Goal: Task Accomplishment & Management: Manage account settings

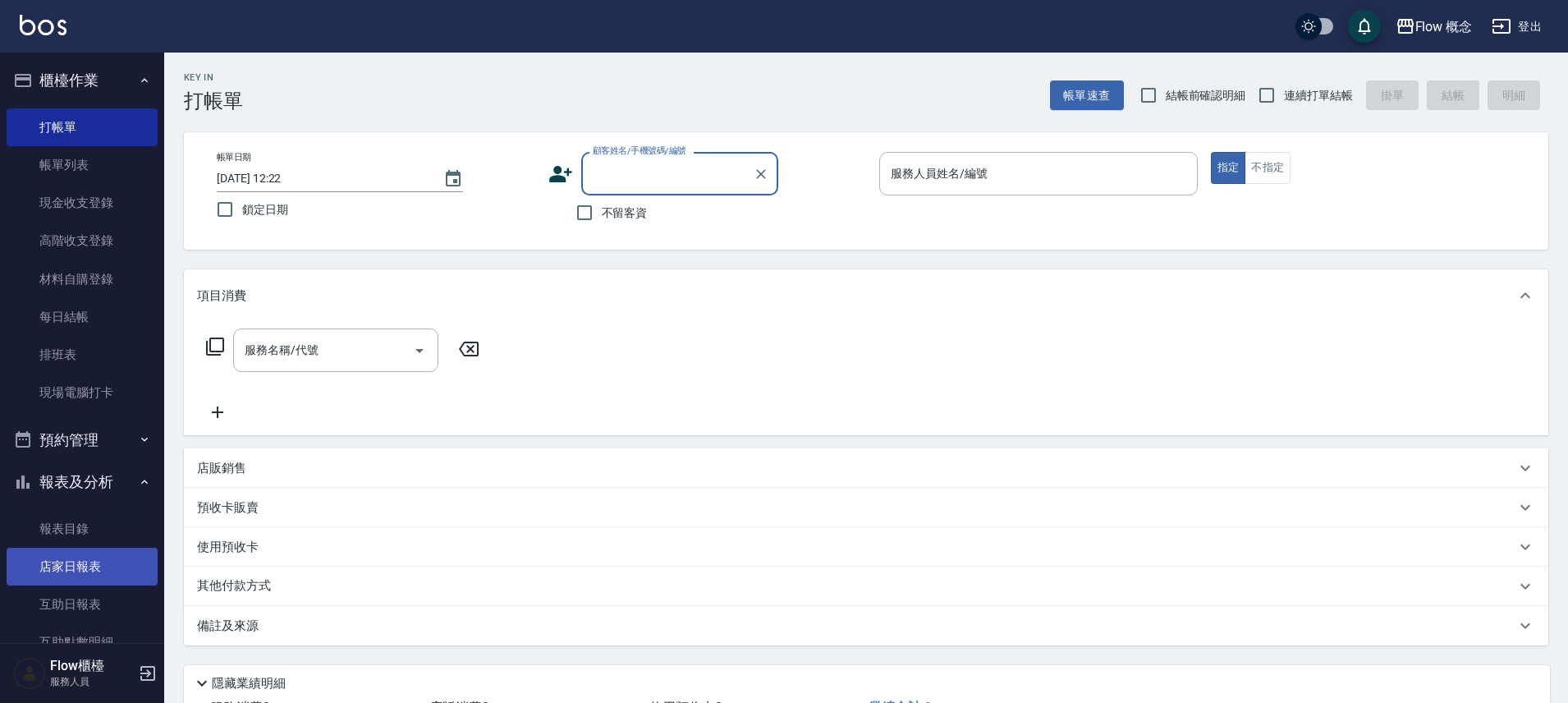
click at [101, 570] on link "店家日報表" at bounding box center [82, 566] width 151 height 38
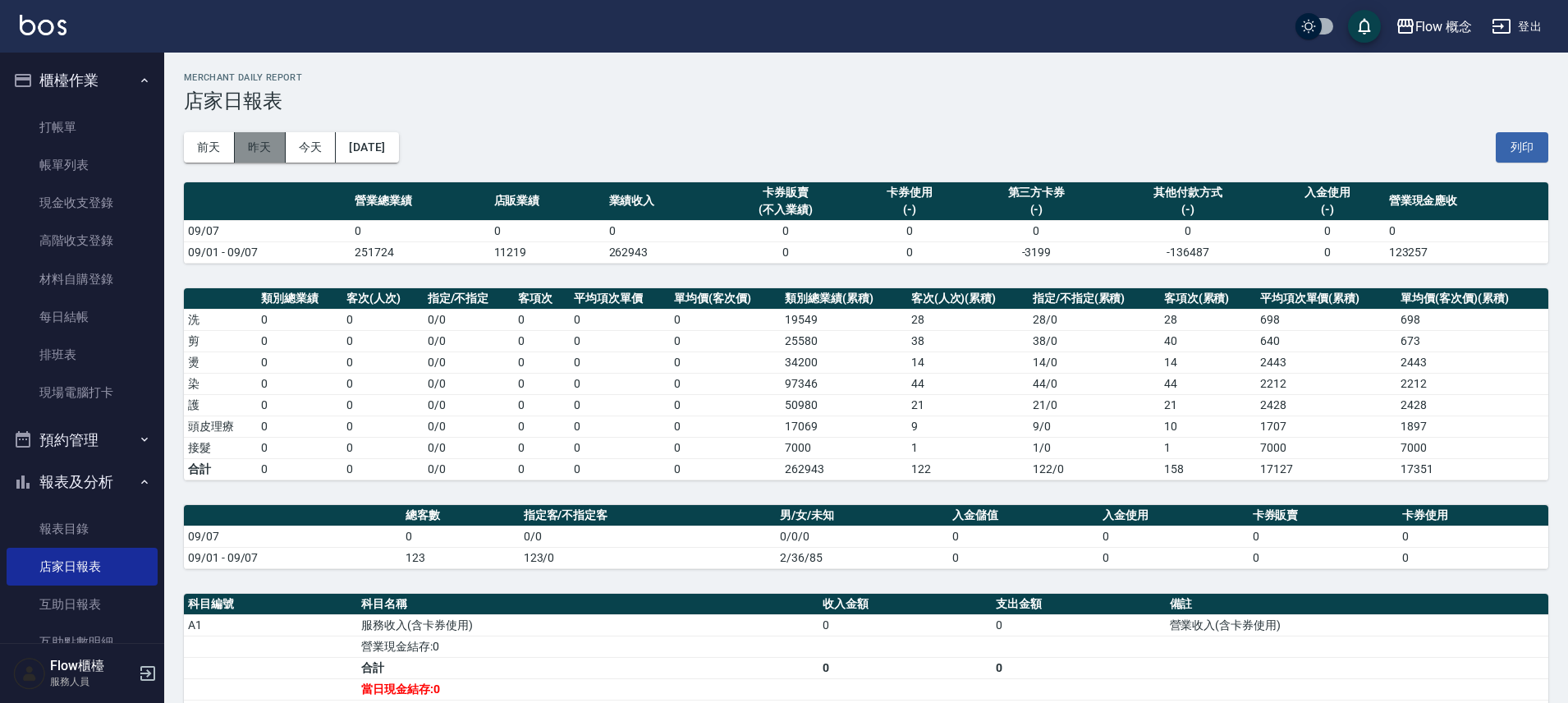
click at [247, 143] on button "昨天" at bounding box center [260, 147] width 51 height 31
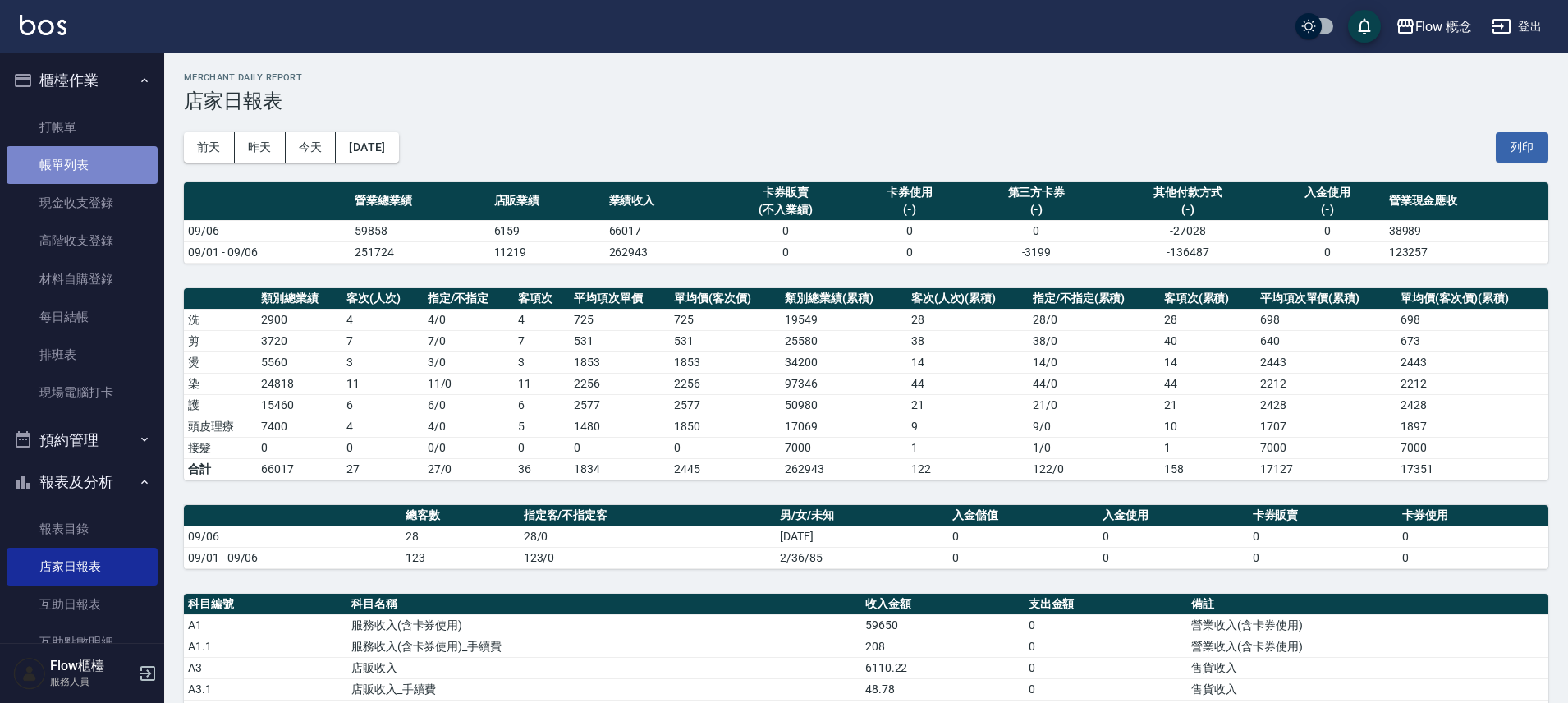
click at [102, 171] on link "帳單列表" at bounding box center [82, 164] width 151 height 38
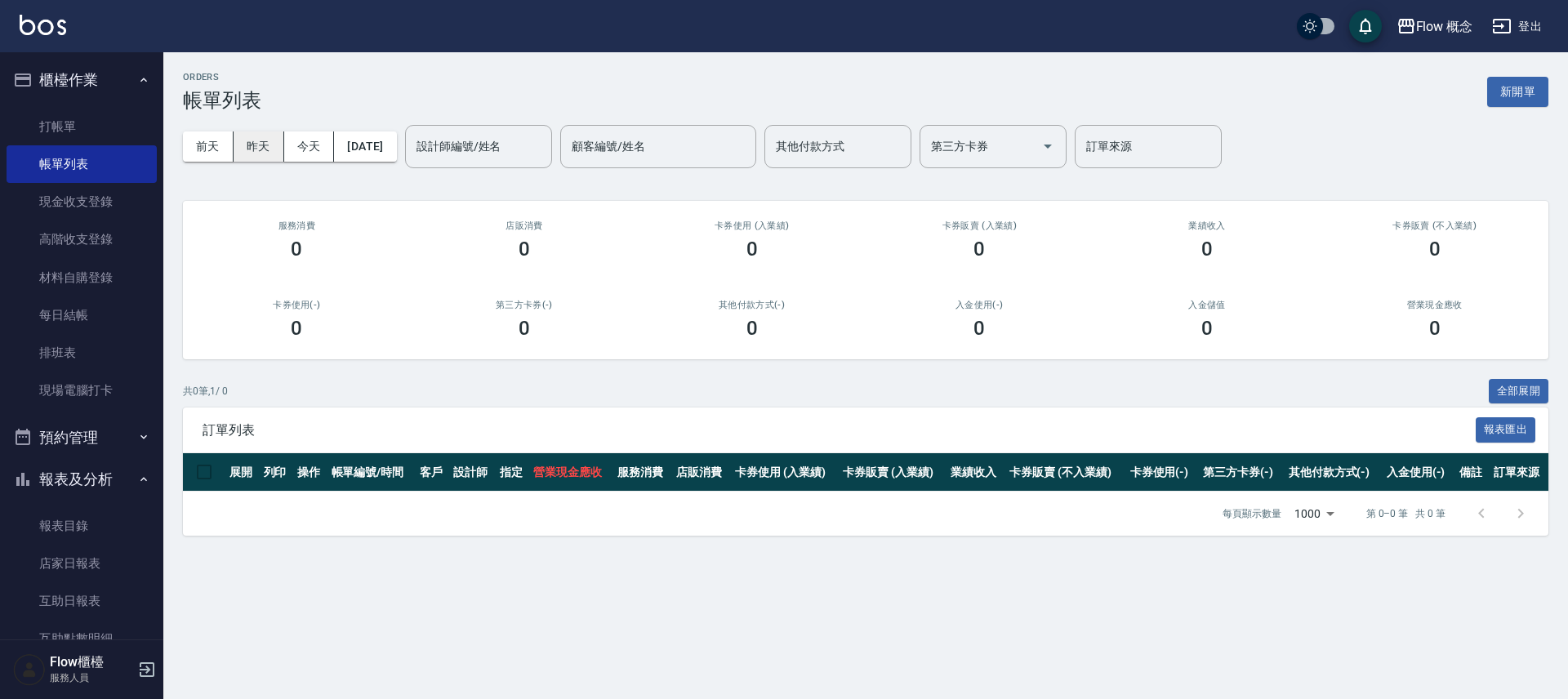
click at [261, 140] on button "昨天" at bounding box center [259, 146] width 50 height 30
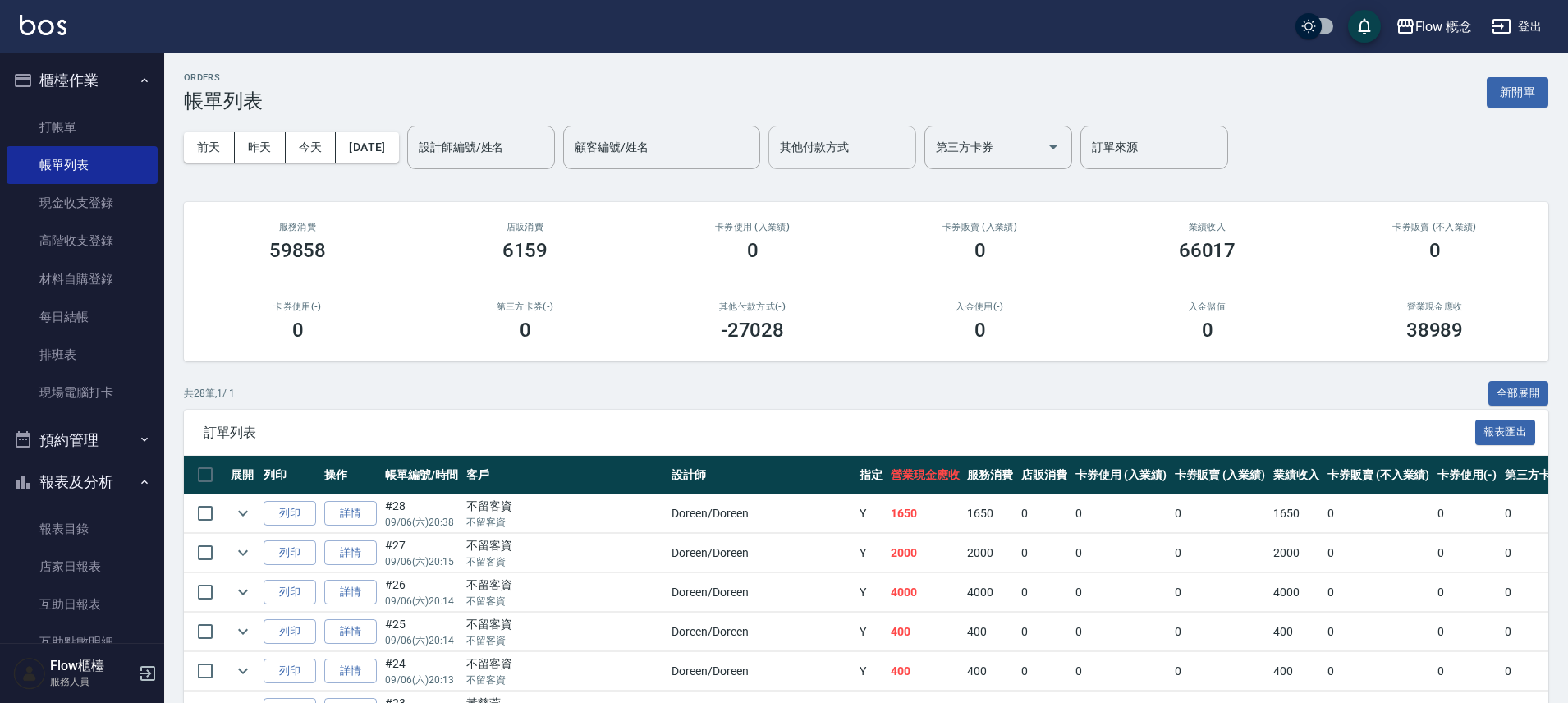
click at [847, 163] on div "其他付款方式" at bounding box center [842, 148] width 148 height 44
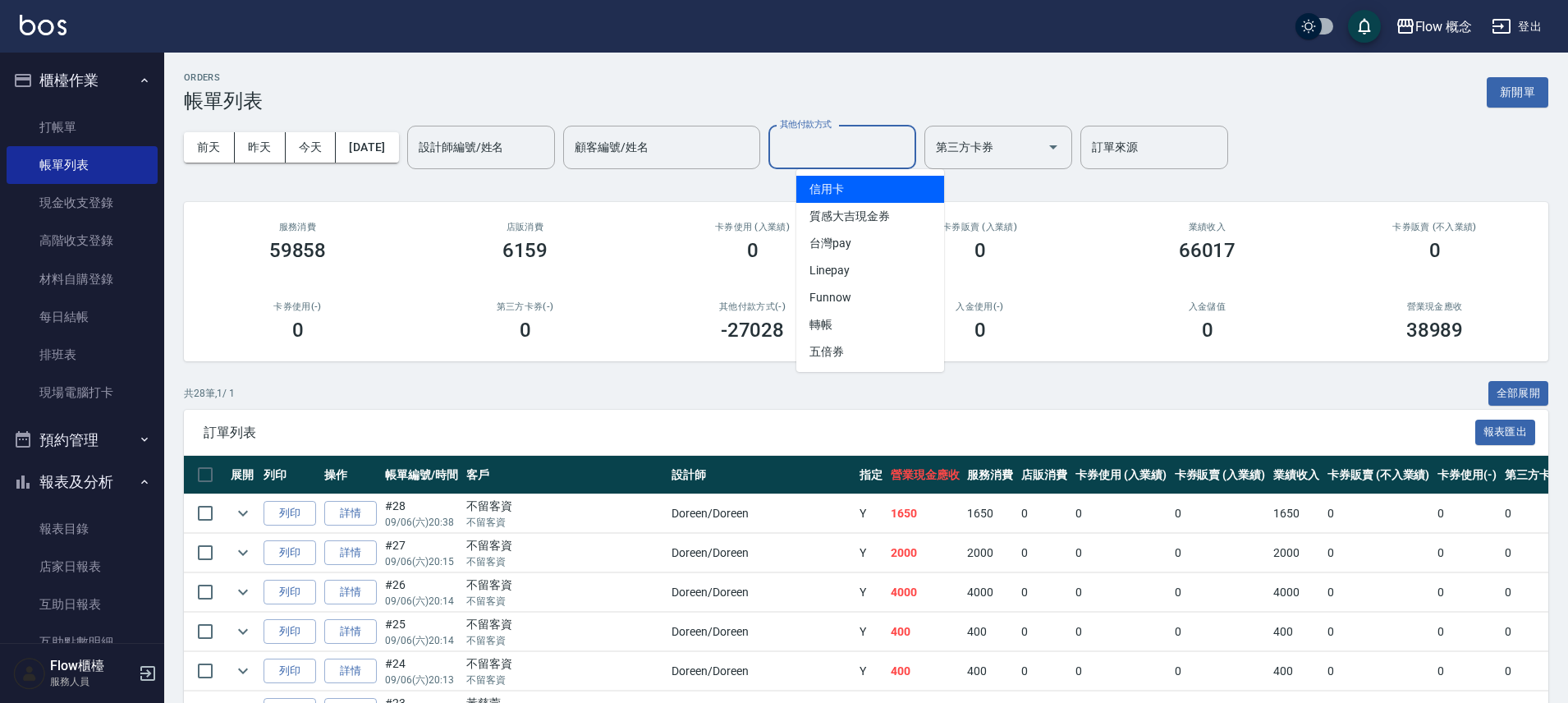
click at [854, 196] on span "信用卡" at bounding box center [870, 189] width 148 height 27
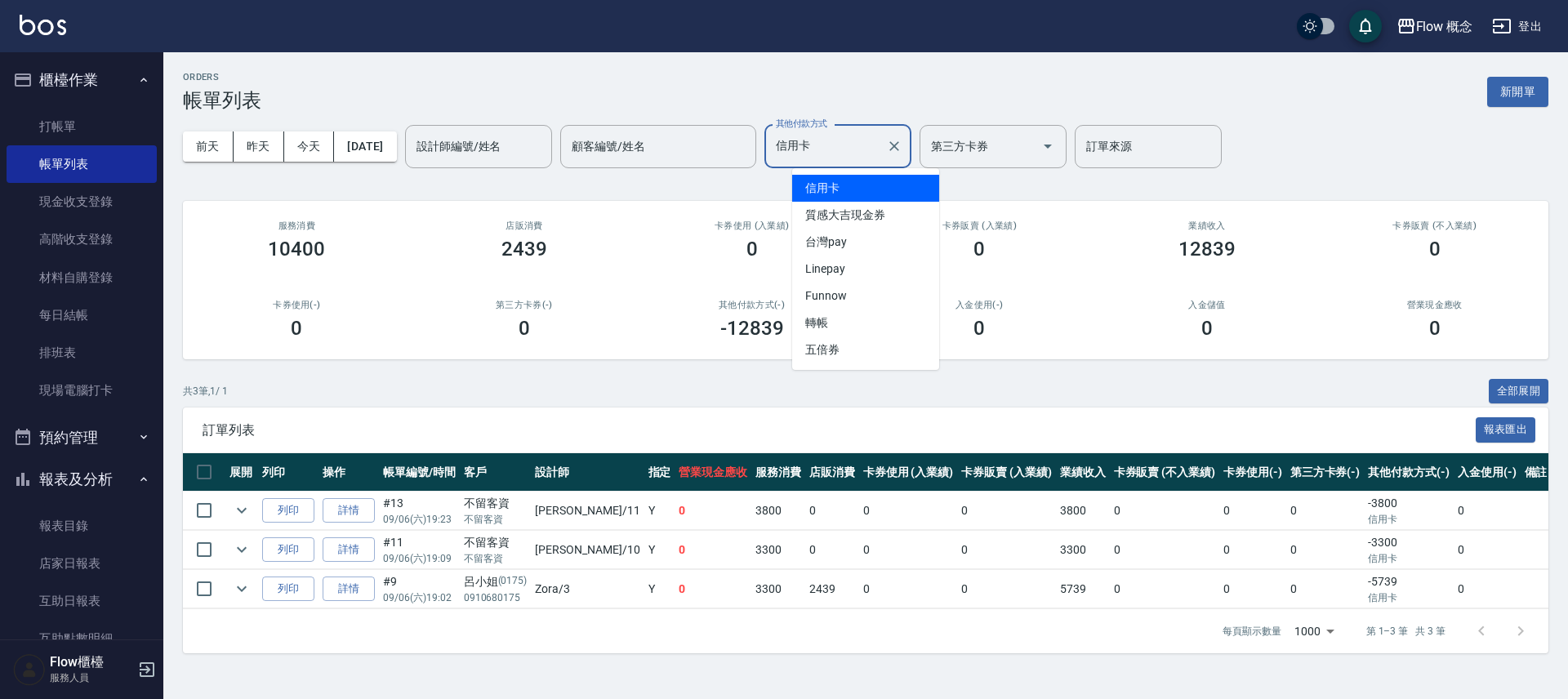
click at [863, 133] on input "信用卡" at bounding box center [825, 146] width 108 height 29
click at [838, 243] on span "台灣pay" at bounding box center [865, 241] width 147 height 27
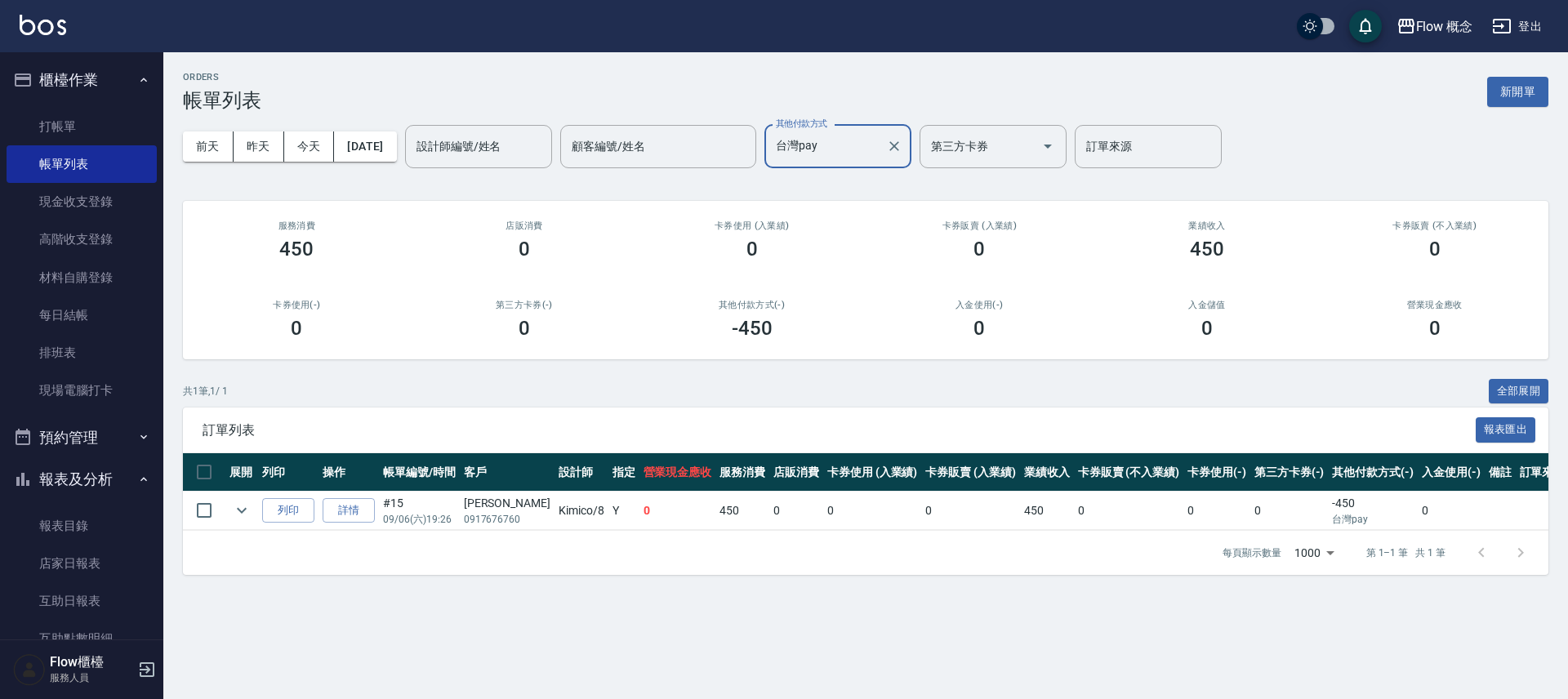
click at [875, 139] on input "台灣pay" at bounding box center [825, 146] width 108 height 29
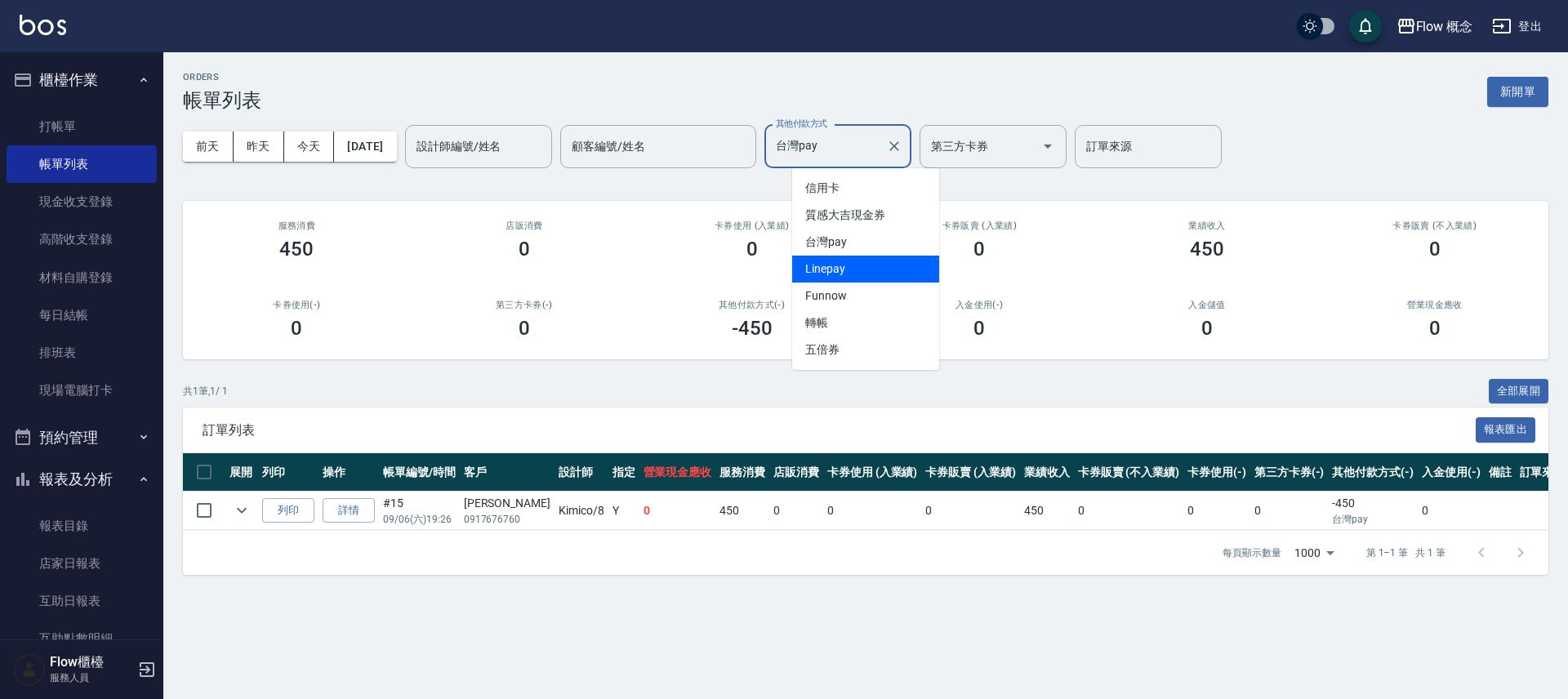
click at [405, 98] on div "ORDERS 帳單列表 新開單" at bounding box center [866, 92] width 1366 height 40
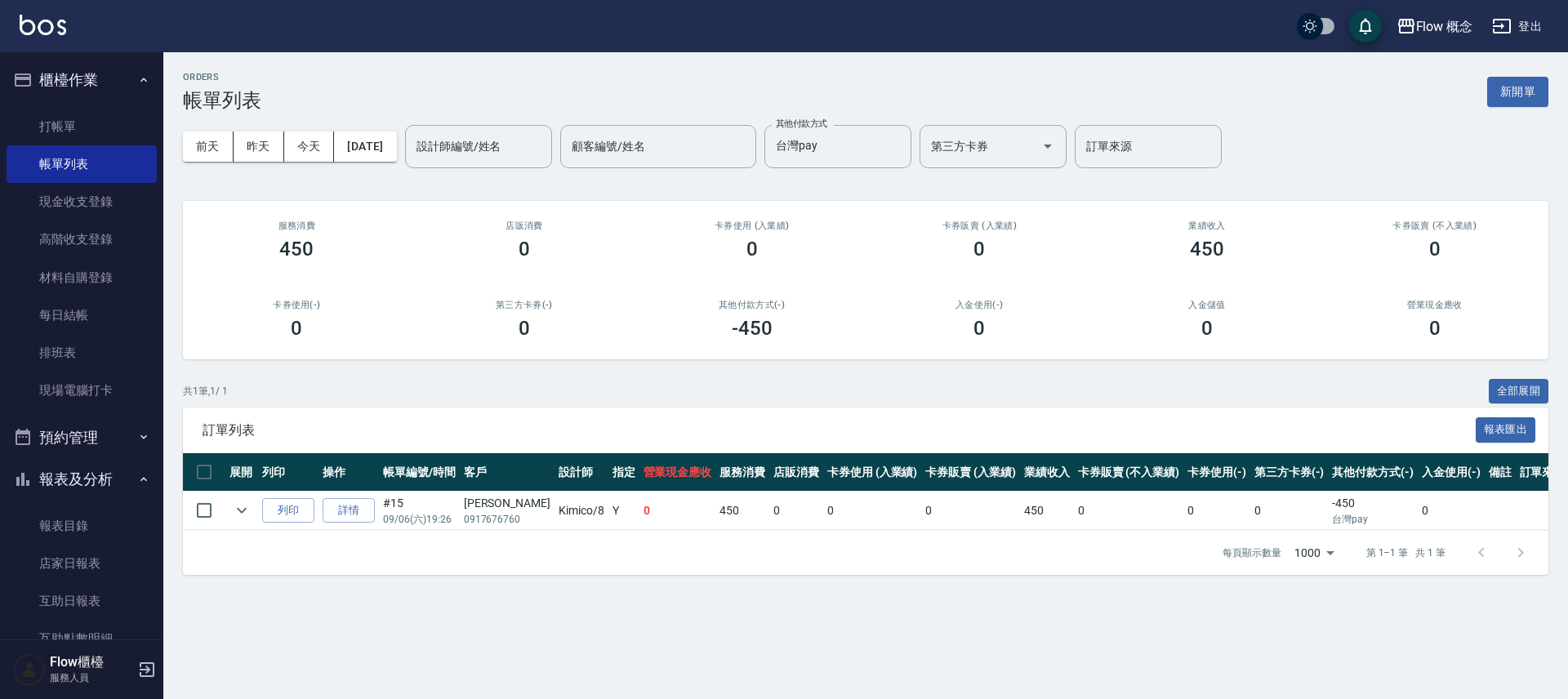
click at [379, 164] on div "[DATE] [DATE] [DATE] [DATE] 設計師編號/姓名 設計師編號/姓名 顧客編號/姓名 顧客編號/姓名 其他付款方式 台灣pay 其他付款…" at bounding box center [866, 147] width 1366 height 69
click at [377, 149] on button "[DATE]" at bounding box center [364, 146] width 62 height 30
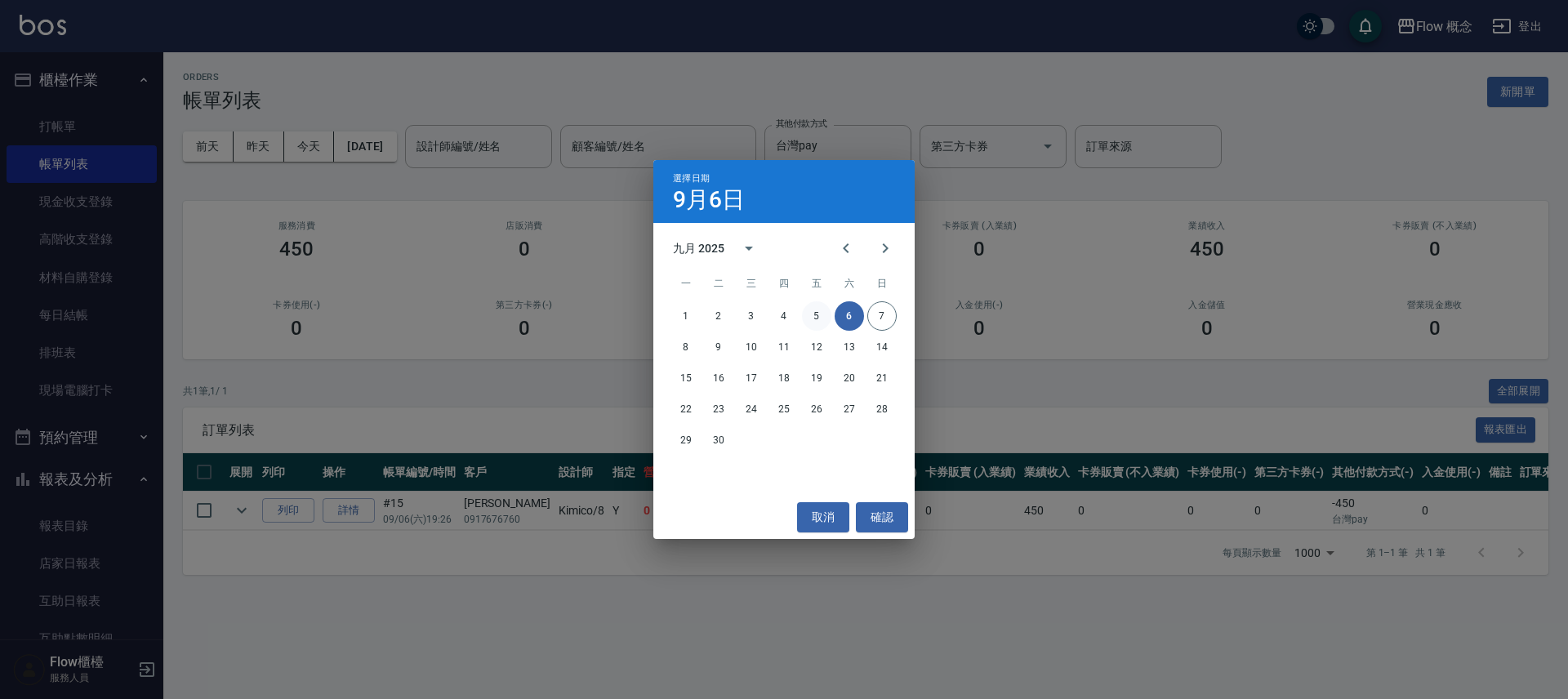
click at [818, 315] on button "5" at bounding box center [817, 316] width 30 height 30
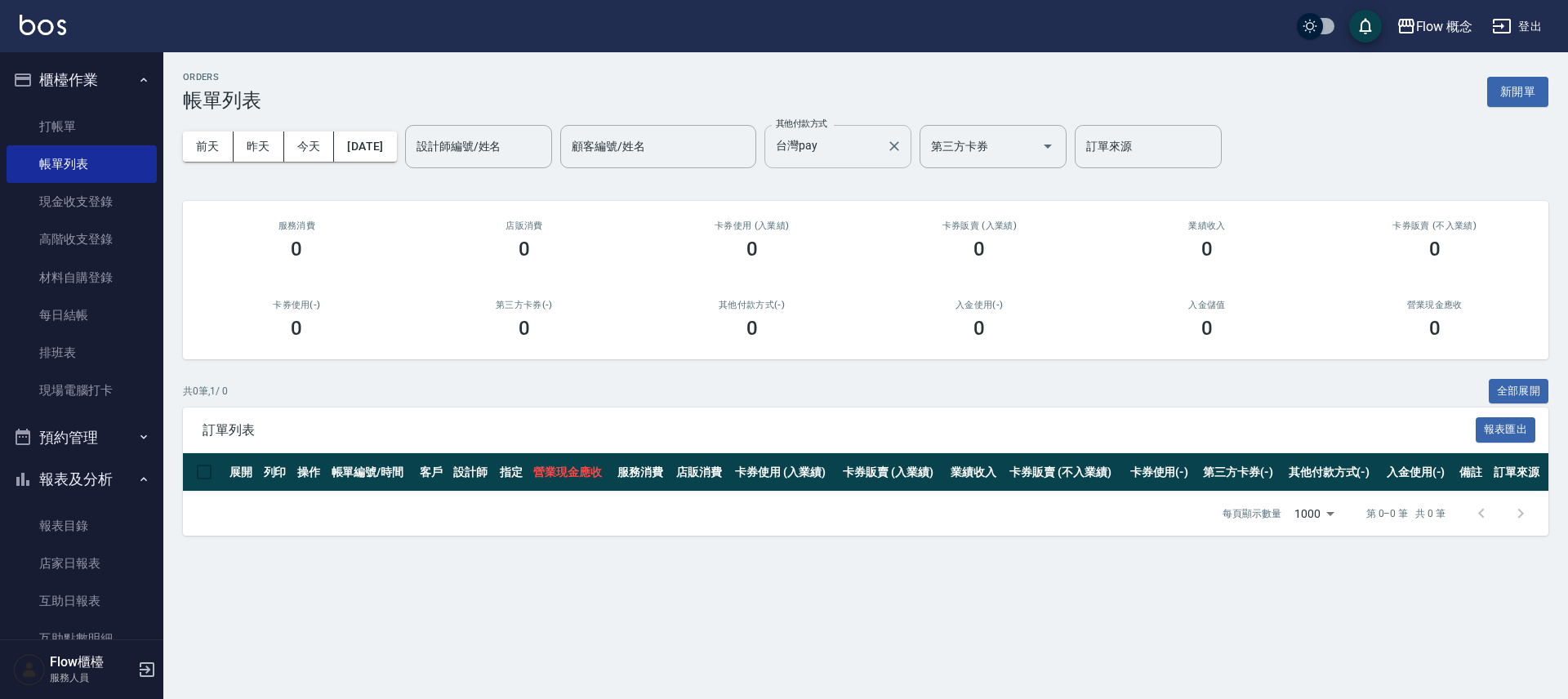
click at [835, 142] on input "台灣pay" at bounding box center [825, 146] width 108 height 29
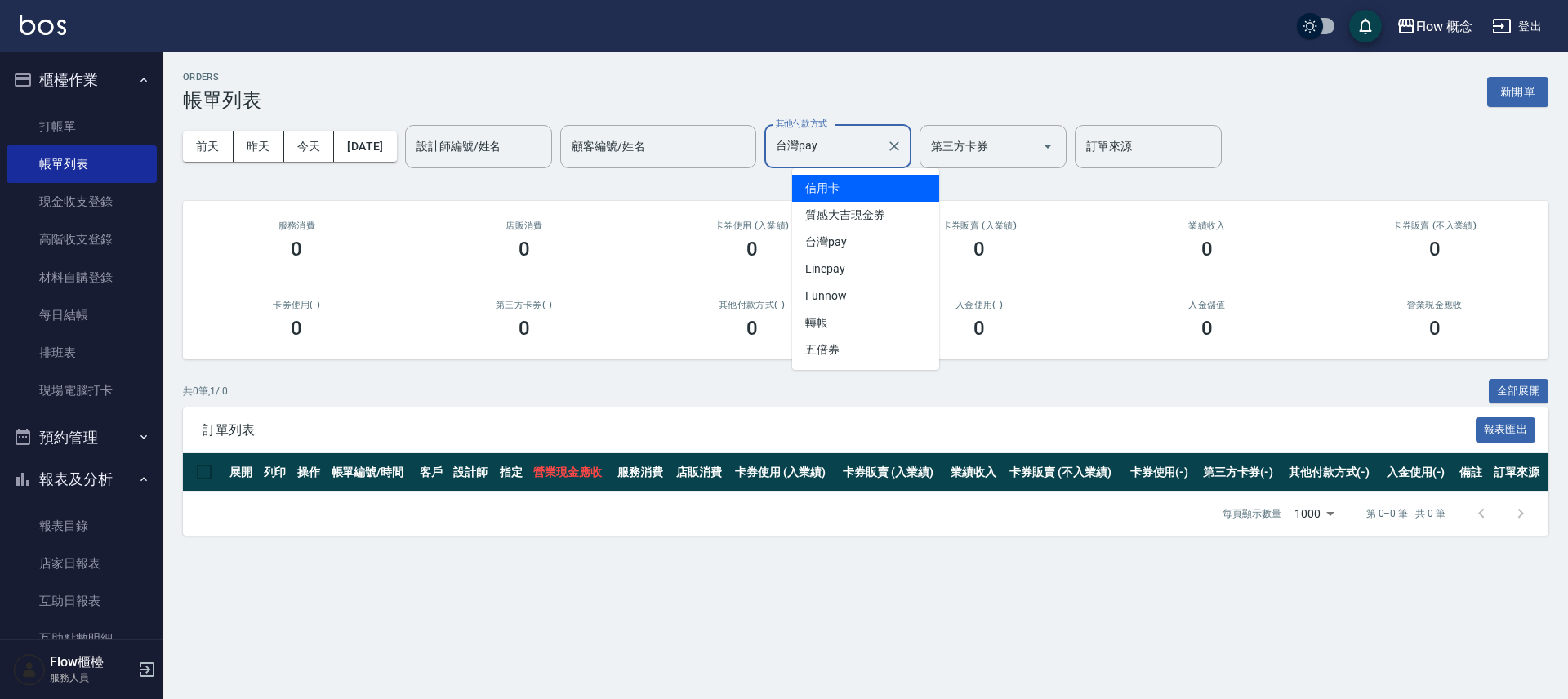
click at [837, 184] on span "信用卡" at bounding box center [865, 188] width 147 height 27
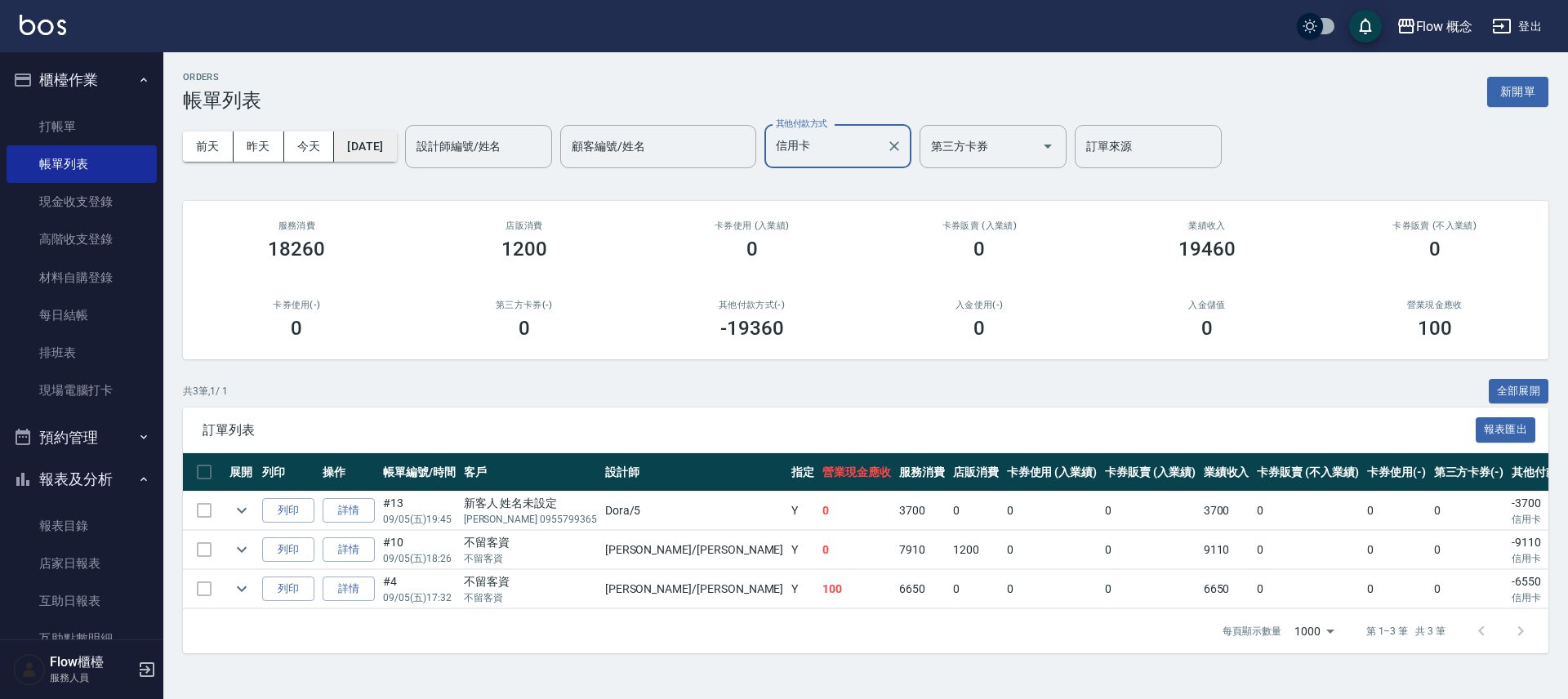
click at [395, 143] on button "[DATE]" at bounding box center [364, 146] width 62 height 30
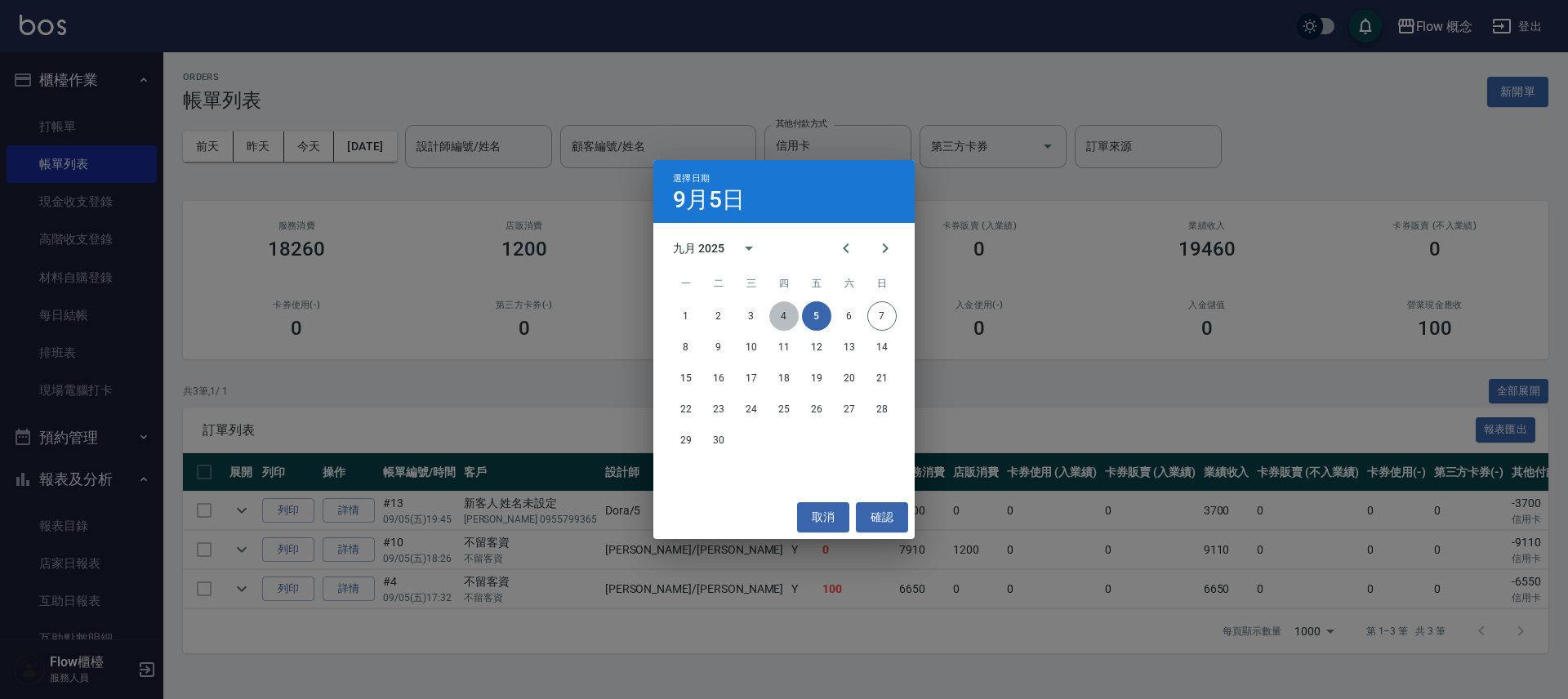
click at [777, 315] on button "4" at bounding box center [784, 316] width 30 height 30
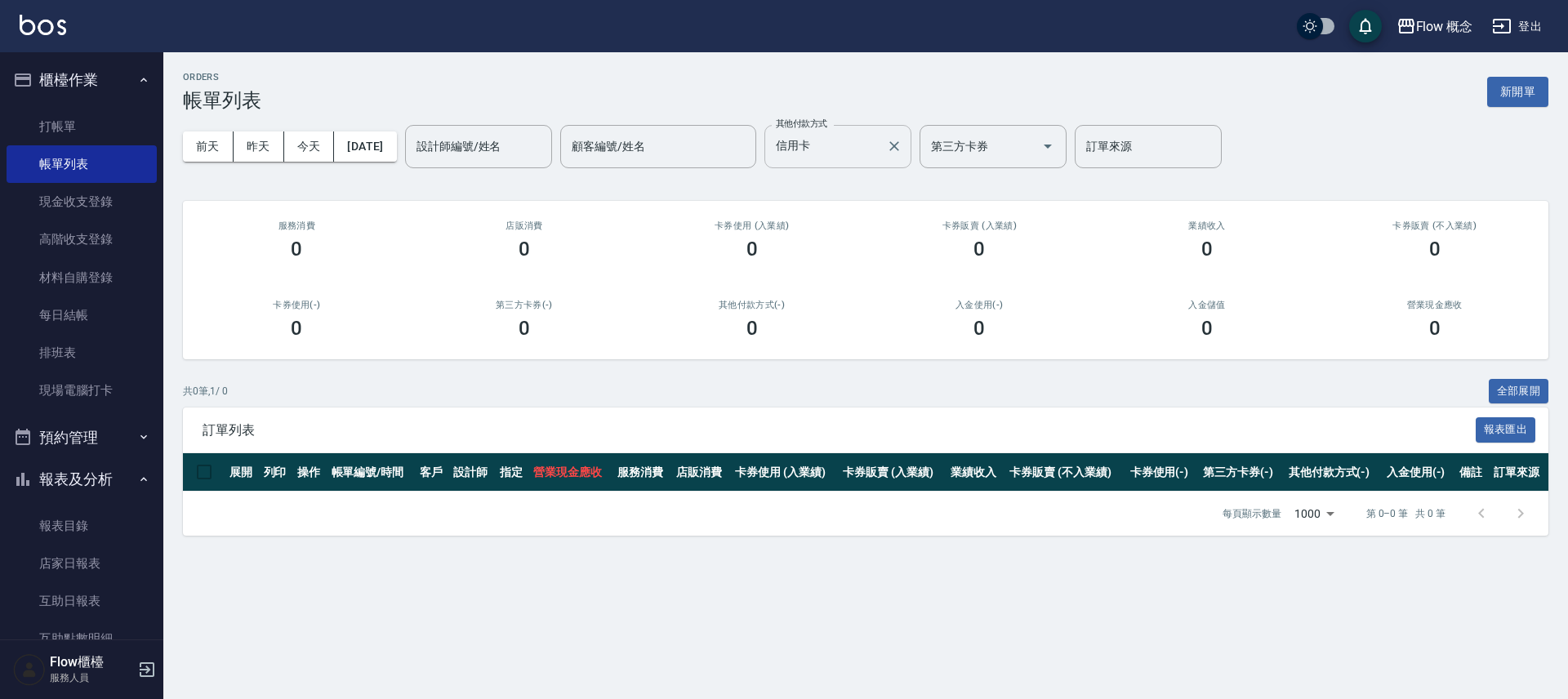
click at [837, 150] on input "信用卡" at bounding box center [825, 146] width 108 height 29
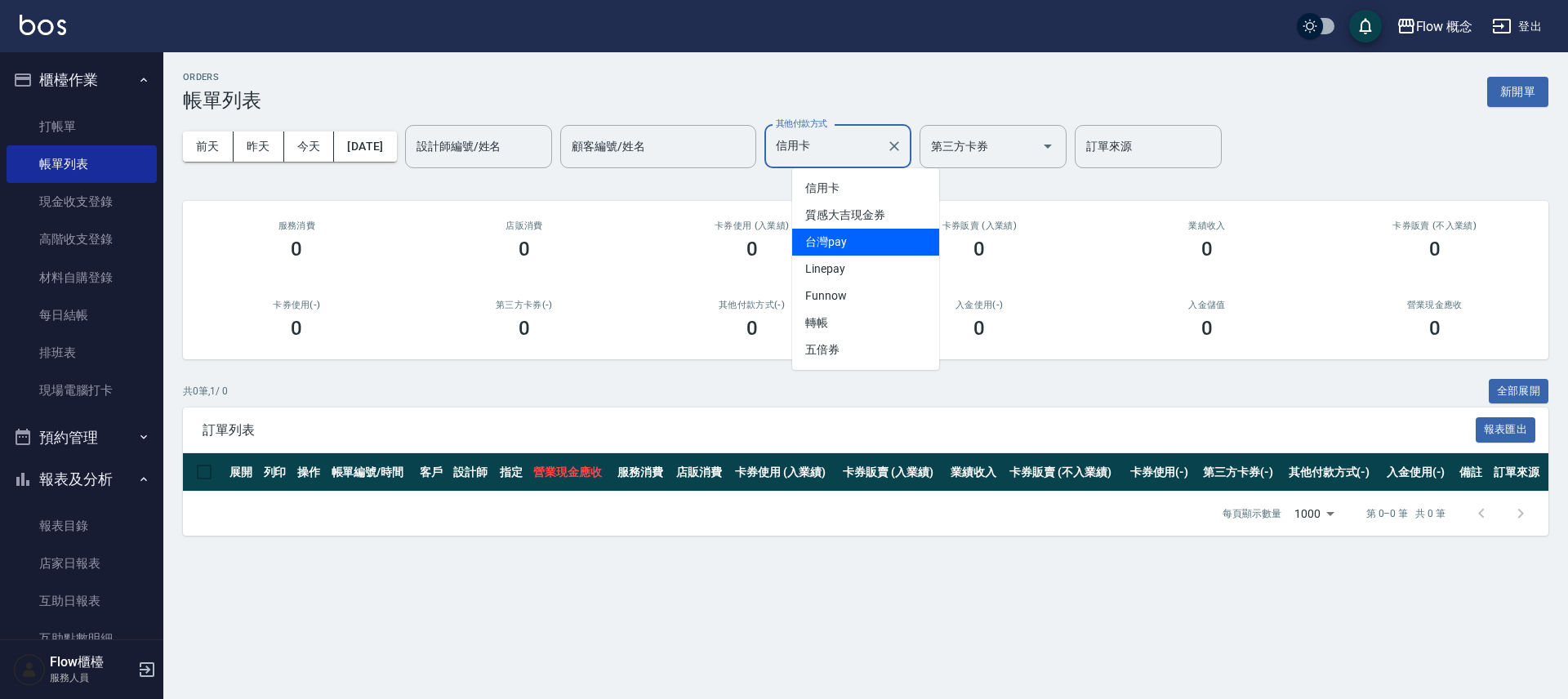
click at [837, 234] on span "台灣pay" at bounding box center [865, 241] width 147 height 27
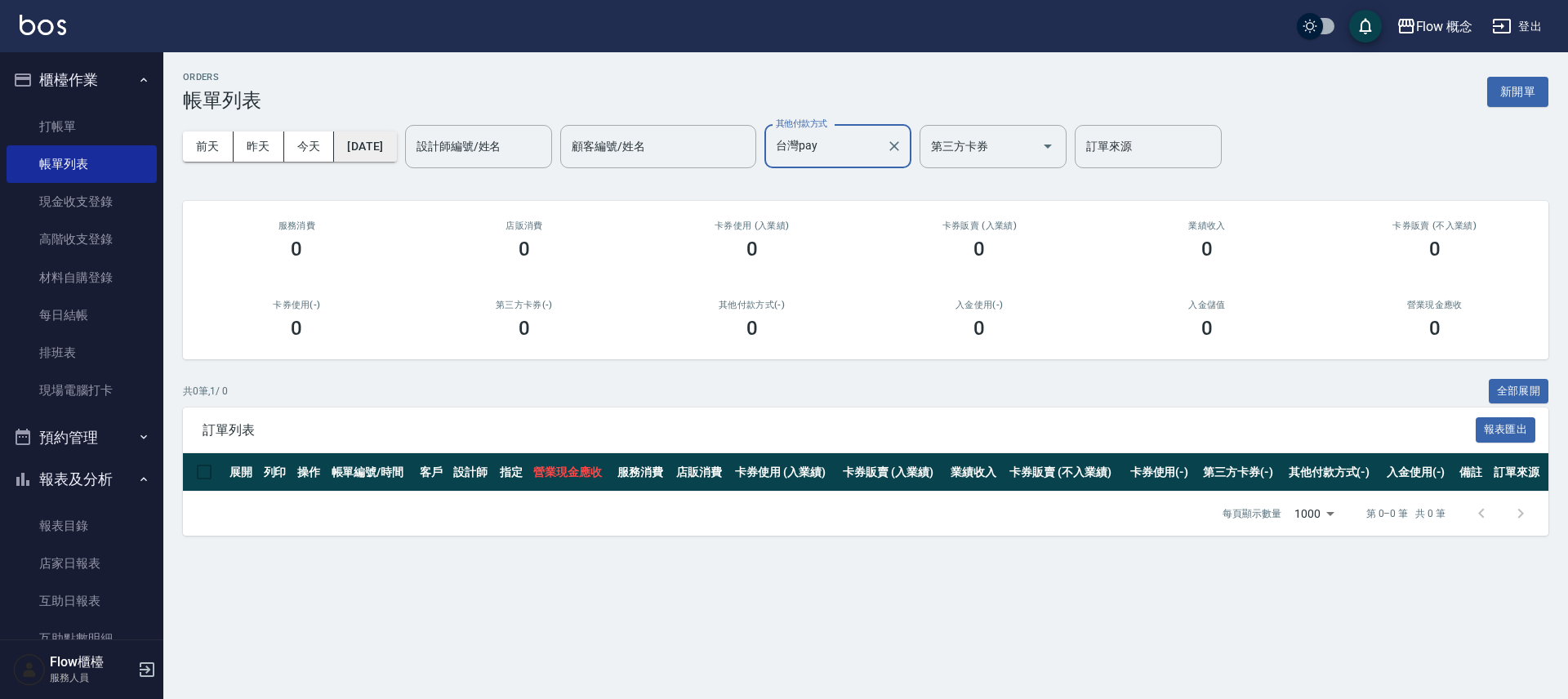
click at [396, 135] on button "[DATE]" at bounding box center [364, 146] width 62 height 30
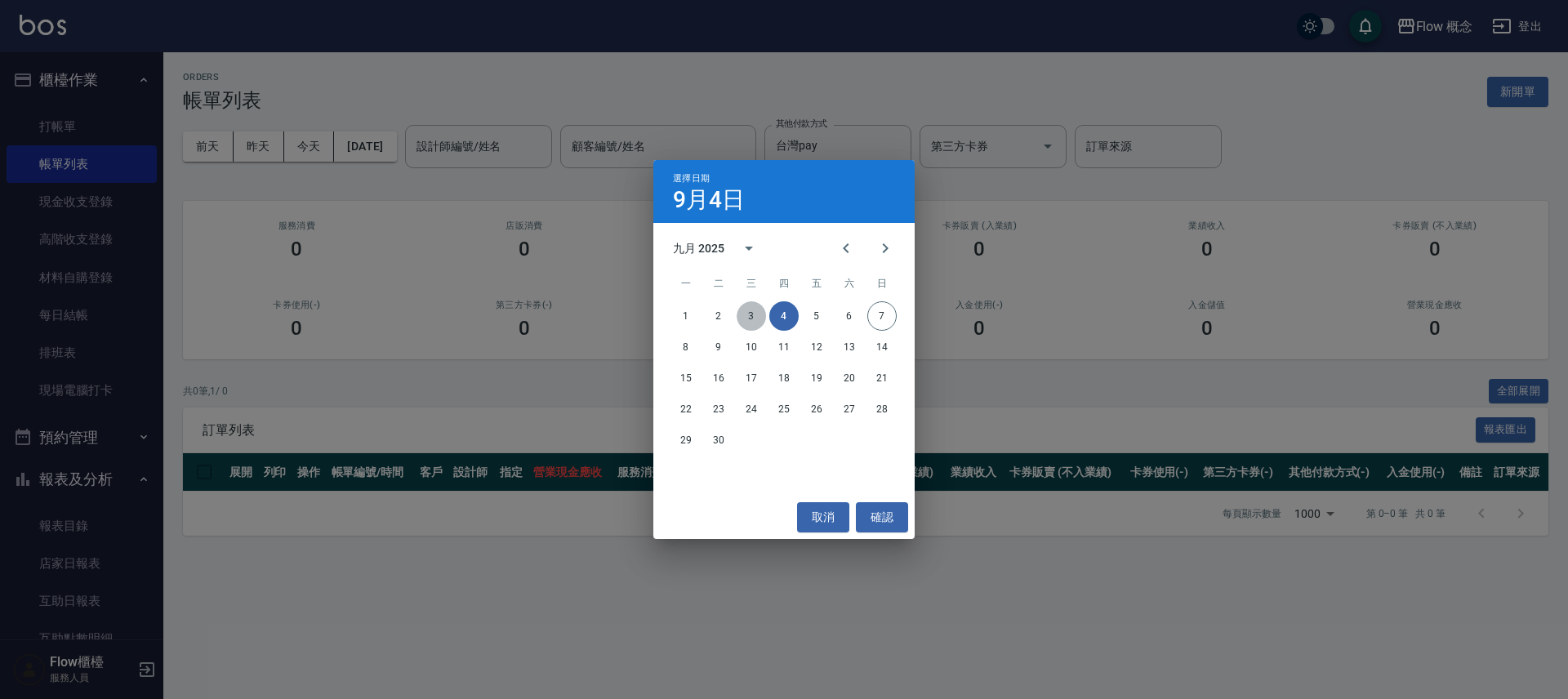
click at [752, 318] on button "3" at bounding box center [751, 316] width 30 height 30
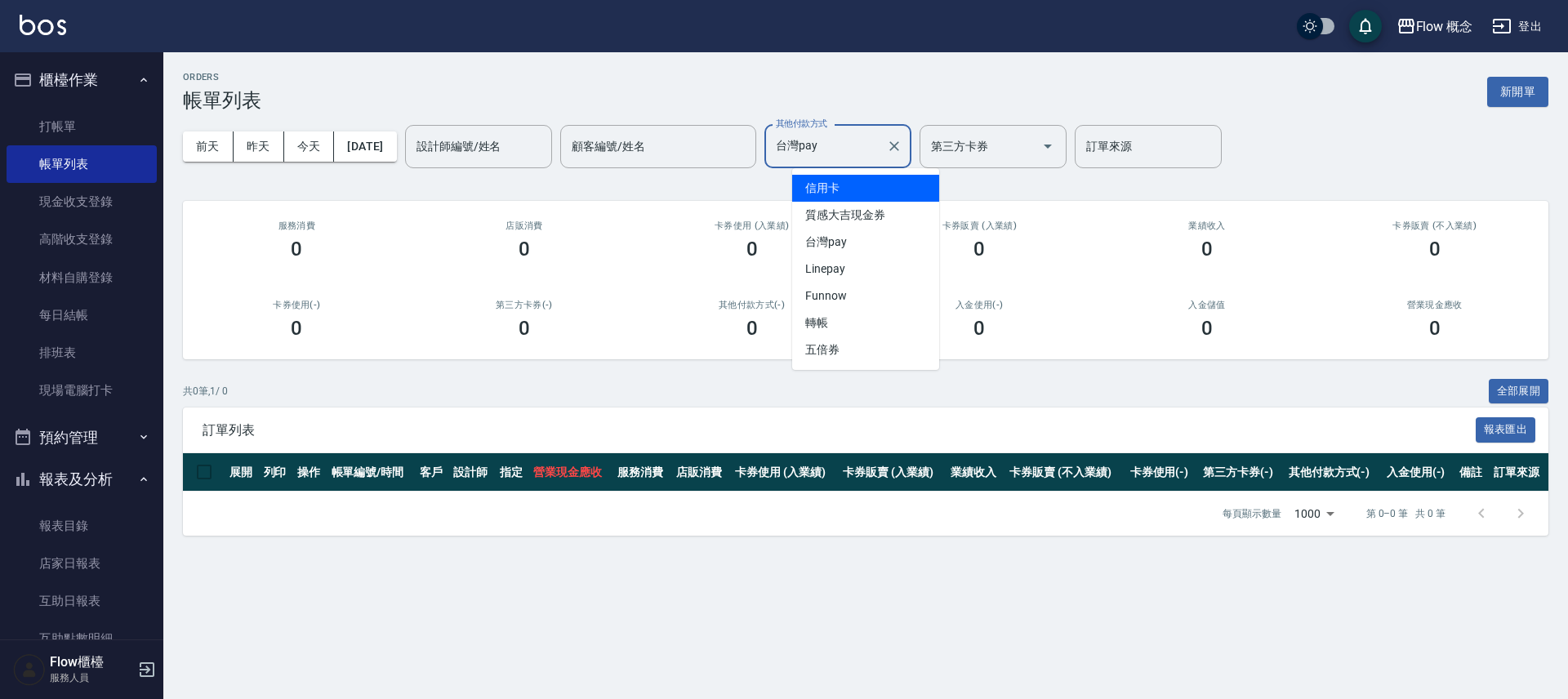
click at [876, 140] on input "台灣pay" at bounding box center [825, 146] width 108 height 29
click at [852, 186] on span "信用卡" at bounding box center [865, 188] width 147 height 27
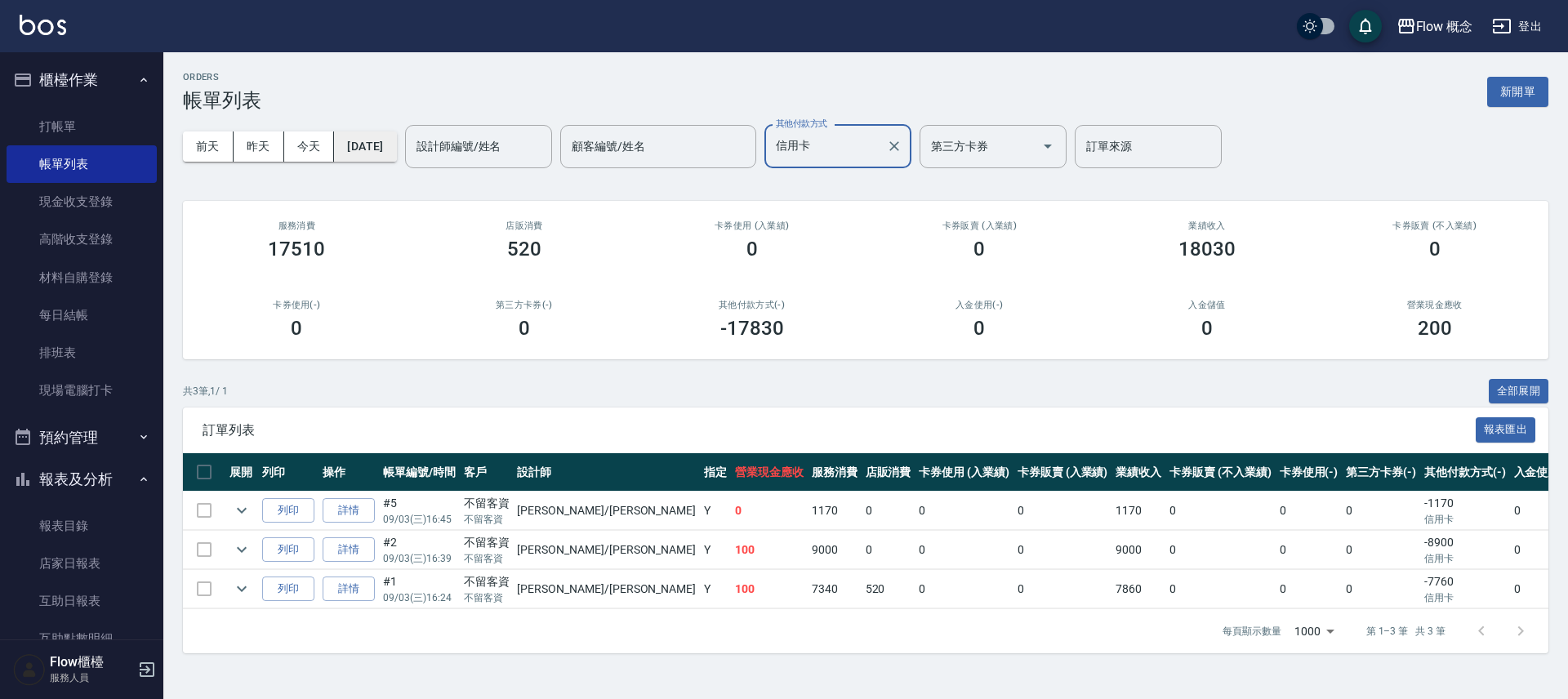
click at [396, 155] on button "[DATE]" at bounding box center [364, 146] width 62 height 30
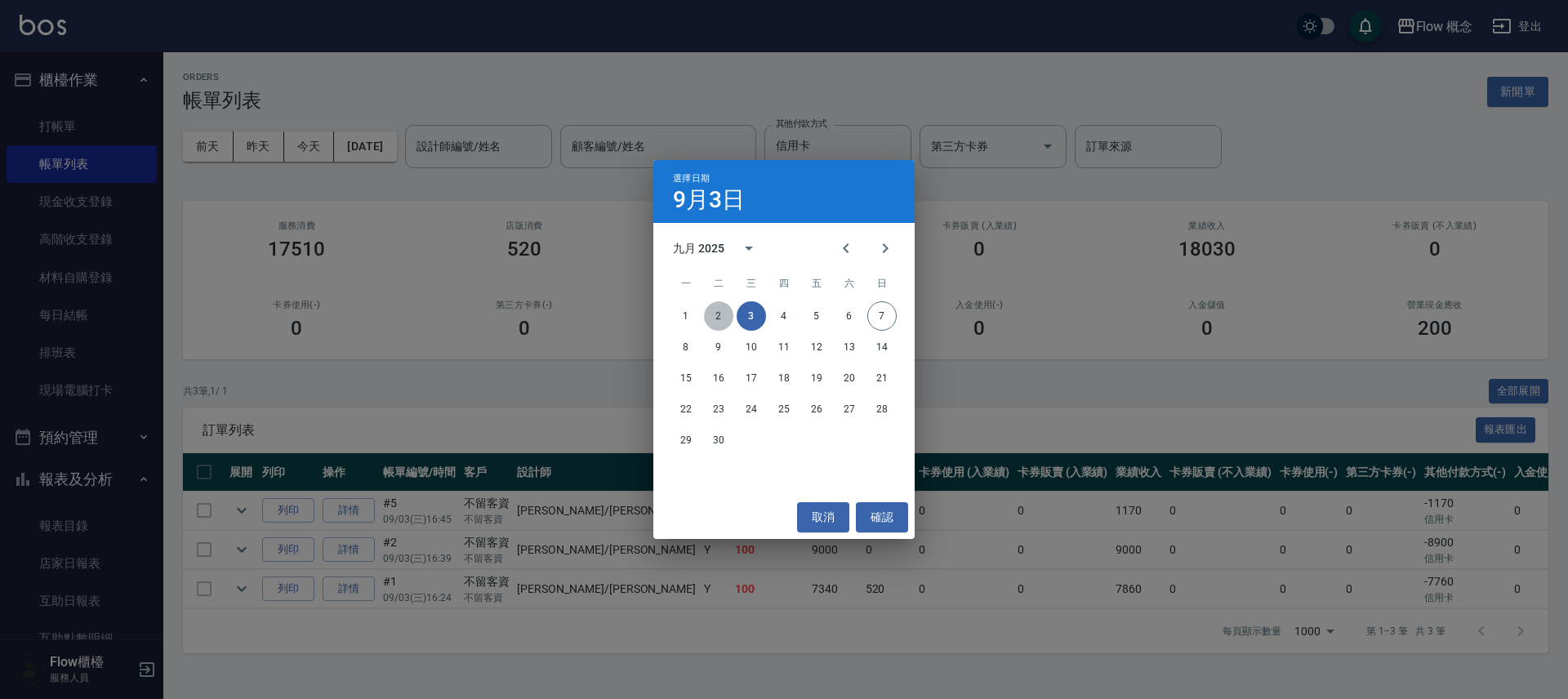
click at [718, 313] on button "2" at bounding box center [718, 316] width 30 height 30
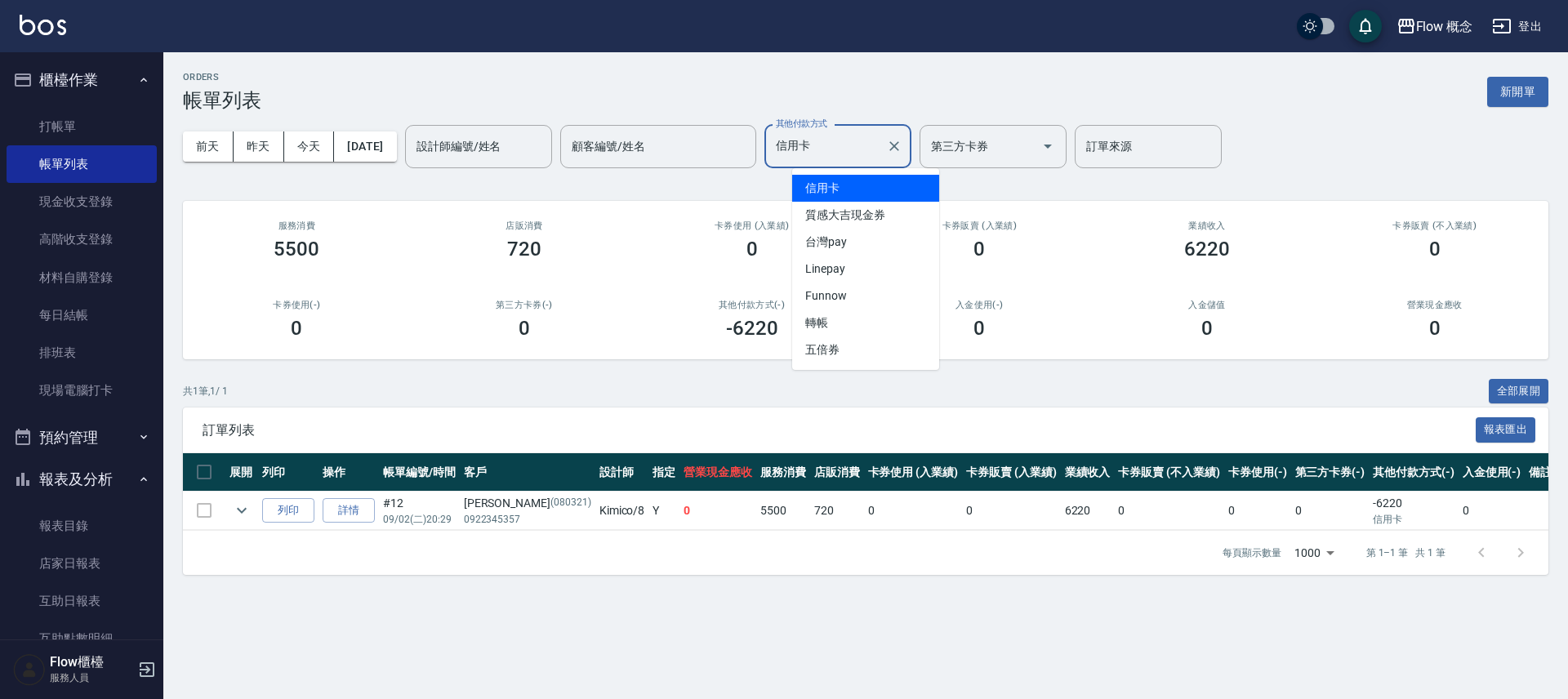
click at [843, 145] on input "信用卡" at bounding box center [825, 146] width 108 height 29
click at [836, 252] on span "台灣pay" at bounding box center [865, 241] width 147 height 27
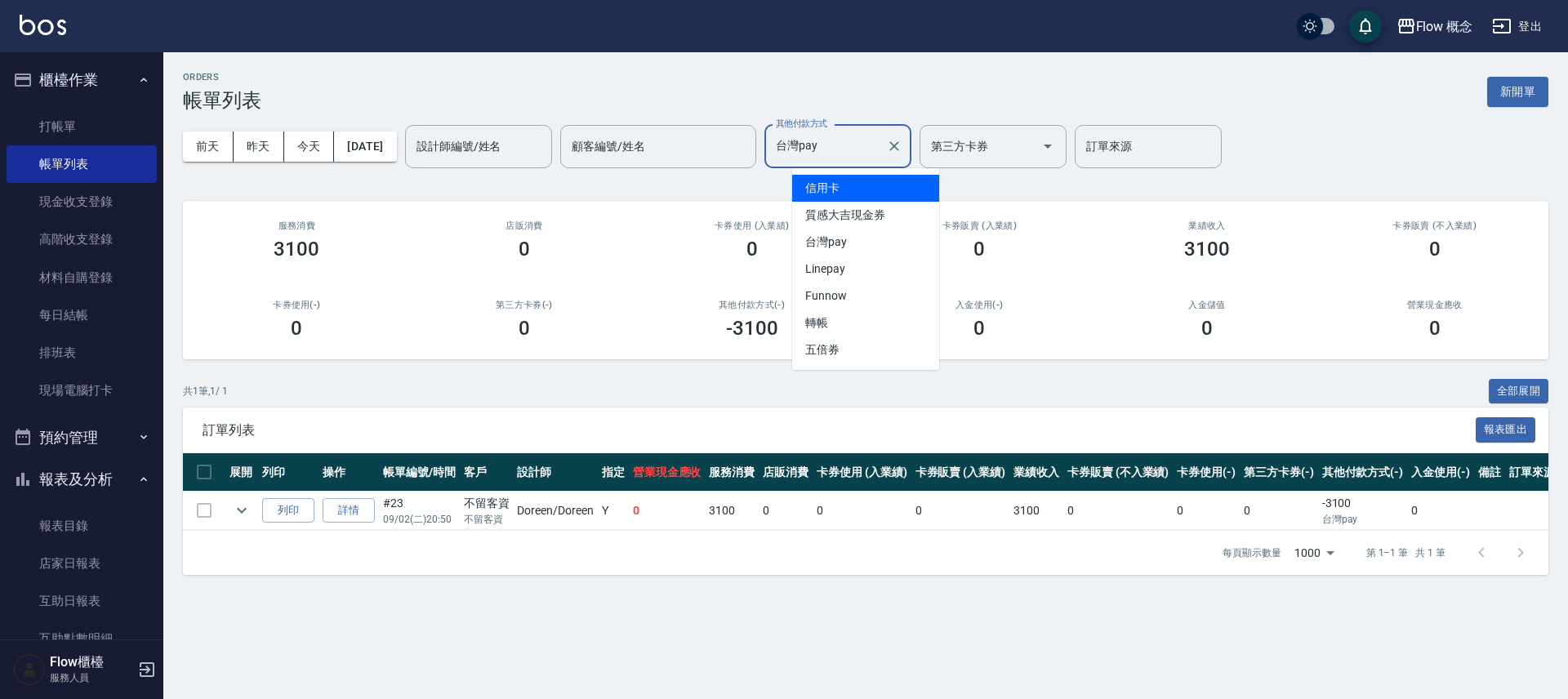
click at [850, 143] on input "台灣pay" at bounding box center [825, 146] width 108 height 29
click at [857, 193] on span "信用卡" at bounding box center [865, 188] width 147 height 27
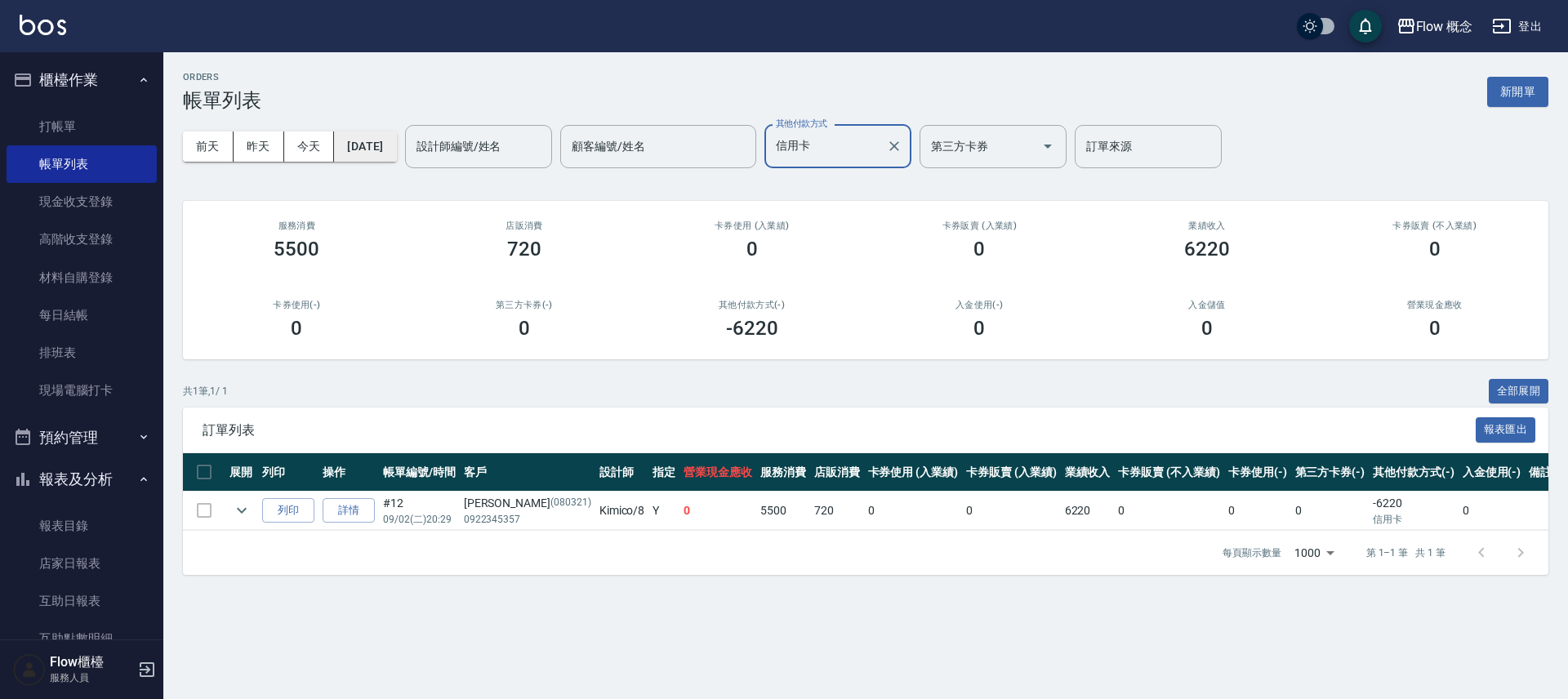
click at [394, 154] on button "[DATE]" at bounding box center [364, 146] width 62 height 30
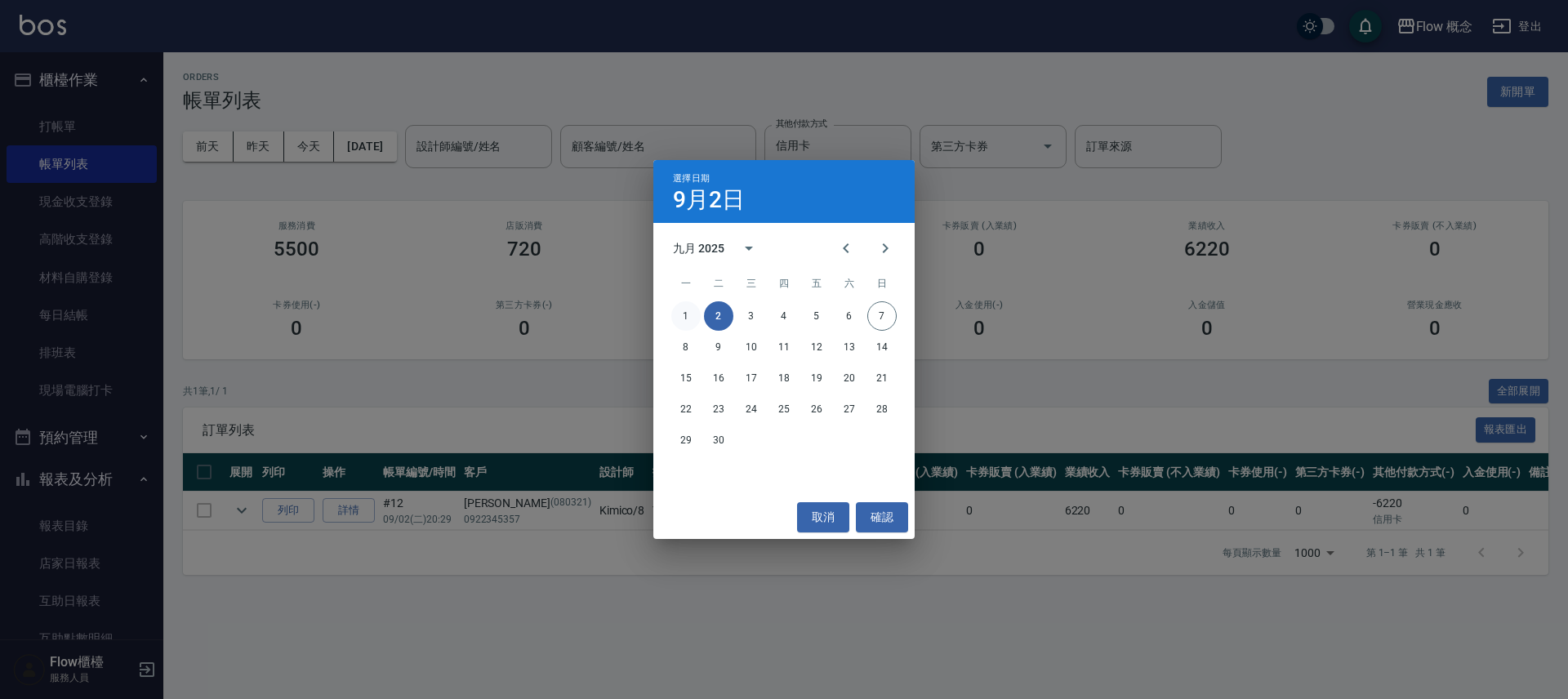
click at [683, 320] on button "1" at bounding box center [686, 316] width 30 height 30
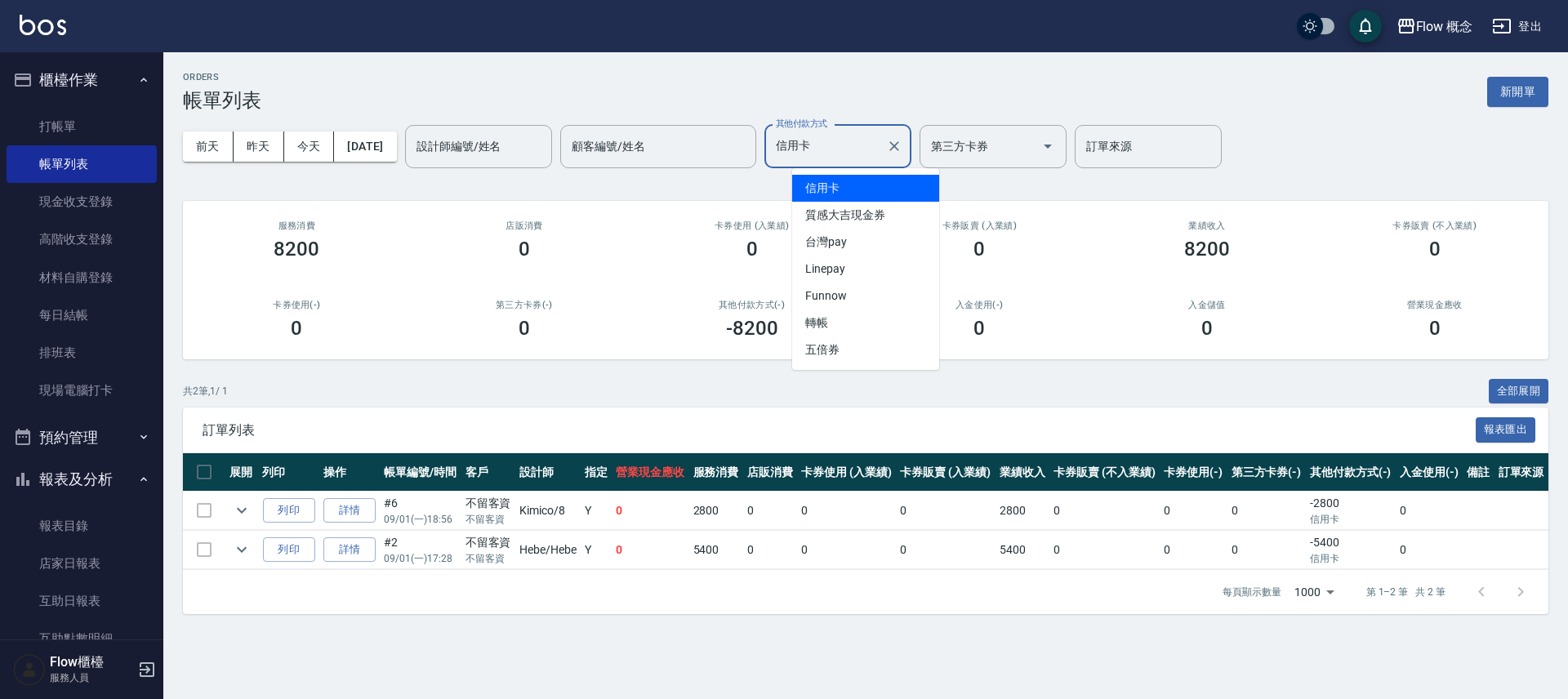
click at [838, 149] on input "信用卡" at bounding box center [825, 146] width 108 height 29
click at [863, 245] on span "台灣pay" at bounding box center [865, 241] width 147 height 27
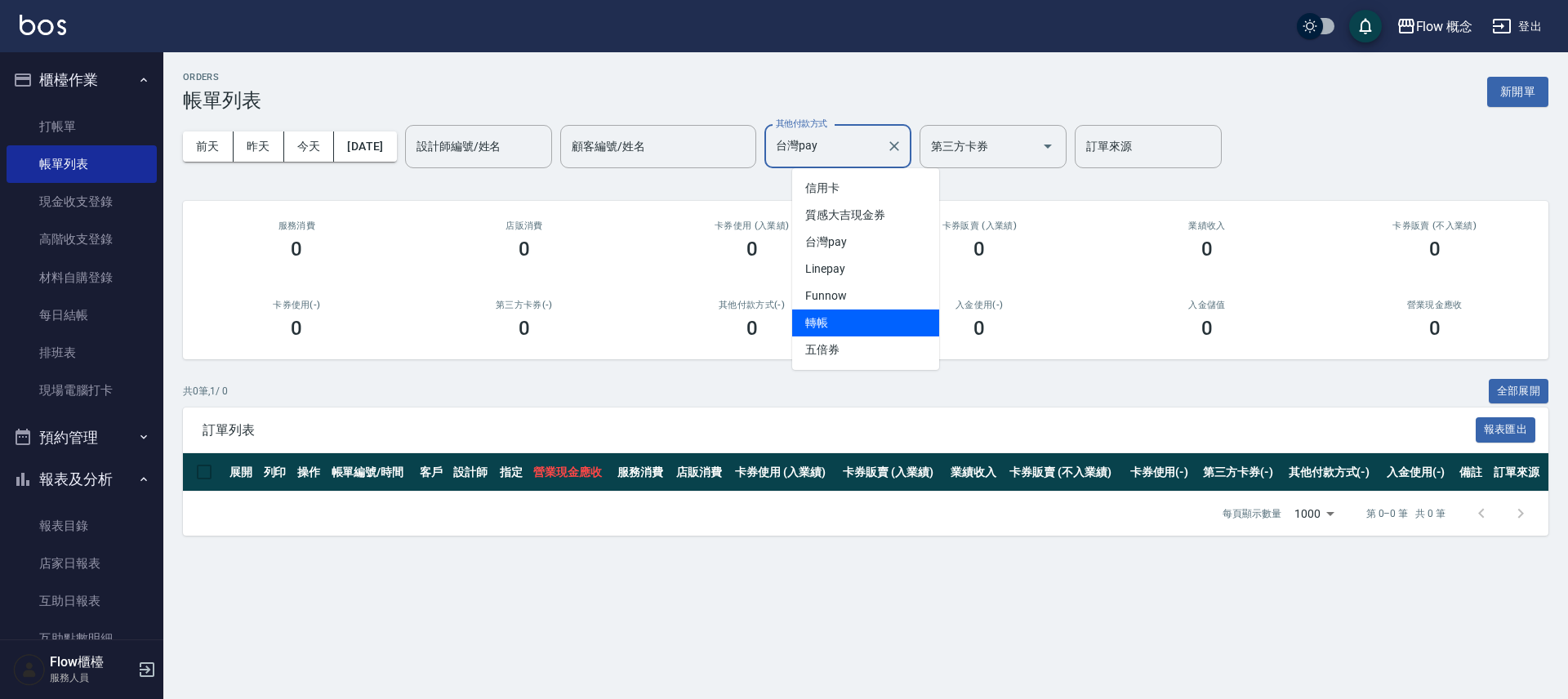
click at [824, 320] on span "轉帳" at bounding box center [865, 322] width 147 height 27
type input "轉帳"
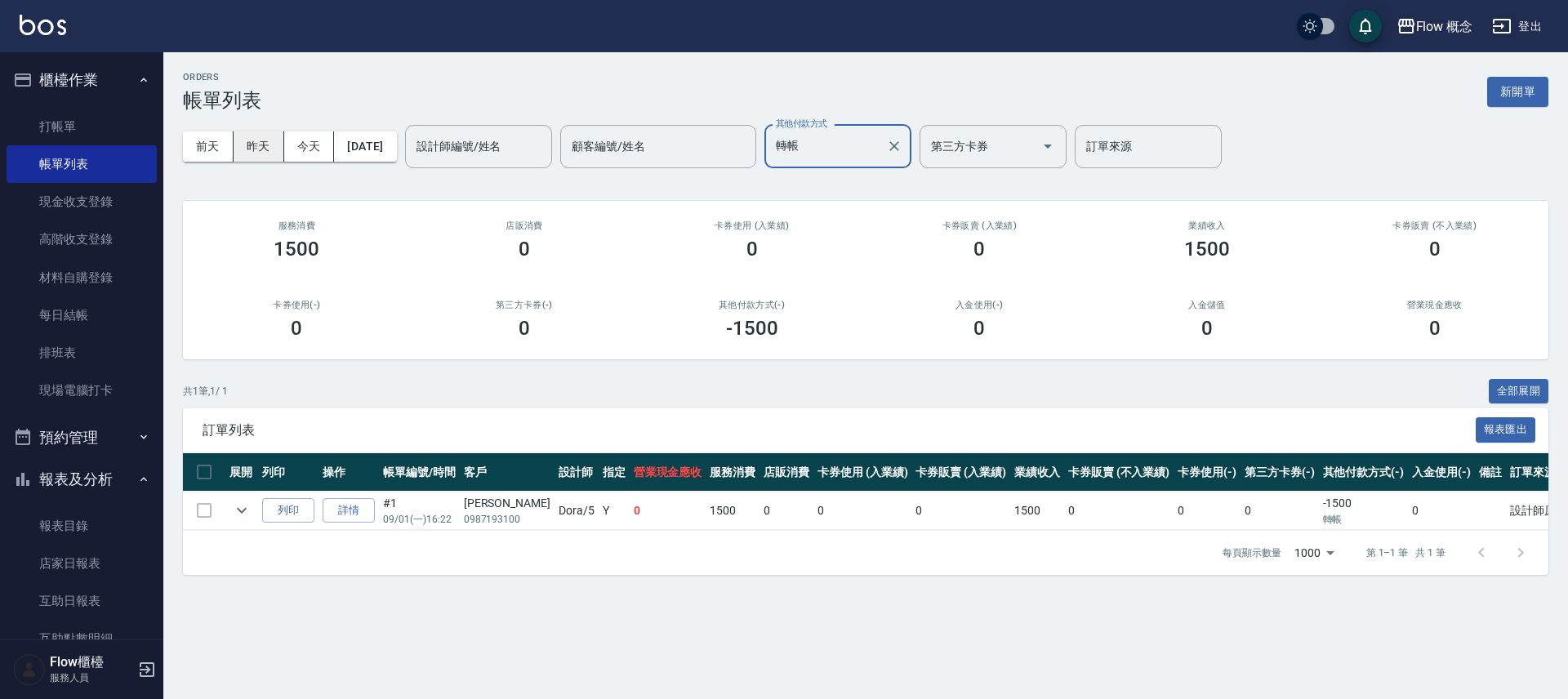
click at [275, 150] on button "昨天" at bounding box center [259, 146] width 50 height 30
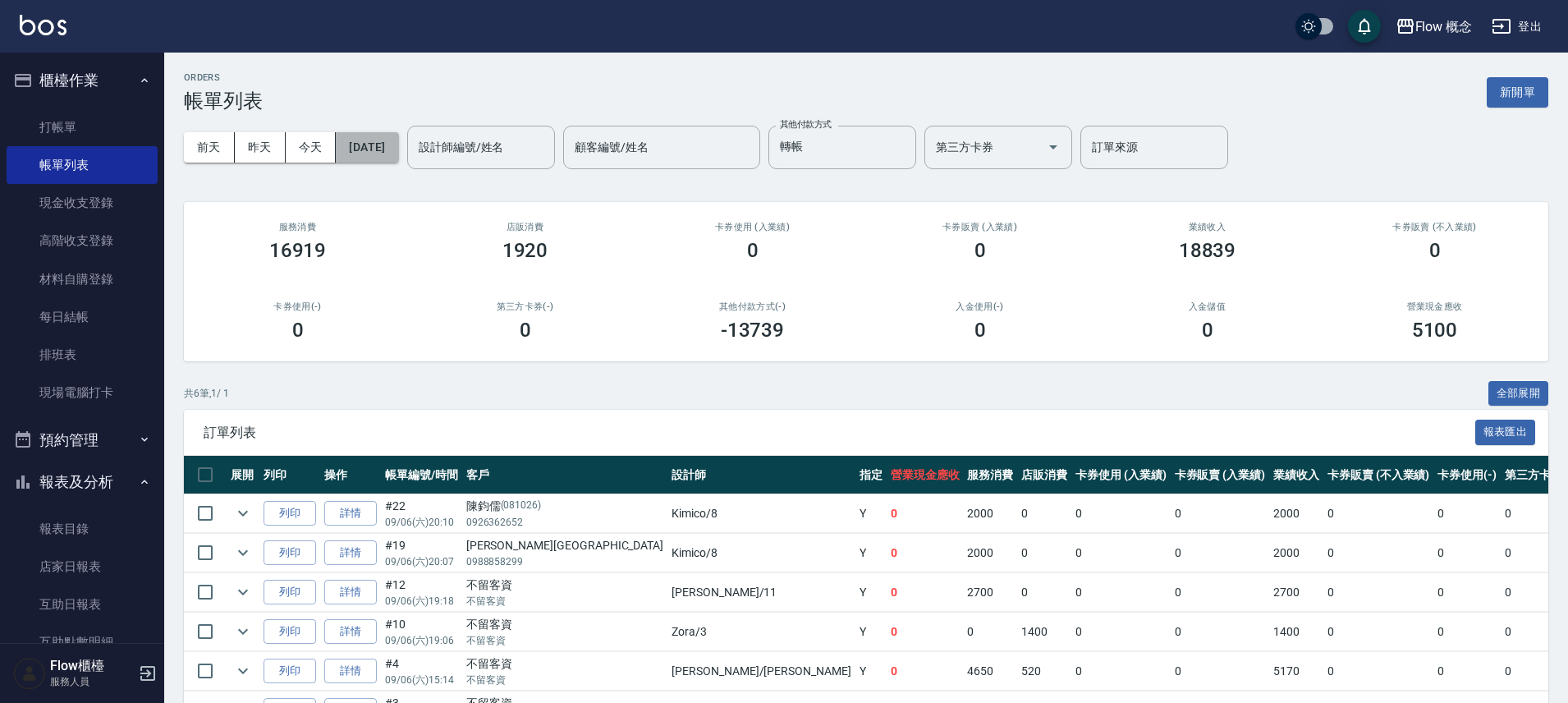
click at [398, 146] on button "[DATE]" at bounding box center [366, 147] width 62 height 31
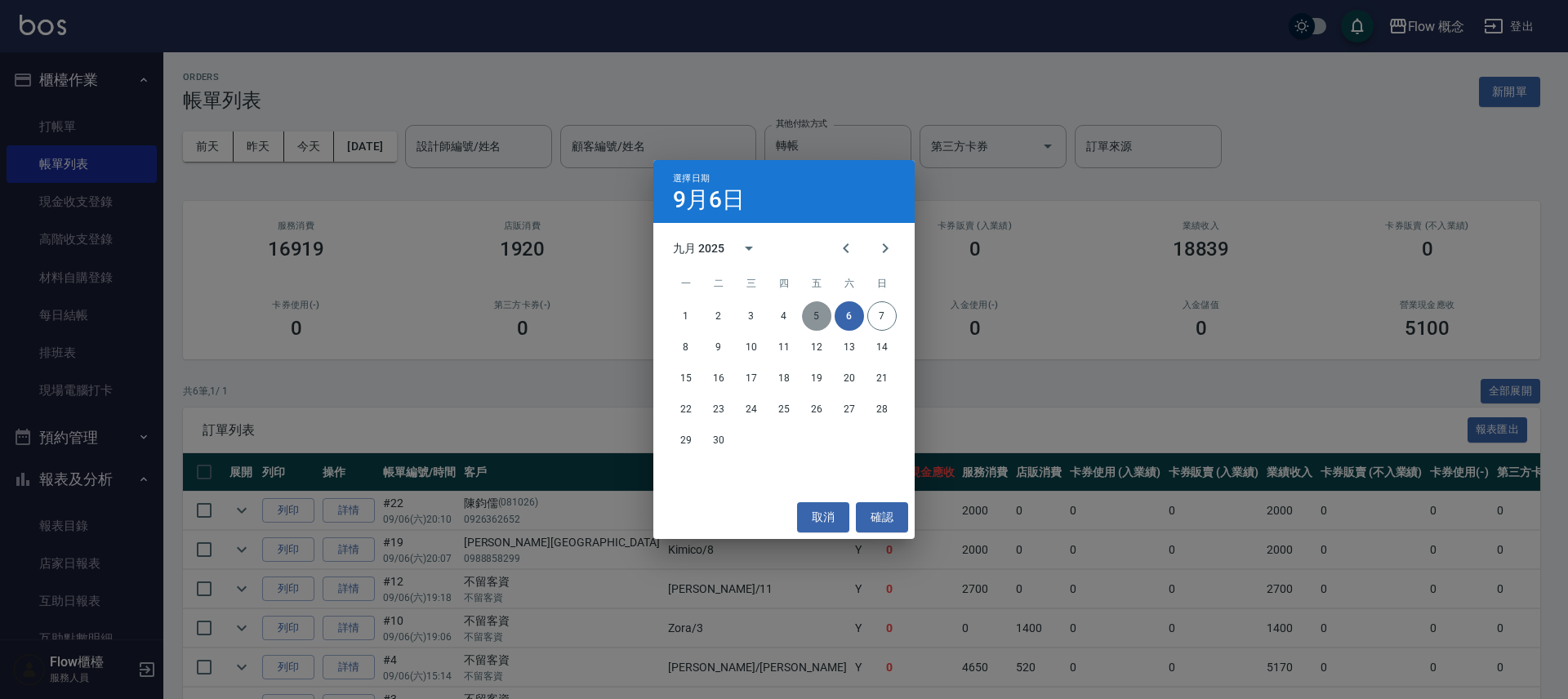
click at [817, 319] on button "5" at bounding box center [817, 316] width 30 height 30
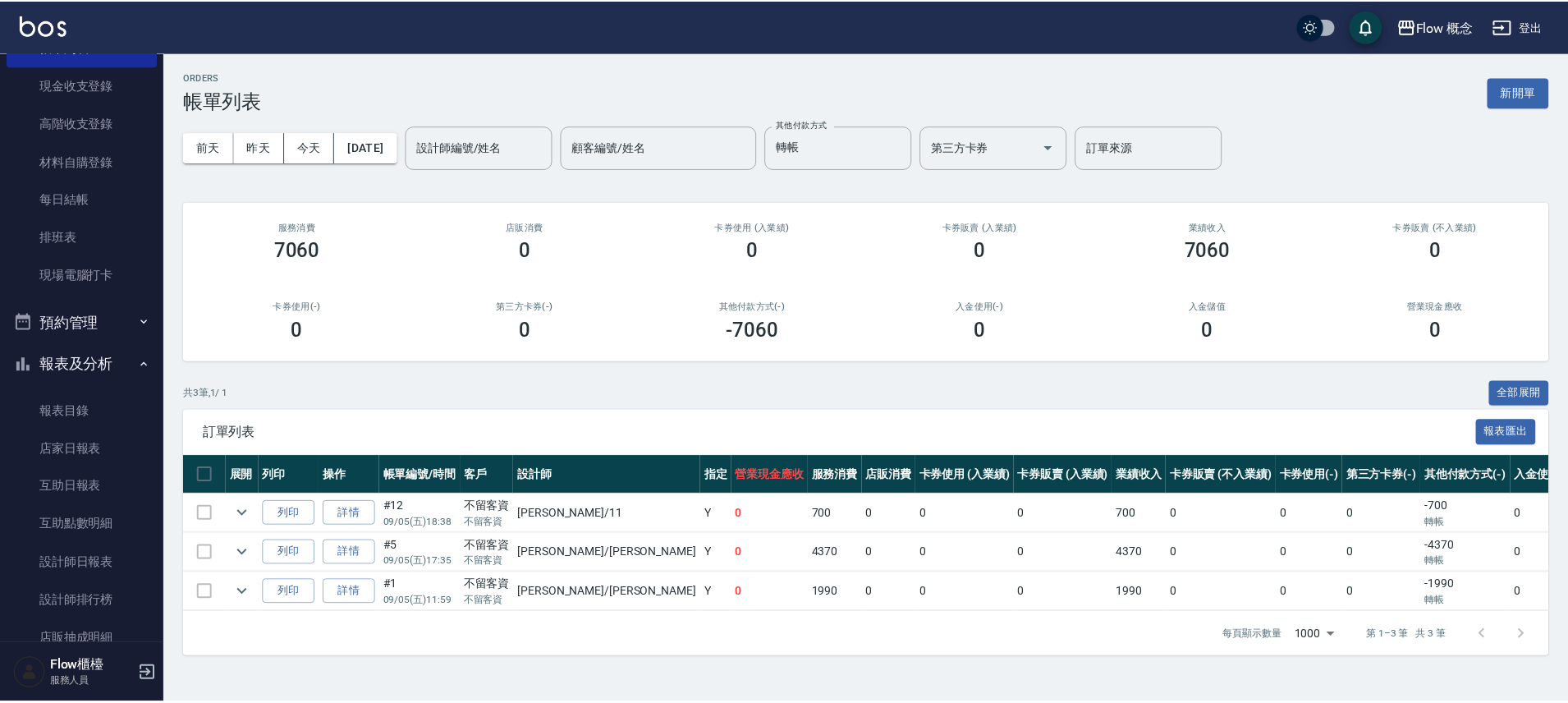
scroll to position [243, 0]
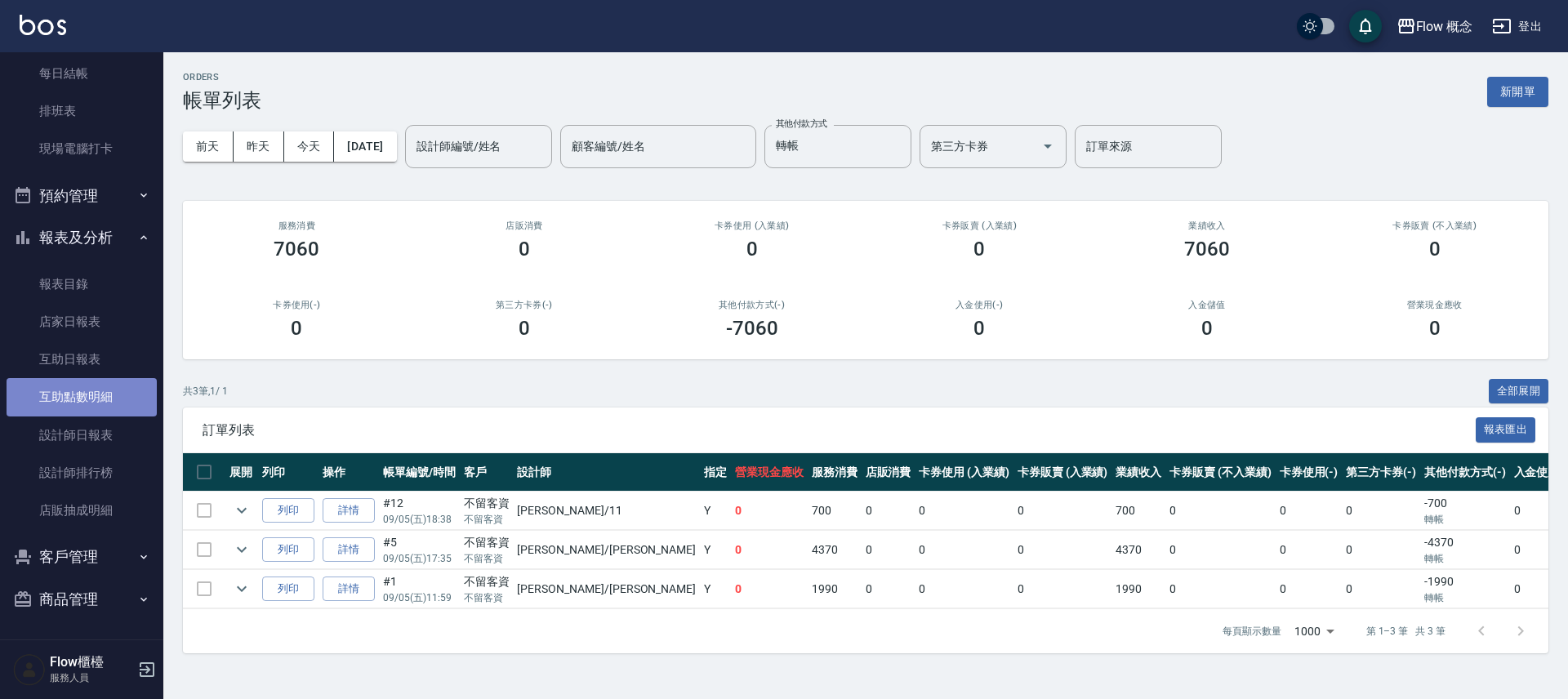
click at [129, 412] on link "互助點數明細" at bounding box center [82, 396] width 150 height 37
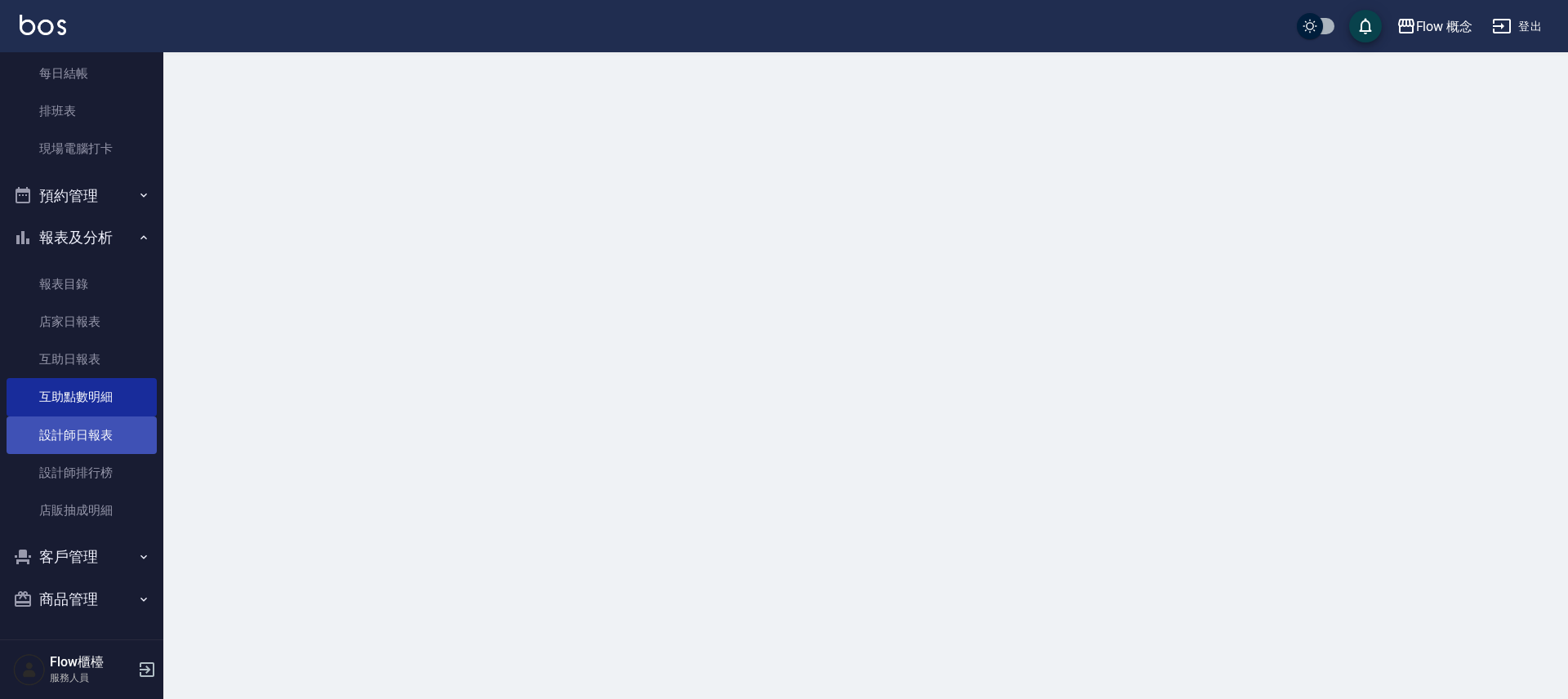
click at [118, 434] on link "設計師日報表" at bounding box center [82, 434] width 150 height 37
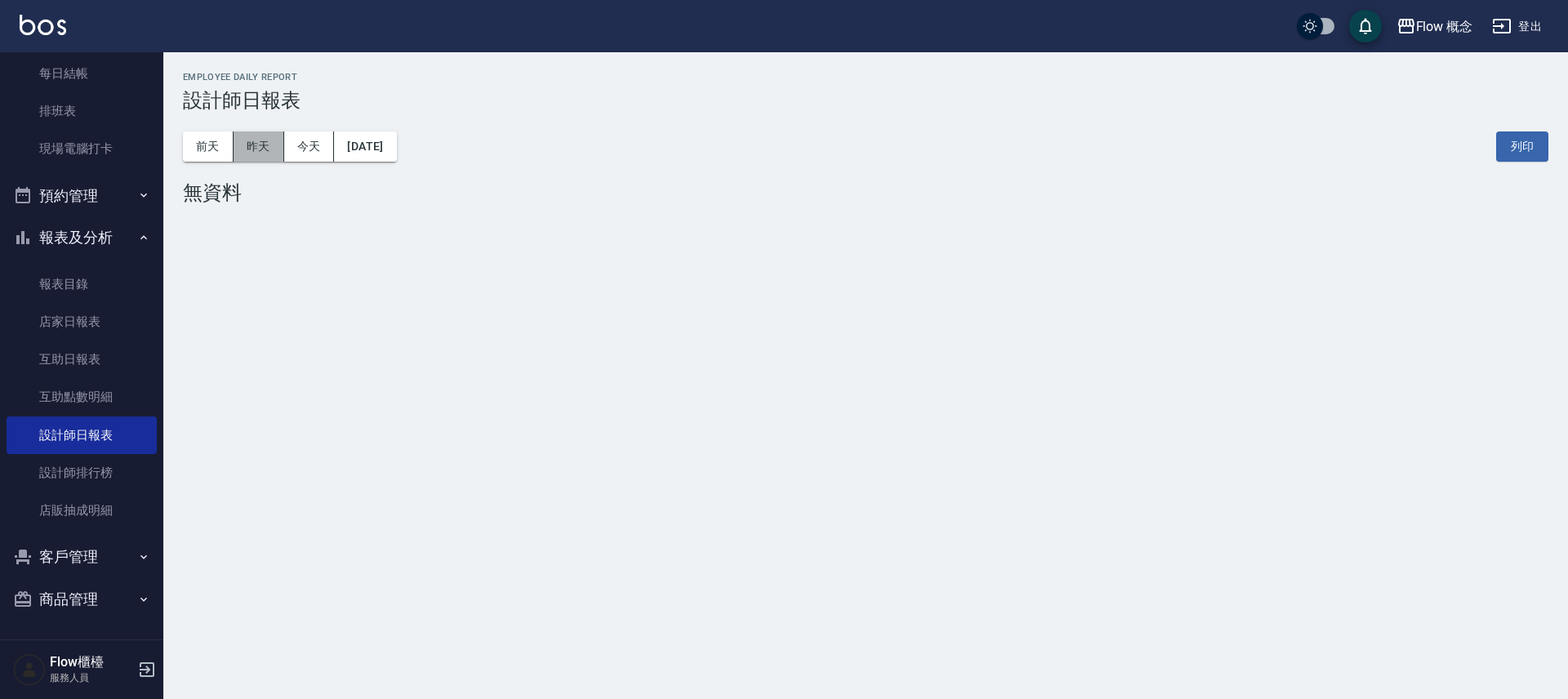
click at [250, 135] on button "昨天" at bounding box center [259, 146] width 50 height 30
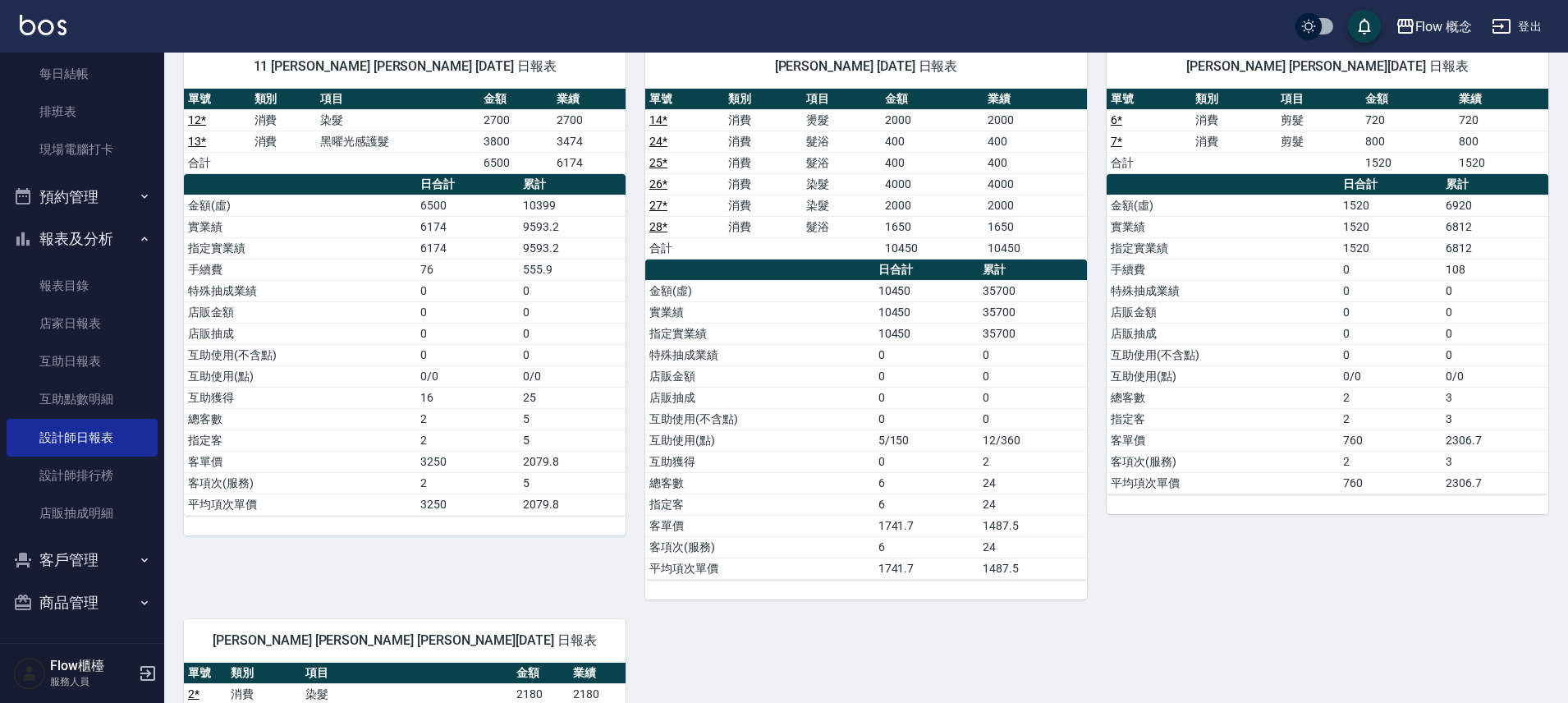
scroll to position [1393, 0]
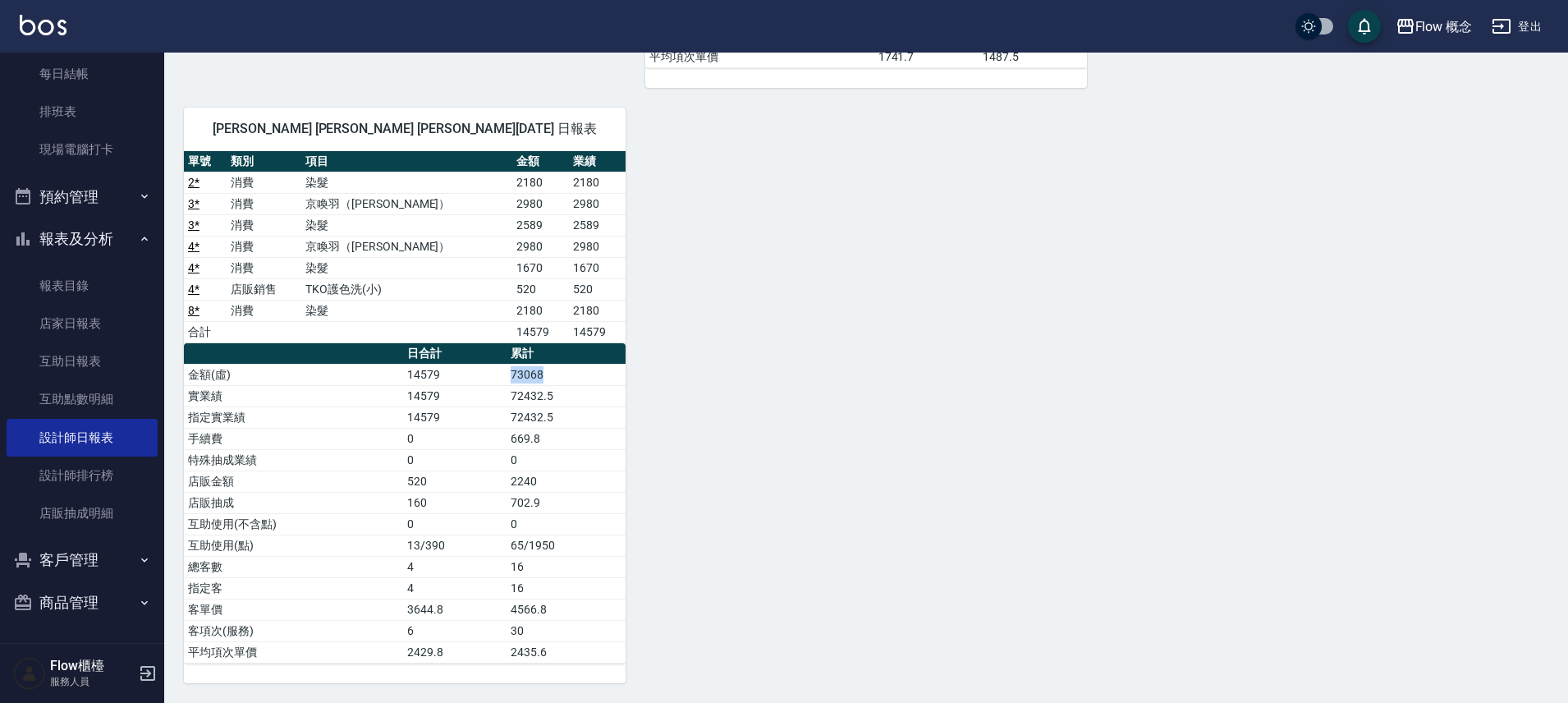
drag, startPoint x: 511, startPoint y: 376, endPoint x: 549, endPoint y: 374, distance: 38.1
click at [549, 374] on td "73068" at bounding box center [566, 374] width 119 height 21
click at [91, 217] on button "報表及分析" at bounding box center [82, 238] width 151 height 43
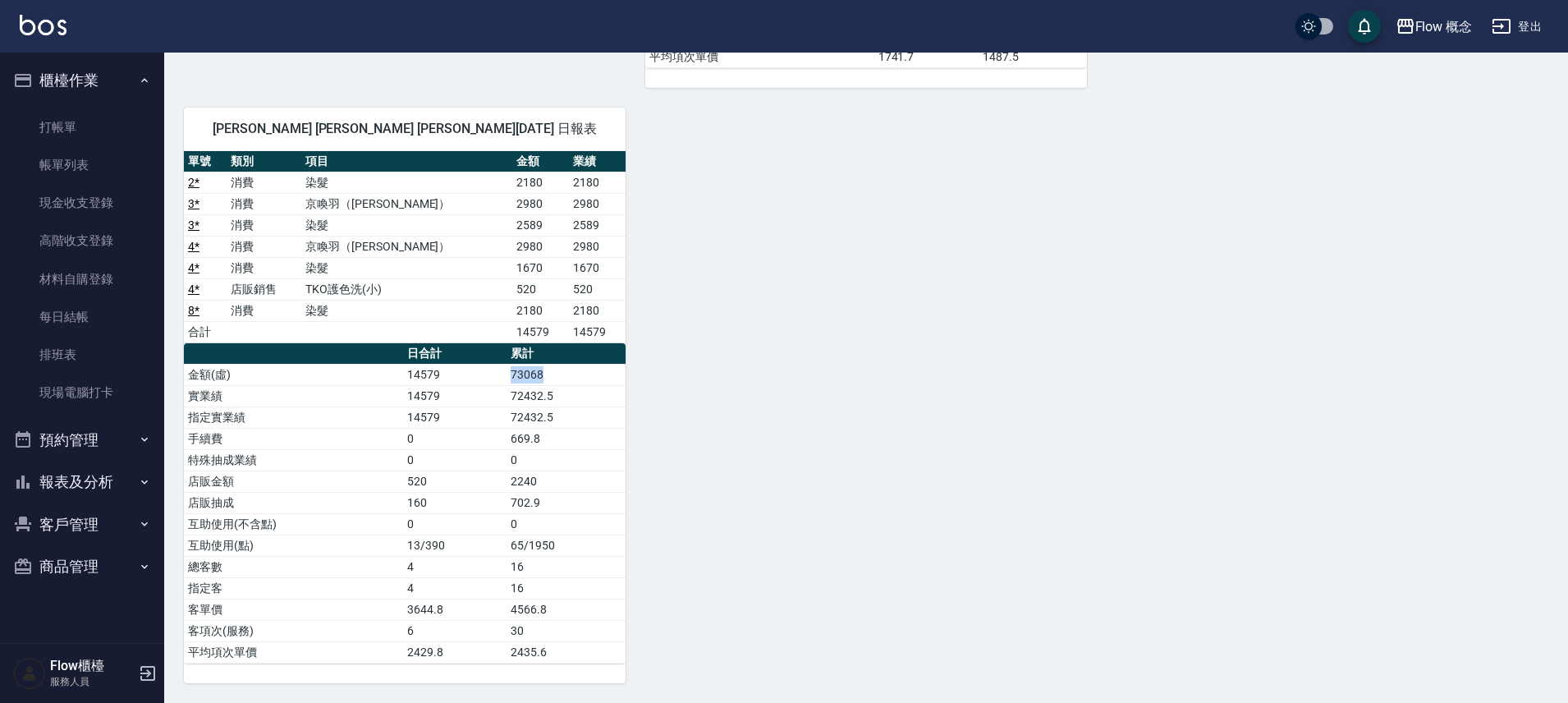
scroll to position [0, 0]
click at [99, 168] on link "帳單列表" at bounding box center [82, 164] width 151 height 38
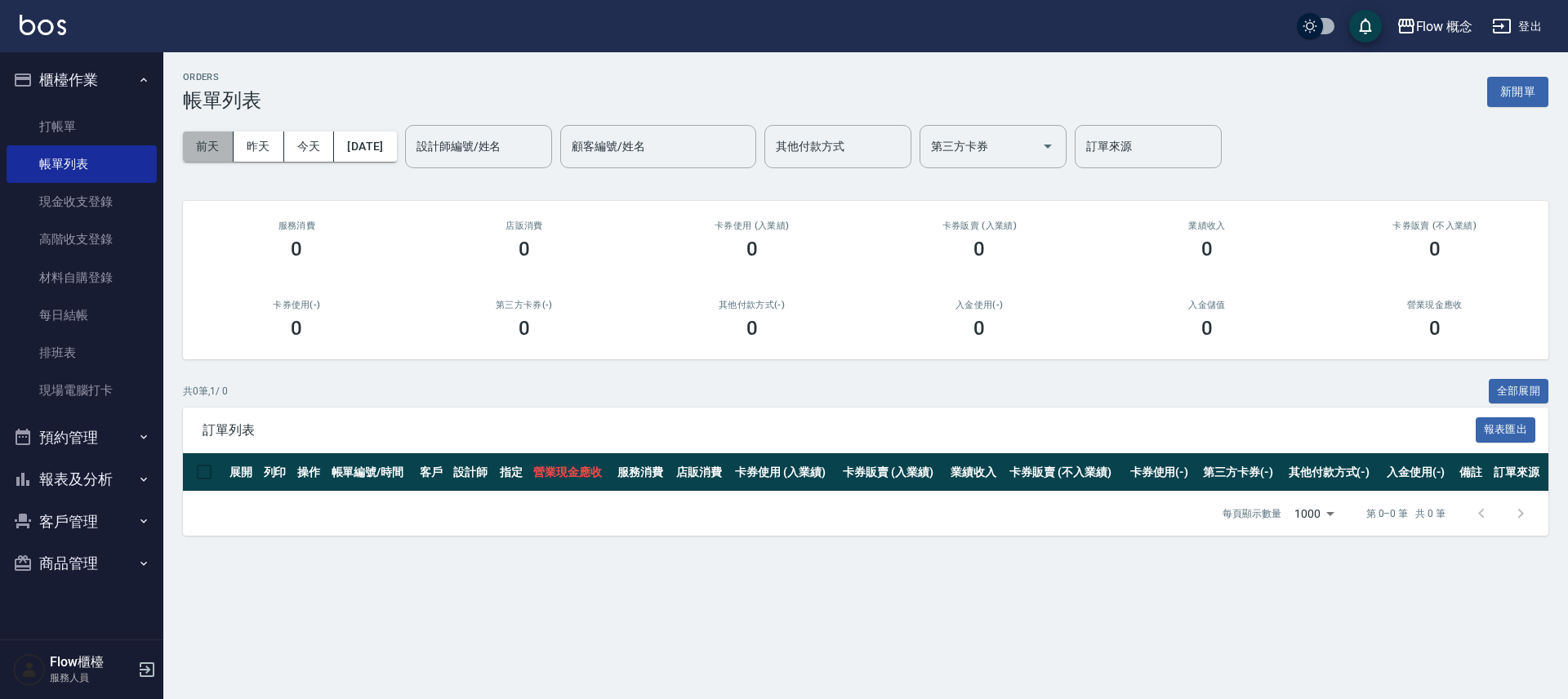
click at [210, 149] on button "前天" at bounding box center [208, 146] width 50 height 30
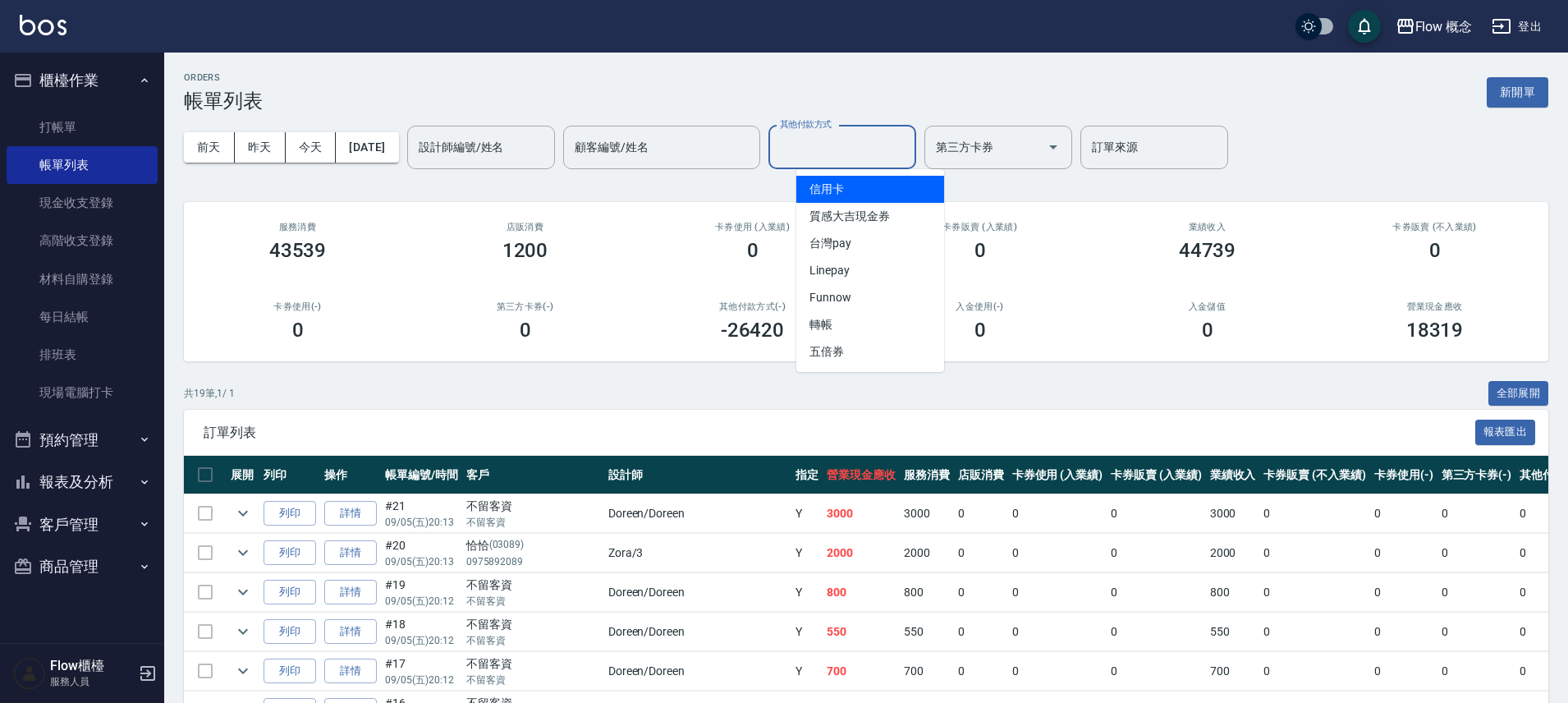
click at [857, 156] on input "其他付款方式" at bounding box center [842, 147] width 133 height 29
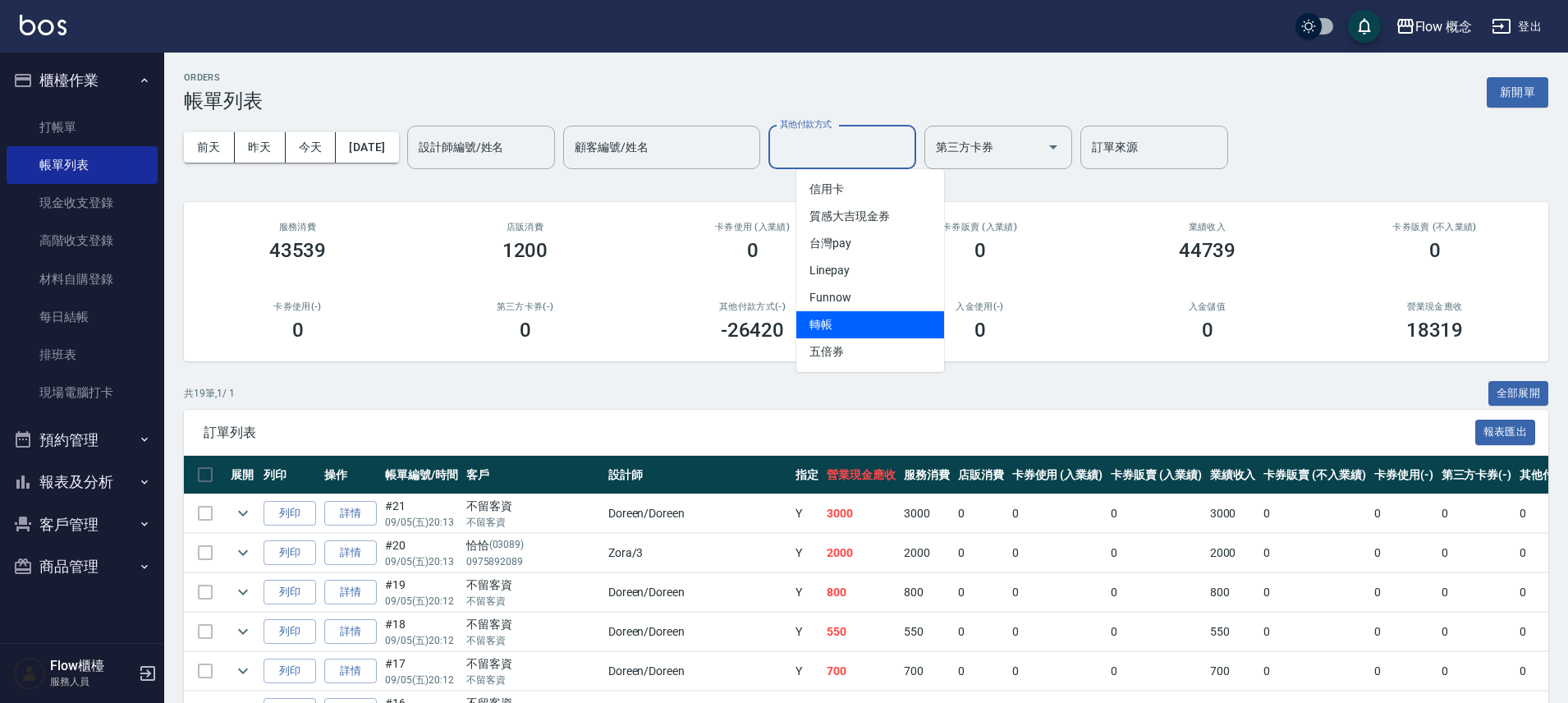
click at [860, 318] on span "轉帳" at bounding box center [870, 324] width 148 height 27
type input "轉帳"
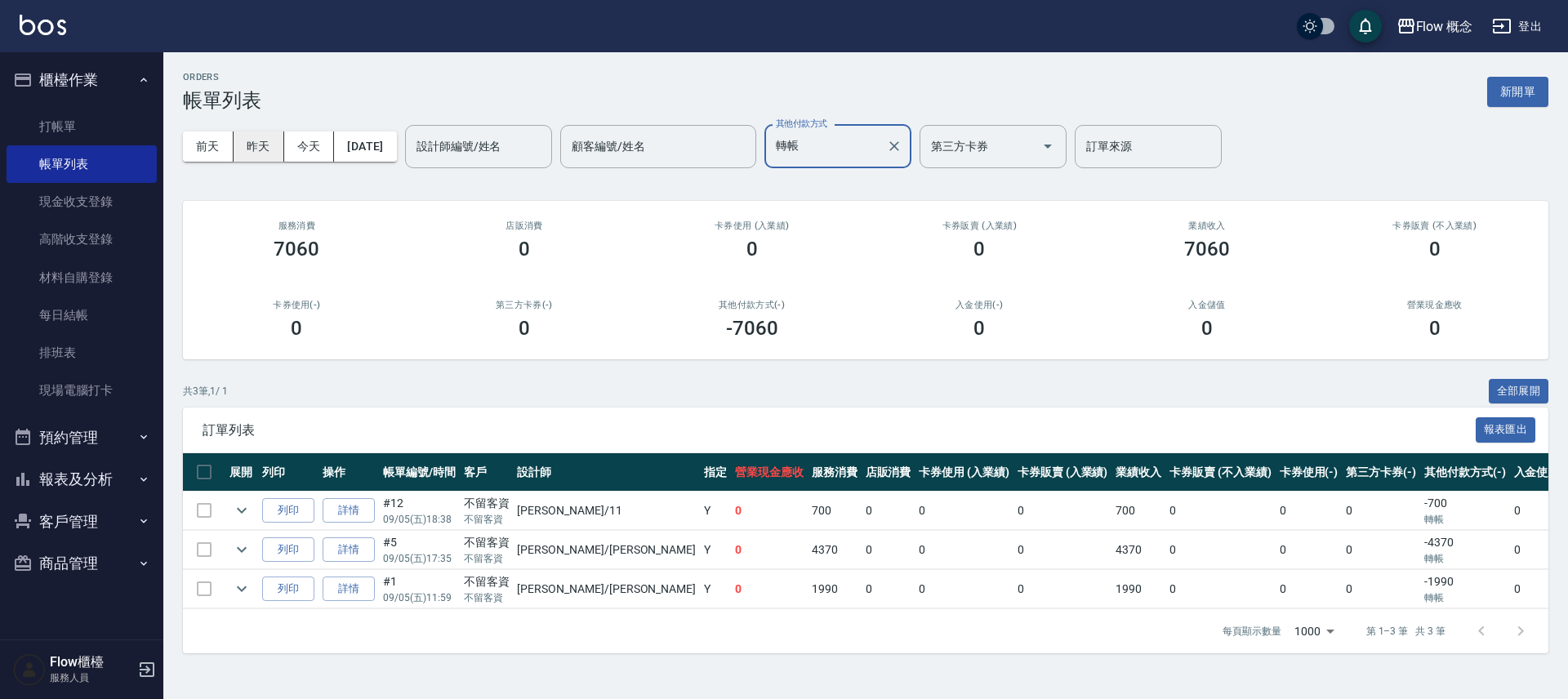
click at [248, 148] on button "昨天" at bounding box center [259, 146] width 50 height 30
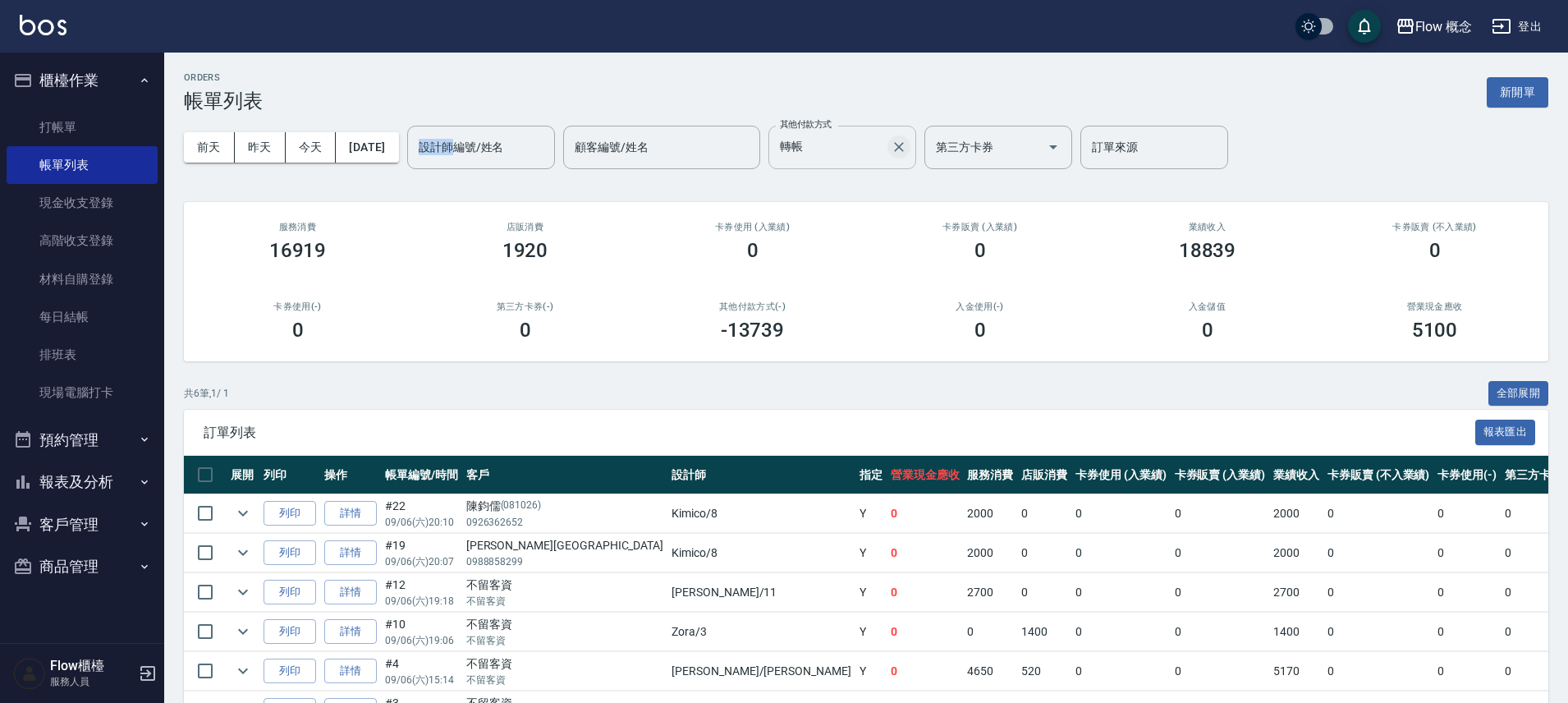
click at [1098, 0] on html "Flow 概念 登出 櫃檯作業 打帳單 帳單列表 現金收支登錄 高階收支登錄 材料自購登錄 每日結帳 排班表 現場電腦打卡 預約管理 預約管理 單日預約紀錄 …" at bounding box center [784, 397] width 1568 height 795
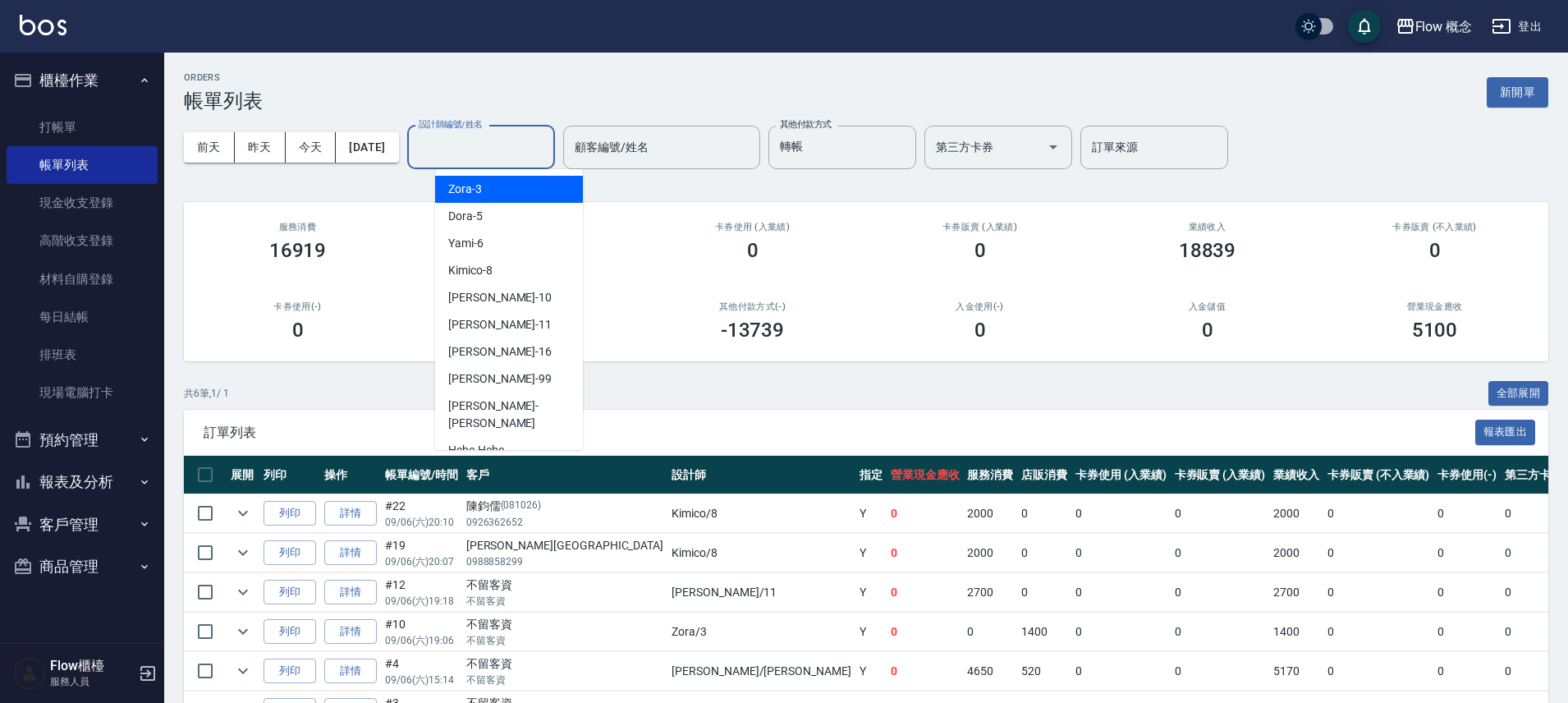
click at [529, 153] on input "設計師編號/姓名" at bounding box center [481, 147] width 133 height 29
click at [501, 191] on div "Zora -3" at bounding box center [508, 189] width 148 height 27
type input "Zora-3"
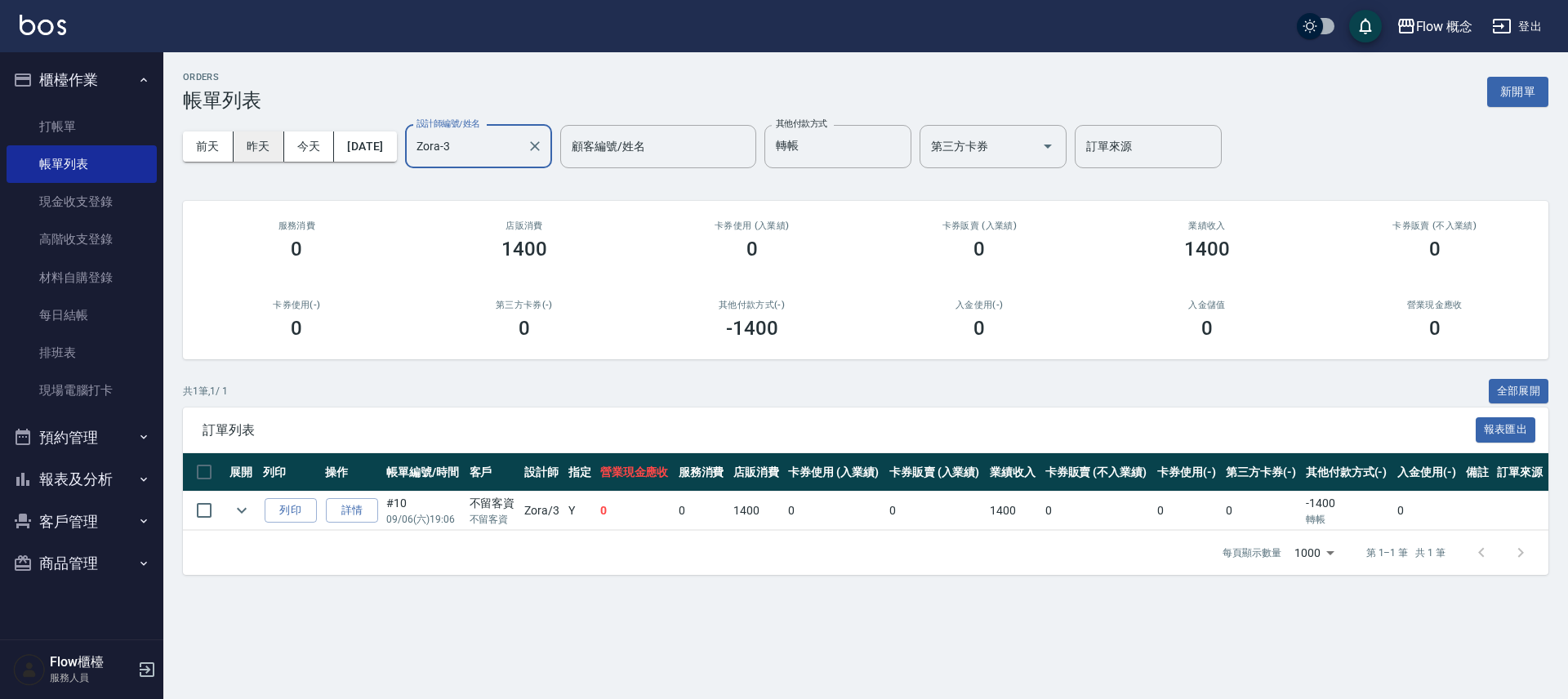
click at [265, 142] on button "昨天" at bounding box center [259, 146] width 50 height 30
click at [226, 150] on button "前天" at bounding box center [208, 146] width 50 height 30
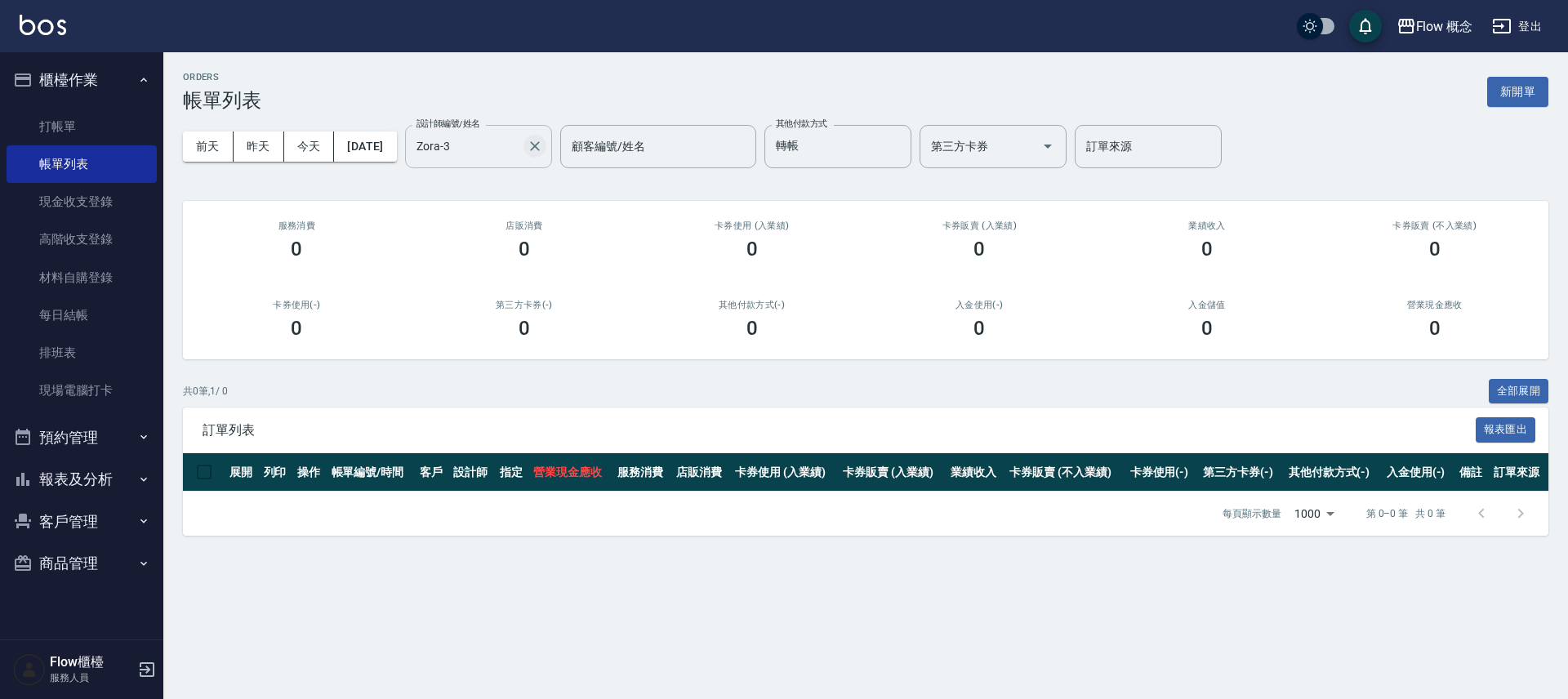
click at [543, 148] on icon "Clear" at bounding box center [534, 146] width 17 height 16
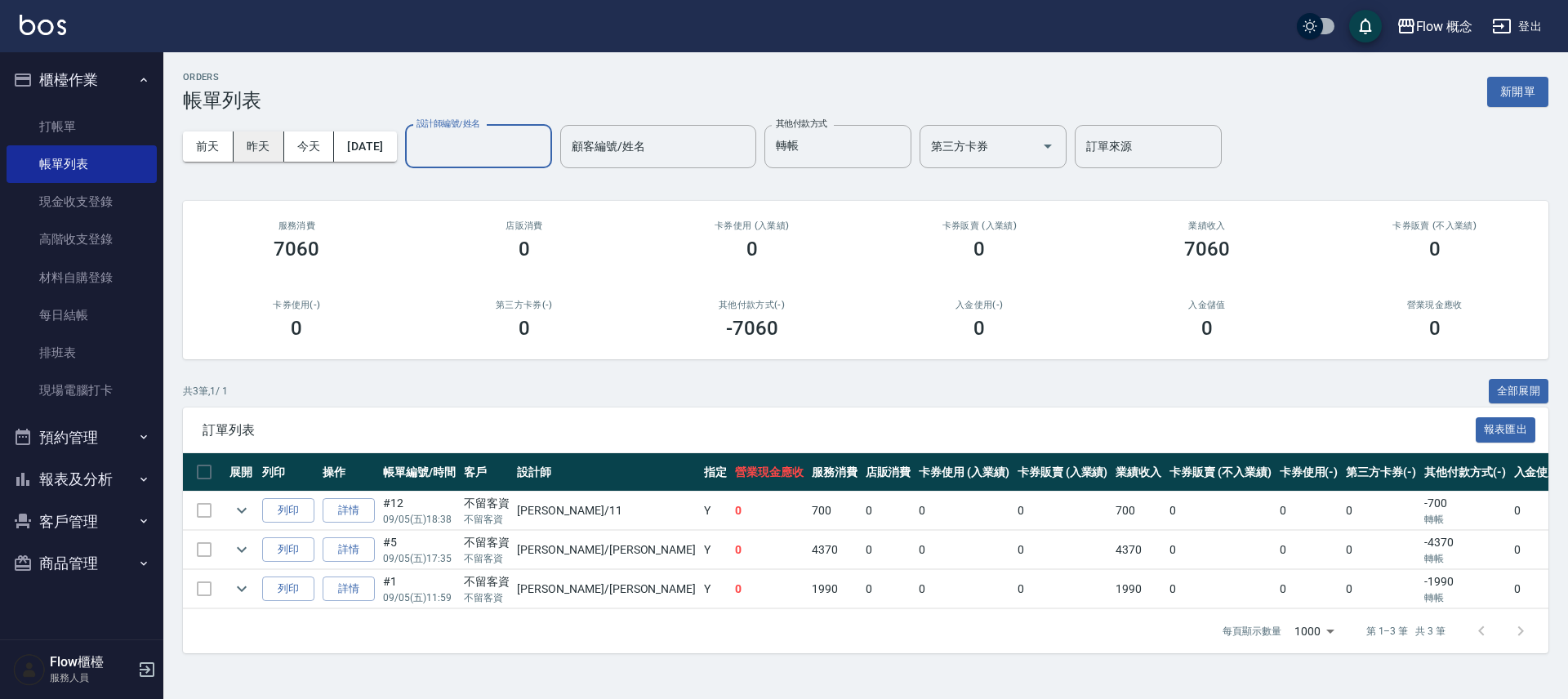
click at [259, 156] on button "昨天" at bounding box center [259, 146] width 50 height 30
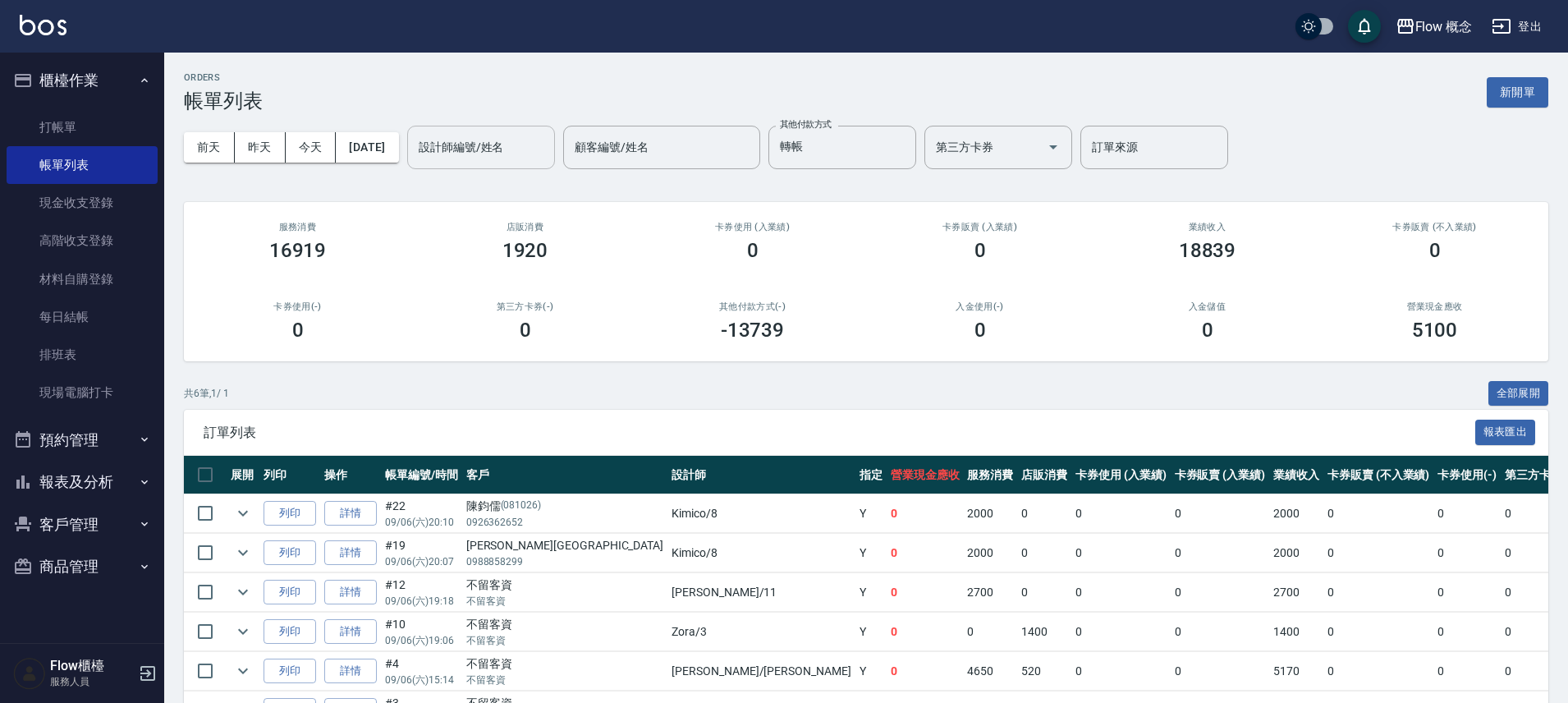
click at [523, 146] on input "設計師編號/姓名" at bounding box center [481, 147] width 133 height 29
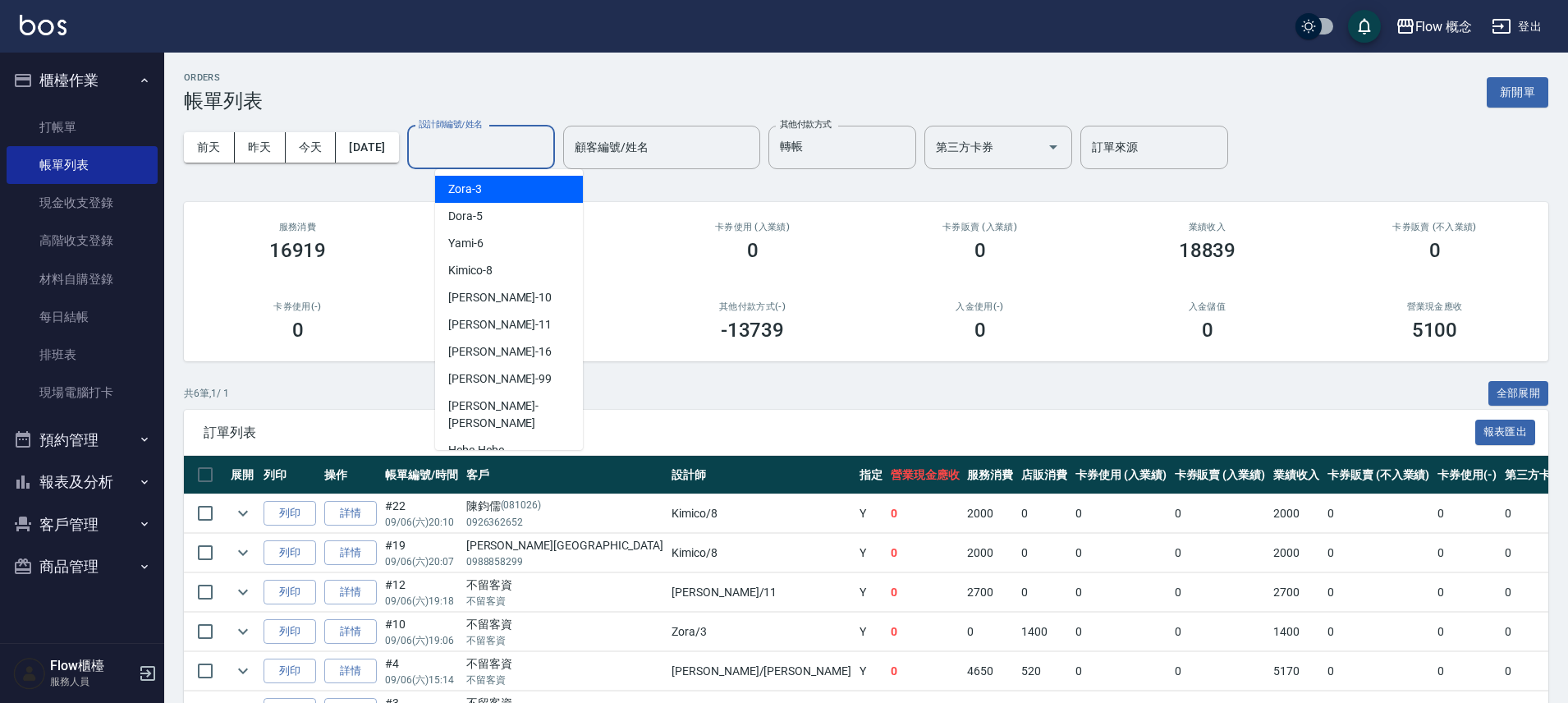
click at [495, 188] on div "Zora -3" at bounding box center [508, 189] width 148 height 27
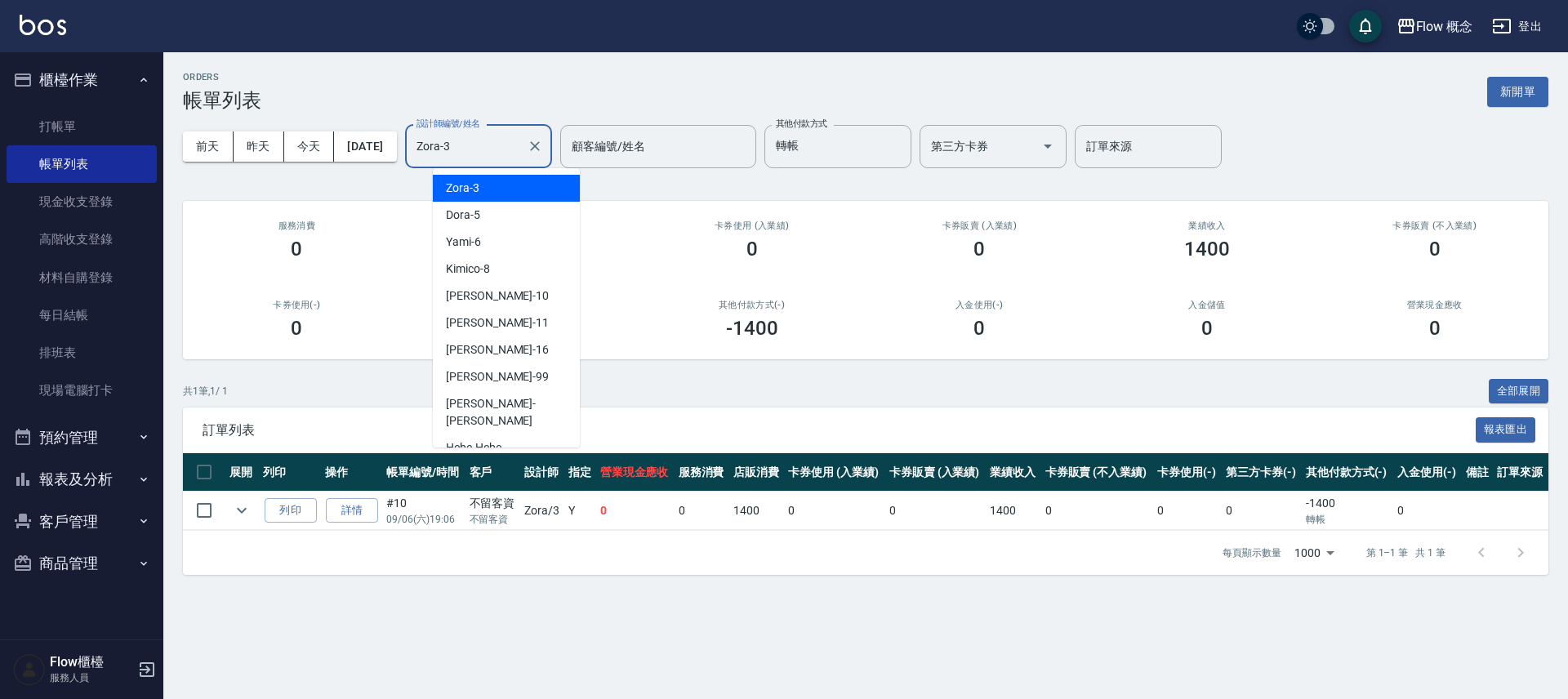
click at [503, 146] on input "Zora-3" at bounding box center [466, 146] width 108 height 29
click at [472, 214] on span "Dora -5" at bounding box center [462, 215] width 34 height 17
type input "Dora-5"
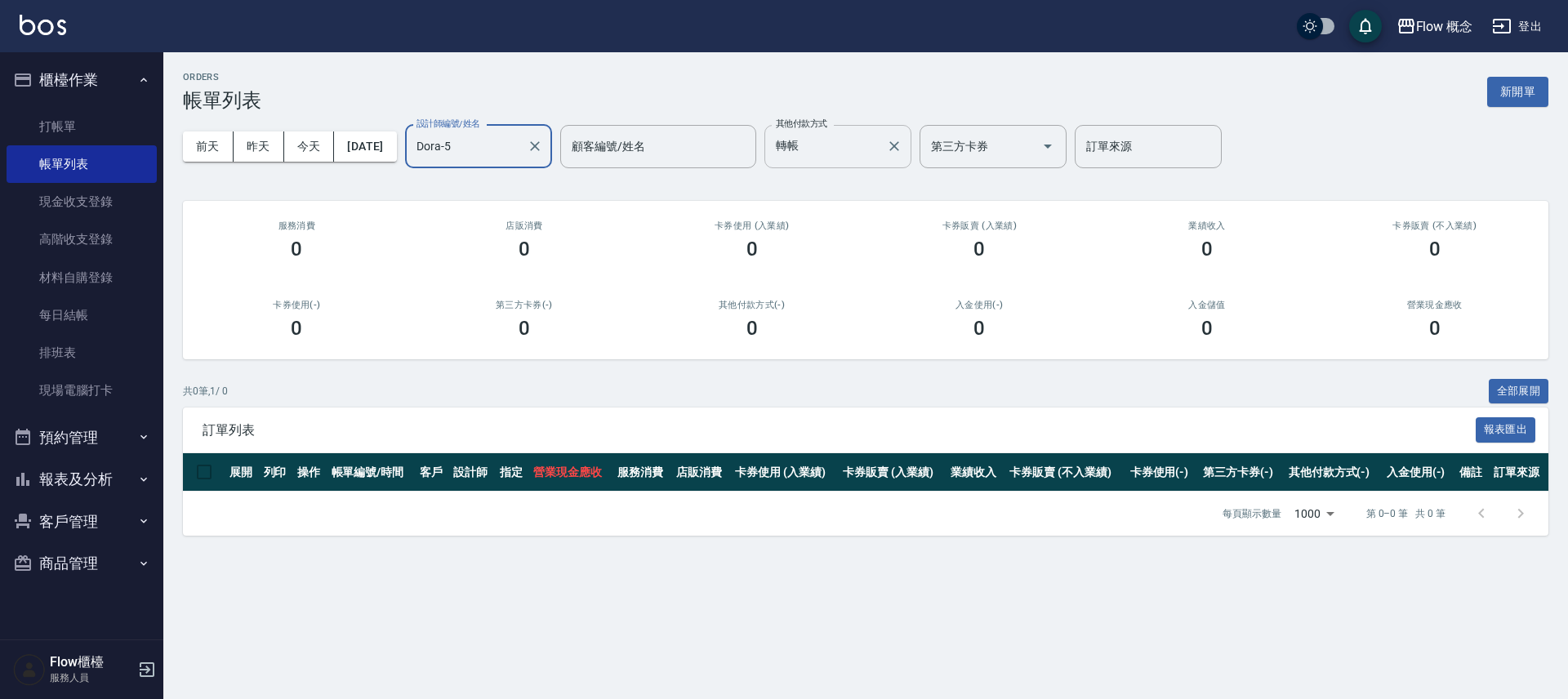
click at [904, 130] on div at bounding box center [893, 147] width 21 height 43
click at [903, 153] on icon "Clear" at bounding box center [894, 146] width 17 height 16
click at [261, 142] on button "昨天" at bounding box center [259, 146] width 50 height 30
click at [217, 142] on button "前天" at bounding box center [208, 146] width 50 height 30
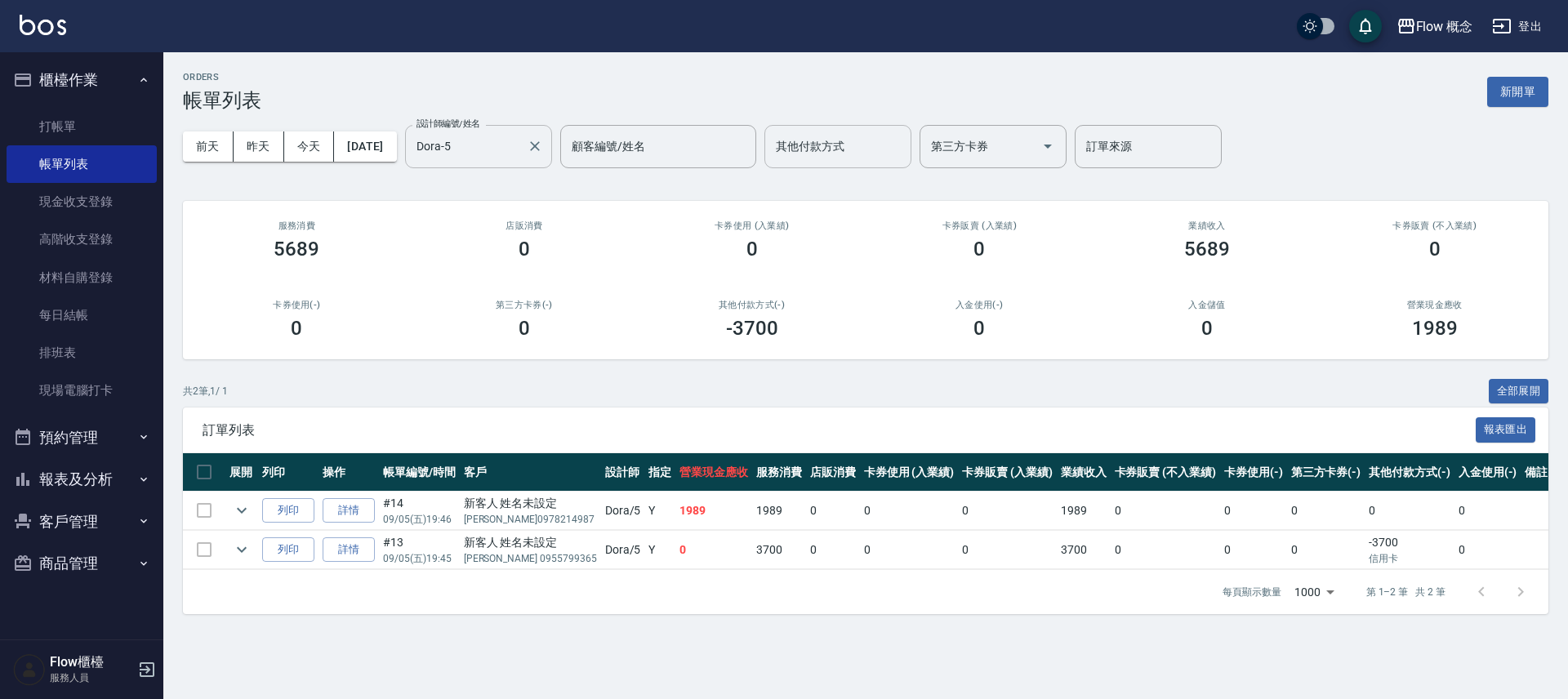
click at [496, 142] on input "Dora-5" at bounding box center [466, 146] width 108 height 29
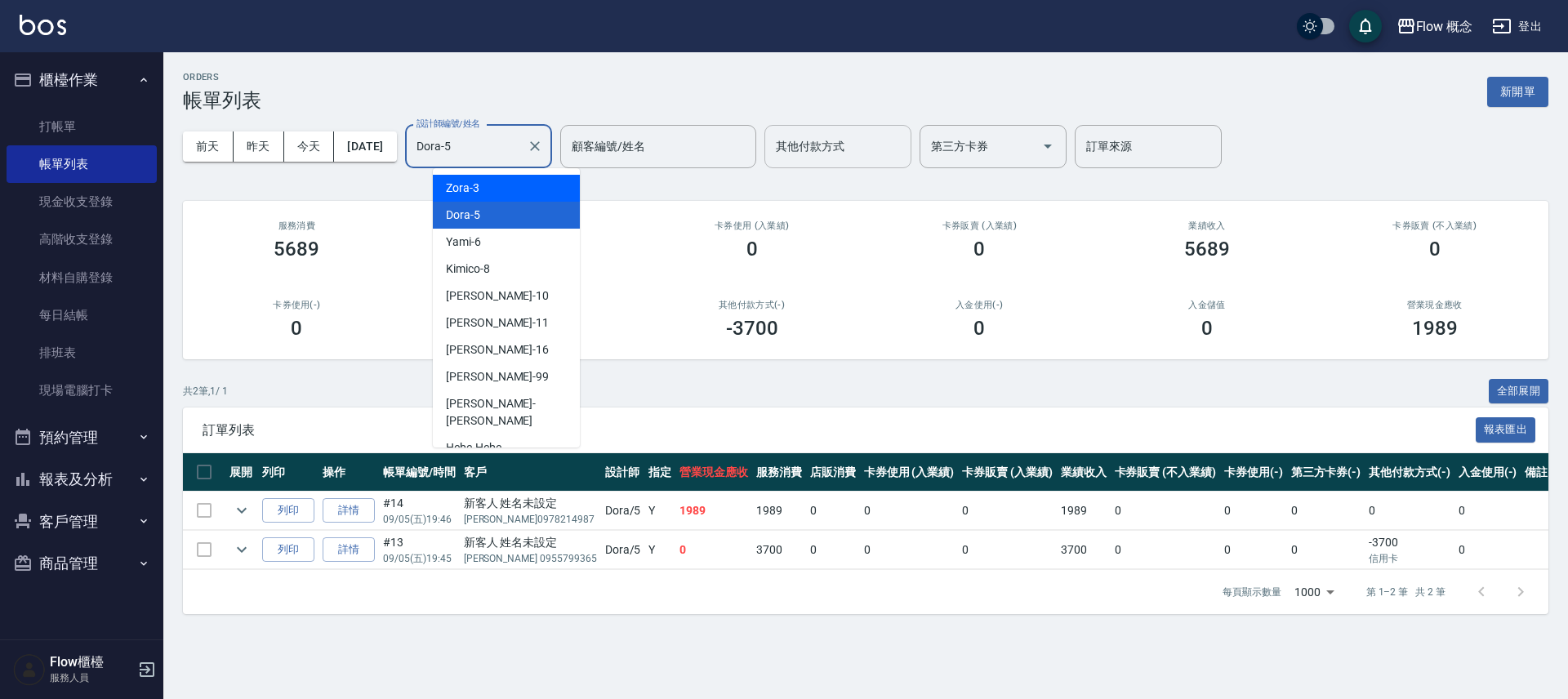
click at [498, 194] on div "Zora -3" at bounding box center [506, 188] width 147 height 27
type input "Zora-3"
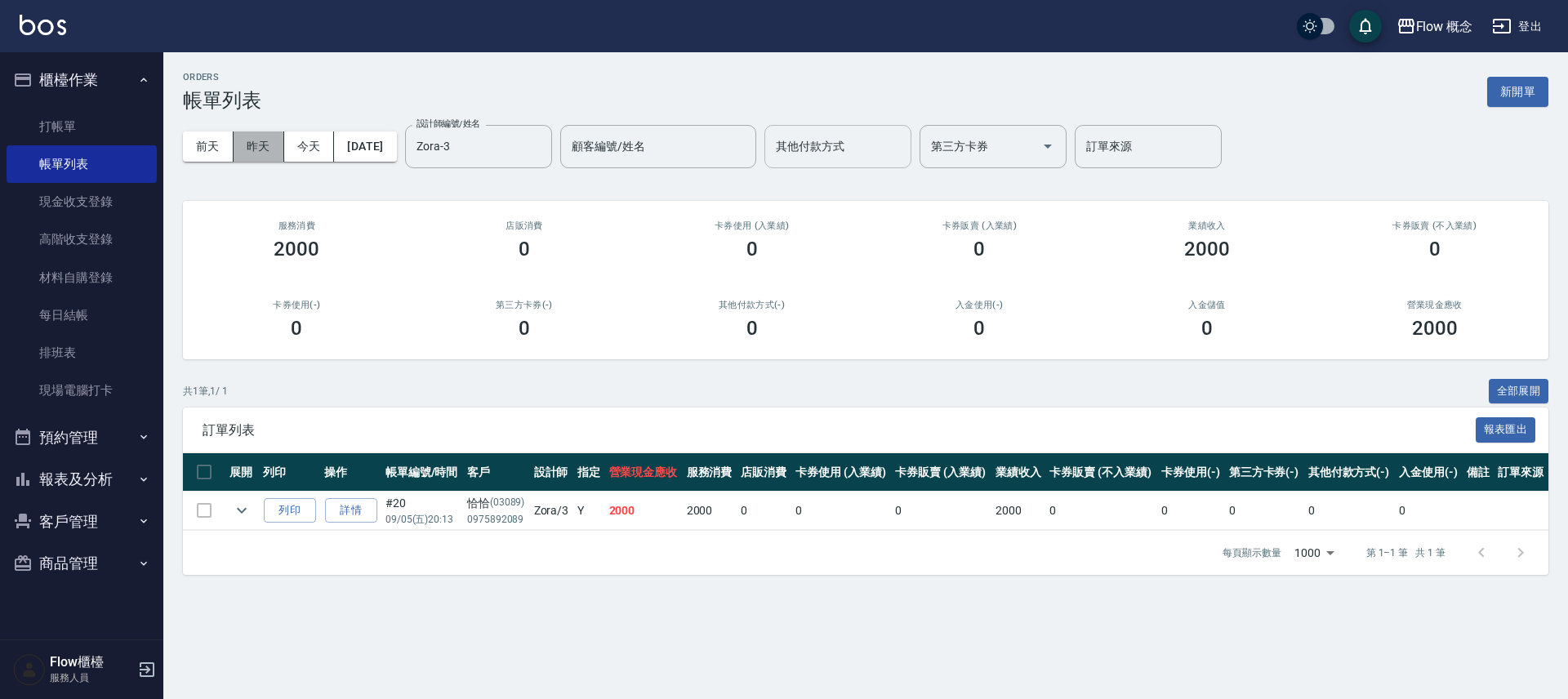
click at [251, 155] on button "昨天" at bounding box center [259, 146] width 50 height 30
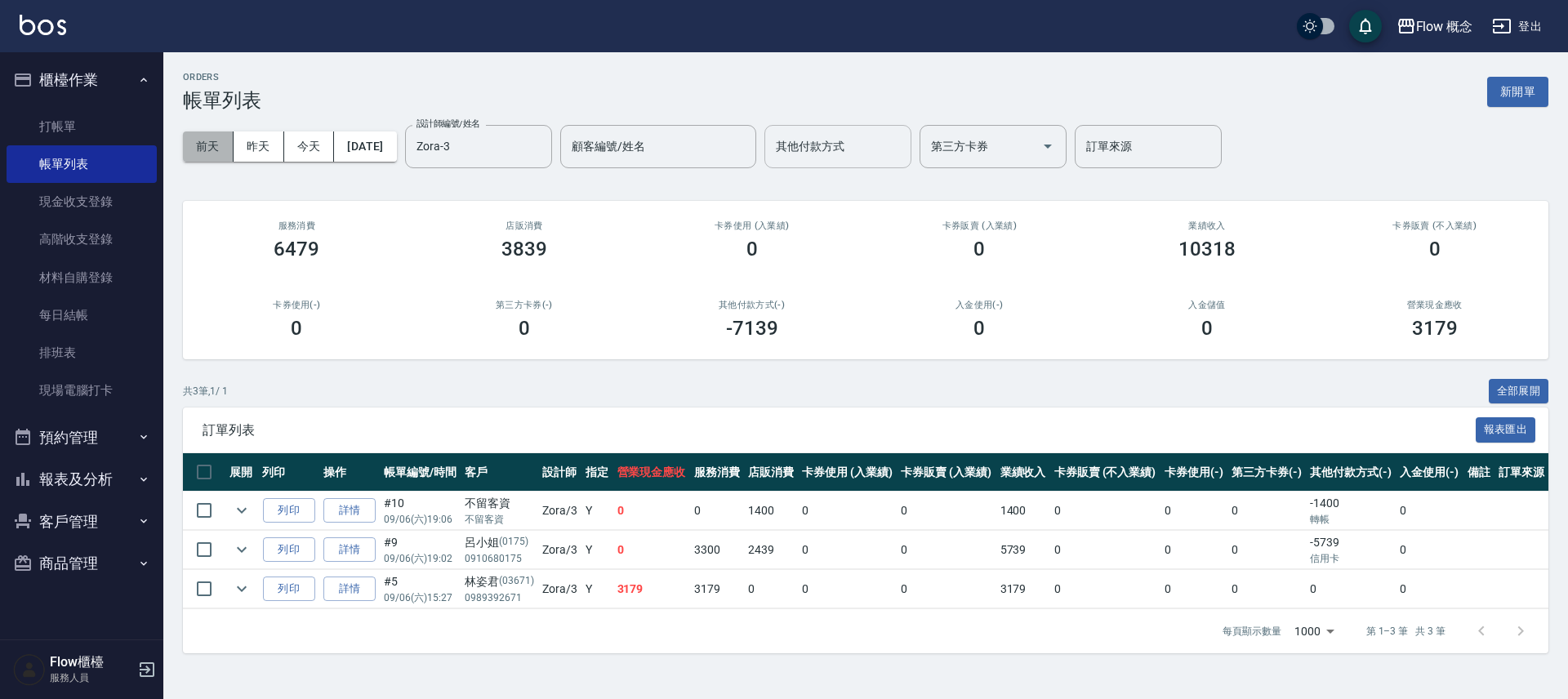
click at [211, 148] on button "前天" at bounding box center [208, 146] width 50 height 30
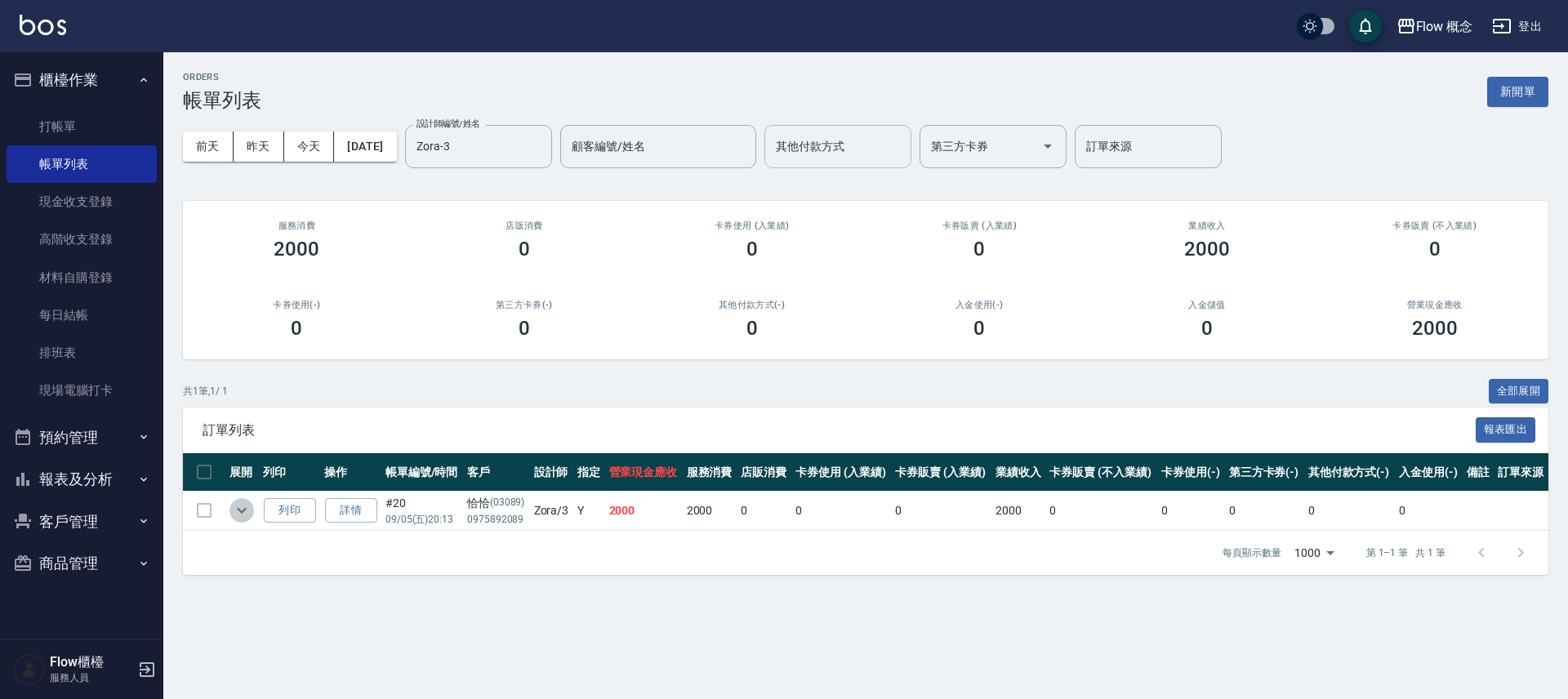
click at [244, 518] on icon "expand row" at bounding box center [241, 510] width 20 height 20
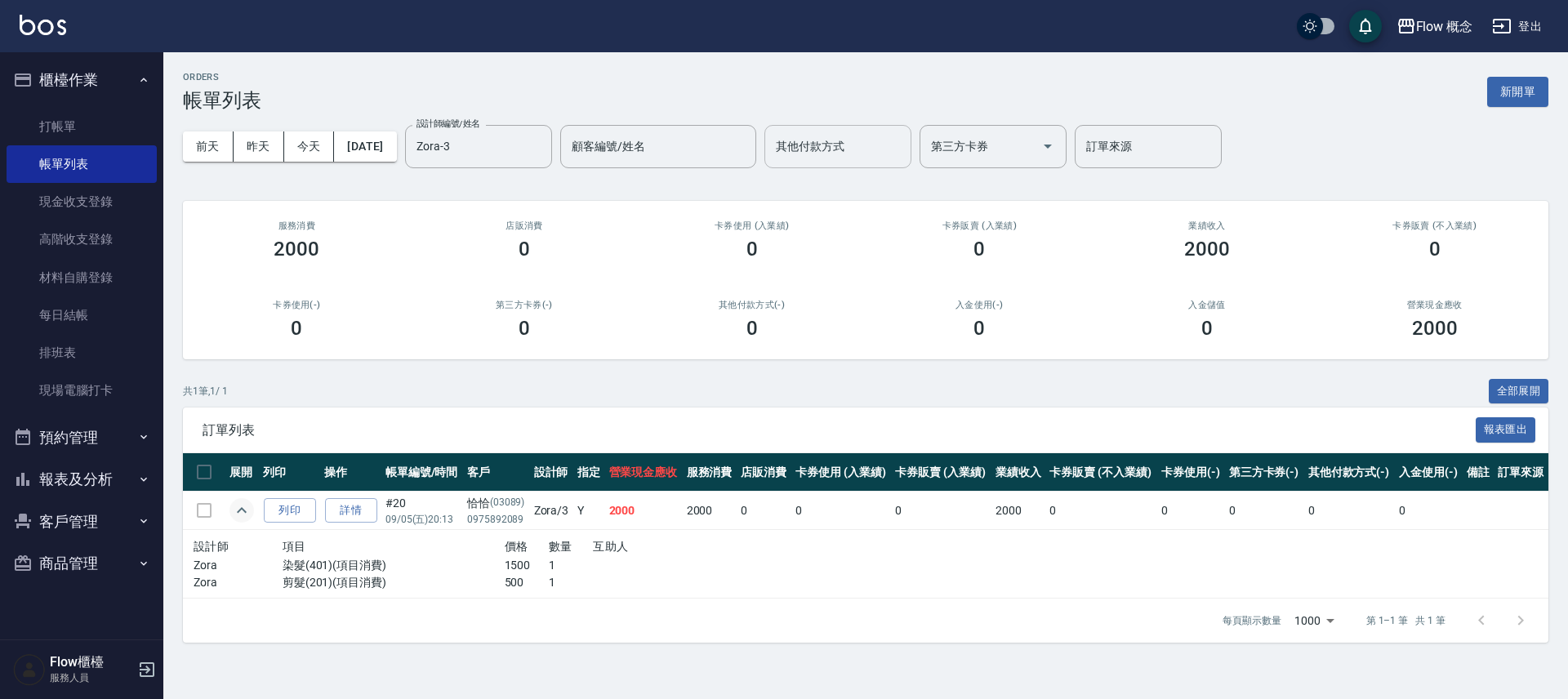
click at [320, 381] on div "共 1 筆, 1 / 1 全部展開" at bounding box center [866, 391] width 1366 height 25
click at [96, 473] on button "報表及分析" at bounding box center [82, 478] width 150 height 43
click at [95, 569] on link "店家日報表" at bounding box center [82, 563] width 150 height 37
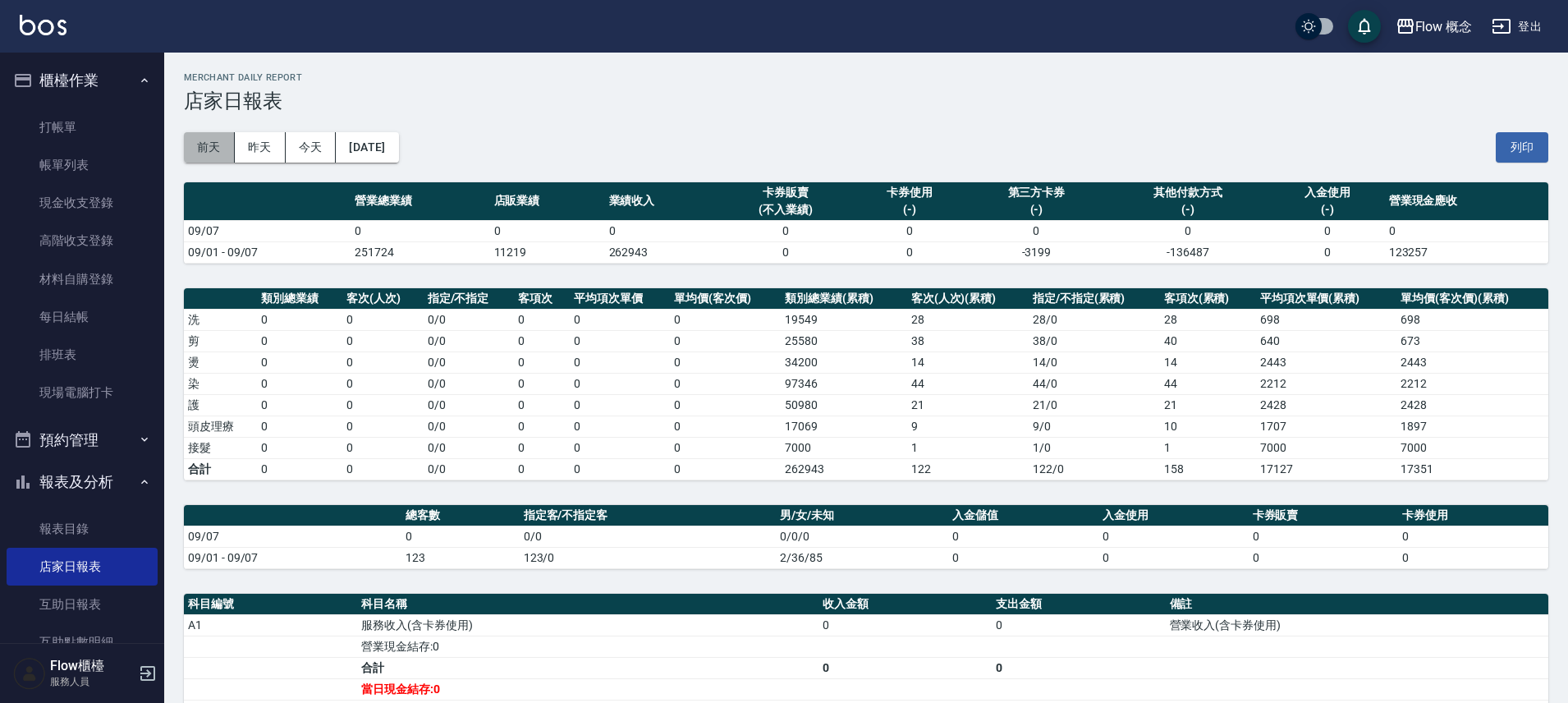
click at [198, 148] on button "前天" at bounding box center [210, 147] width 51 height 31
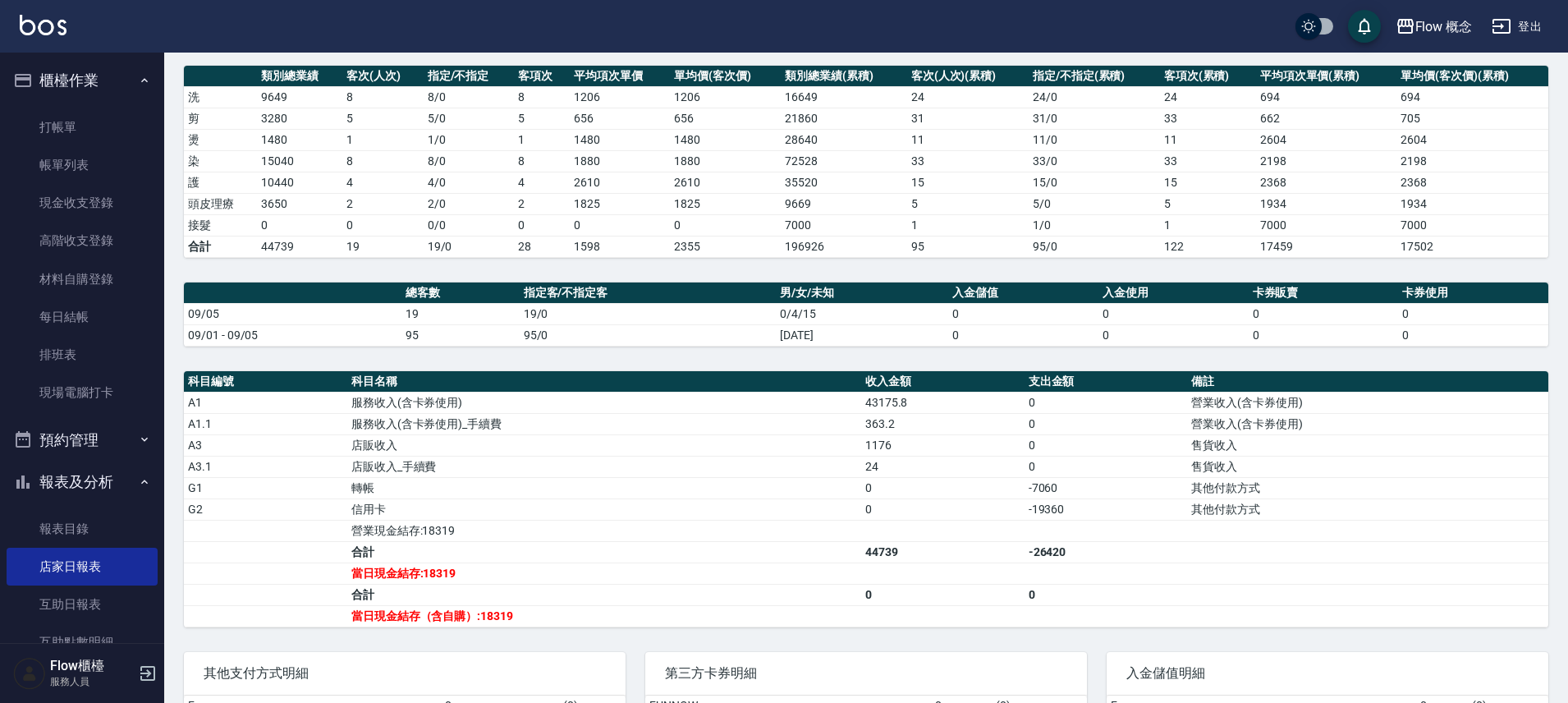
scroll to position [403, 0]
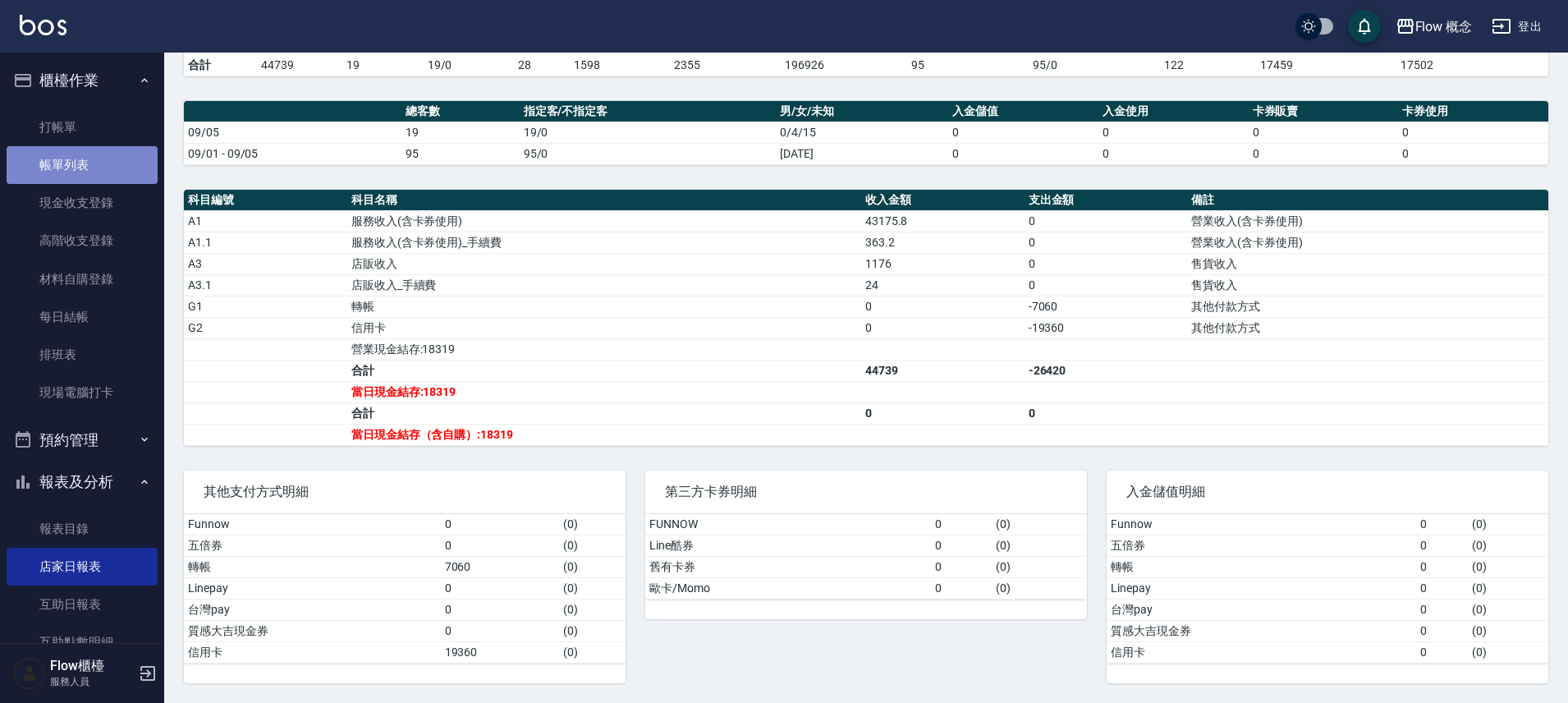
click at [89, 162] on link "帳單列表" at bounding box center [82, 164] width 151 height 38
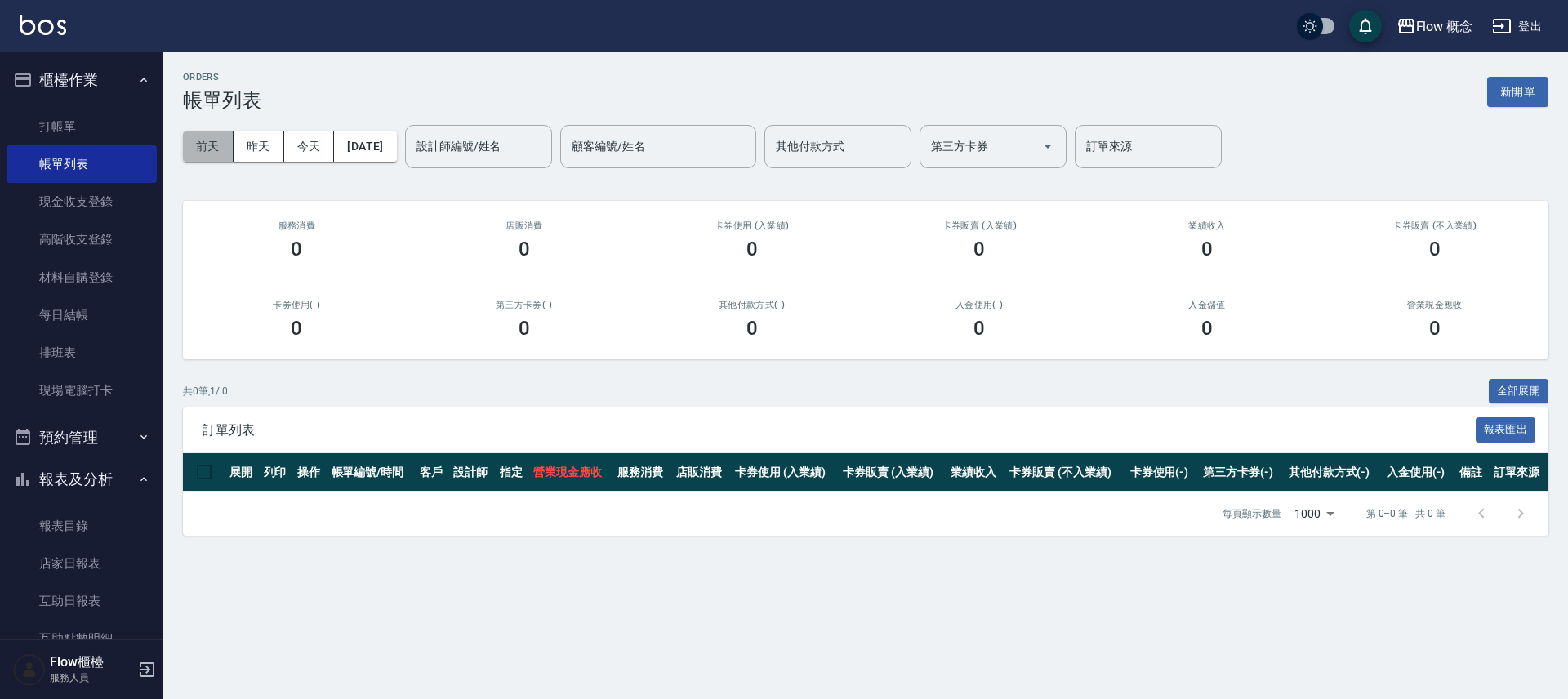
click at [208, 146] on button "前天" at bounding box center [208, 146] width 50 height 30
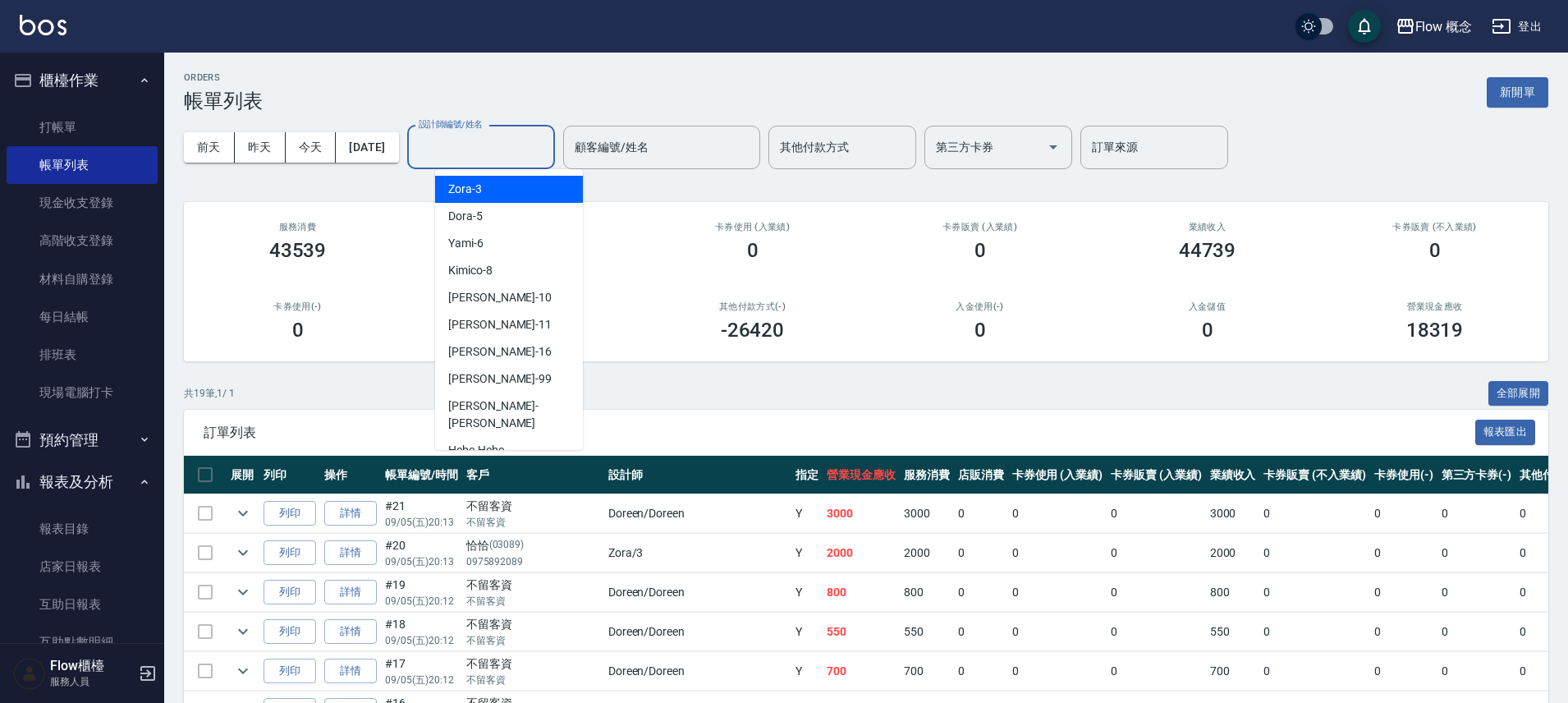
click at [463, 151] on input "設計師編號/姓名" at bounding box center [481, 147] width 133 height 29
click at [473, 190] on span "Zora -3" at bounding box center [465, 190] width 34 height 17
type input "Zora-3"
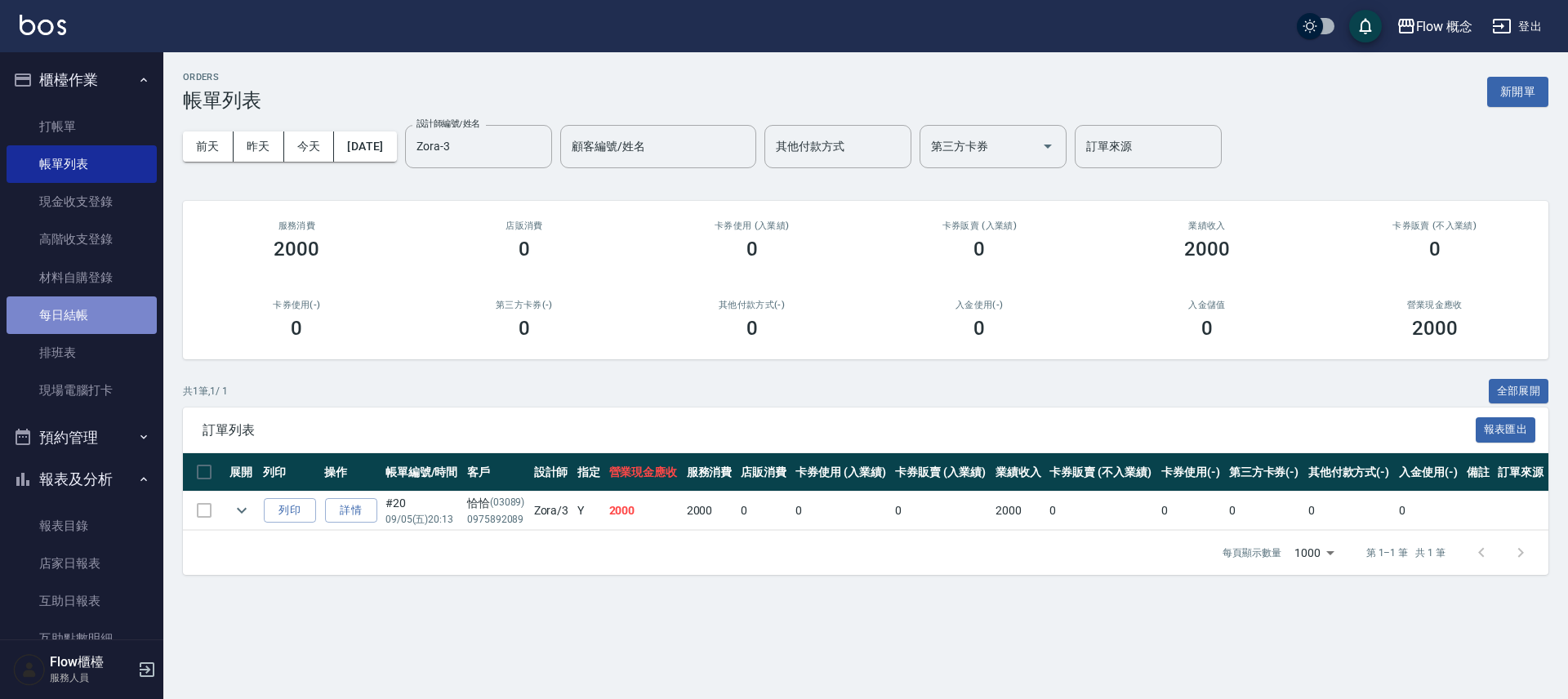
click at [98, 317] on link "每日結帳" at bounding box center [82, 314] width 150 height 37
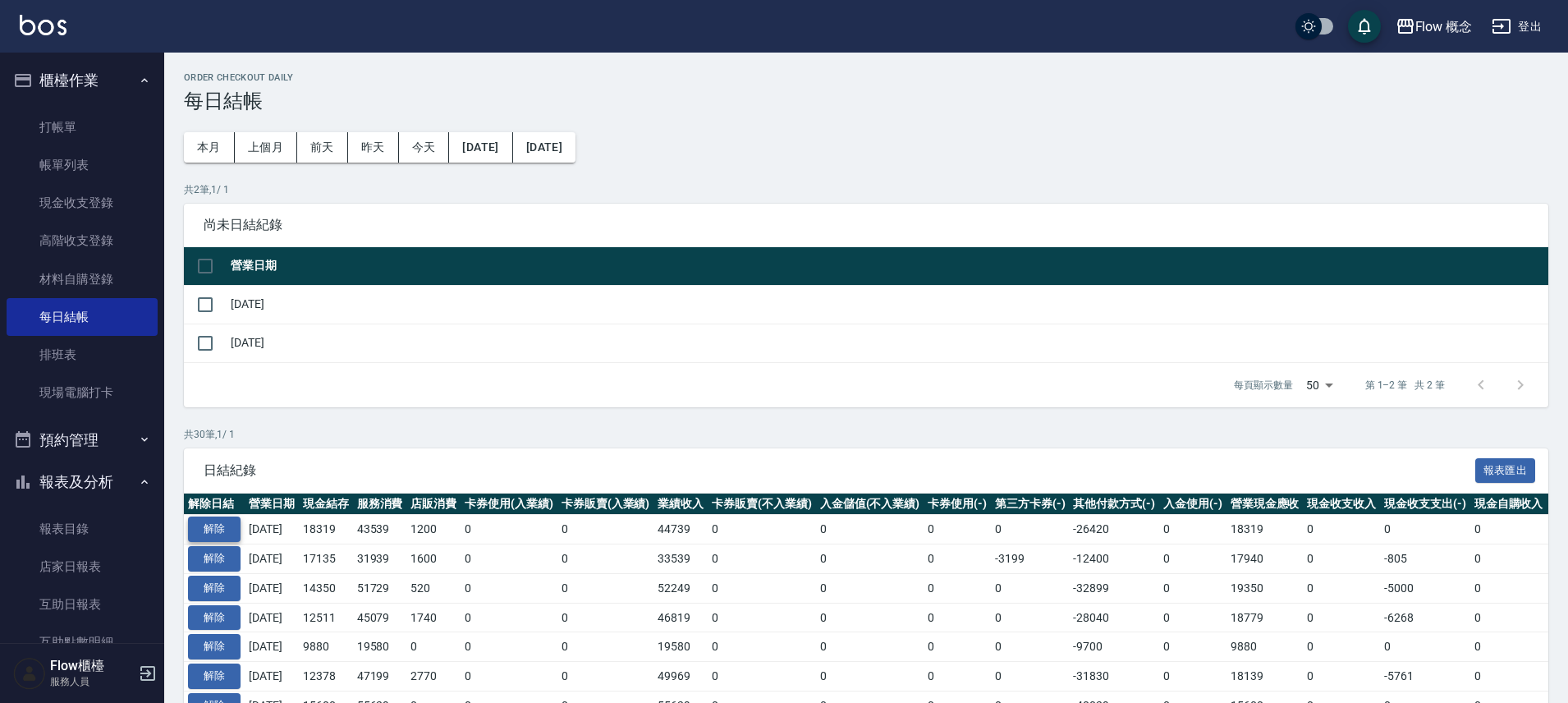
click at [223, 531] on button "解除" at bounding box center [214, 528] width 52 height 25
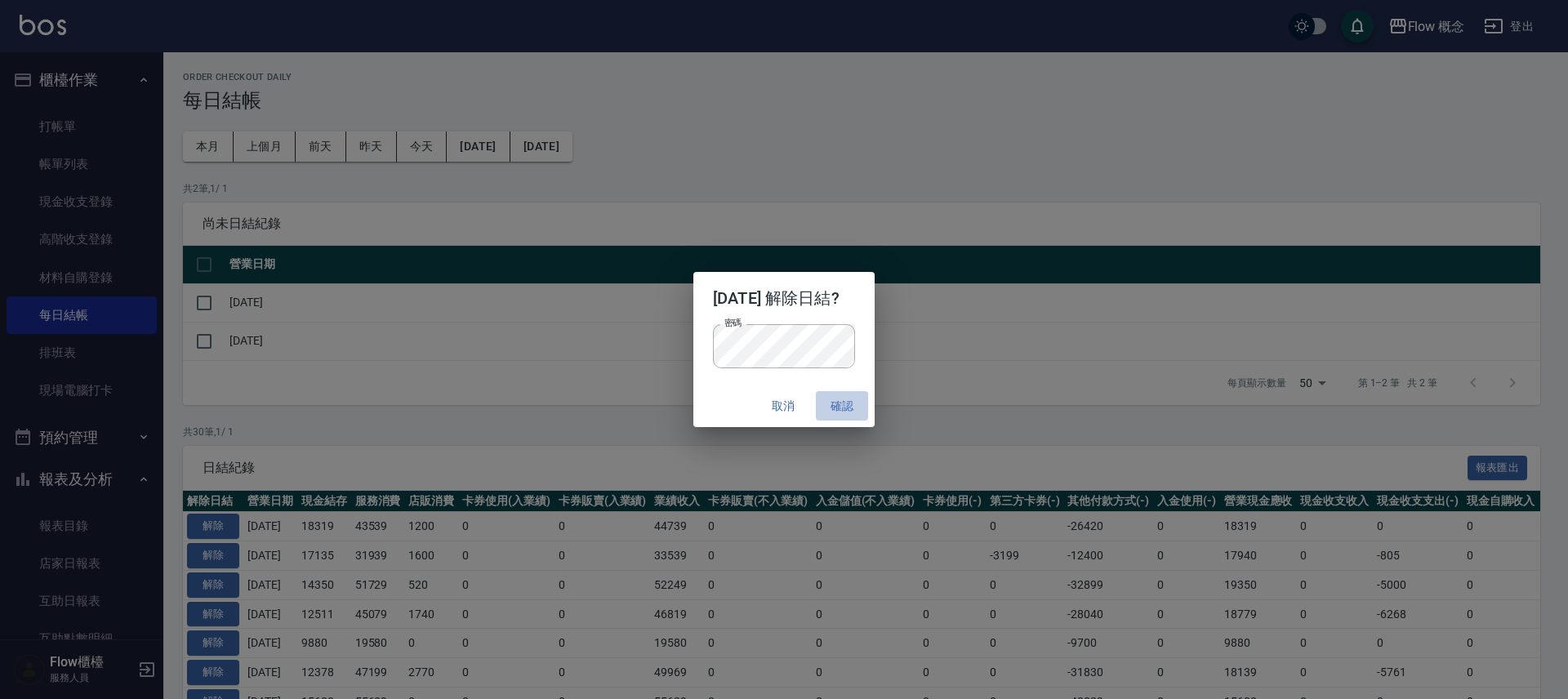
drag, startPoint x: 868, startPoint y: 401, endPoint x: 860, endPoint y: 404, distance: 8.5
click at [860, 404] on button "確認" at bounding box center [842, 406] width 52 height 30
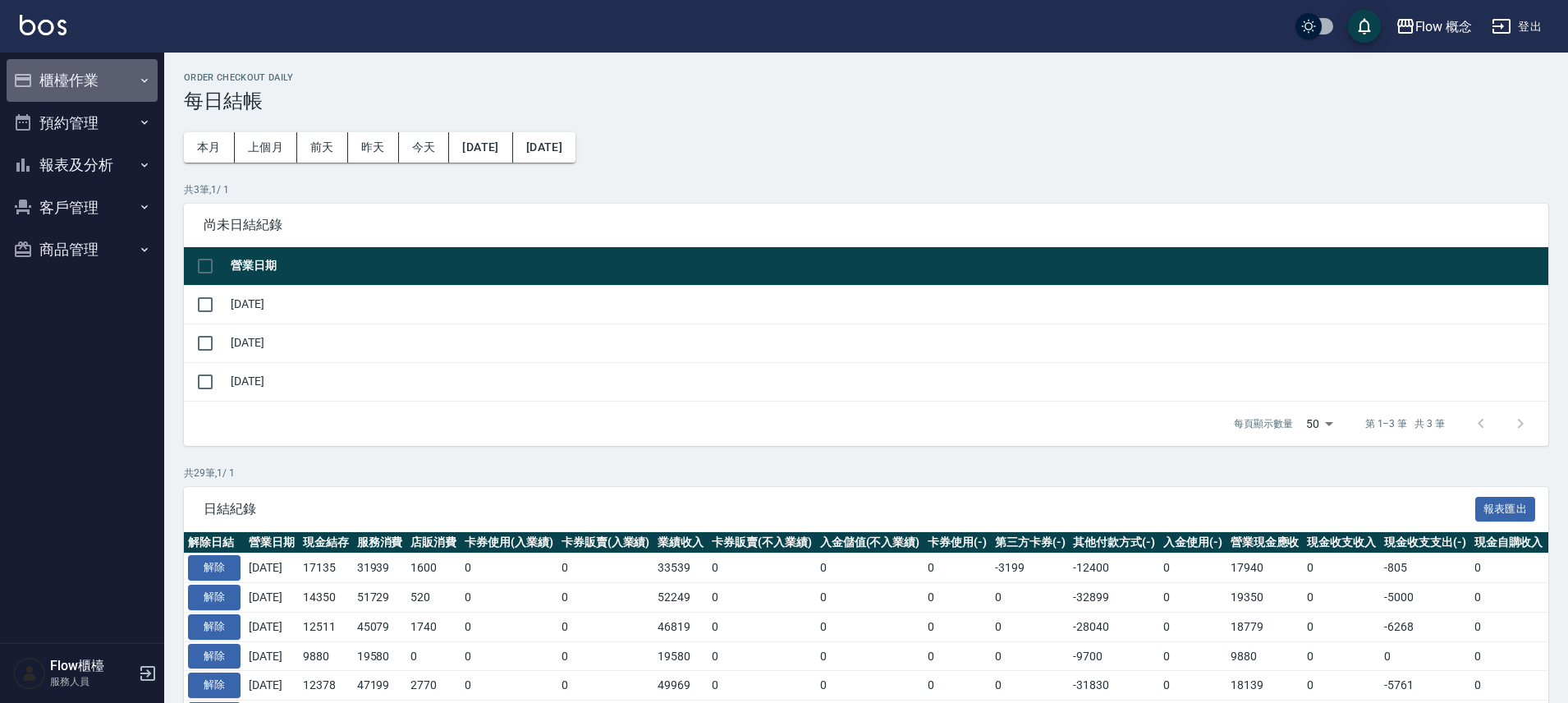
click at [77, 85] on button "櫃檯作業" at bounding box center [82, 80] width 151 height 43
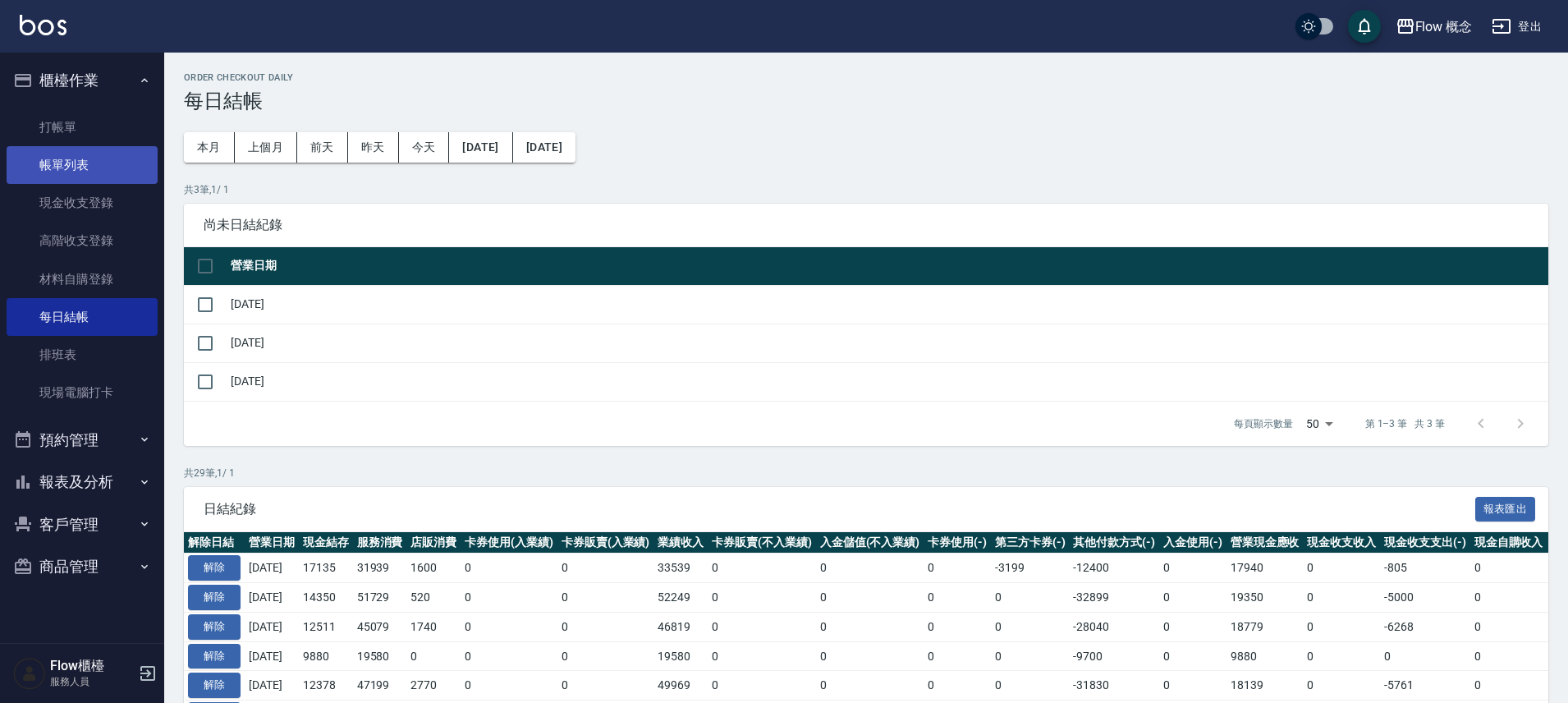
click at [90, 158] on link "帳單列表" at bounding box center [82, 164] width 151 height 38
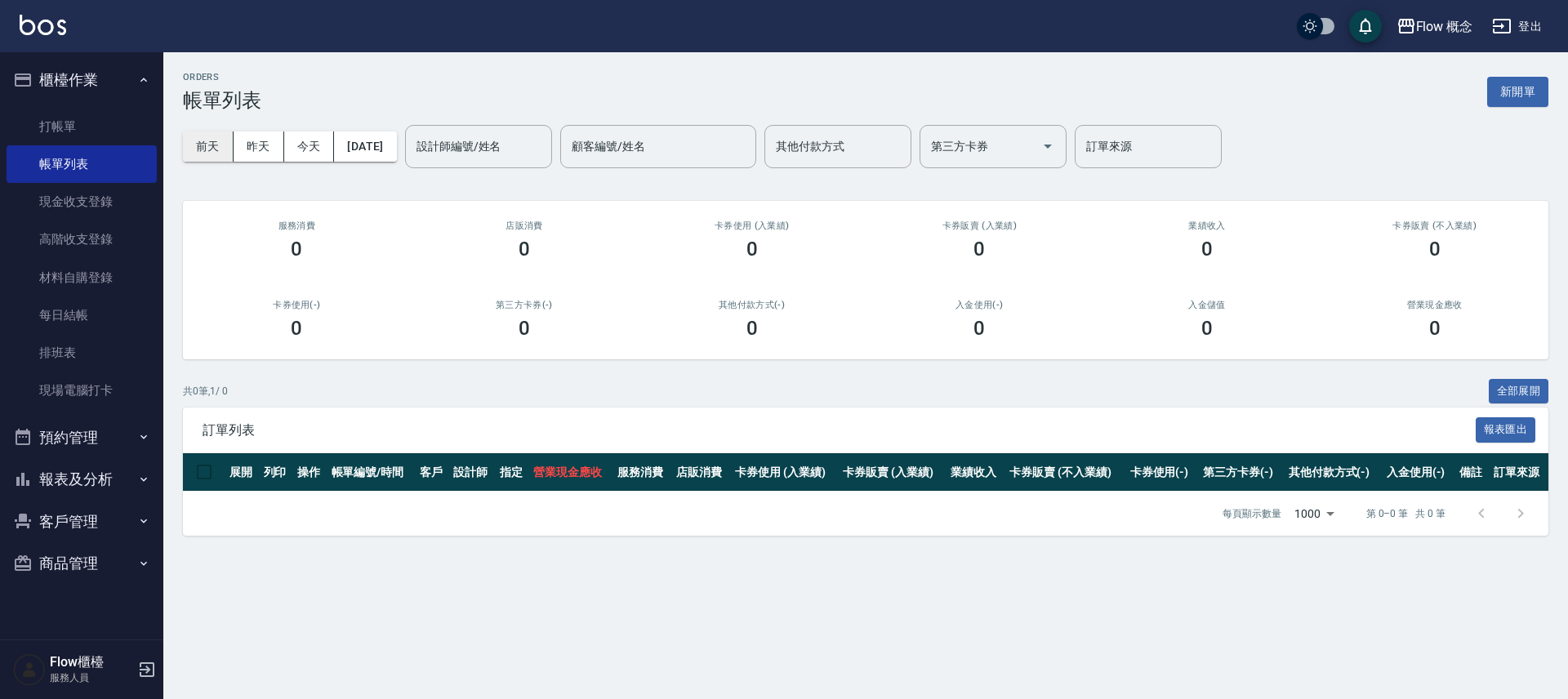
click at [219, 142] on button "前天" at bounding box center [208, 146] width 50 height 30
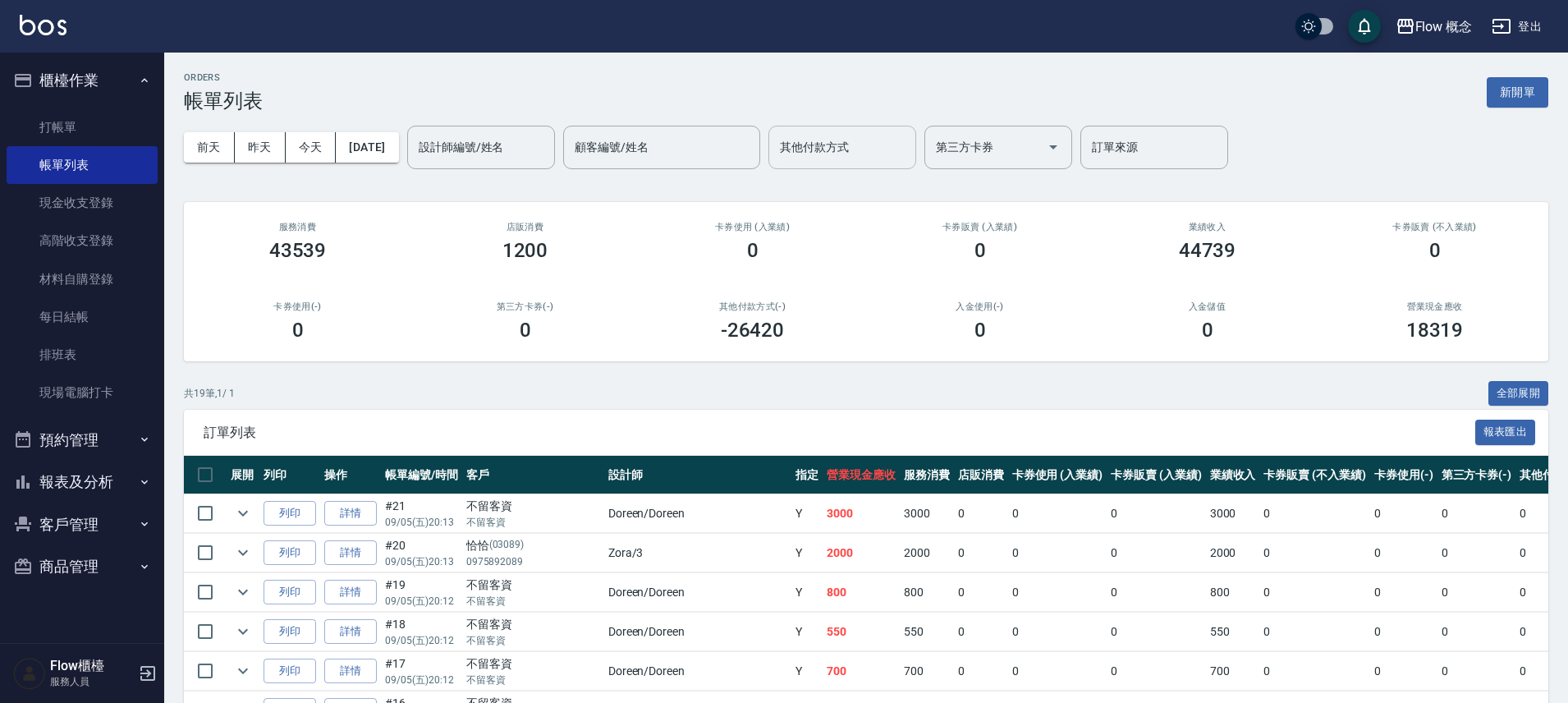
click at [856, 146] on input "其他付款方式" at bounding box center [842, 147] width 133 height 29
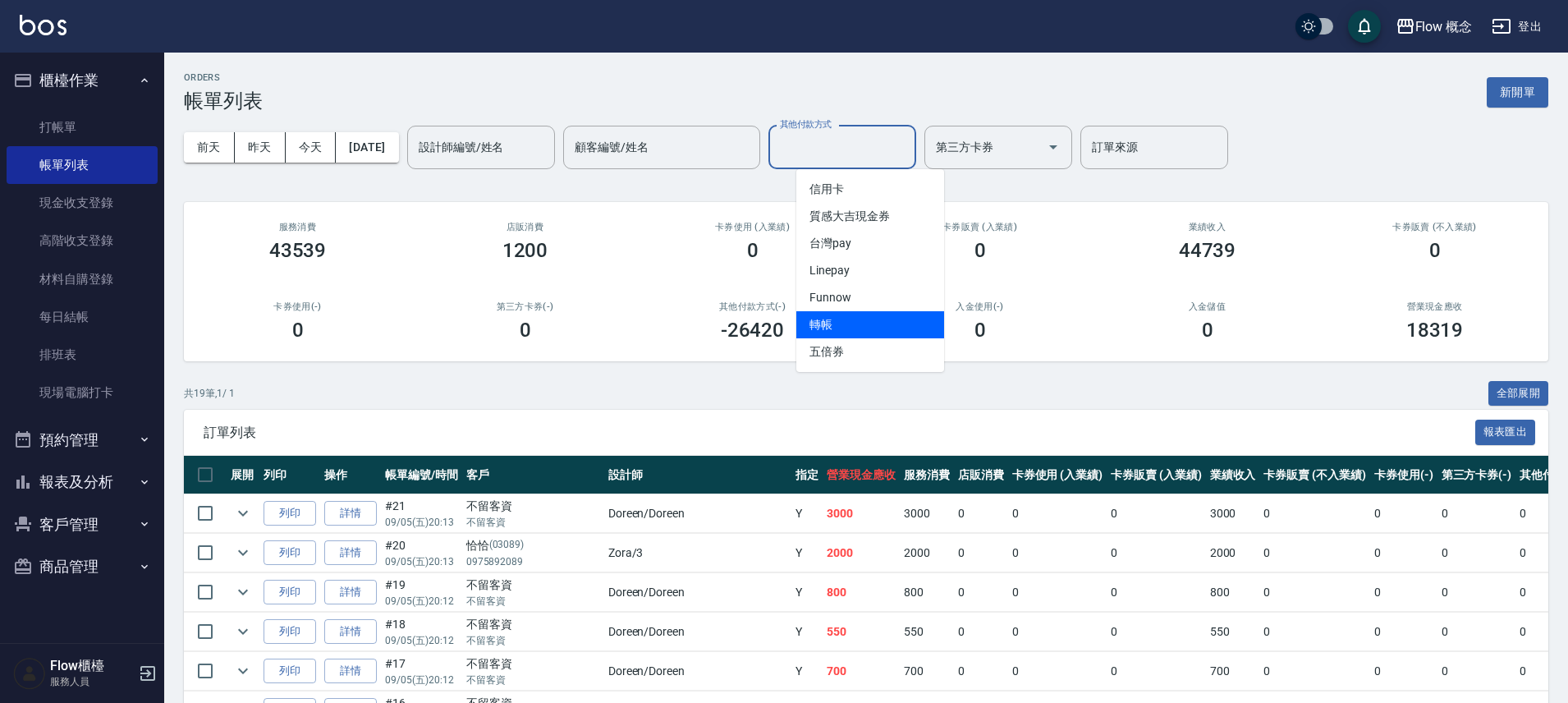
click at [871, 334] on span "轉帳" at bounding box center [870, 324] width 148 height 27
type input "轉帳"
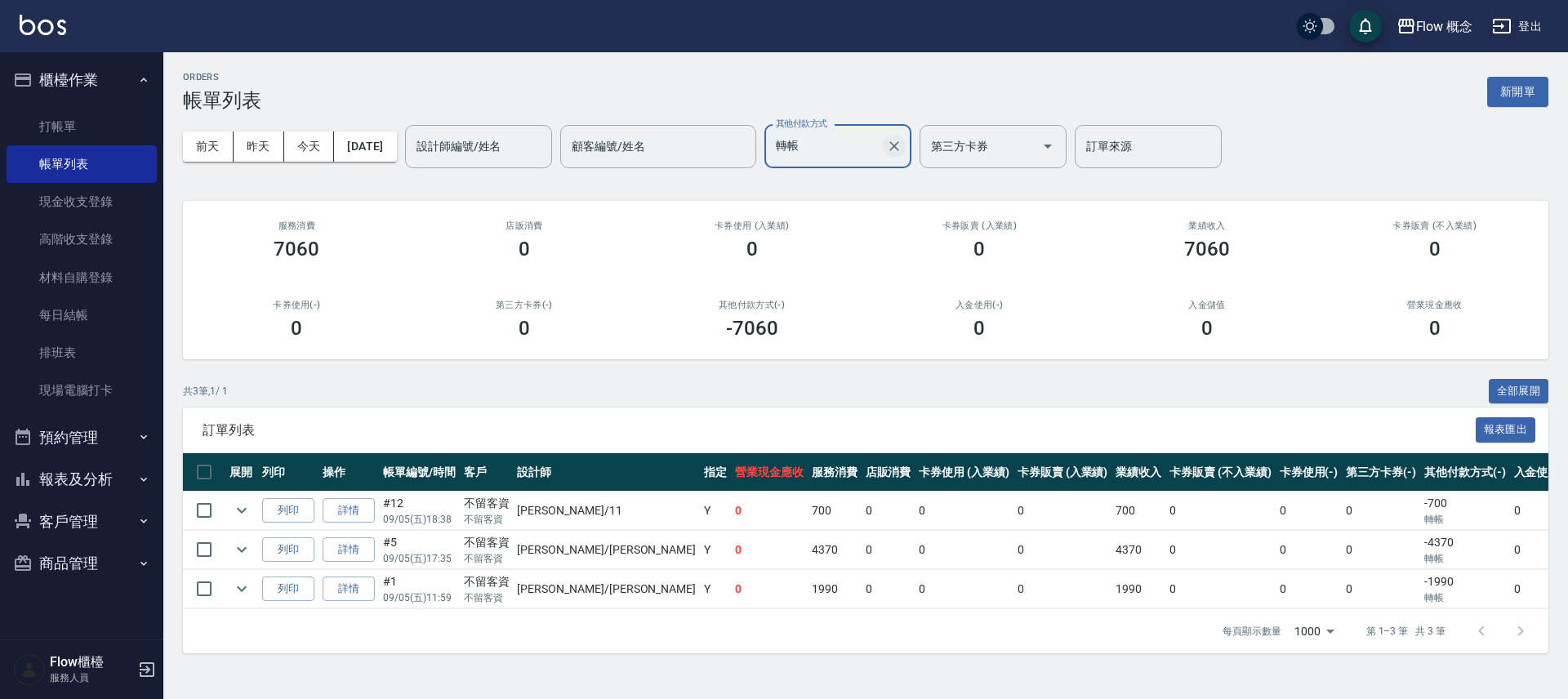
click at [905, 156] on button "Clear" at bounding box center [894, 146] width 23 height 23
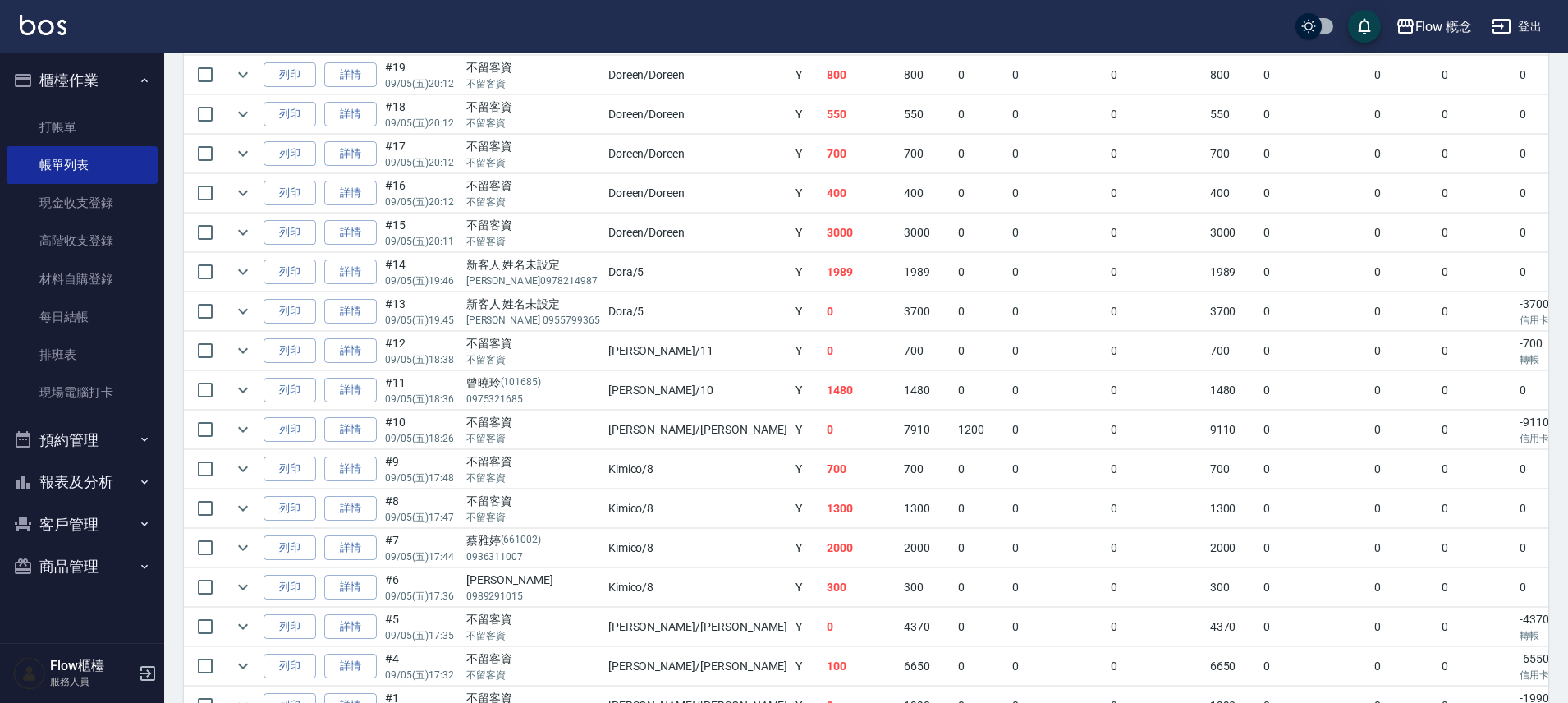
scroll to position [317, 0]
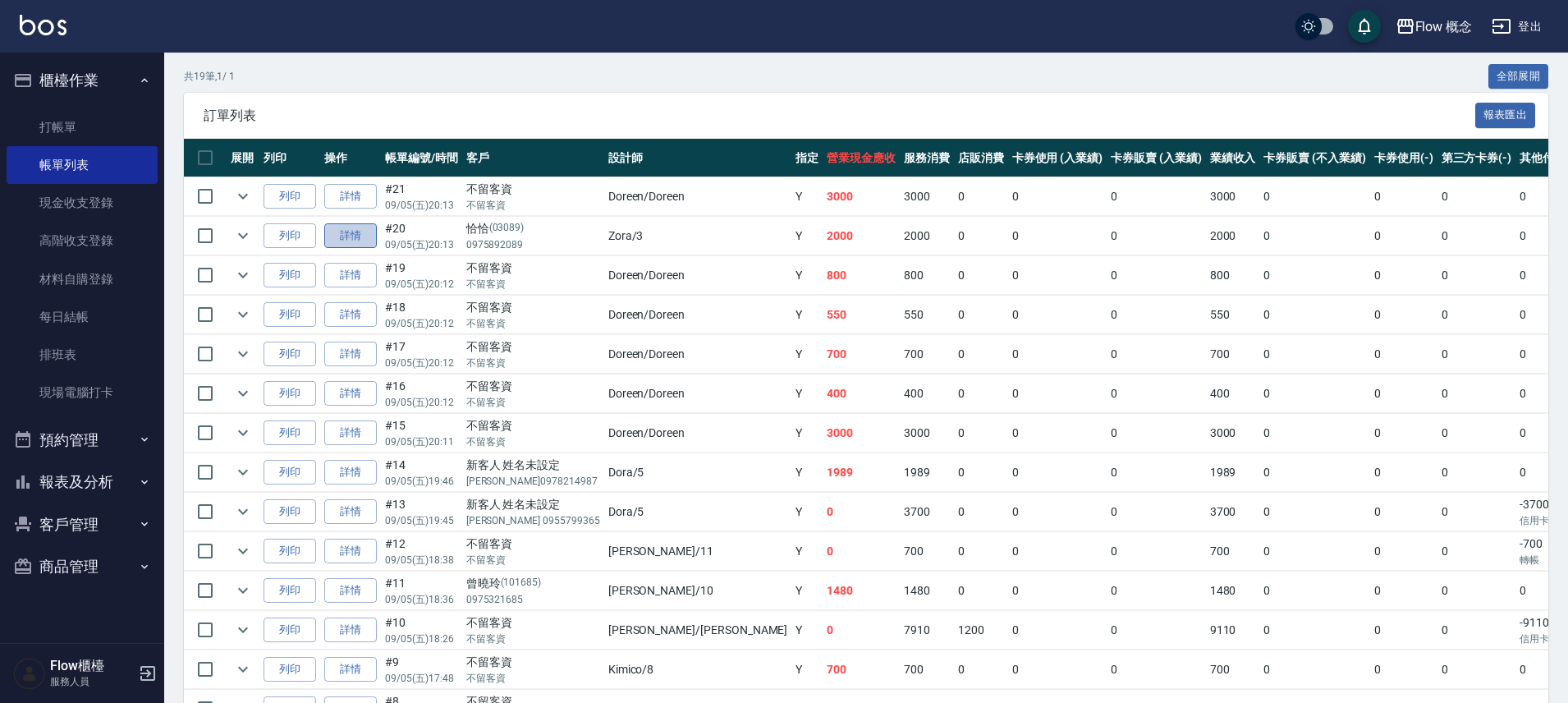
click at [352, 227] on link "詳情" at bounding box center [350, 236] width 52 height 25
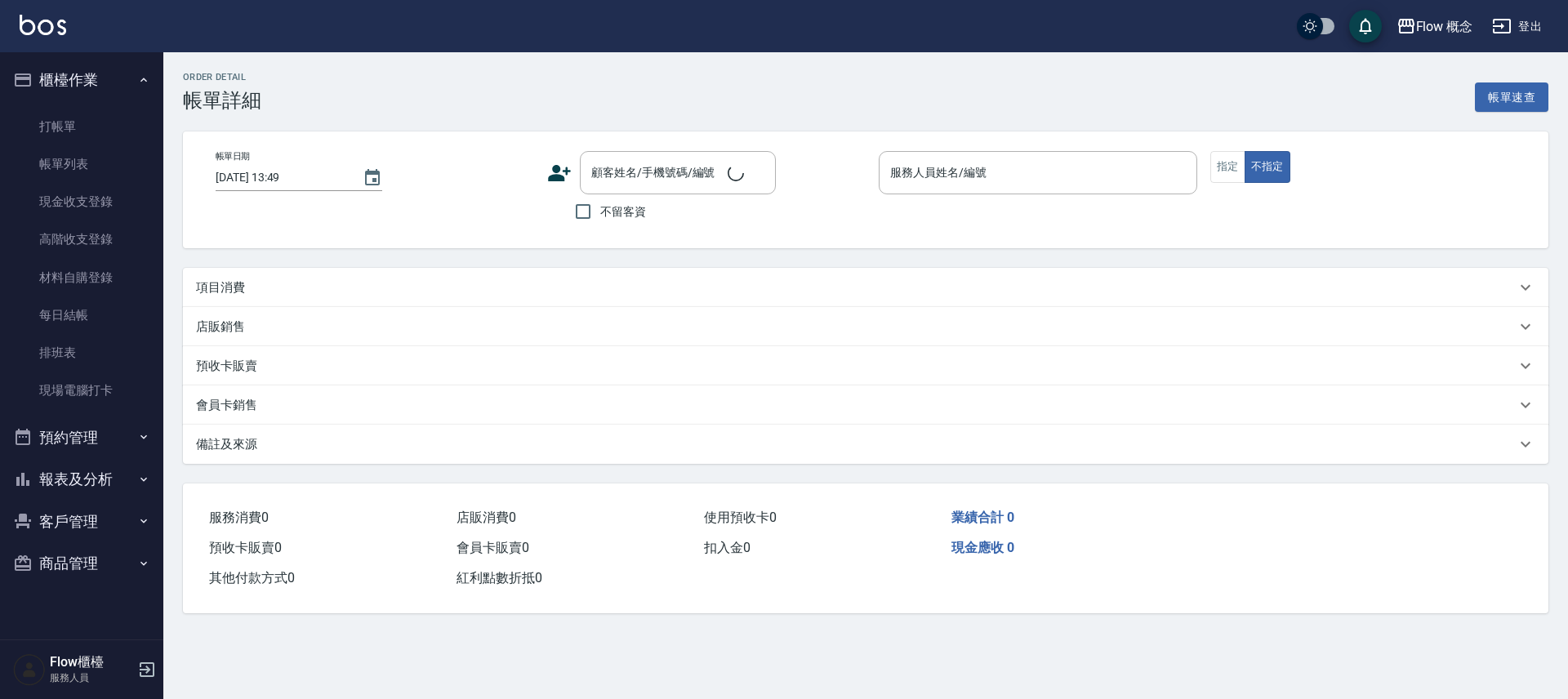
type input "2025/09/05 20:13"
type input "Zora-3"
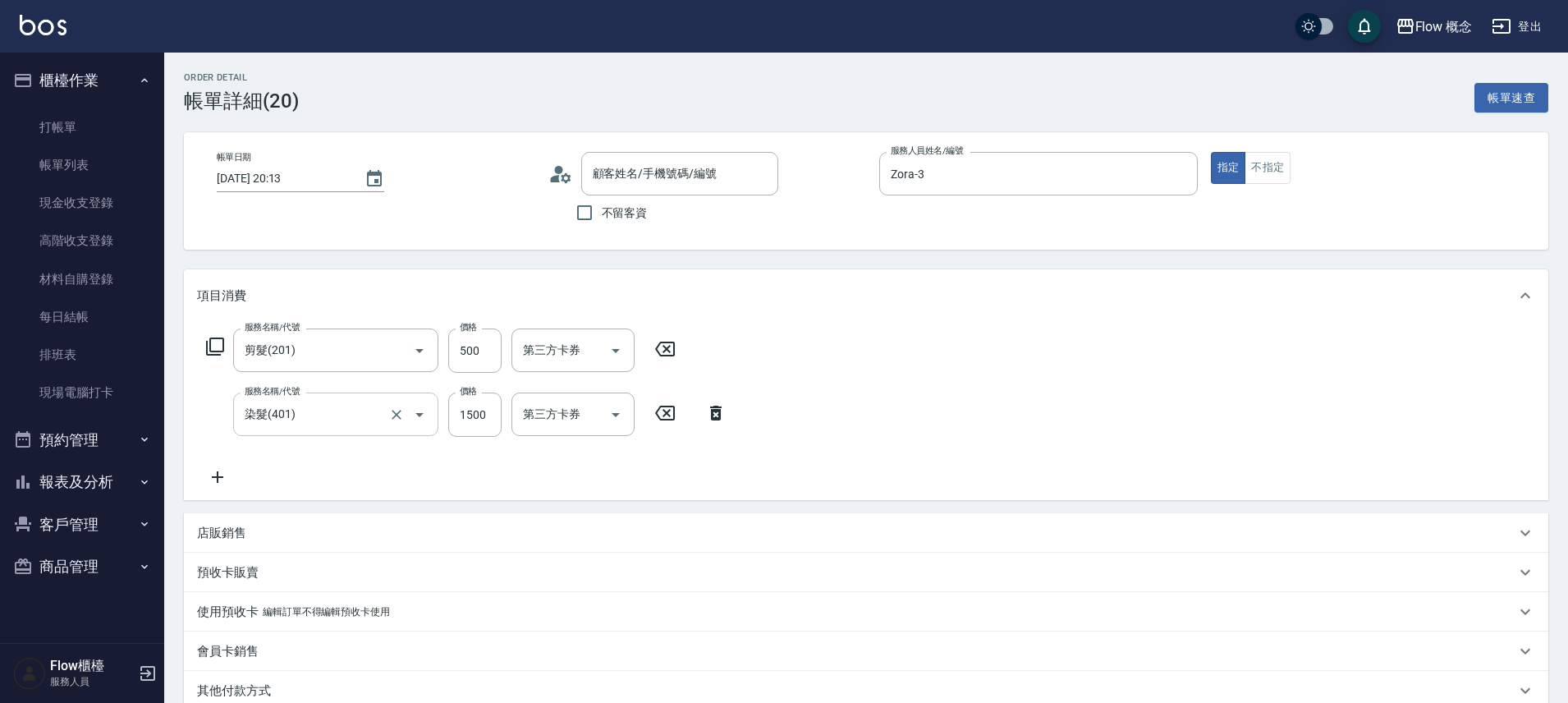
type input "剪髮(201)"
type input "染髮(401)"
type input "恰恰/0975892089/03089"
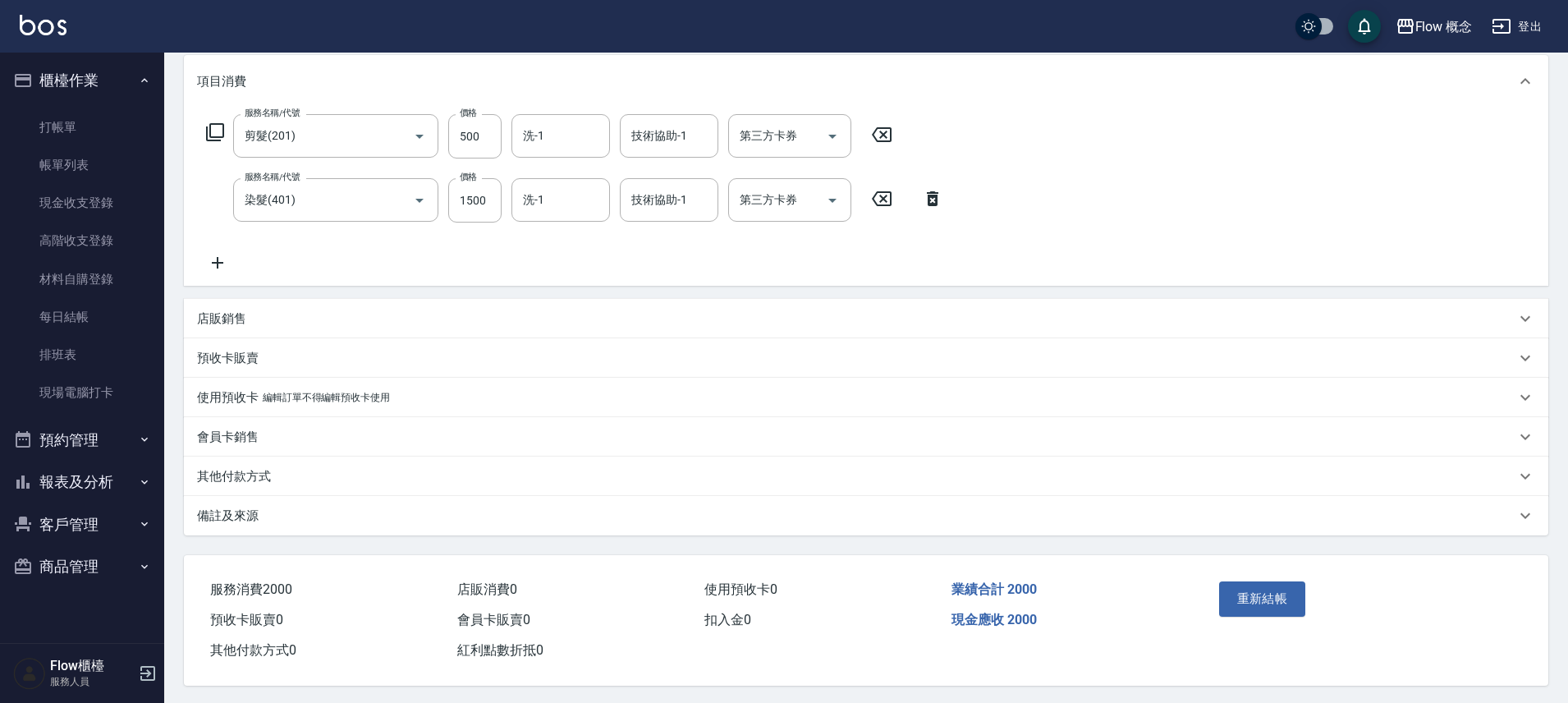
scroll to position [224, 0]
click at [239, 473] on p "其他付款方式" at bounding box center [234, 474] width 74 height 17
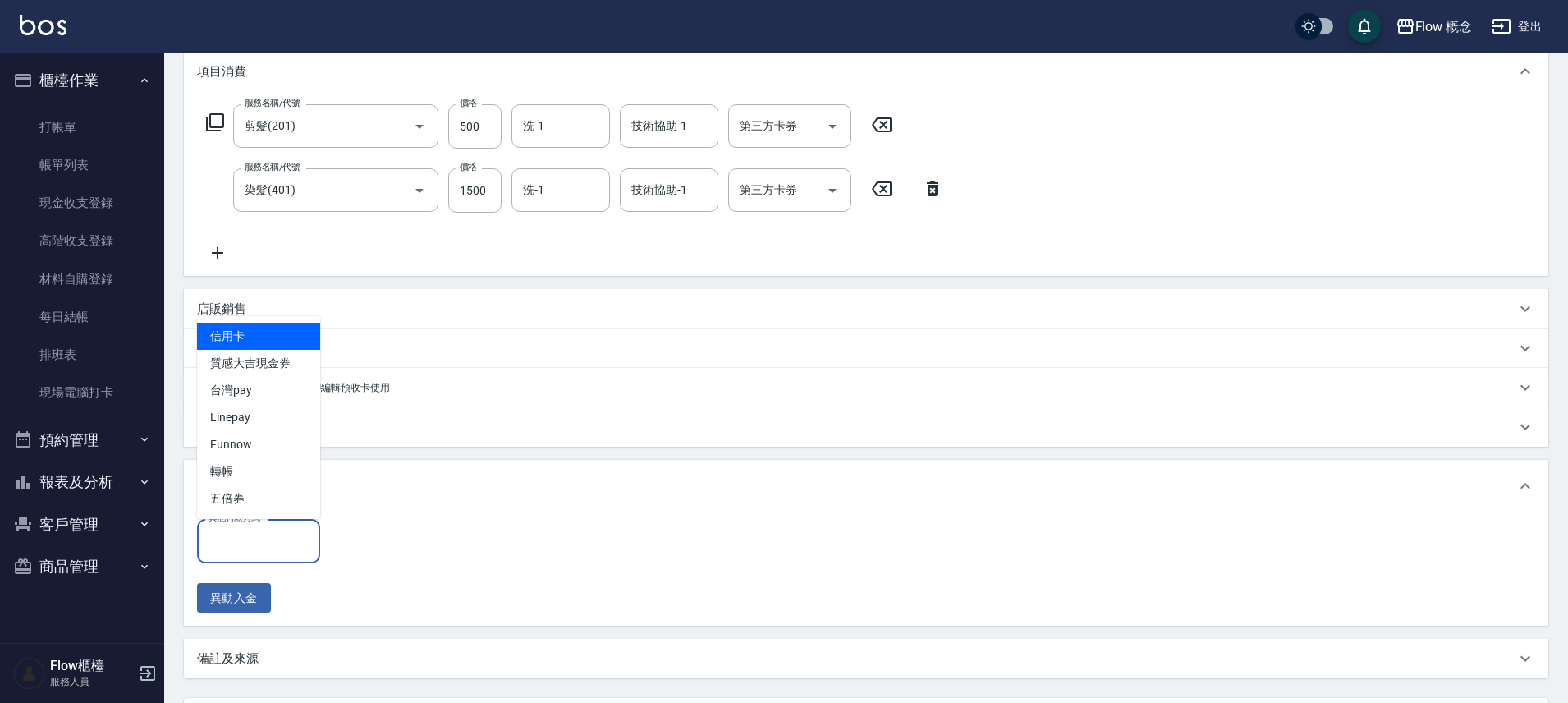
click at [256, 543] on input "其他付款方式" at bounding box center [259, 541] width 108 height 29
click at [231, 466] on span "轉帳" at bounding box center [259, 471] width 123 height 27
type input "轉帳"
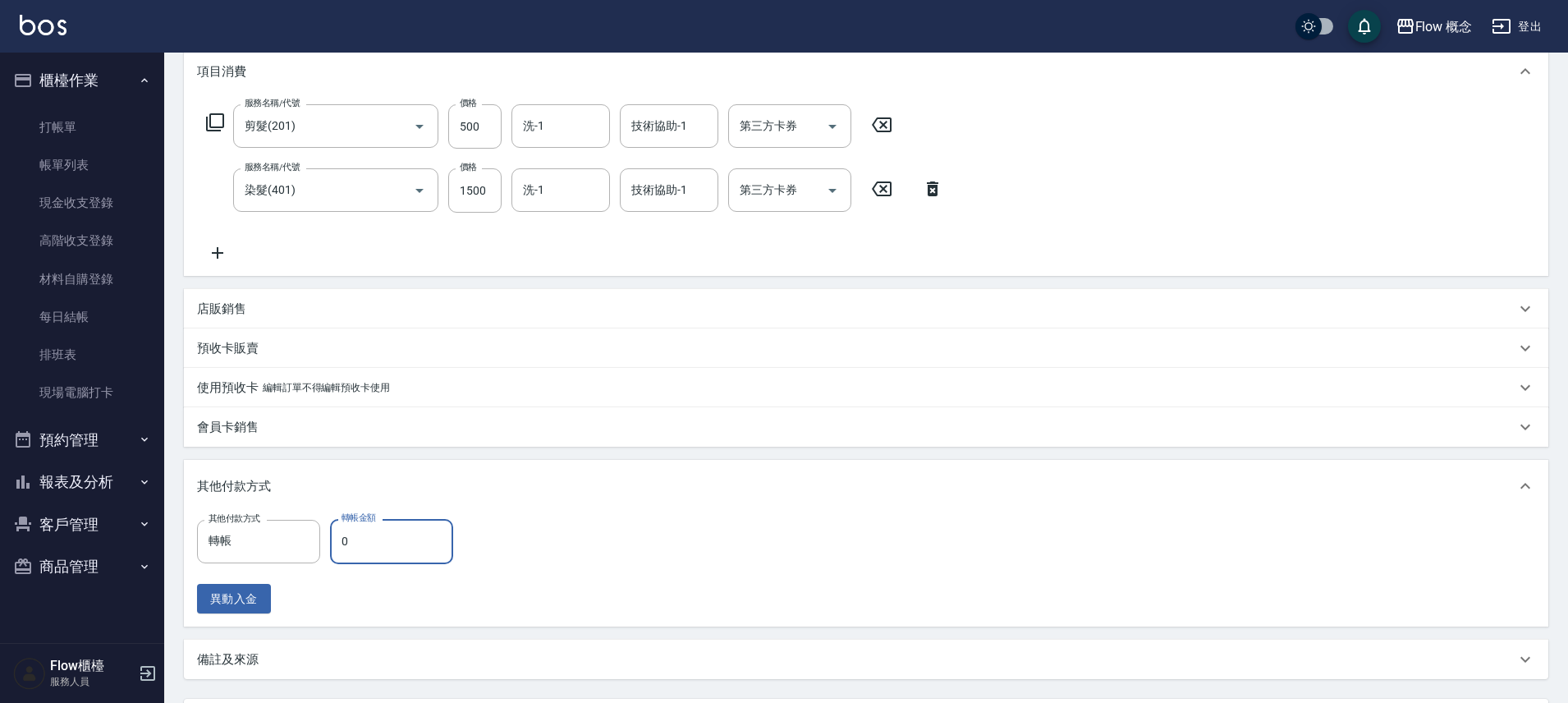
click at [363, 543] on input "0" at bounding box center [391, 541] width 123 height 45
type input "2000"
click at [605, 471] on div "其他付款方式" at bounding box center [867, 486] width 1364 height 52
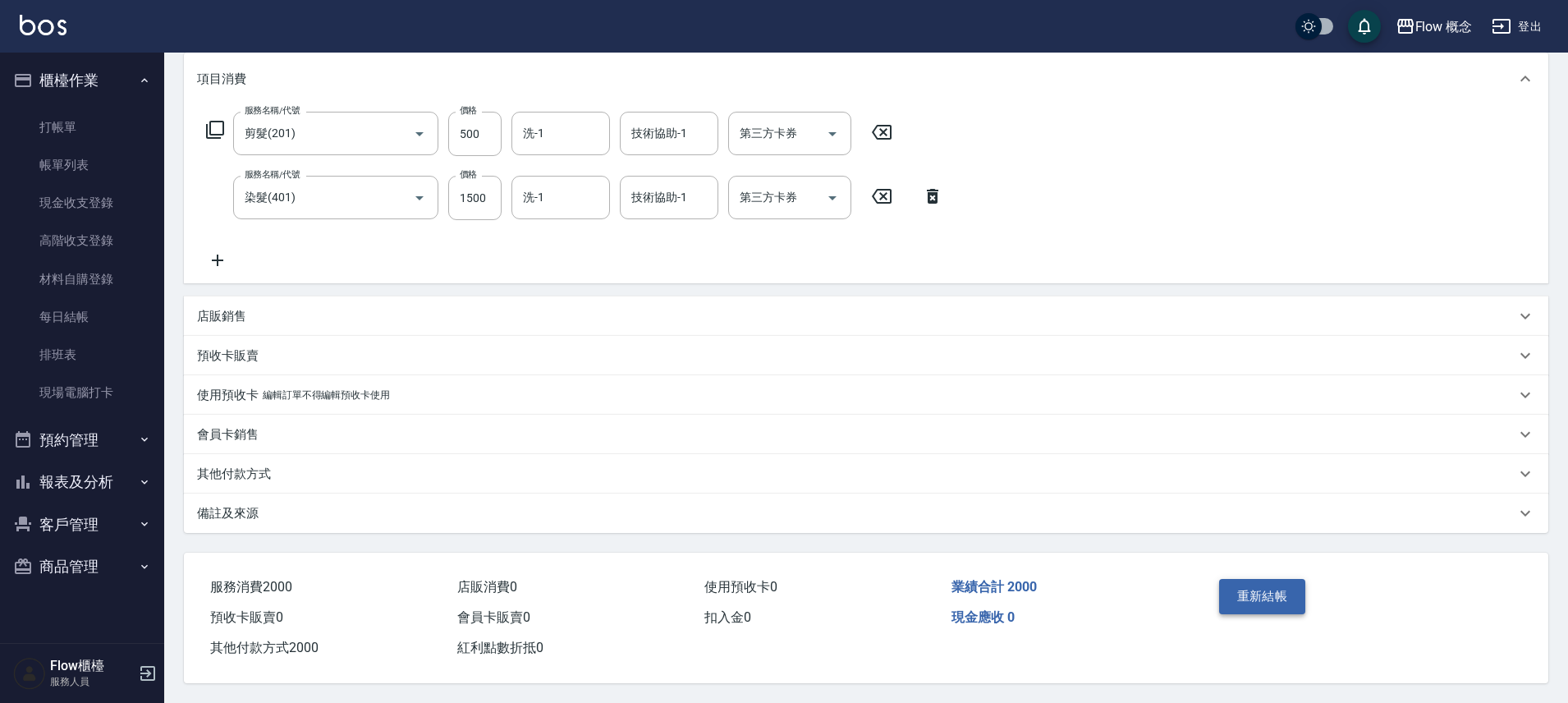
click at [1284, 596] on button "重新結帳" at bounding box center [1263, 596] width 87 height 34
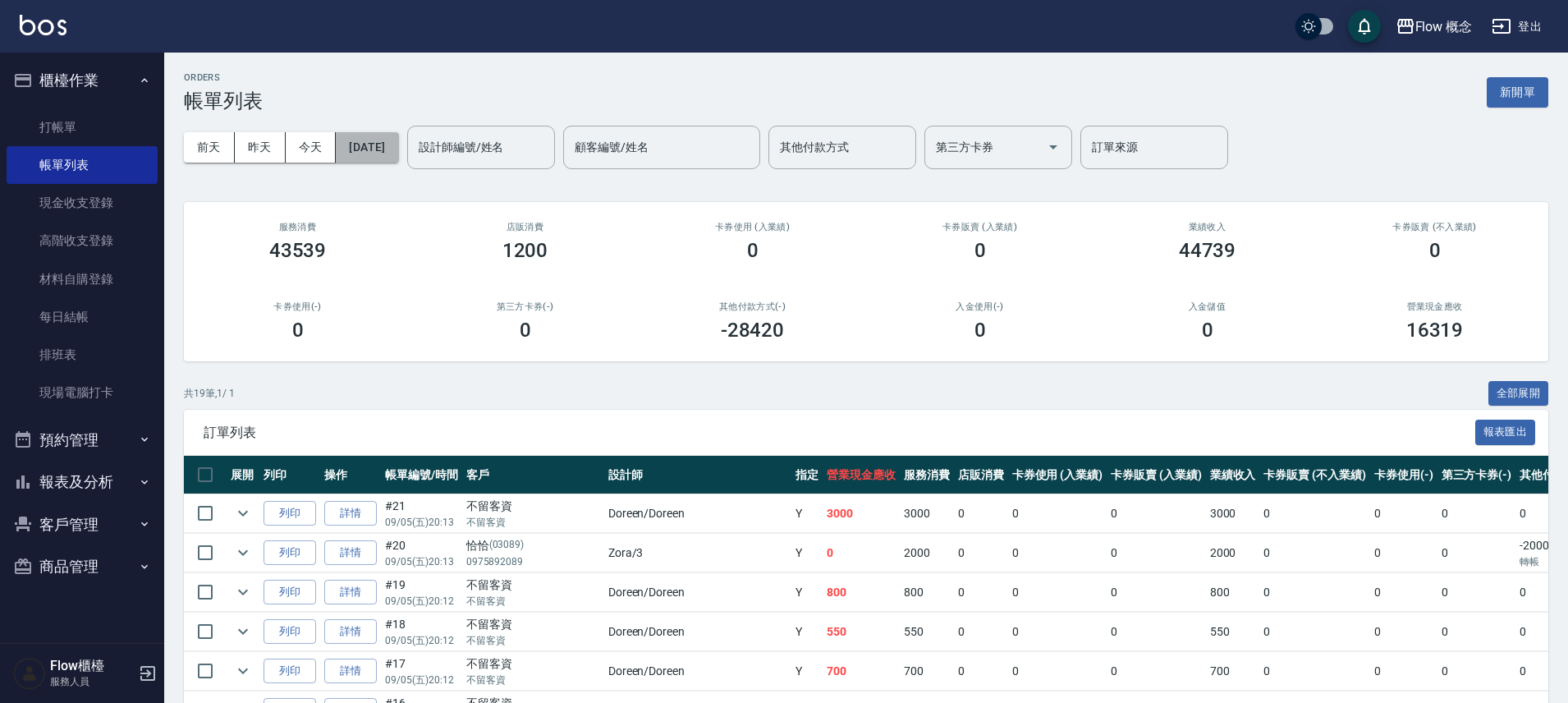
click at [365, 156] on button "[DATE]" at bounding box center [366, 147] width 62 height 31
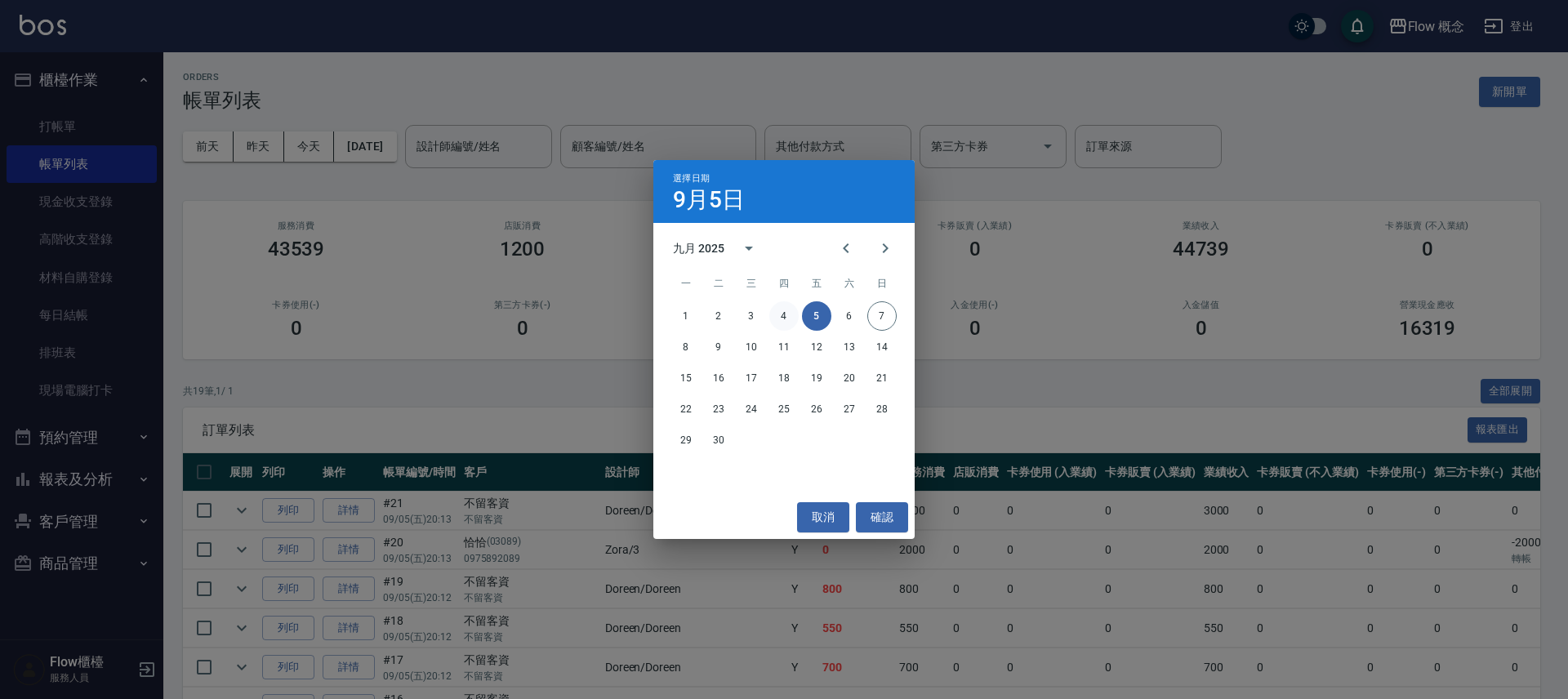
click at [789, 322] on button "4" at bounding box center [784, 316] width 30 height 30
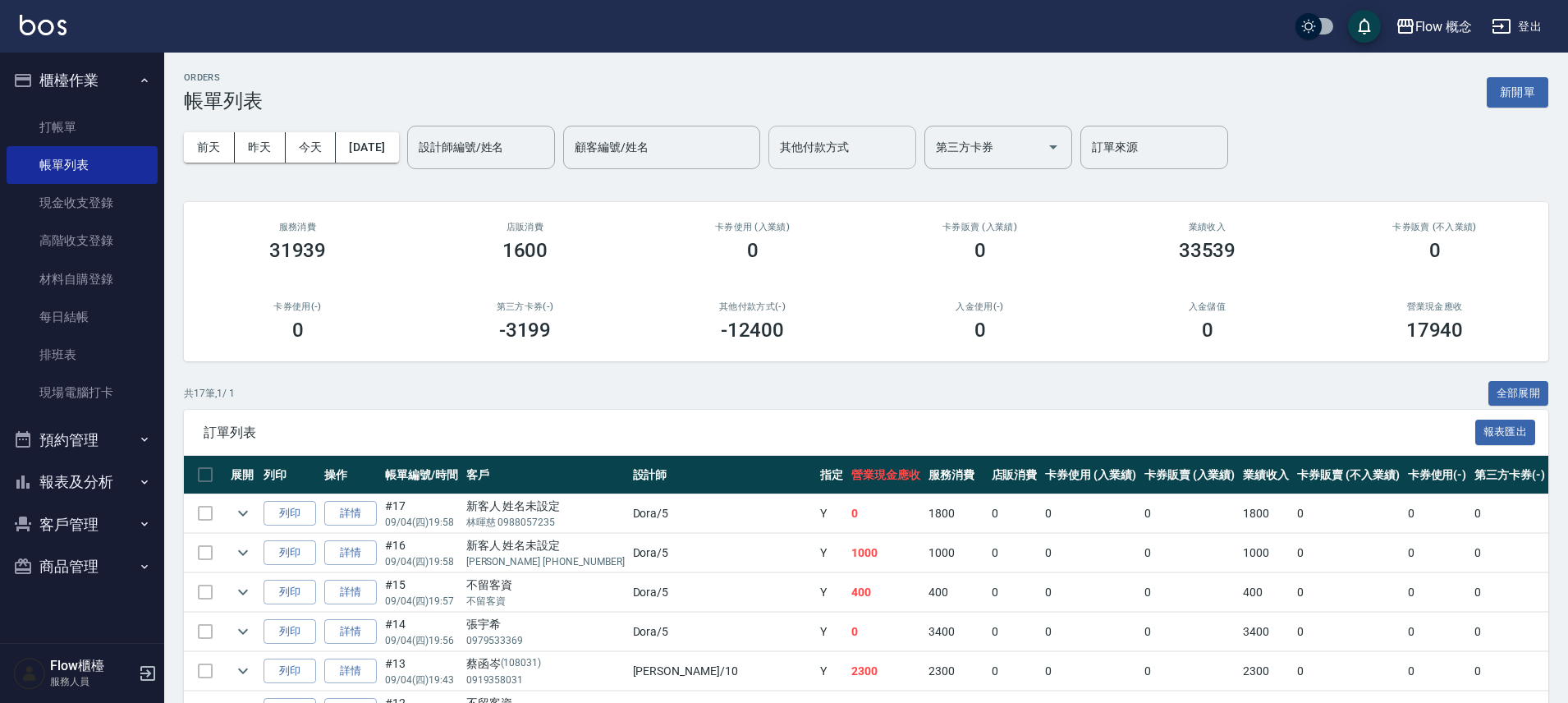
click at [855, 142] on input "其他付款方式" at bounding box center [842, 147] width 133 height 29
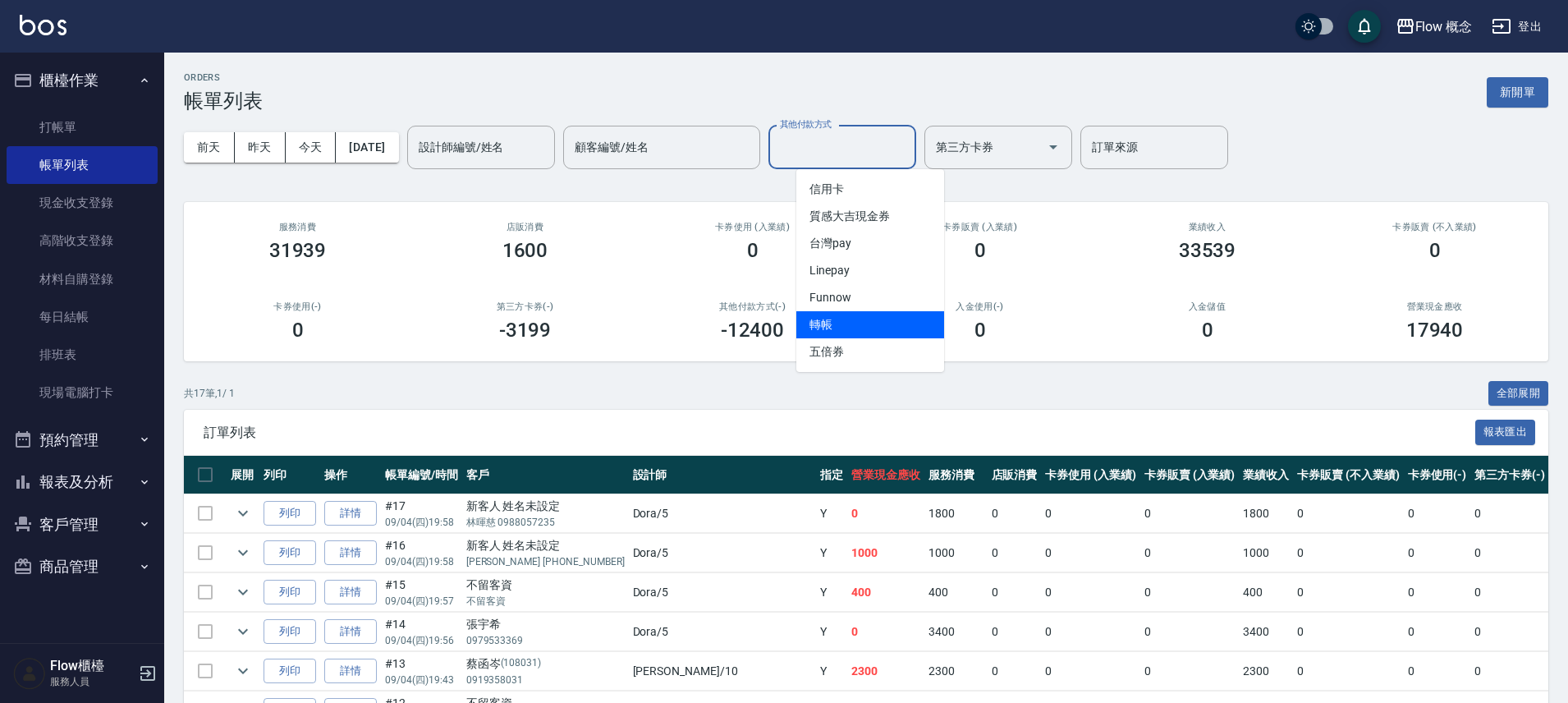
click at [886, 319] on span "轉帳" at bounding box center [870, 324] width 148 height 27
type input "轉帳"
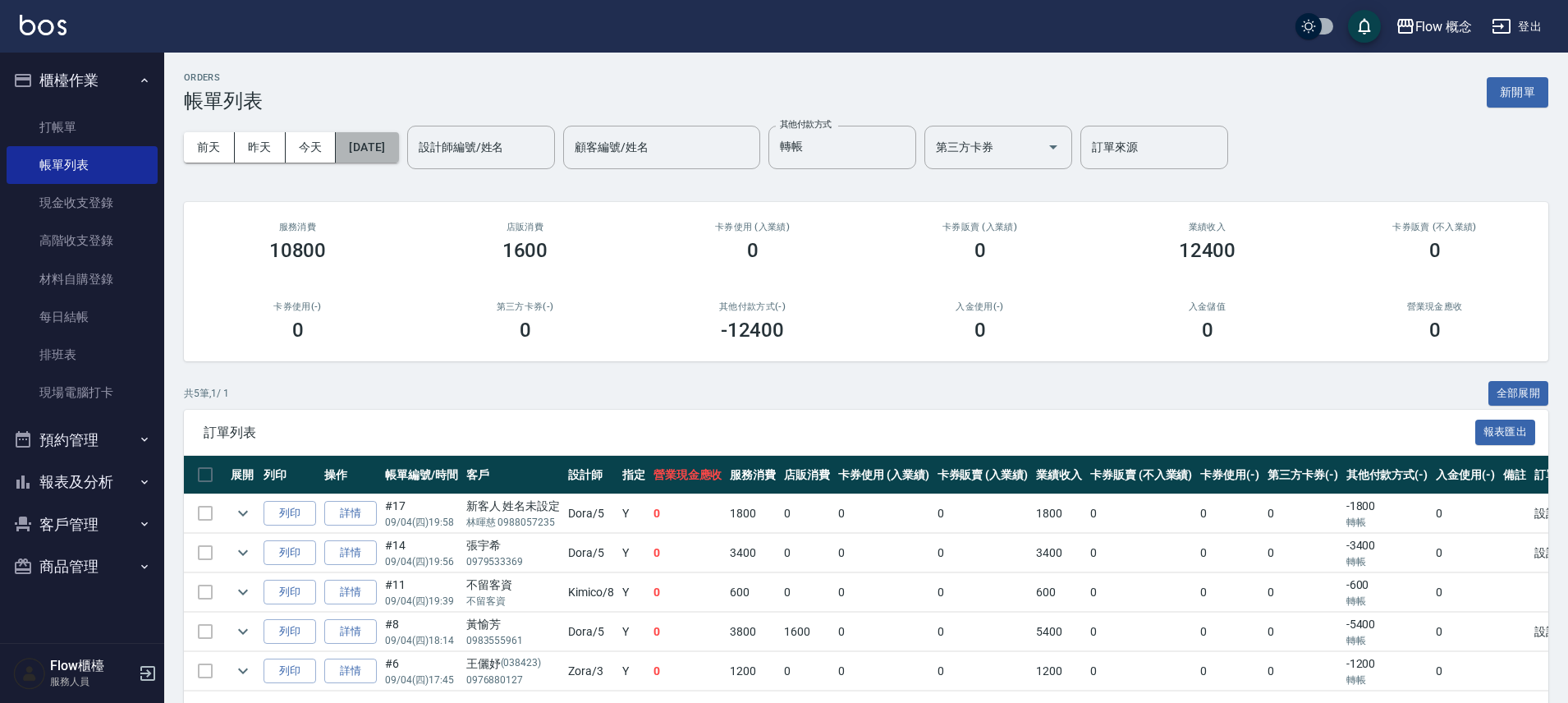
click at [398, 143] on button "[DATE]" at bounding box center [366, 147] width 62 height 31
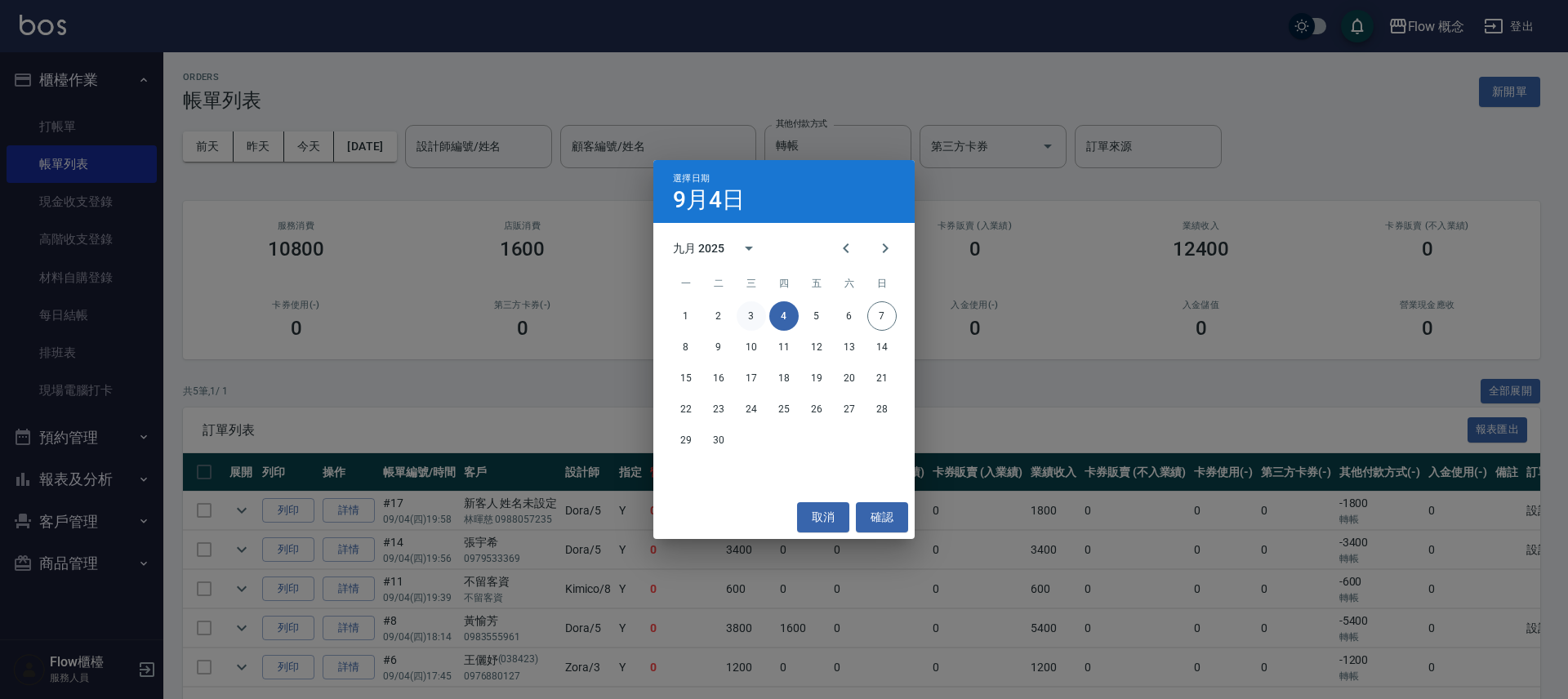
click at [745, 311] on button "3" at bounding box center [751, 316] width 30 height 30
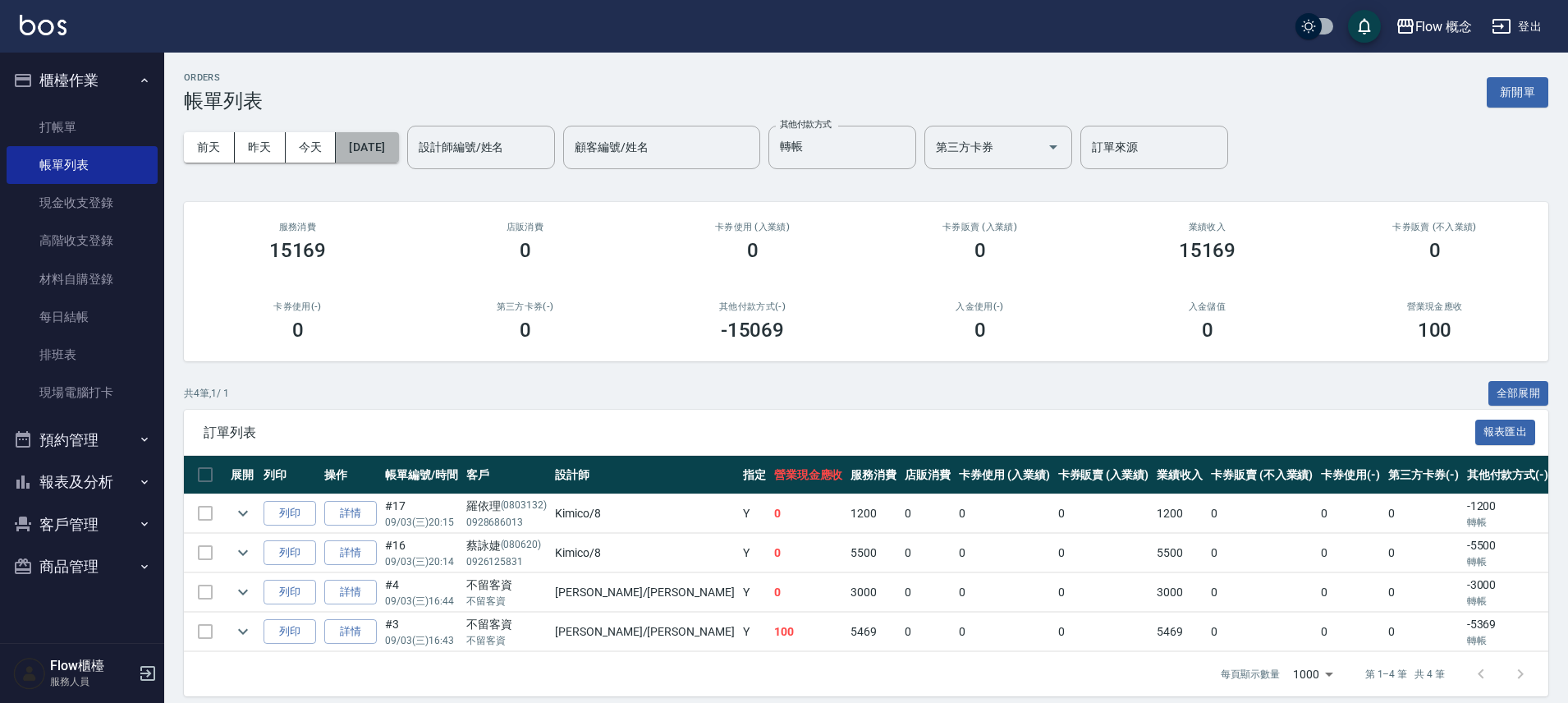
click at [374, 155] on button "[DATE]" at bounding box center [366, 147] width 62 height 31
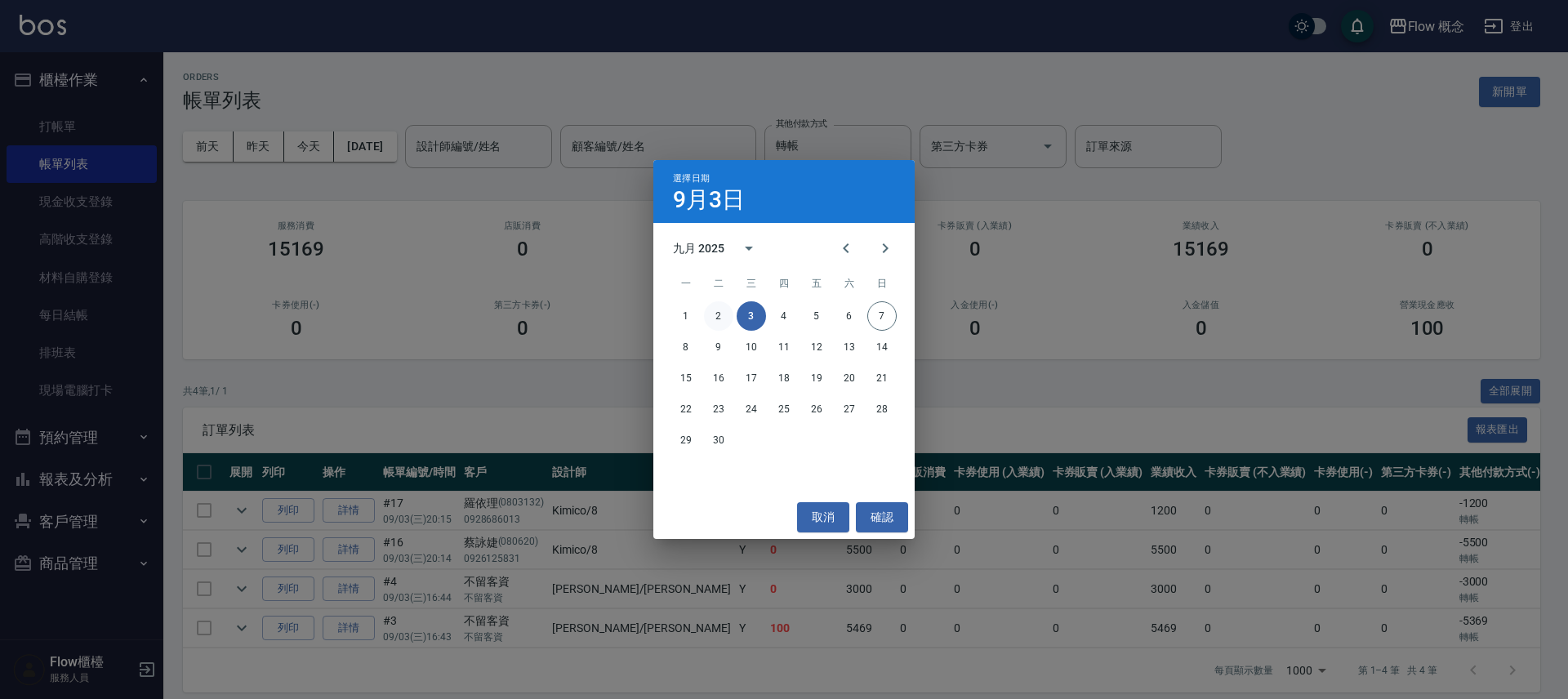
click at [716, 306] on button "2" at bounding box center [718, 316] width 30 height 30
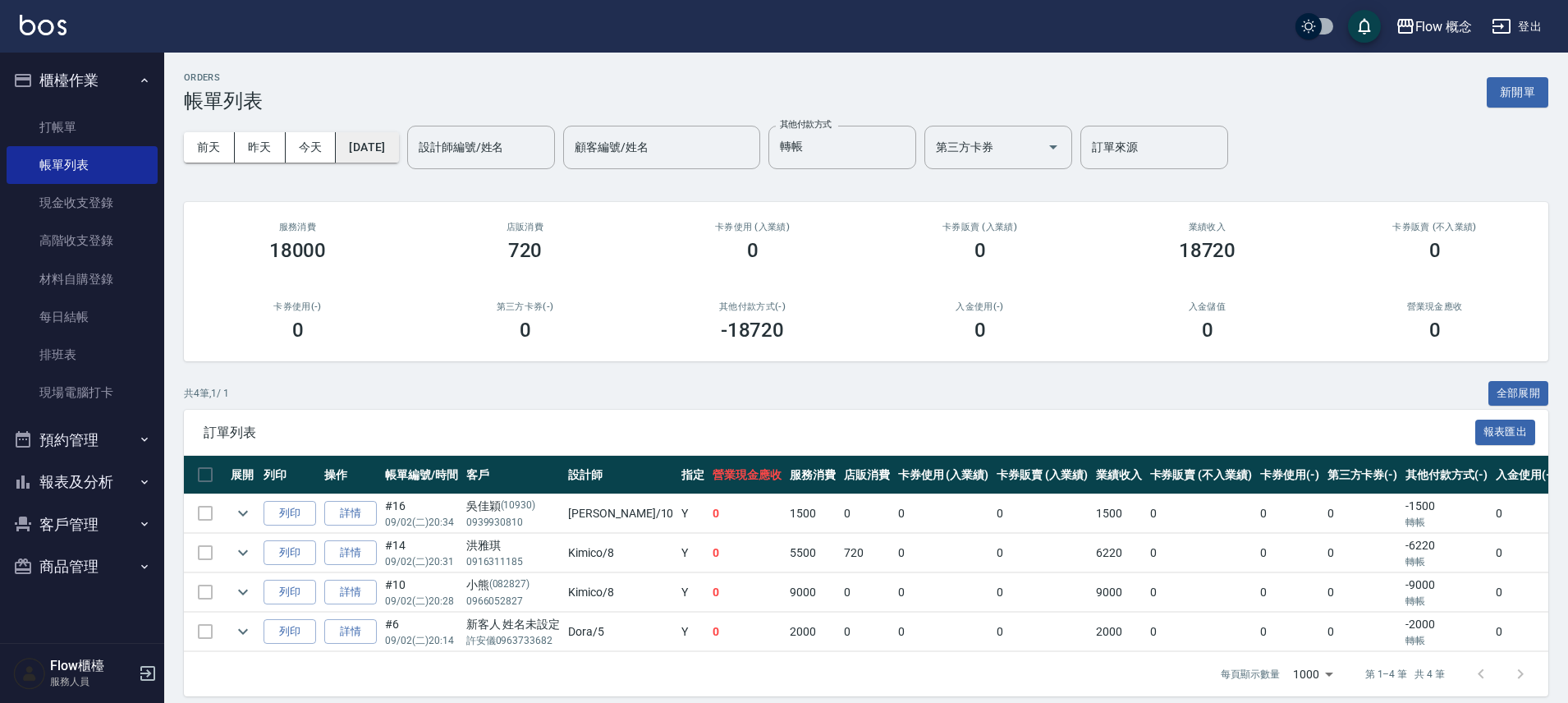
click at [398, 155] on button "[DATE]" at bounding box center [366, 147] width 62 height 31
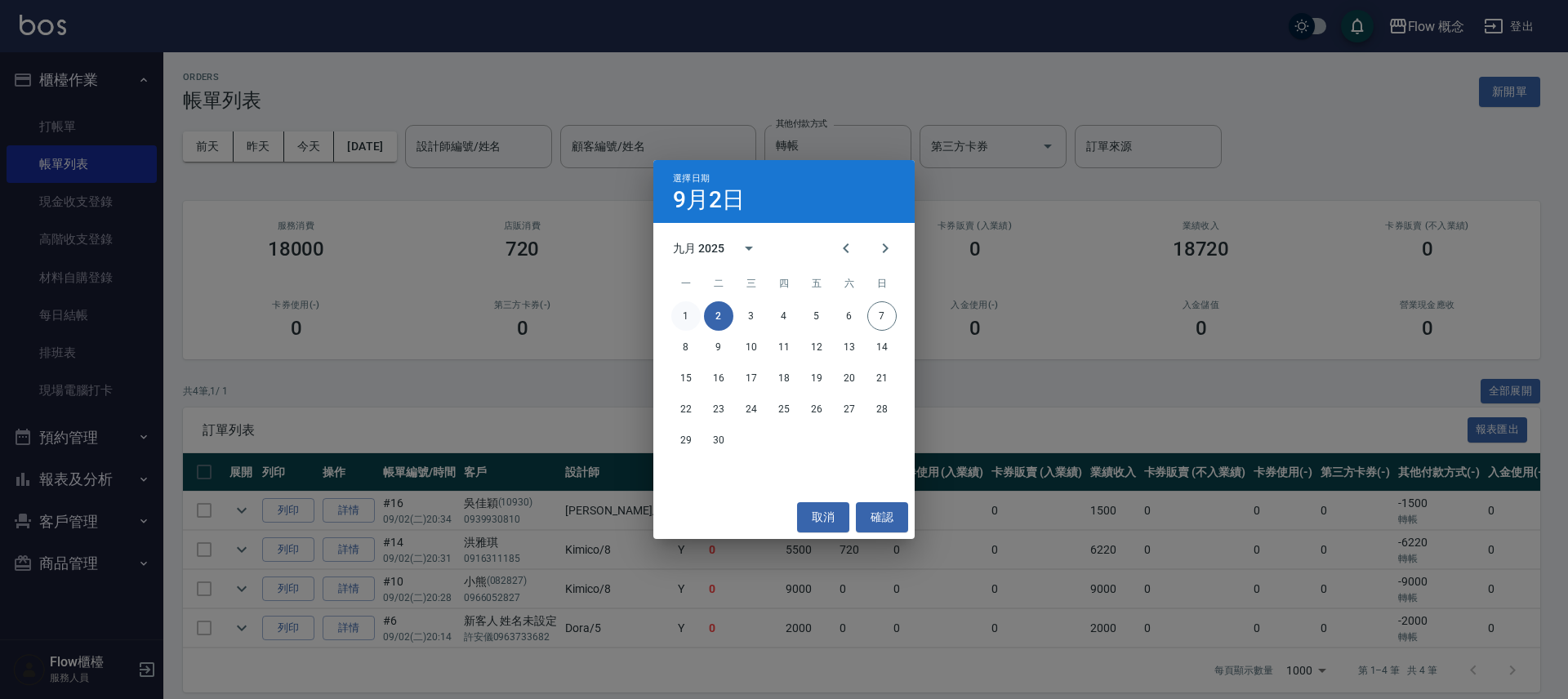
click at [686, 311] on button "1" at bounding box center [686, 316] width 30 height 30
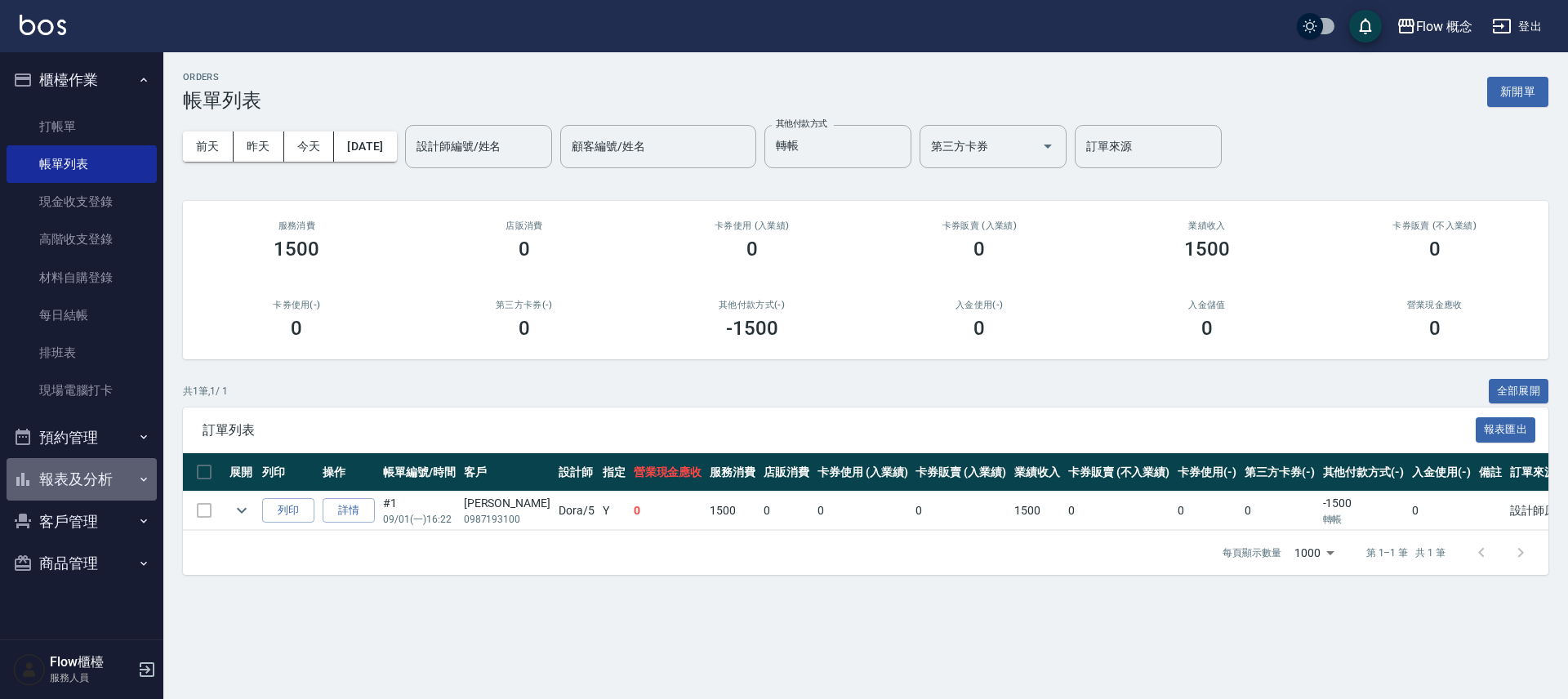
click at [92, 469] on button "報表及分析" at bounding box center [82, 478] width 150 height 43
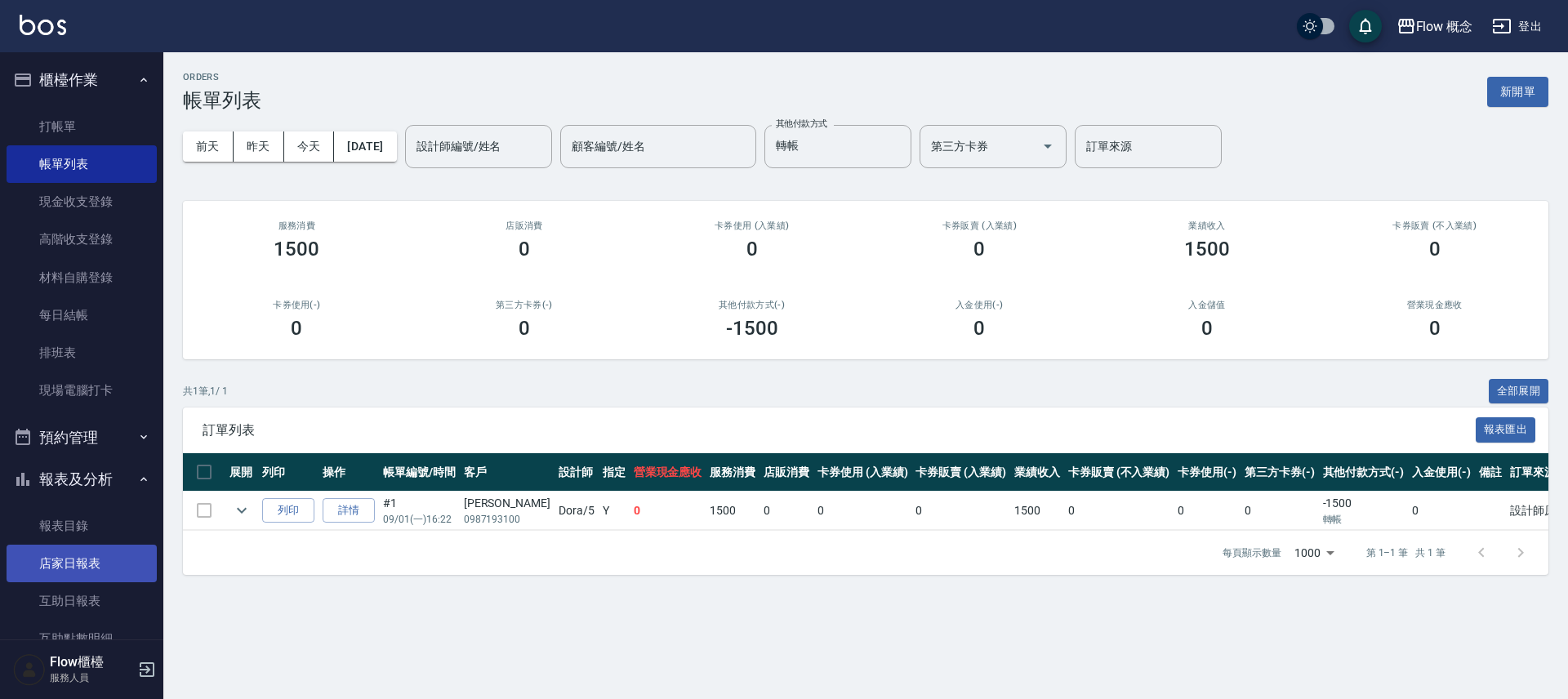
click at [108, 563] on link "店家日報表" at bounding box center [82, 563] width 150 height 37
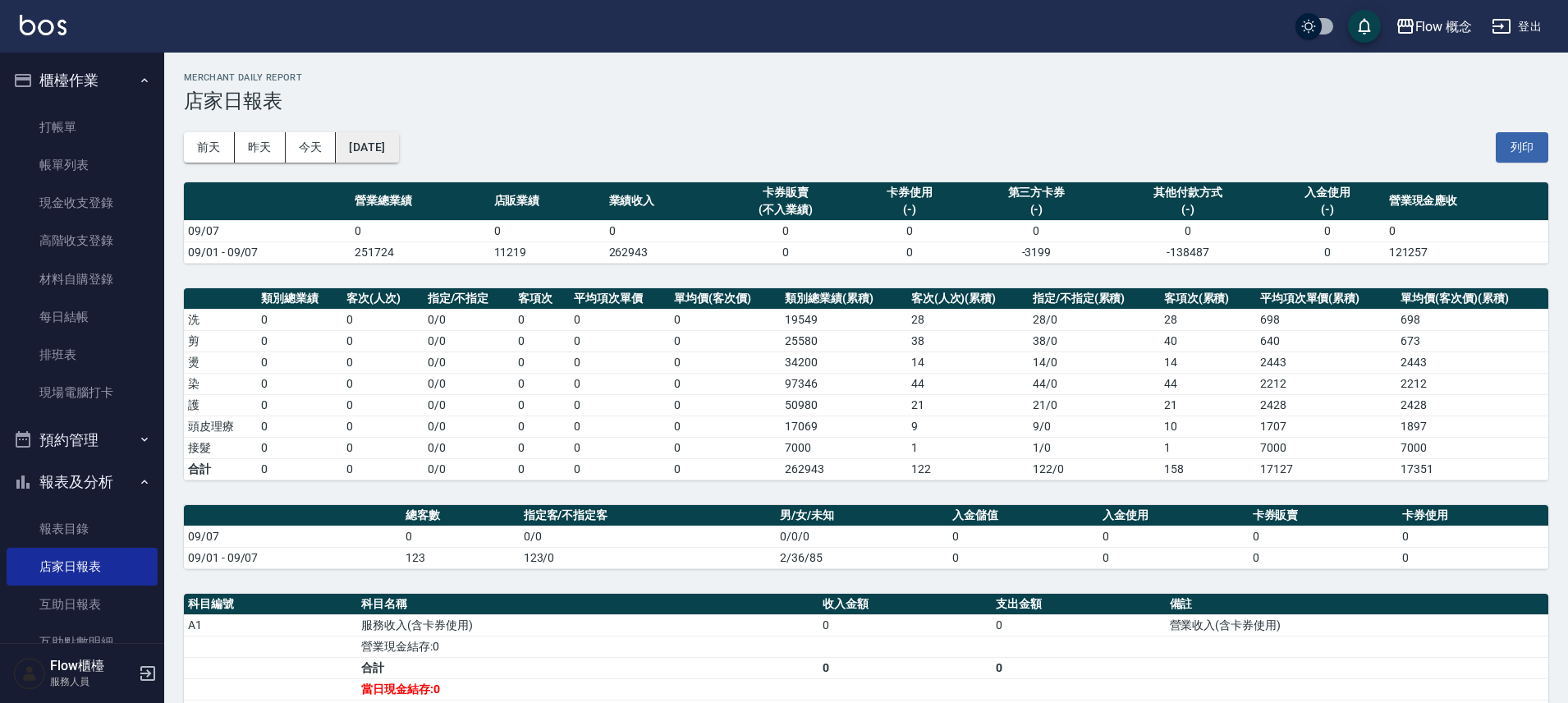
click at [398, 147] on button "[DATE]" at bounding box center [366, 147] width 62 height 31
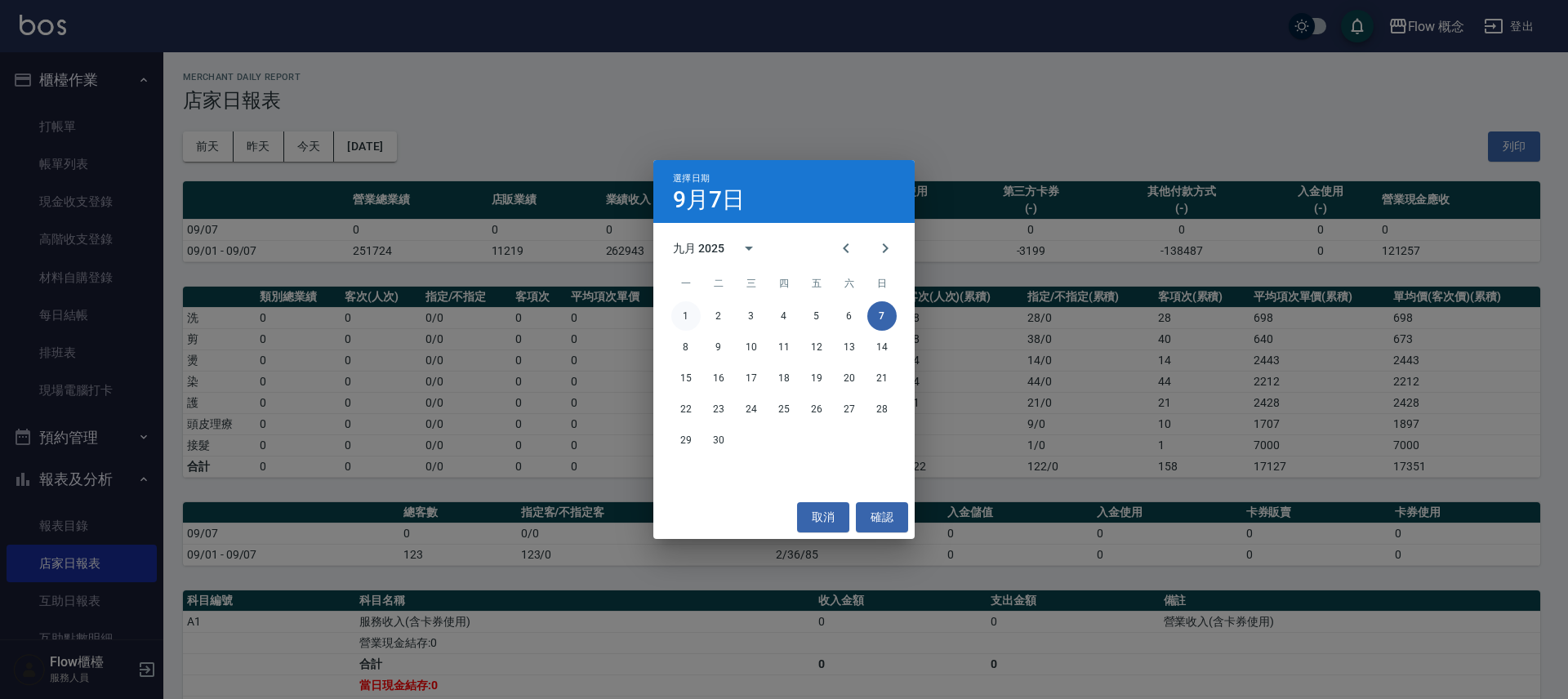
click at [688, 317] on button "1" at bounding box center [686, 316] width 30 height 30
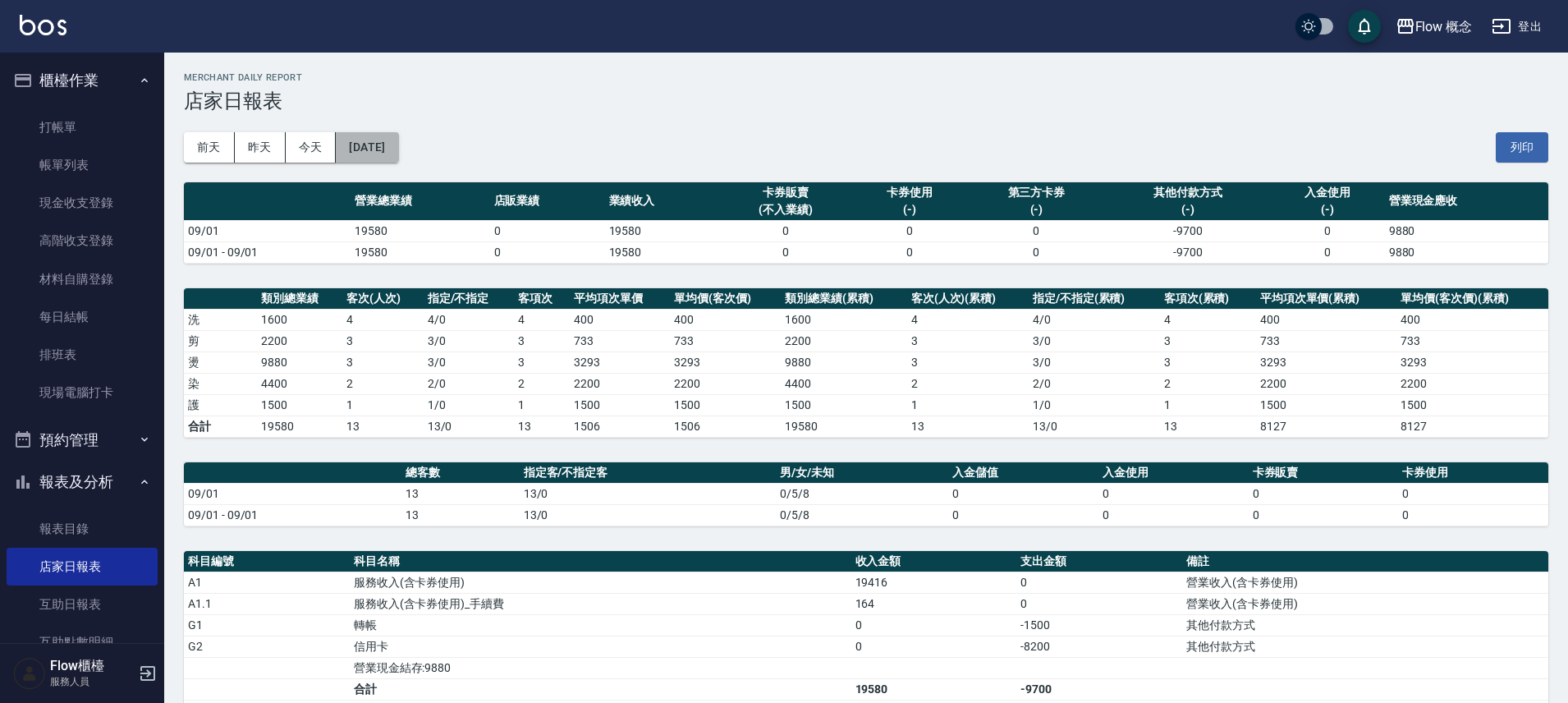
click at [398, 140] on button "[DATE]" at bounding box center [366, 147] width 62 height 31
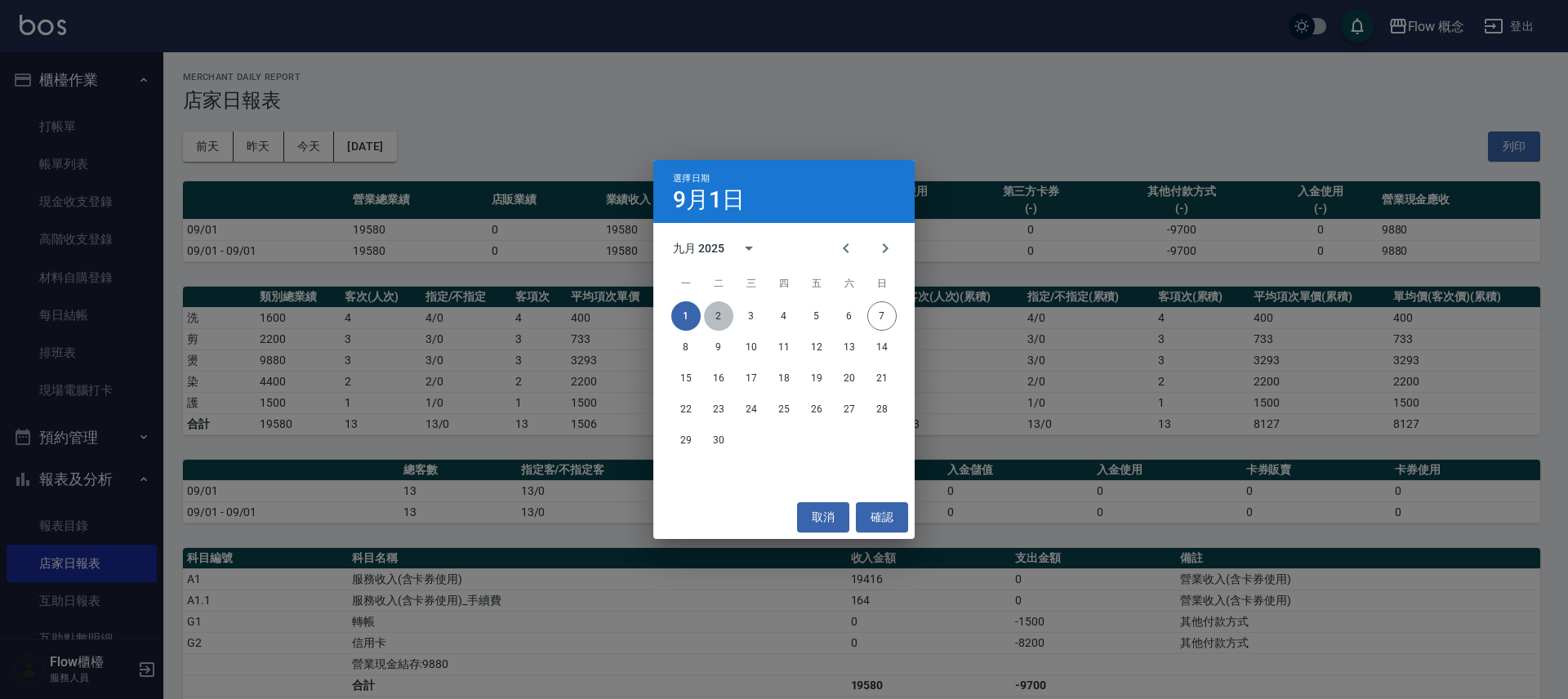
click at [723, 307] on button "2" at bounding box center [718, 316] width 30 height 30
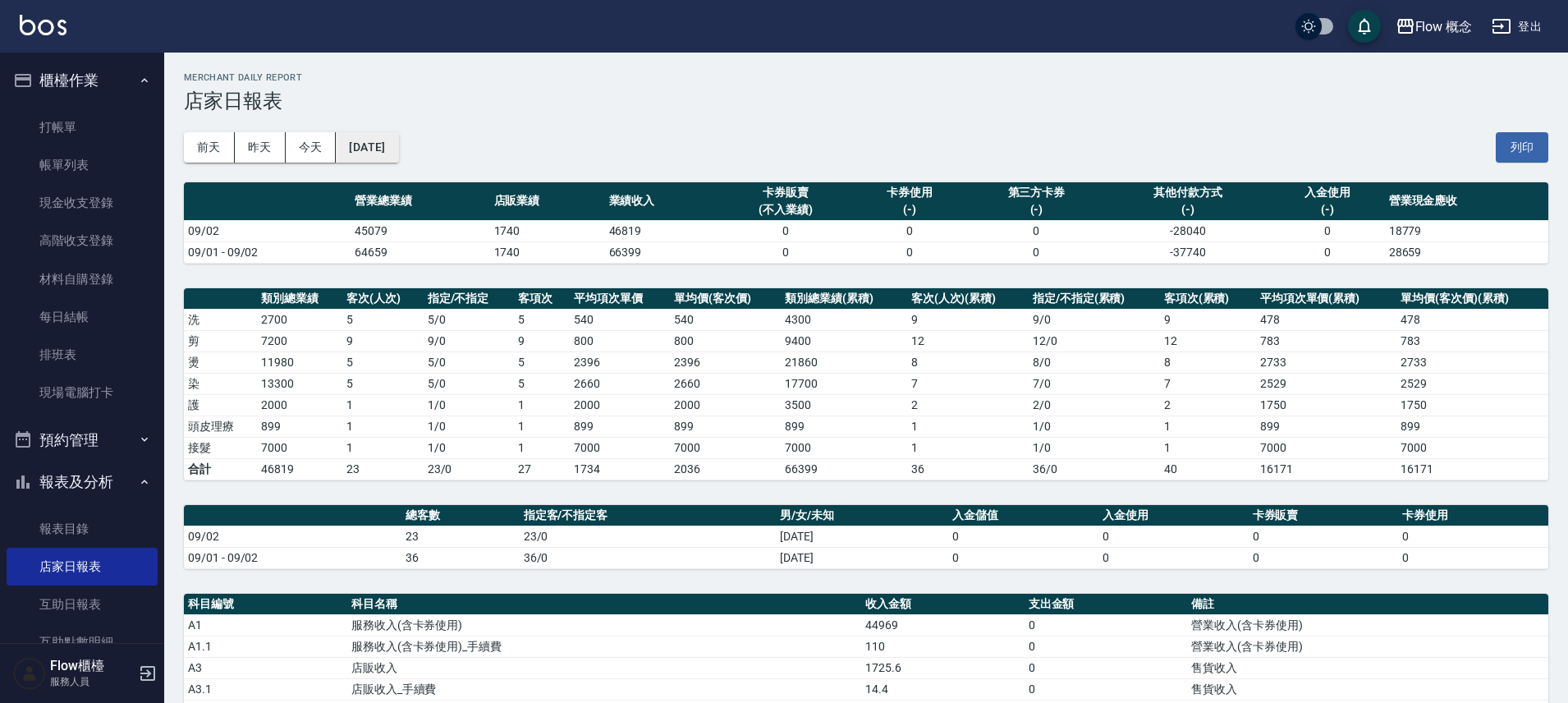
click at [388, 148] on button "[DATE]" at bounding box center [366, 147] width 62 height 31
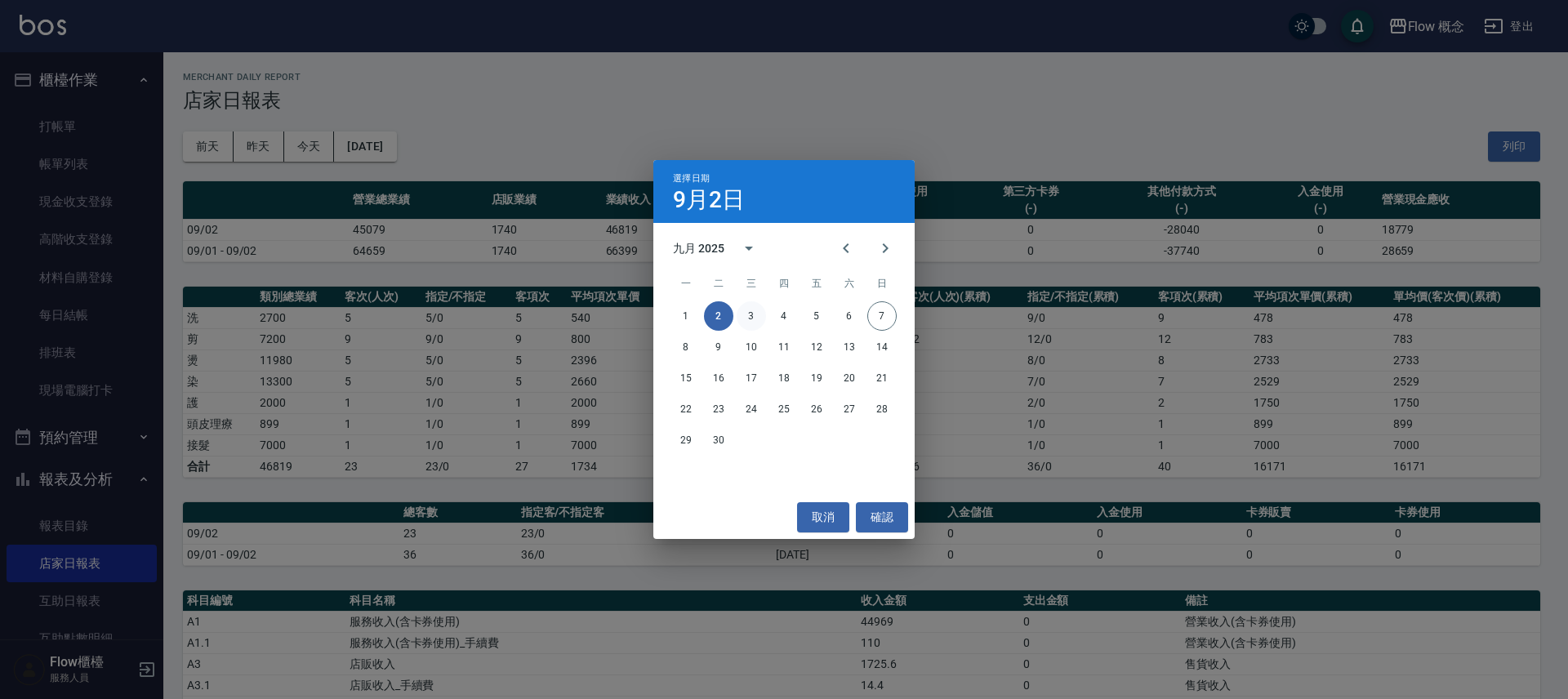
click at [750, 313] on button "3" at bounding box center [751, 316] width 30 height 30
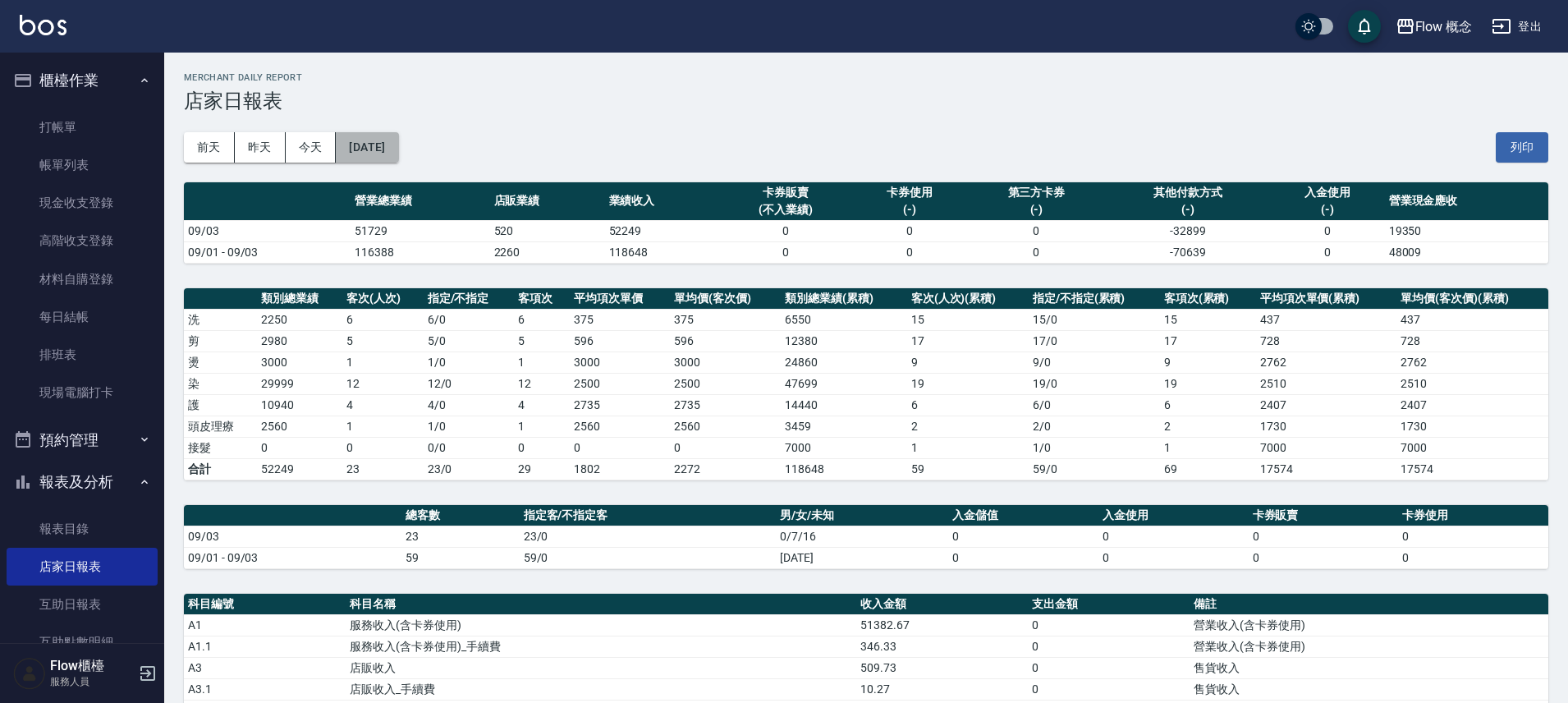
click at [398, 150] on button "[DATE]" at bounding box center [366, 147] width 62 height 31
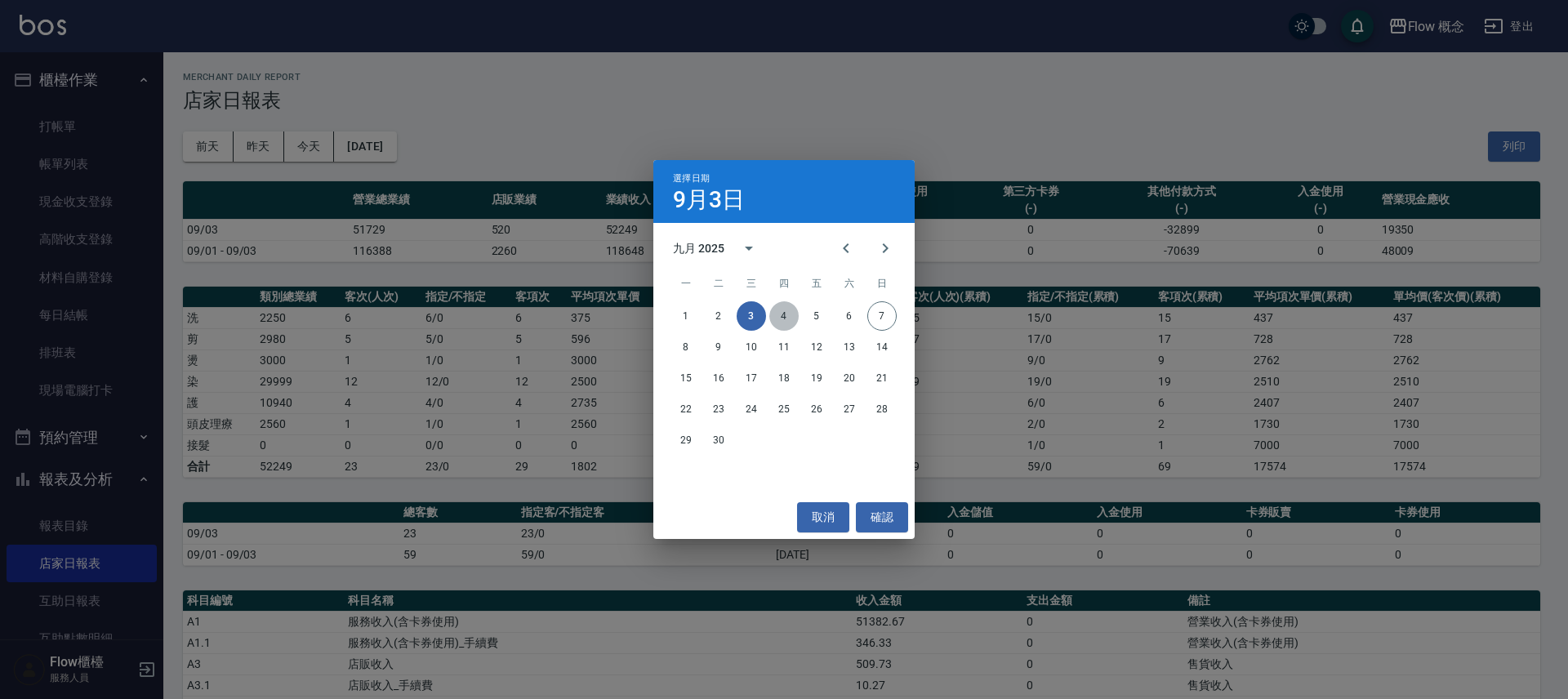
click at [786, 320] on button "4" at bounding box center [784, 316] width 30 height 30
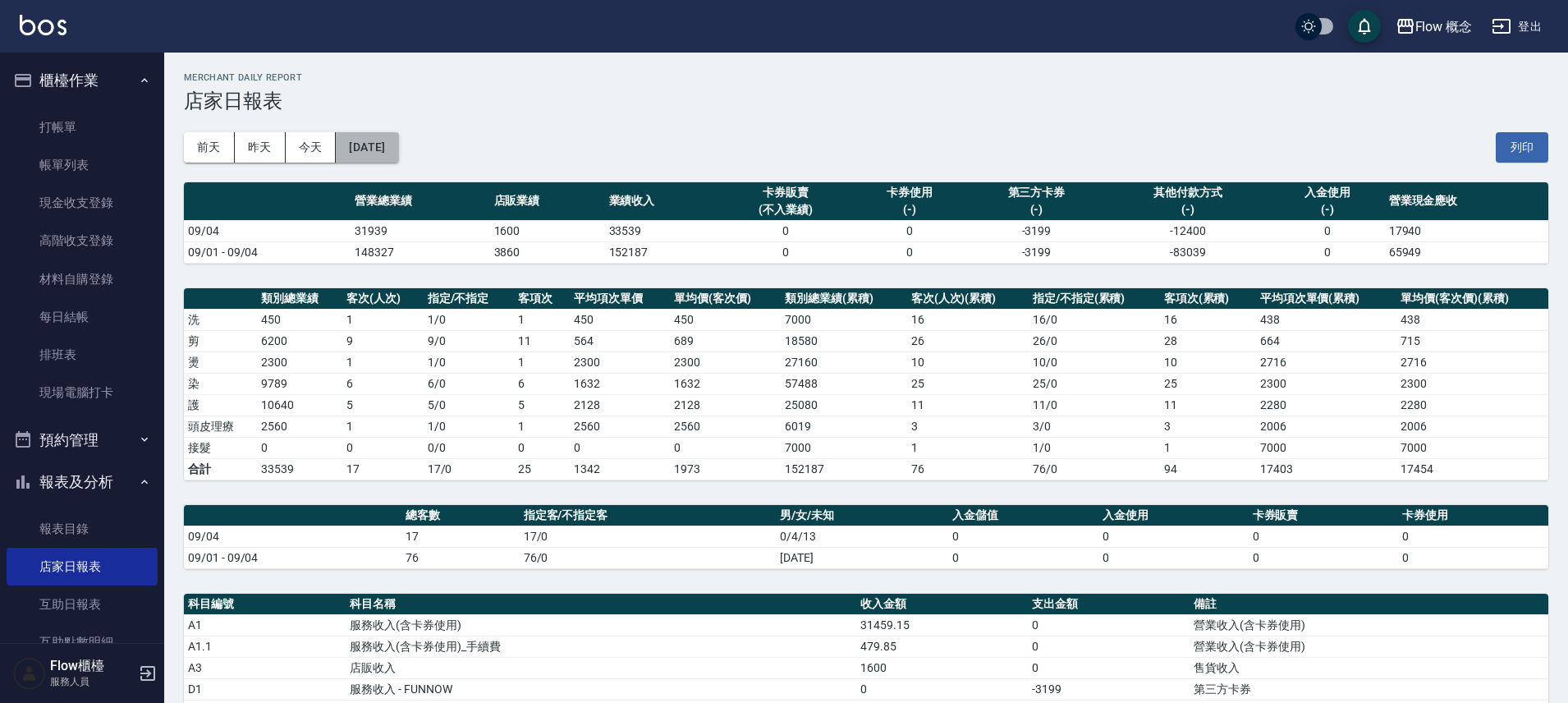
click at [398, 155] on button "[DATE]" at bounding box center [366, 147] width 62 height 31
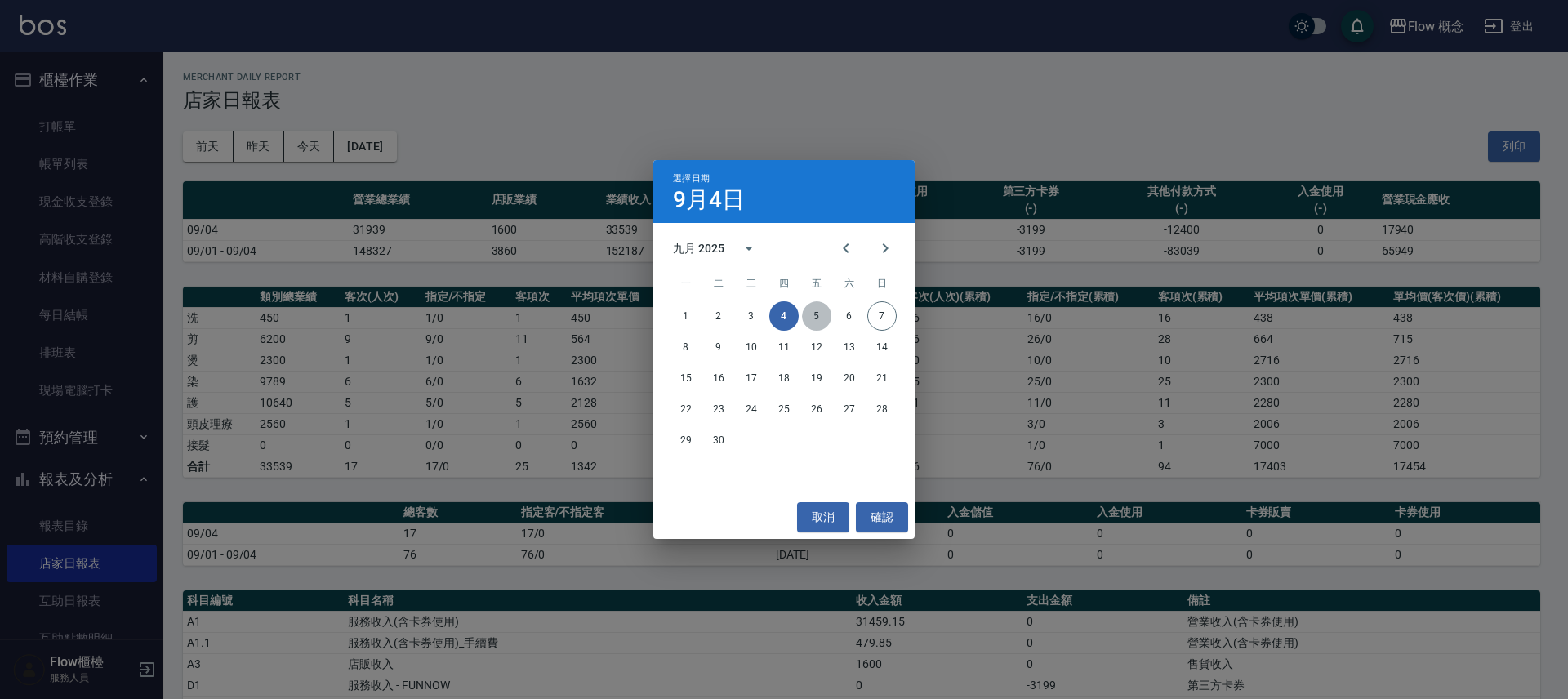
click at [818, 323] on button "5" at bounding box center [817, 316] width 30 height 30
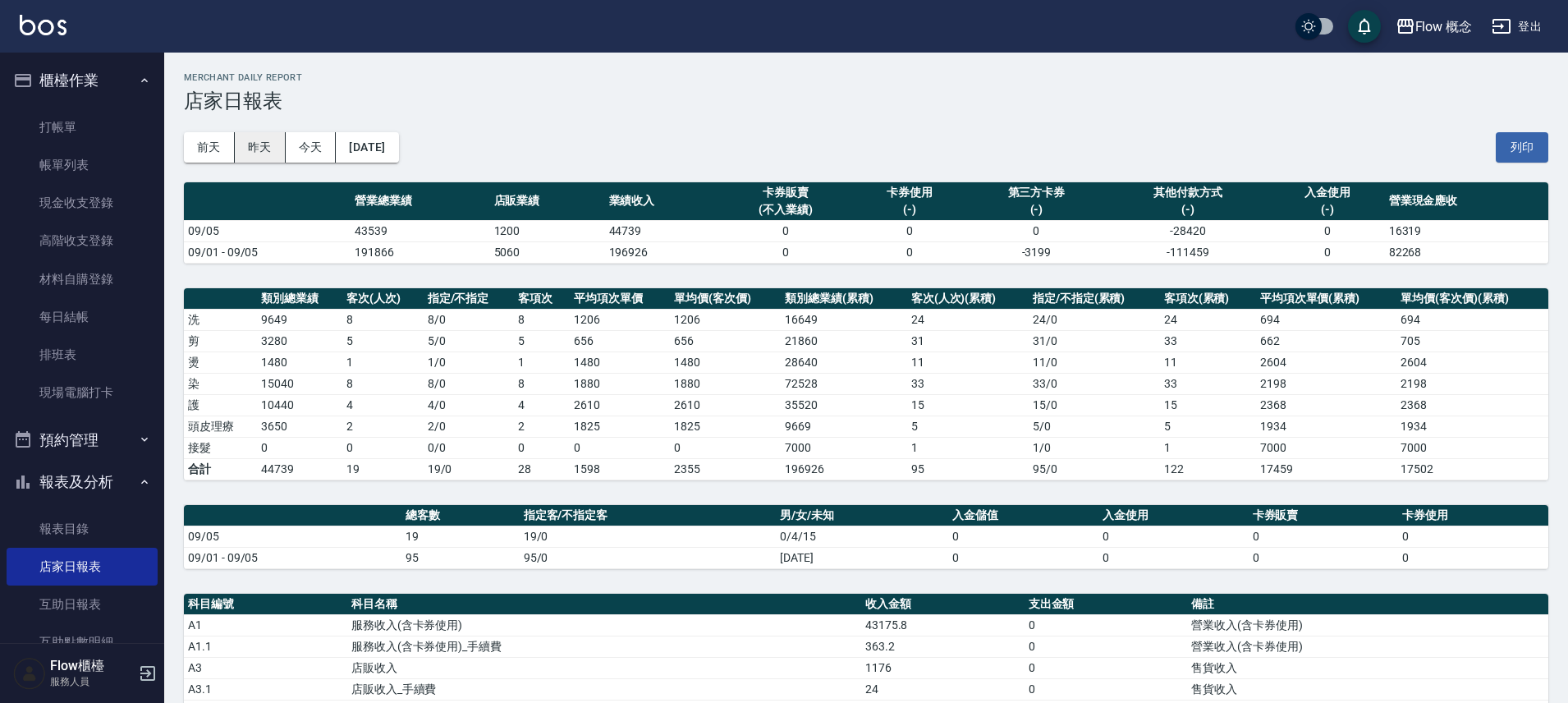
click at [272, 154] on button "昨天" at bounding box center [260, 147] width 51 height 31
click at [333, 321] on td "2900" at bounding box center [300, 319] width 86 height 21
click at [260, 144] on button "昨天" at bounding box center [260, 147] width 51 height 31
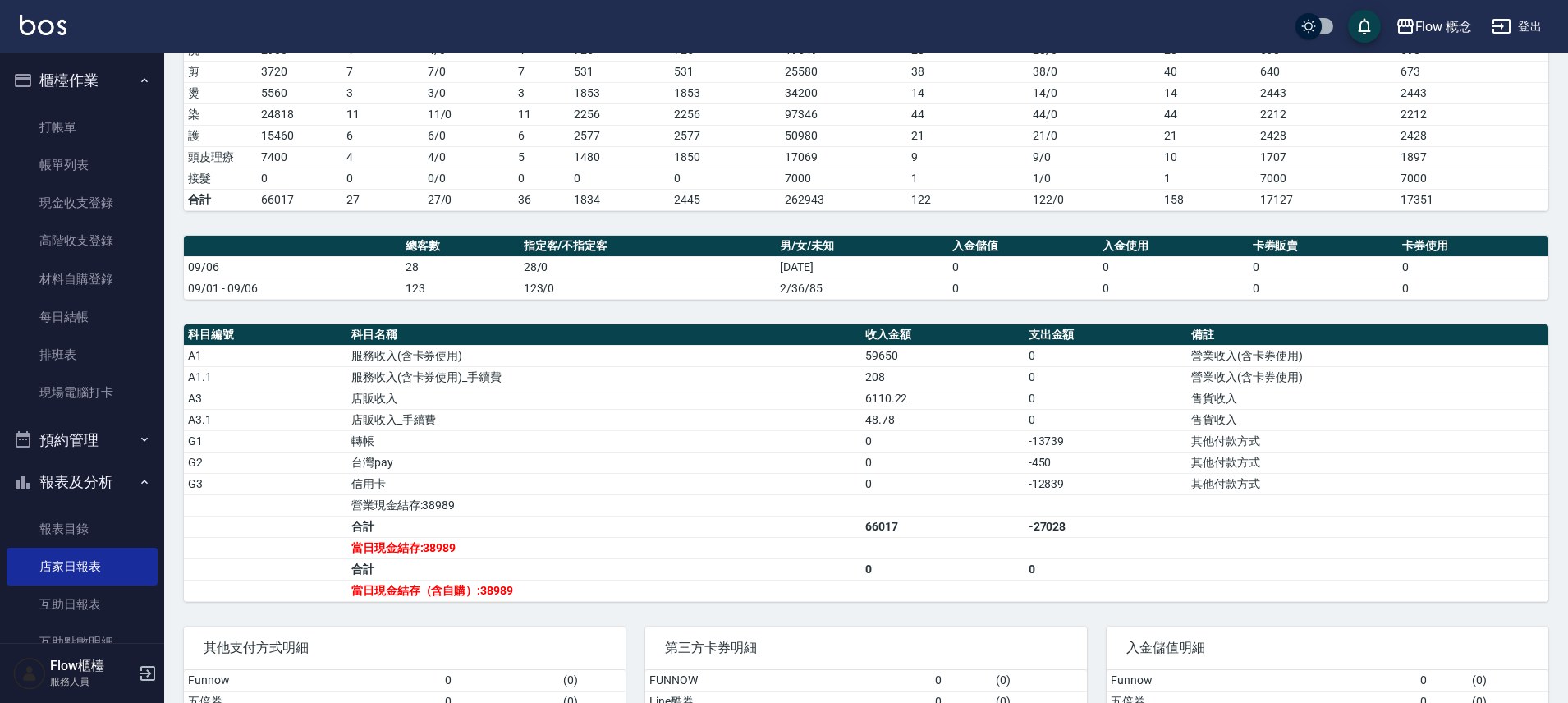
scroll to position [285, 0]
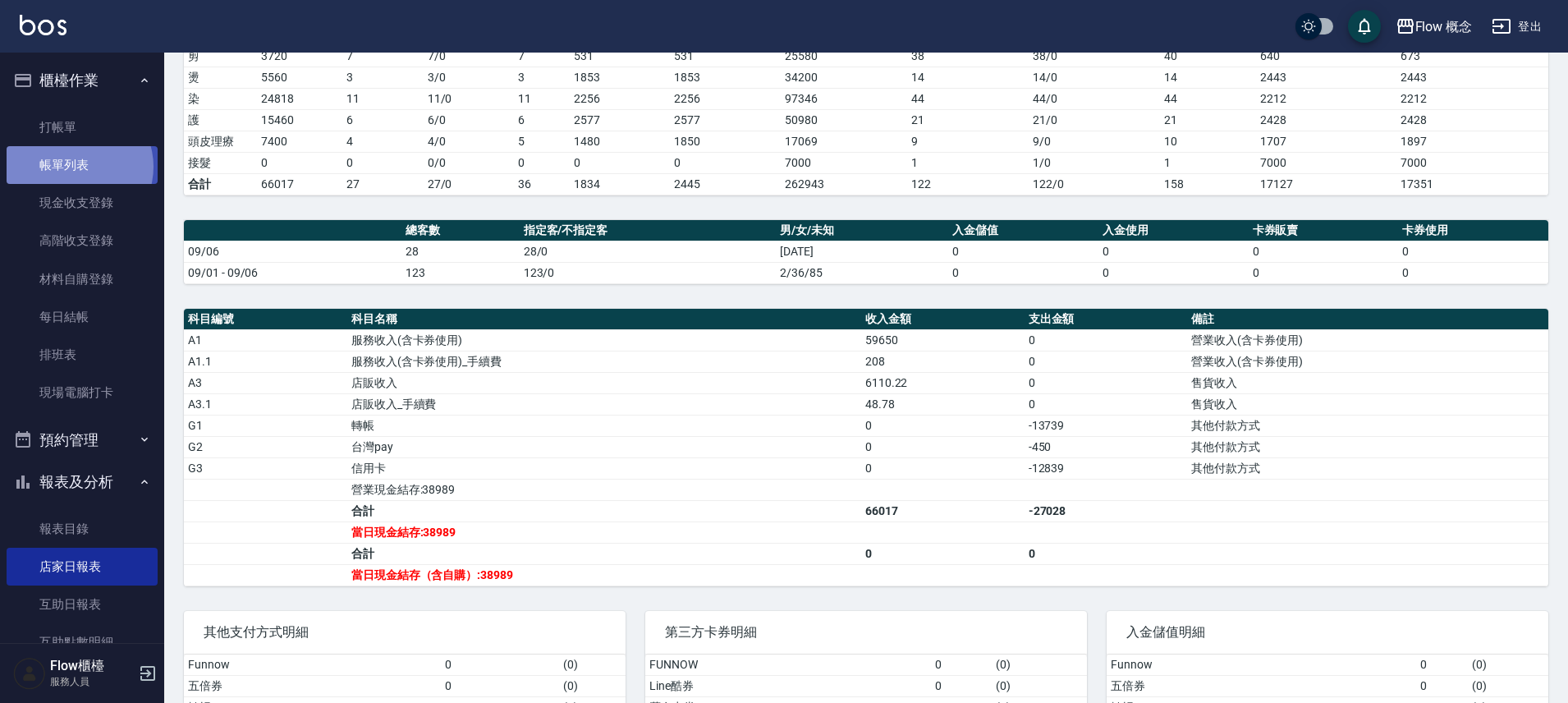
click at [78, 167] on link "帳單列表" at bounding box center [82, 164] width 151 height 38
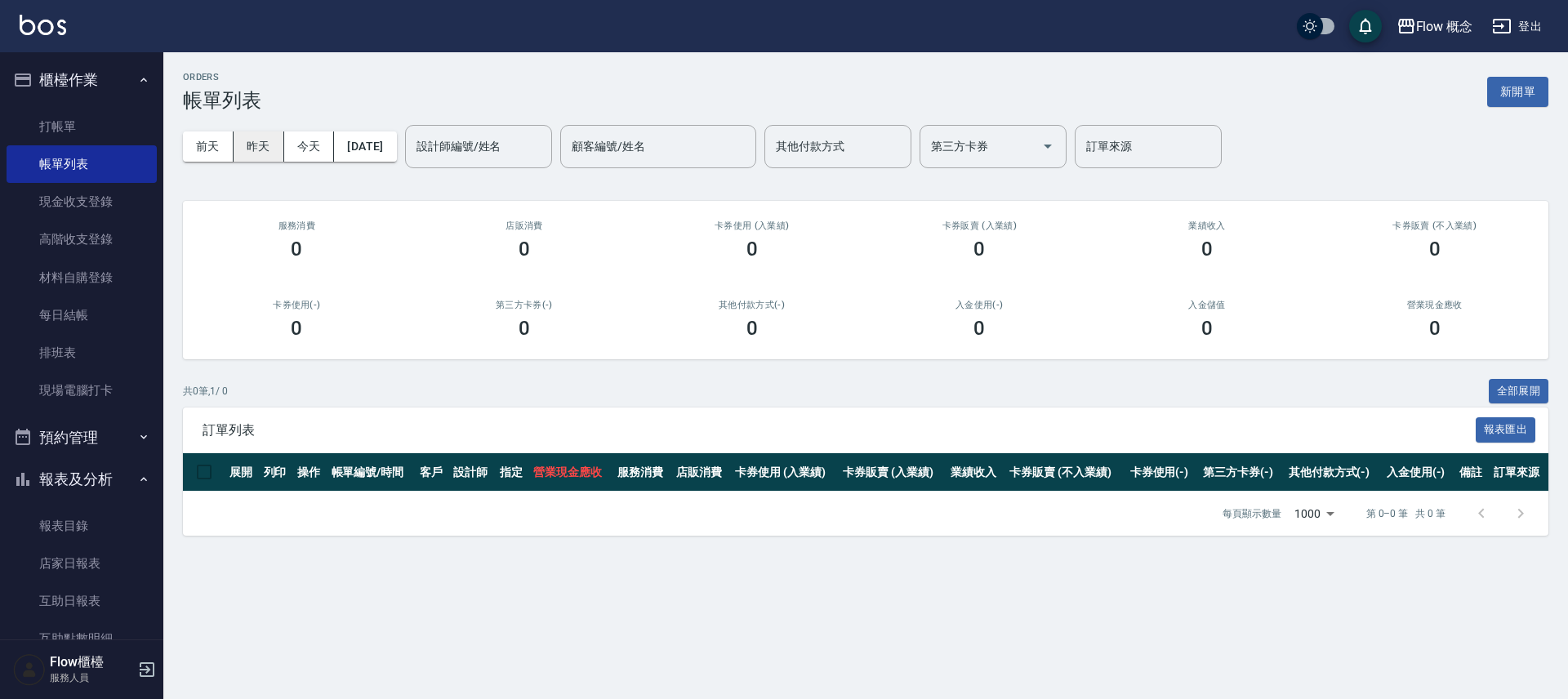
click at [265, 155] on button "昨天" at bounding box center [259, 146] width 50 height 30
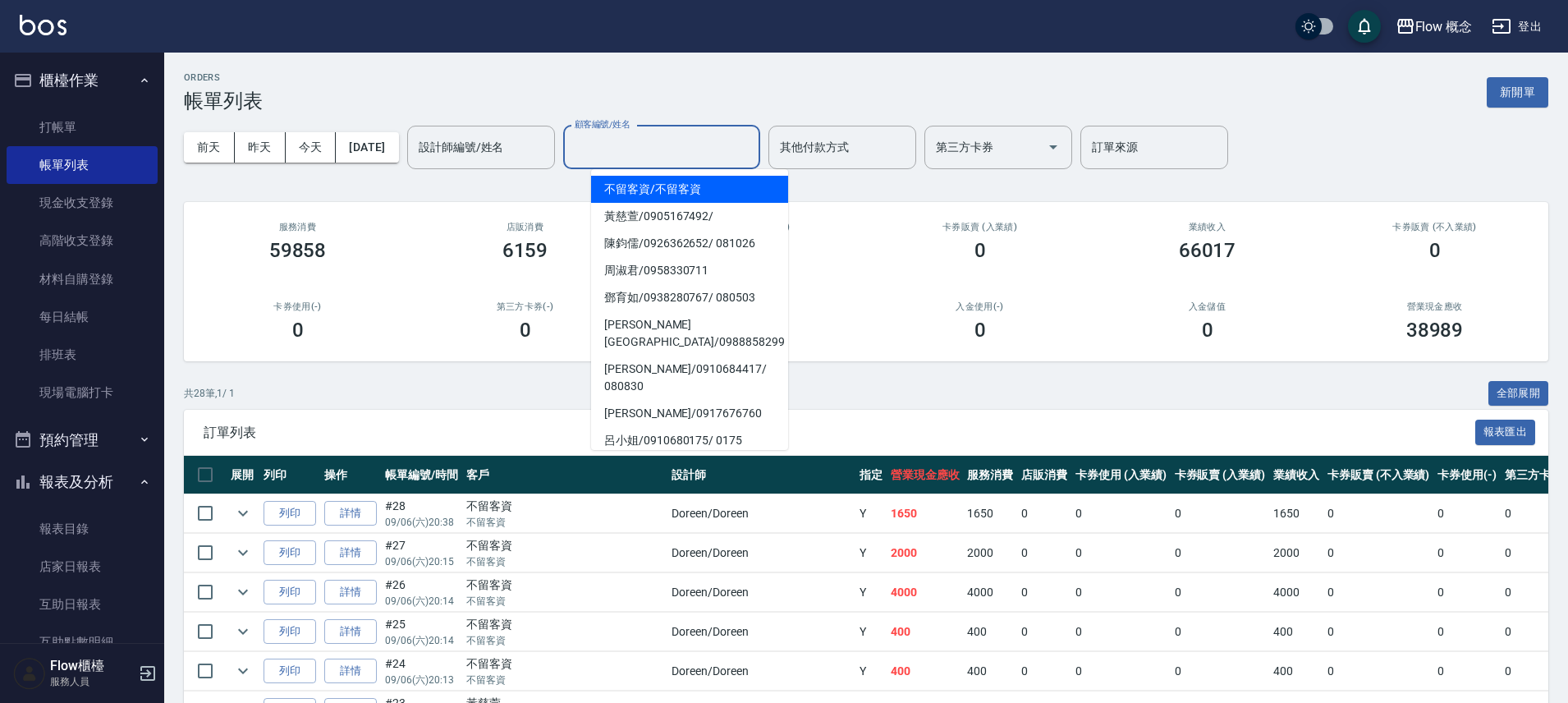
click at [677, 148] on input "顧客編號/姓名" at bounding box center [661, 147] width 183 height 29
click at [529, 163] on div "設計師編號/姓名" at bounding box center [480, 148] width 148 height 44
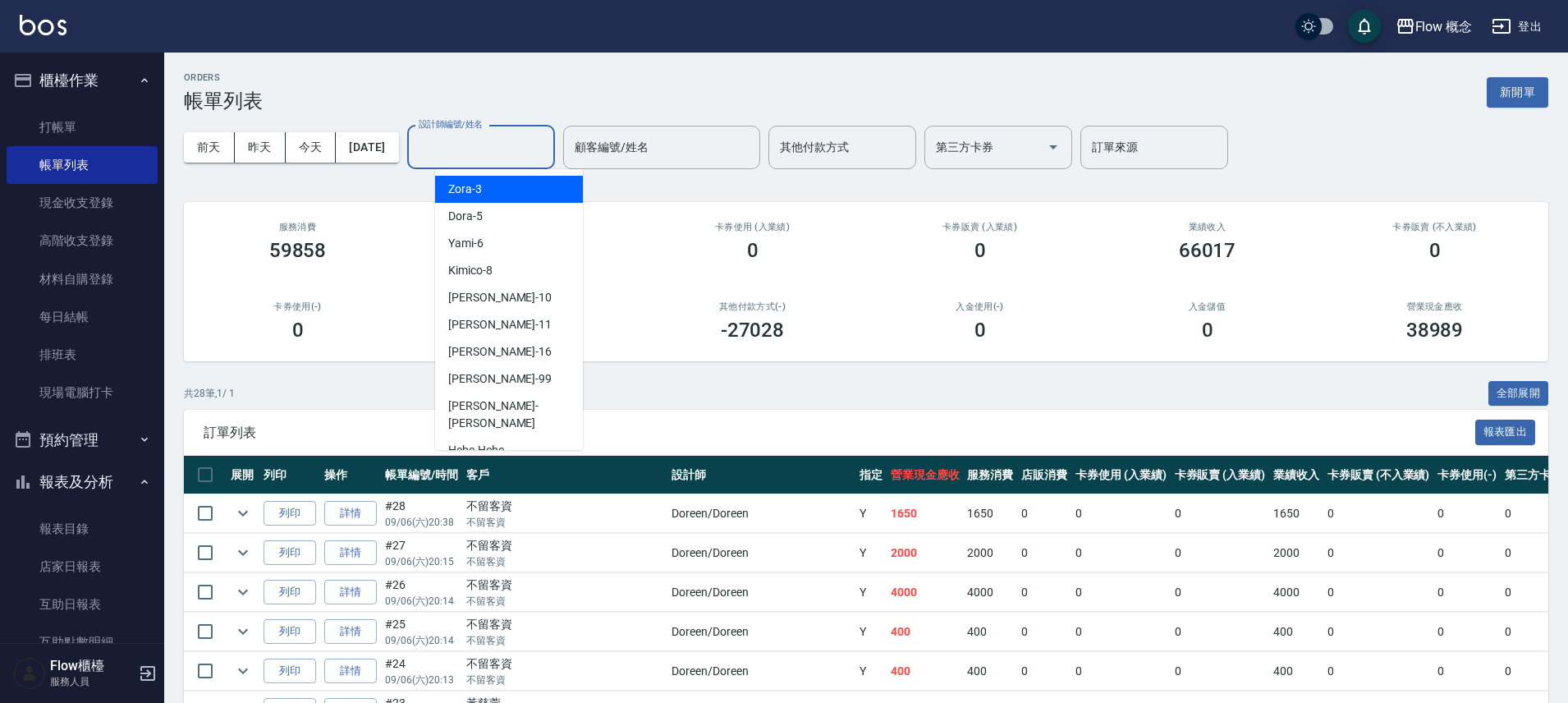
click at [520, 182] on div "Zora -3" at bounding box center [508, 189] width 148 height 27
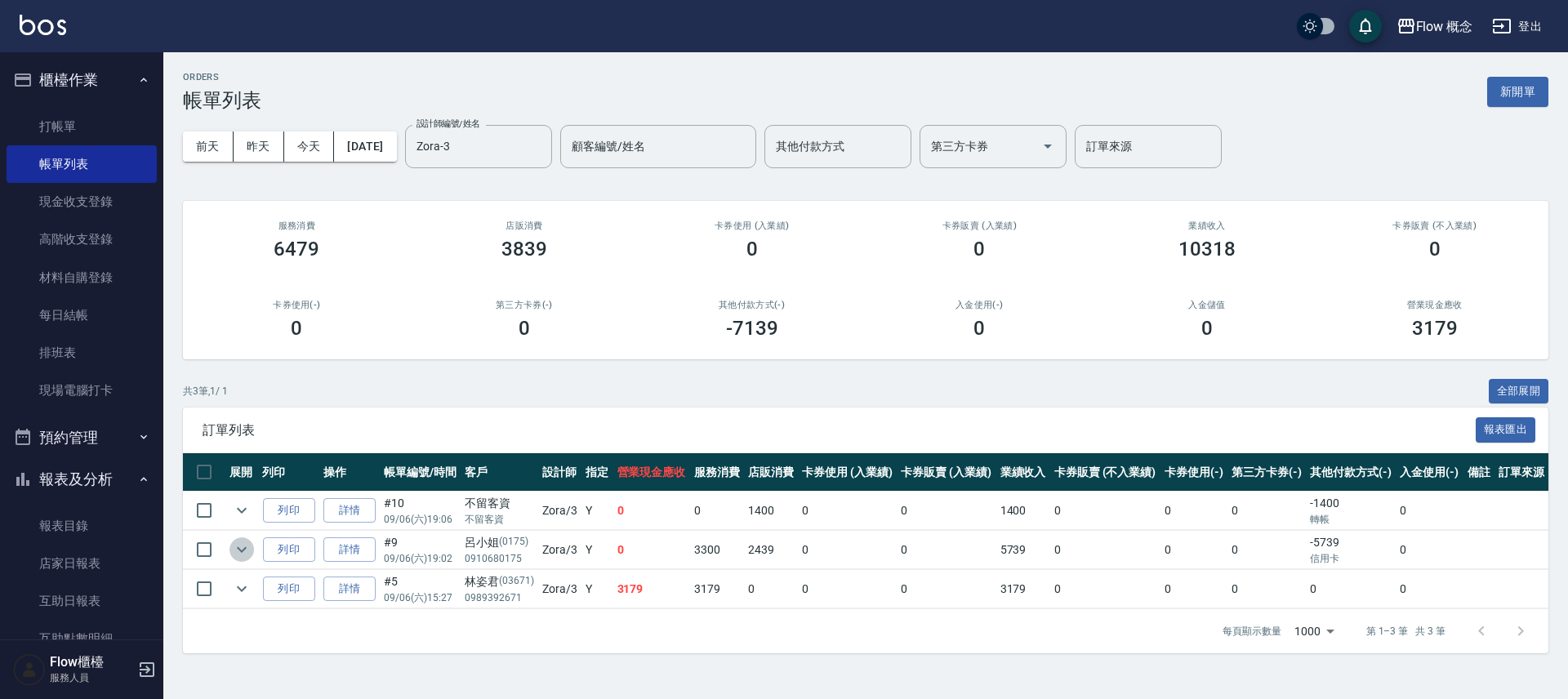
click at [239, 550] on icon "expand row" at bounding box center [241, 550] width 10 height 6
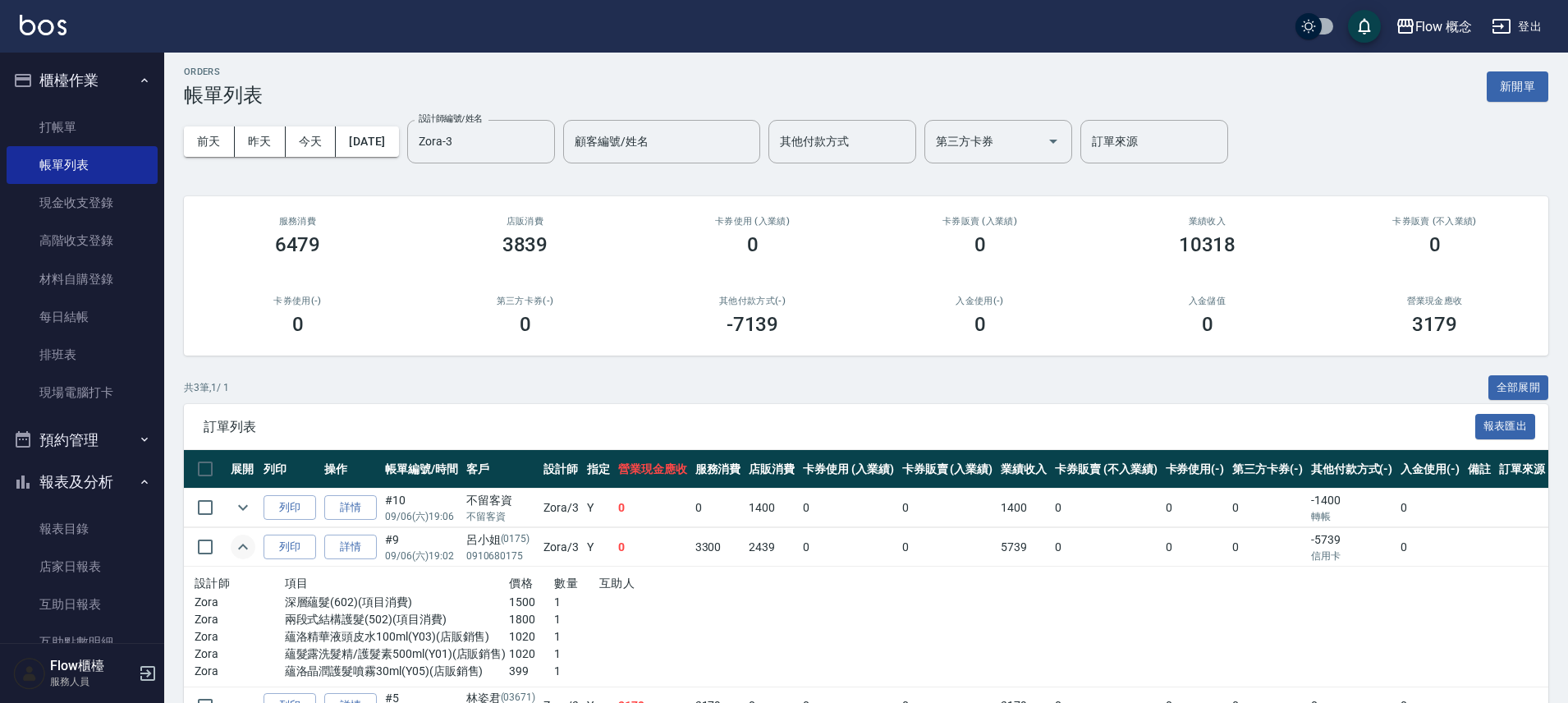
scroll to position [19, 0]
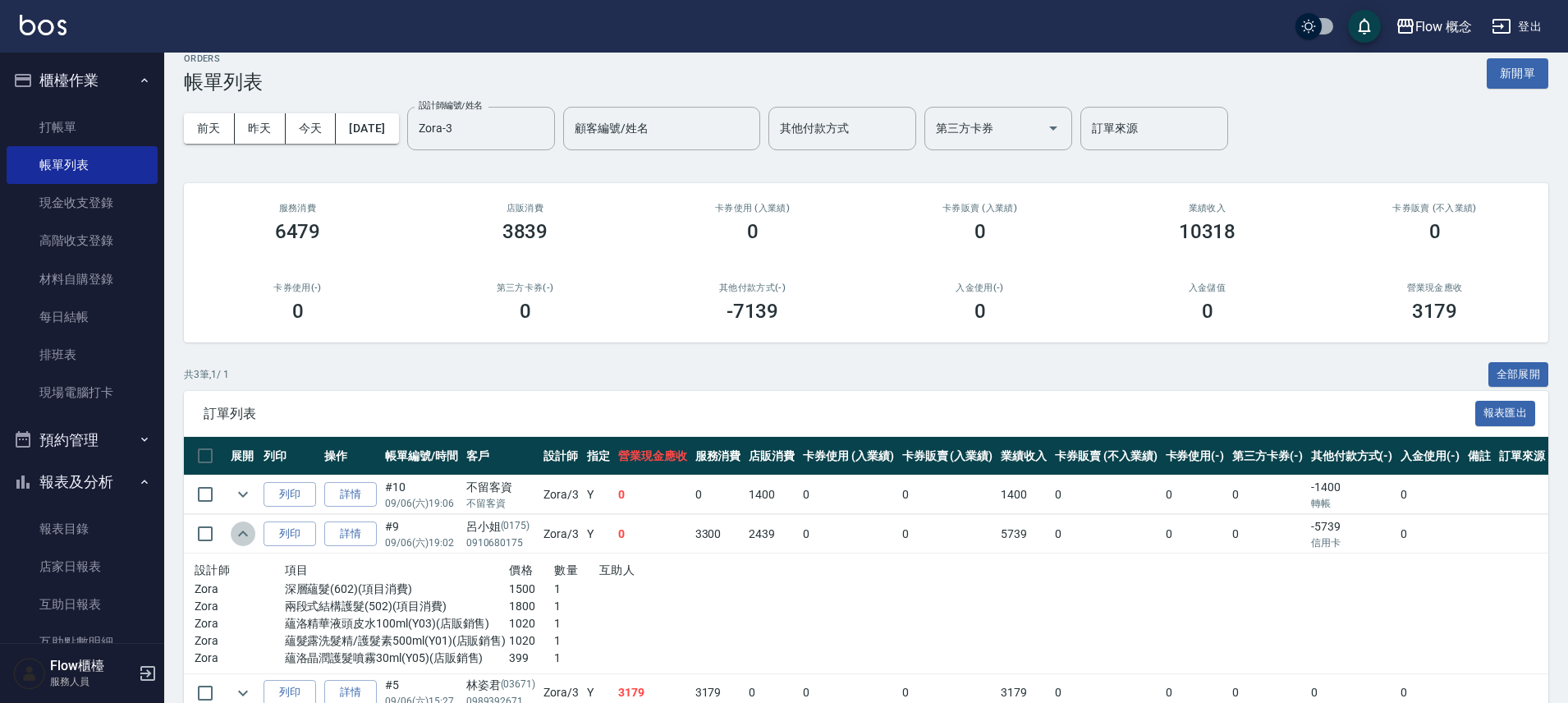
click at [233, 534] on icon "expand row" at bounding box center [243, 534] width 20 height 20
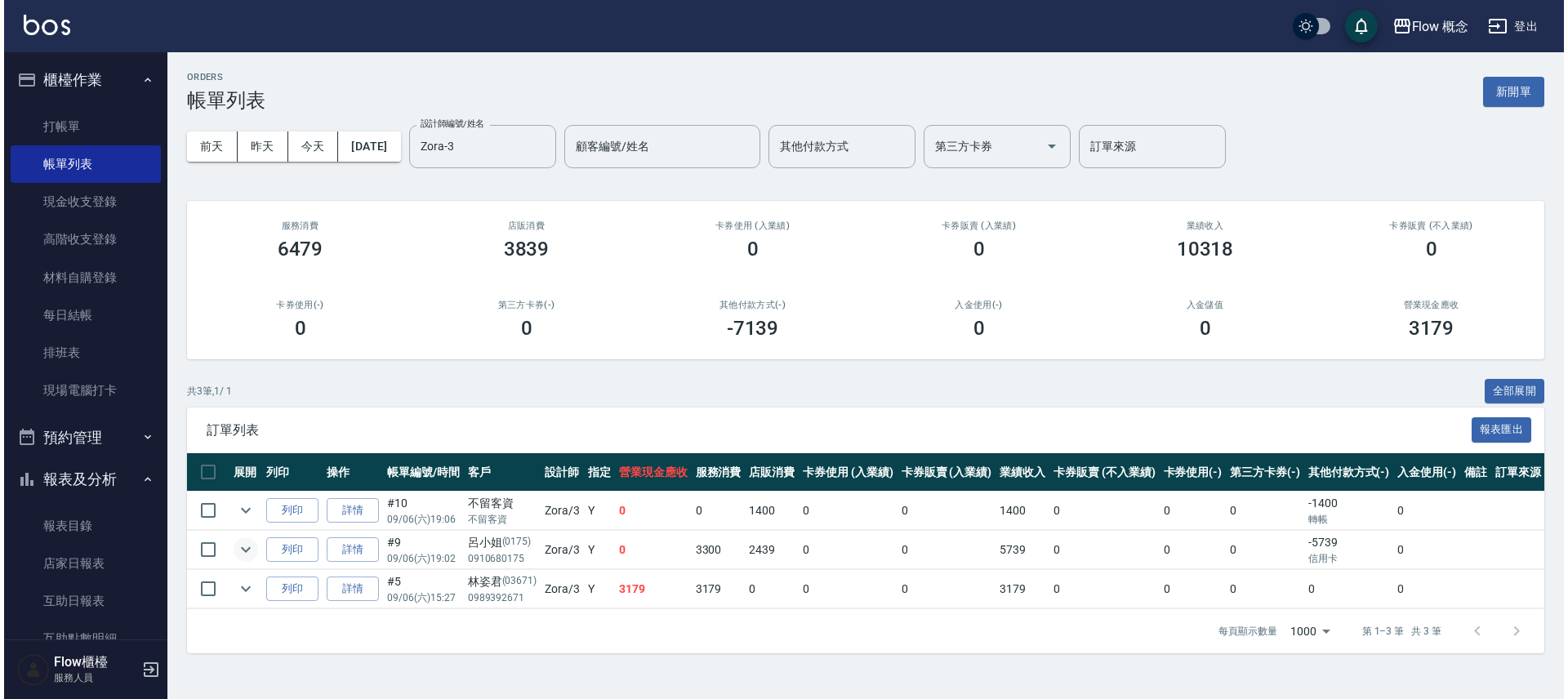
scroll to position [0, 0]
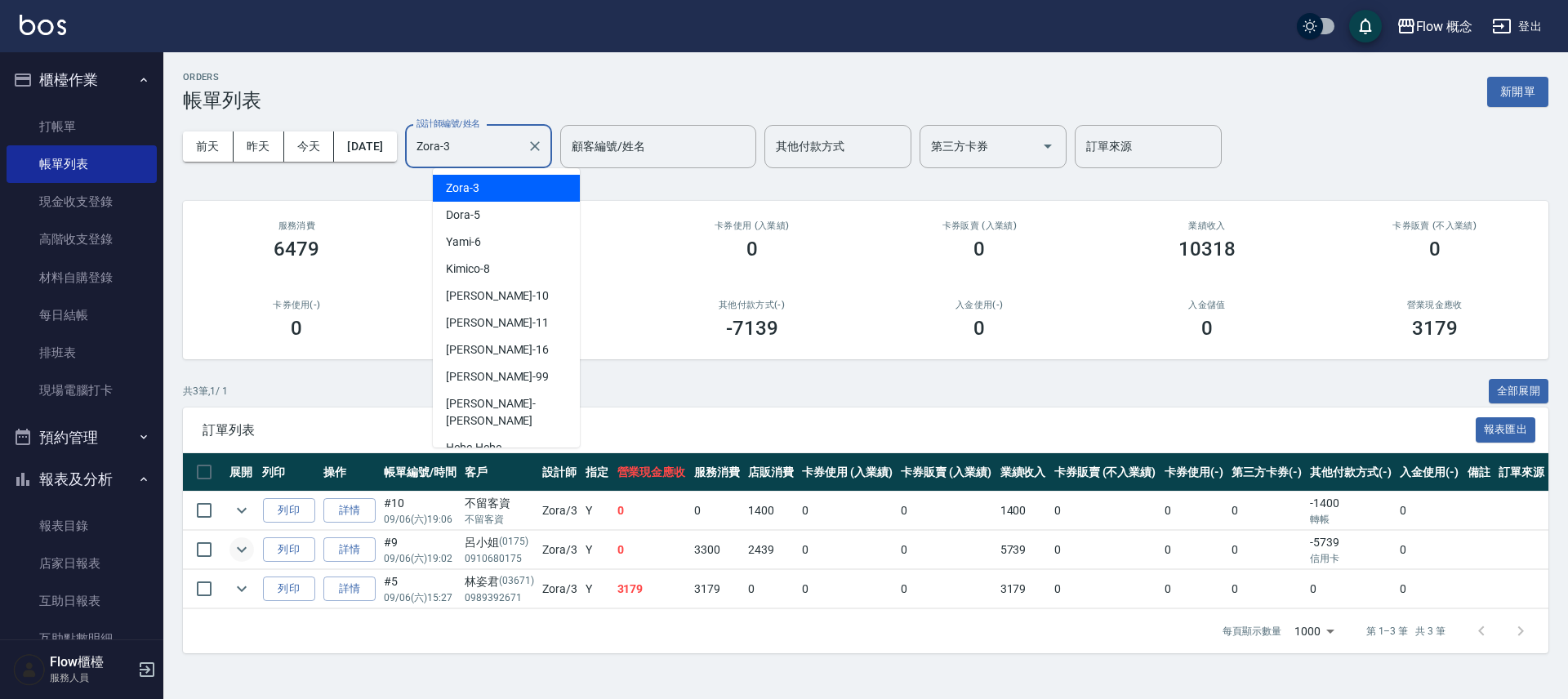
click at [501, 133] on input "Zora-3" at bounding box center [466, 146] width 108 height 29
click at [505, 214] on div "Dora -5" at bounding box center [506, 214] width 147 height 27
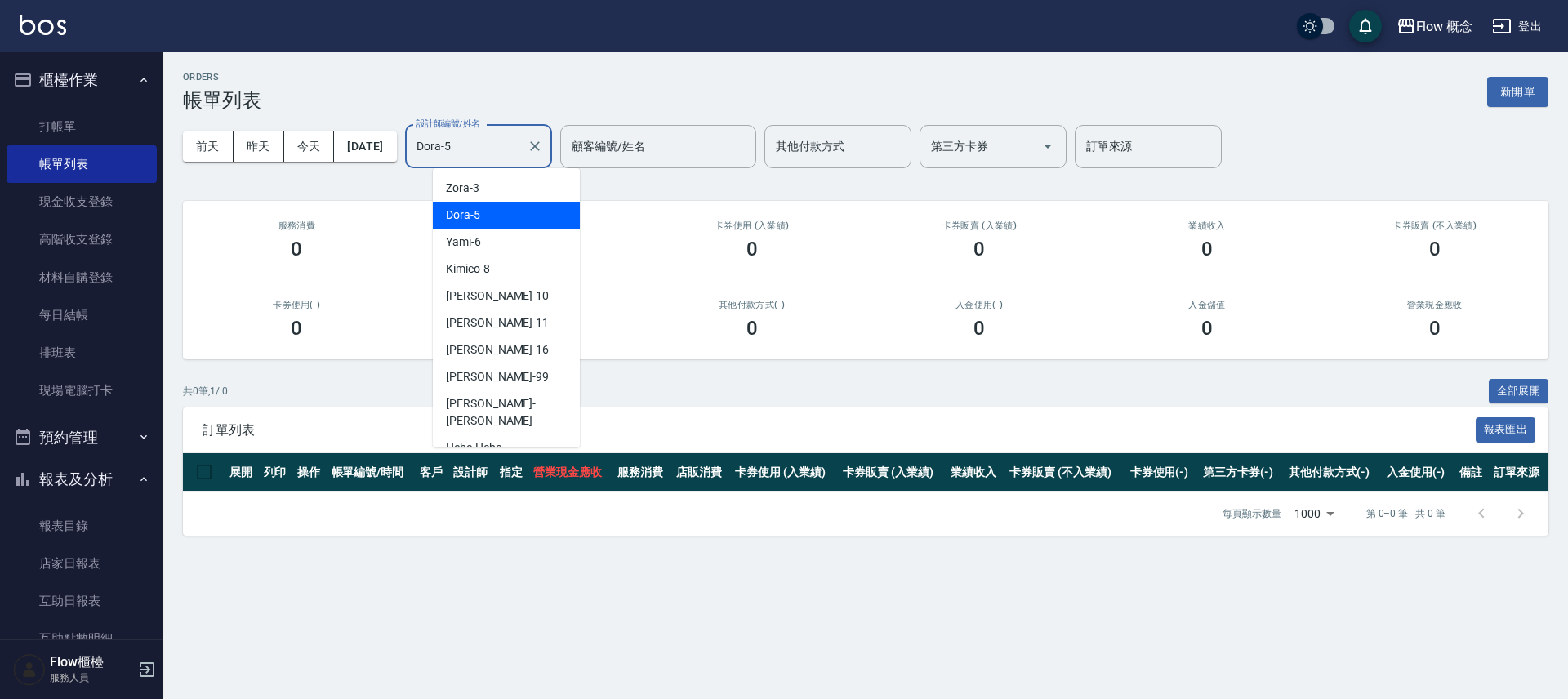
click at [510, 148] on input "Dora-5" at bounding box center [466, 146] width 108 height 29
click at [490, 249] on div "Yami -6" at bounding box center [506, 241] width 147 height 27
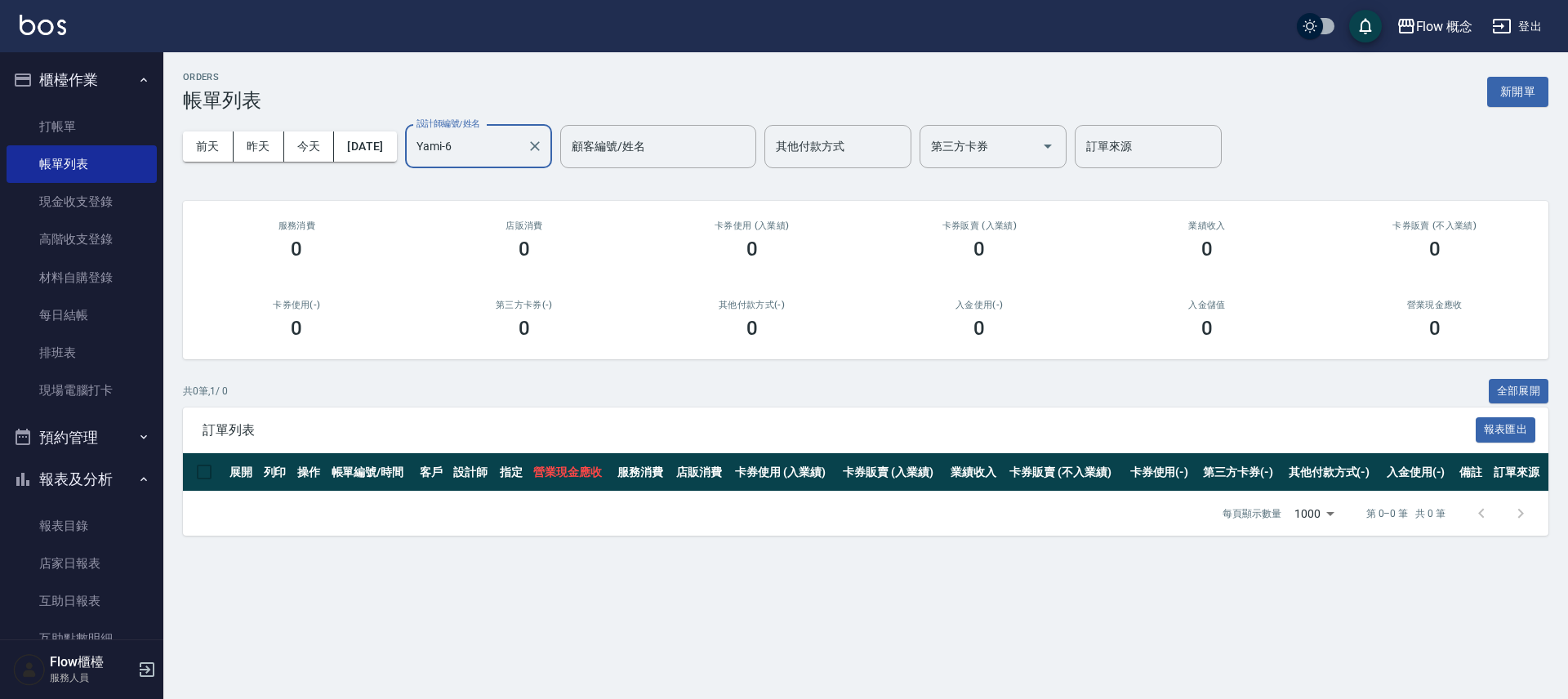
click at [519, 156] on input "Yami-6" at bounding box center [466, 146] width 108 height 29
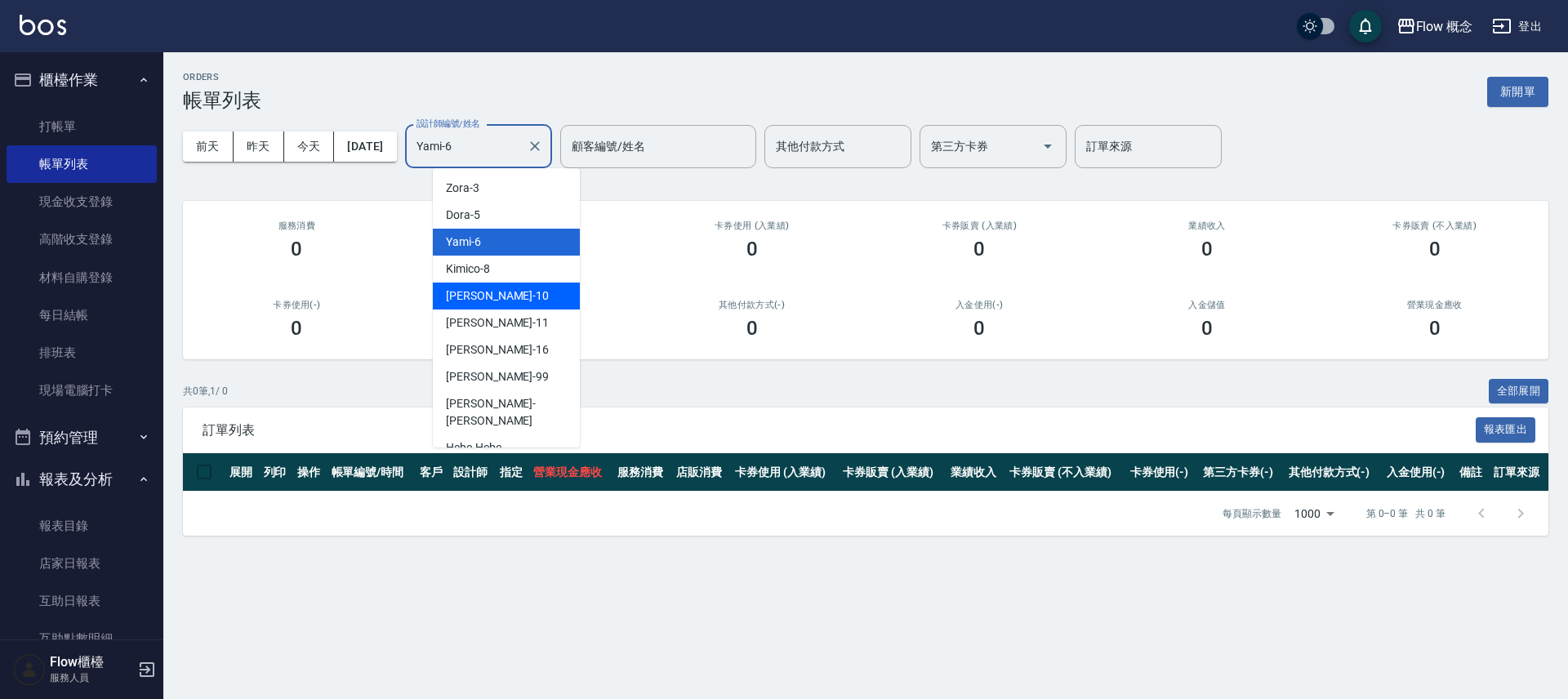
click at [492, 296] on div "Rita -10" at bounding box center [506, 295] width 147 height 27
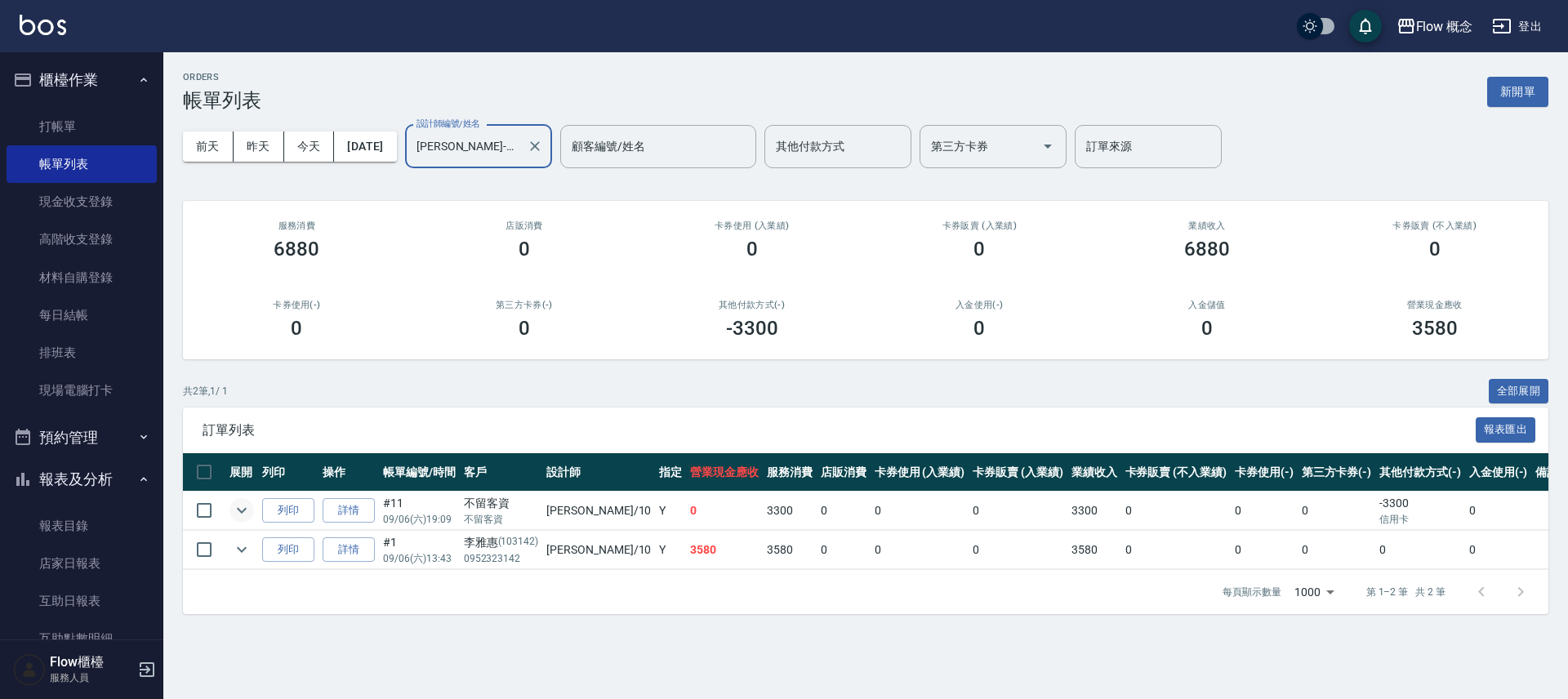
click at [238, 507] on icon "expand row" at bounding box center [241, 510] width 20 height 20
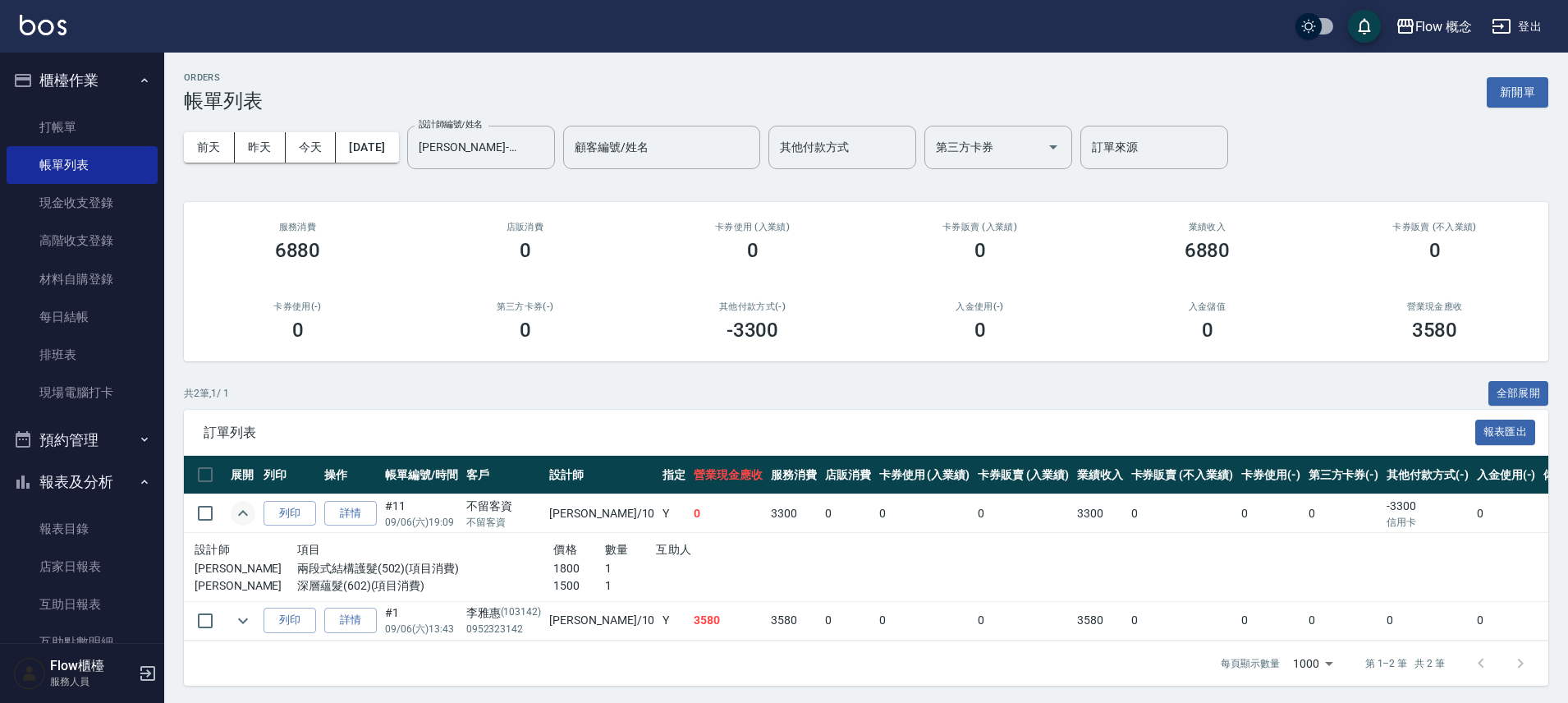
click at [246, 510] on icon "expand row" at bounding box center [243, 513] width 20 height 20
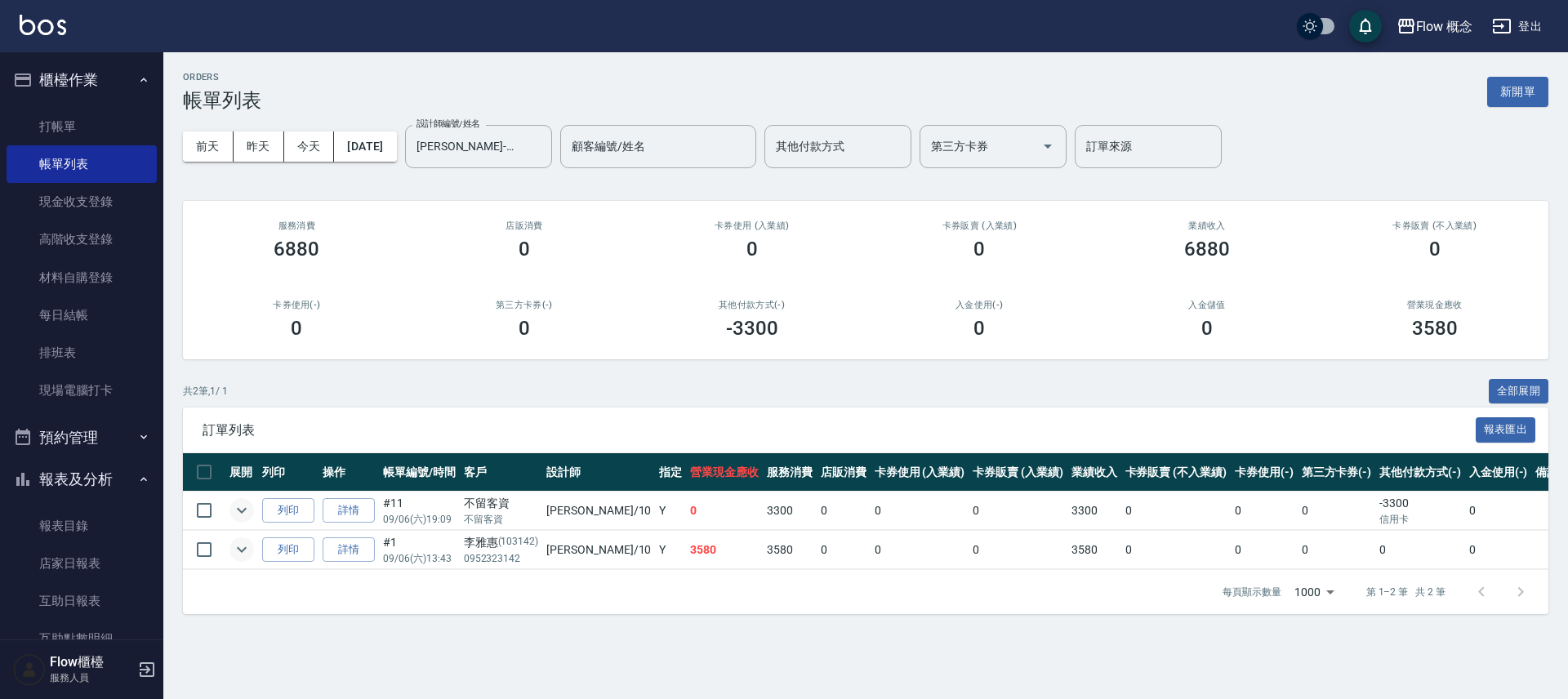
click at [246, 546] on icon "expand row" at bounding box center [241, 549] width 20 height 20
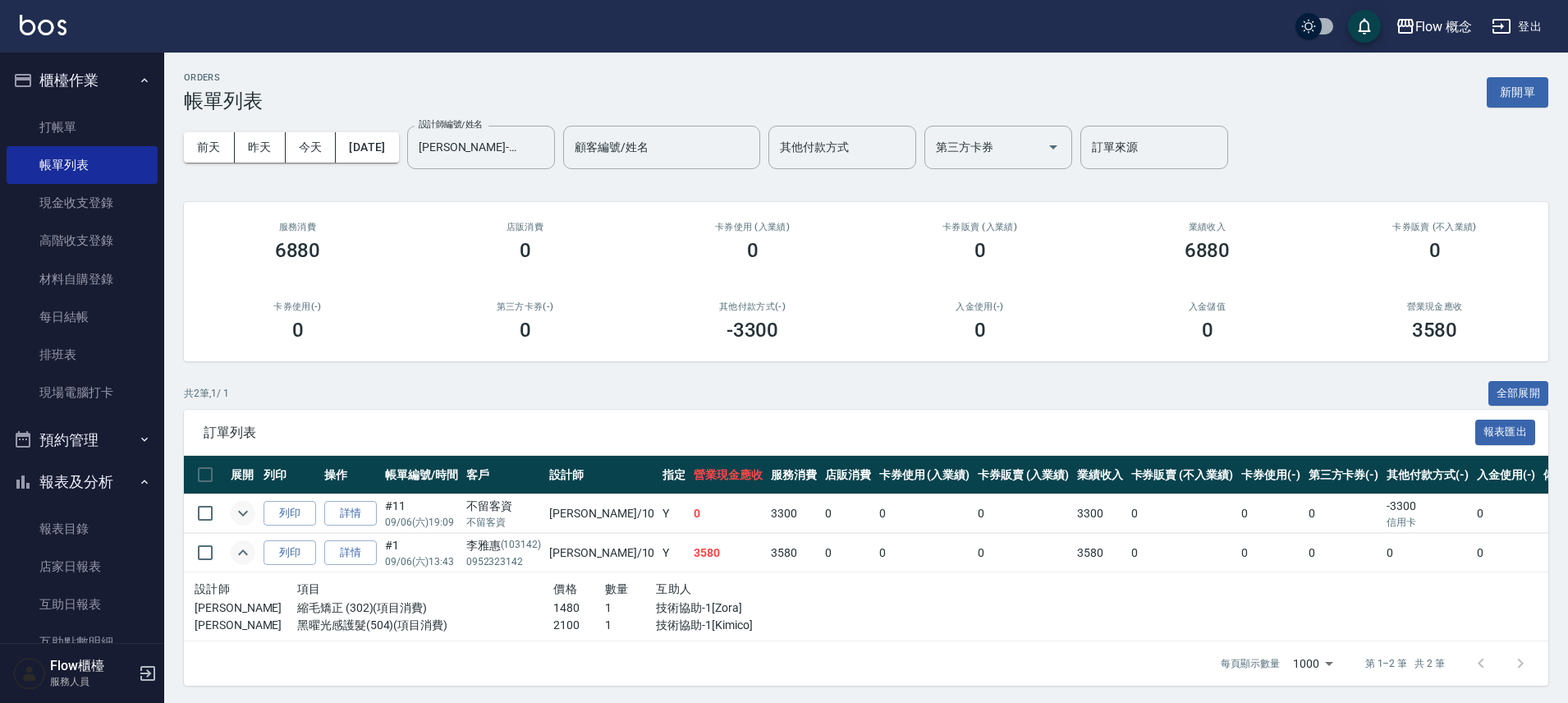
click at [247, 549] on icon "expand row" at bounding box center [243, 552] width 20 height 20
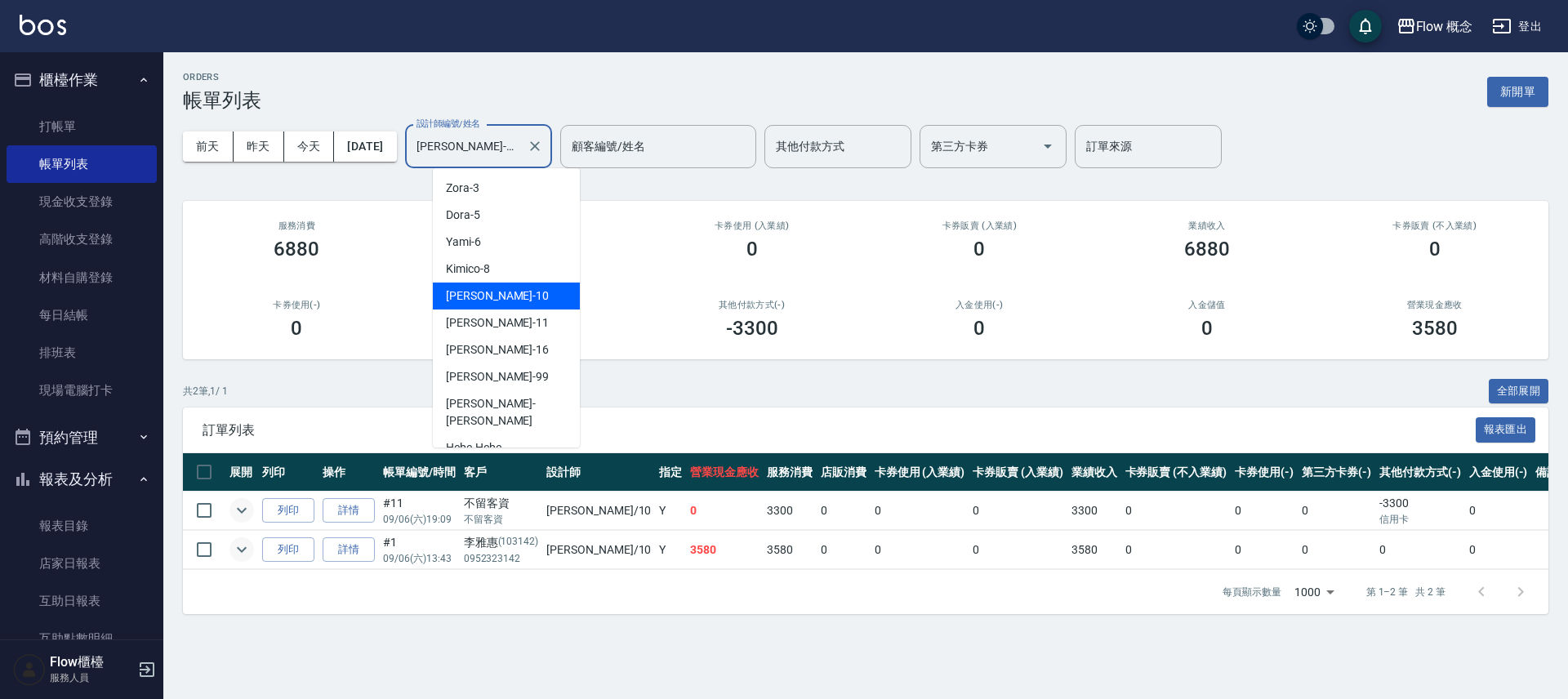
drag, startPoint x: 466, startPoint y: 140, endPoint x: 468, endPoint y: 182, distance: 42.0
click at [466, 140] on input "Rita-10" at bounding box center [466, 146] width 108 height 29
click at [496, 329] on div "恬恬 -11" at bounding box center [506, 322] width 147 height 27
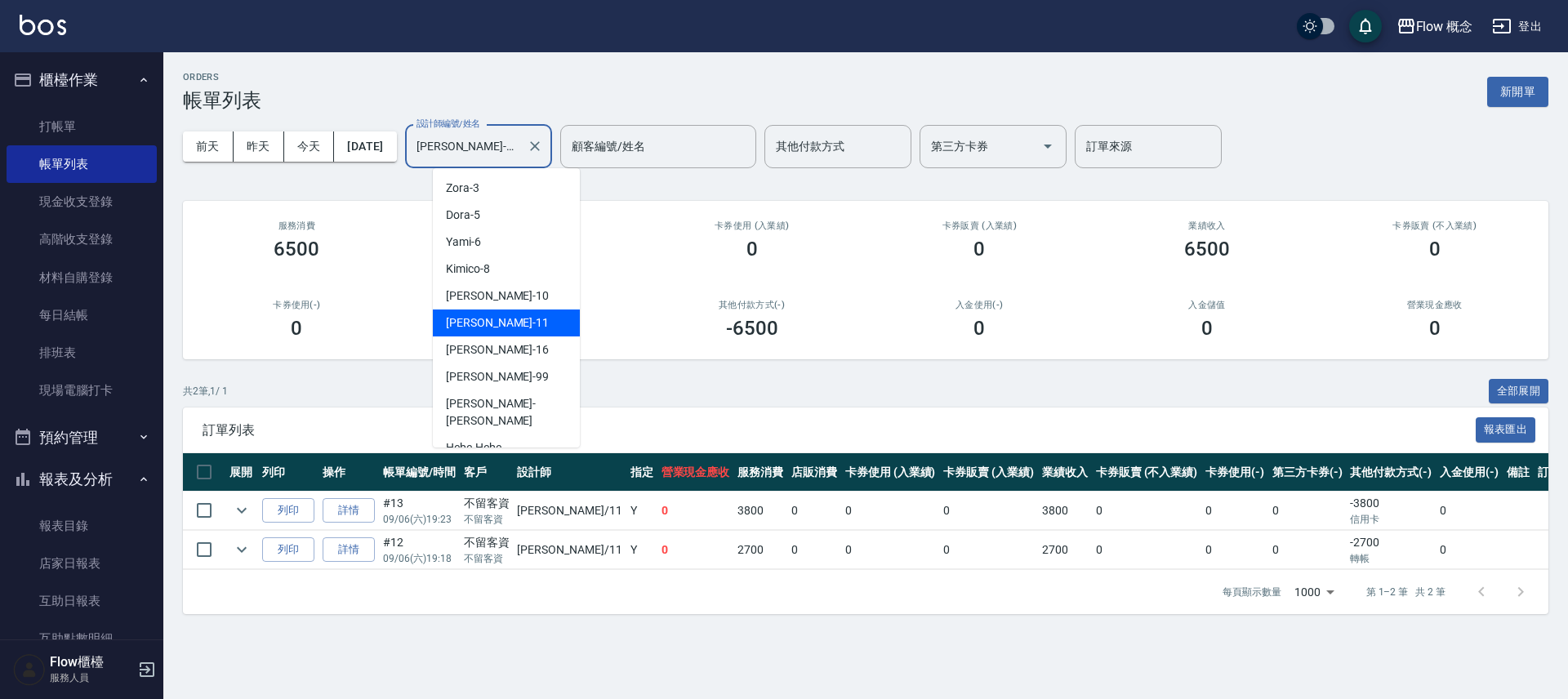
click at [512, 148] on input "恬恬-11" at bounding box center [466, 146] width 108 height 29
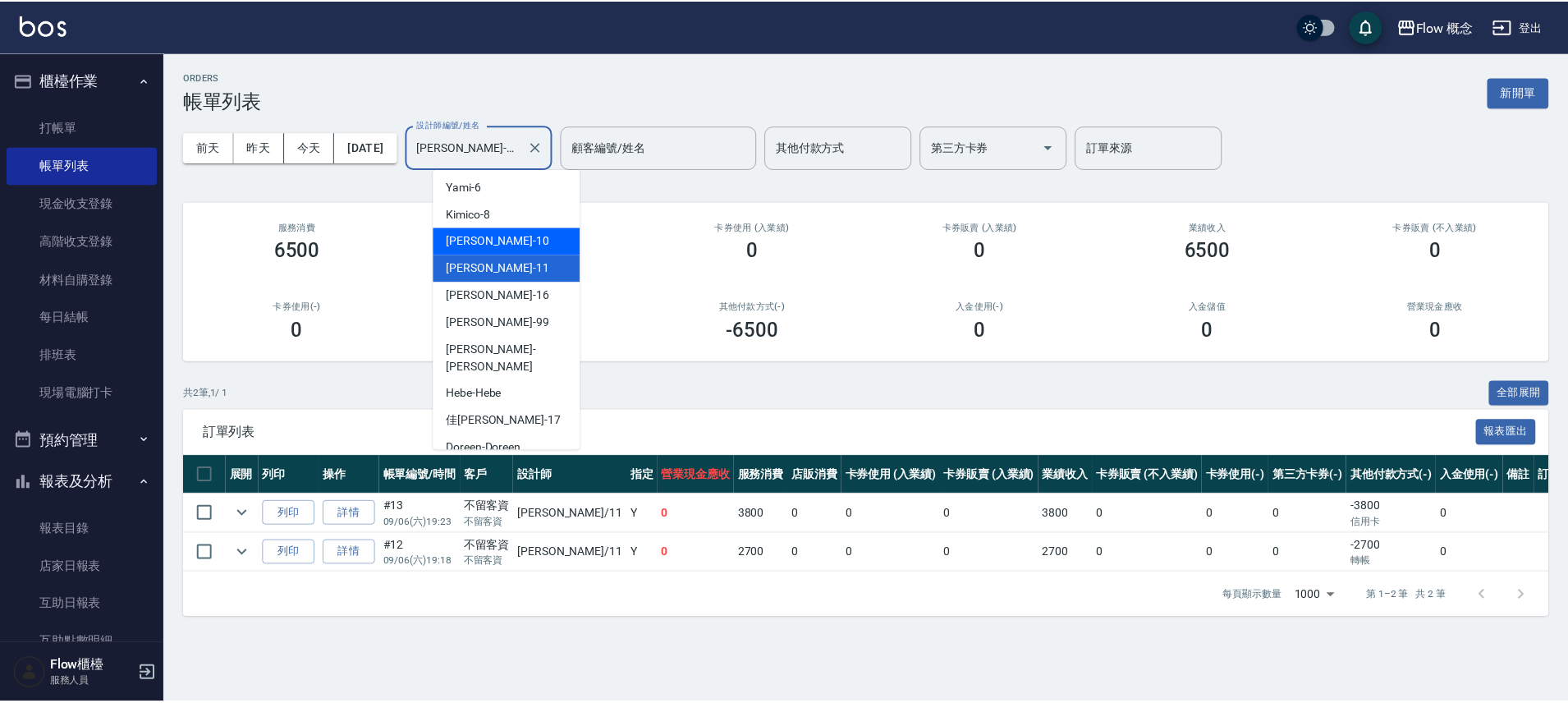
scroll to position [58, 0]
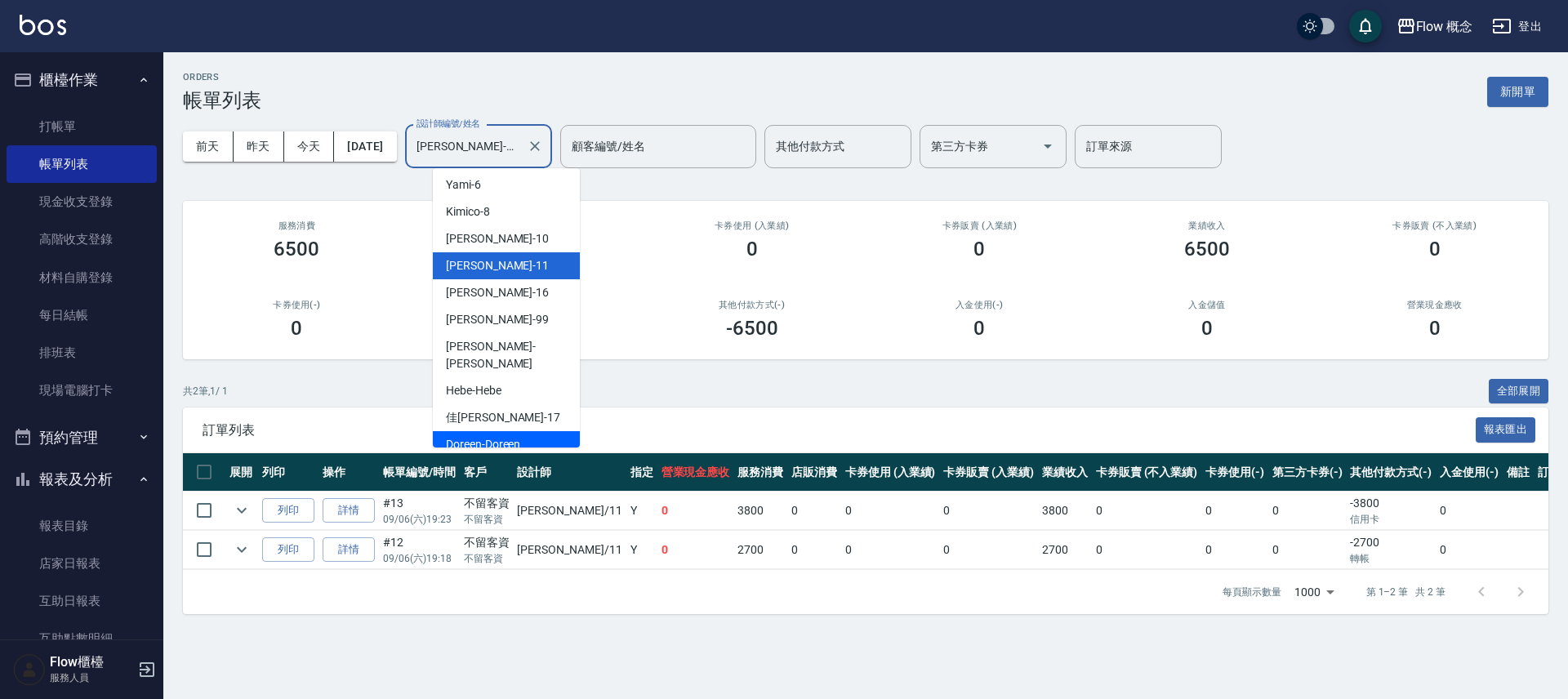
click at [512, 436] on span "Doreen -Doreen" at bounding box center [483, 445] width 75 height 17
type input "Doreen-Doreen"
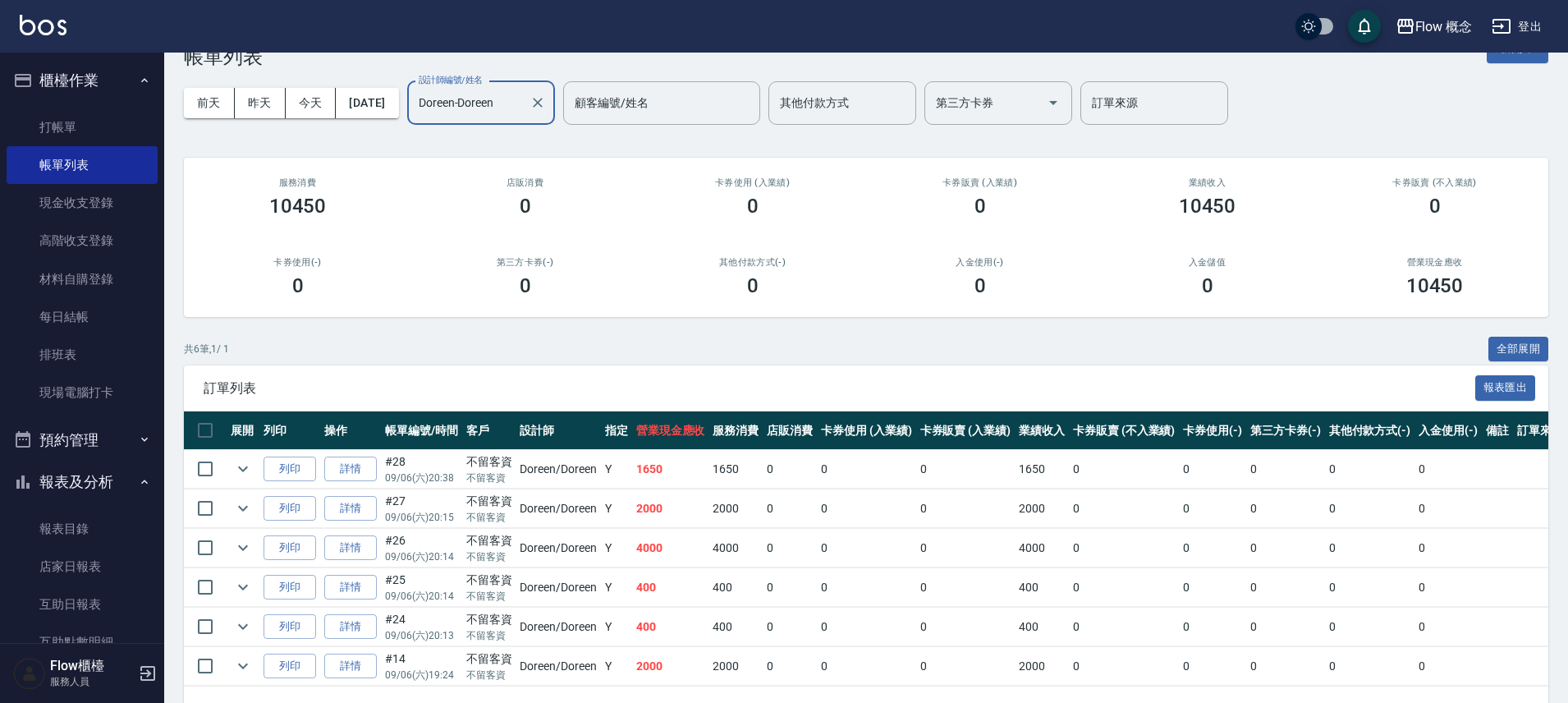
scroll to position [104, 0]
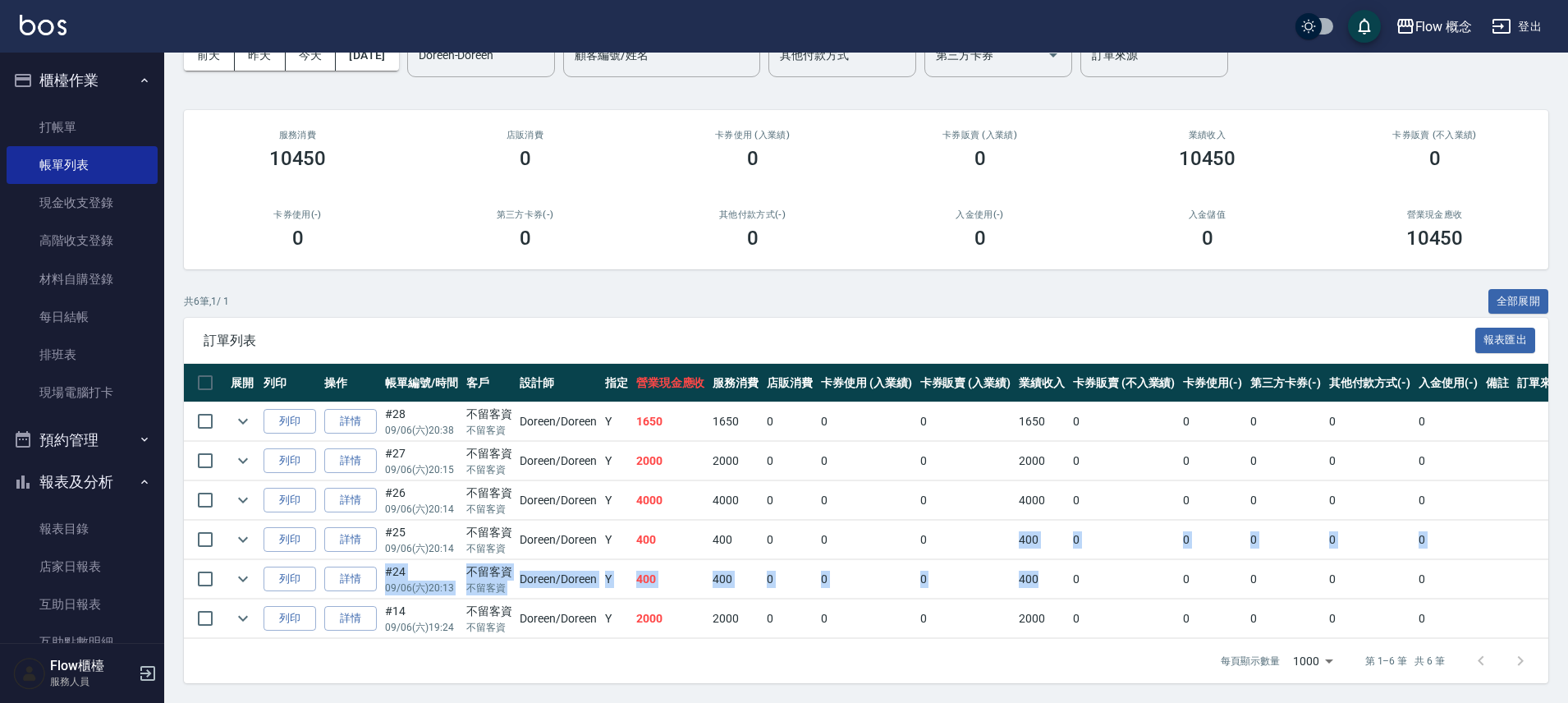
drag, startPoint x: 1016, startPoint y: 529, endPoint x: 1043, endPoint y: 563, distance: 43.4
click at [1043, 563] on tbody "列印 詳情 #28 09/06 (六) 20:38 不留客資 不留客資 Doreen /Doreen Y 1650 1650 0 0 0 1650 0 0 0…" at bounding box center [876, 520] width 1384 height 237
click at [240, 616] on icon "expand row" at bounding box center [243, 618] width 10 height 6
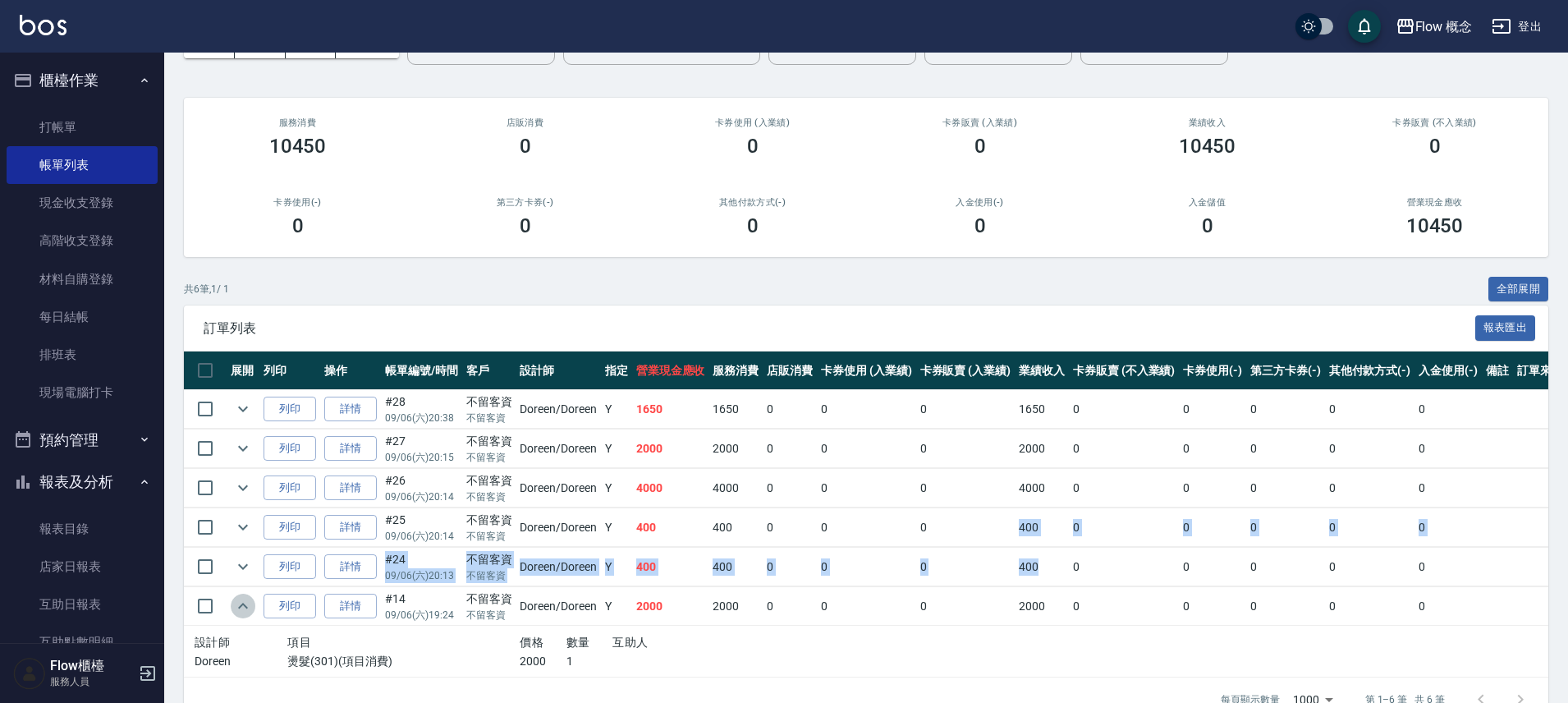
click at [240, 605] on icon "expand row" at bounding box center [243, 605] width 10 height 6
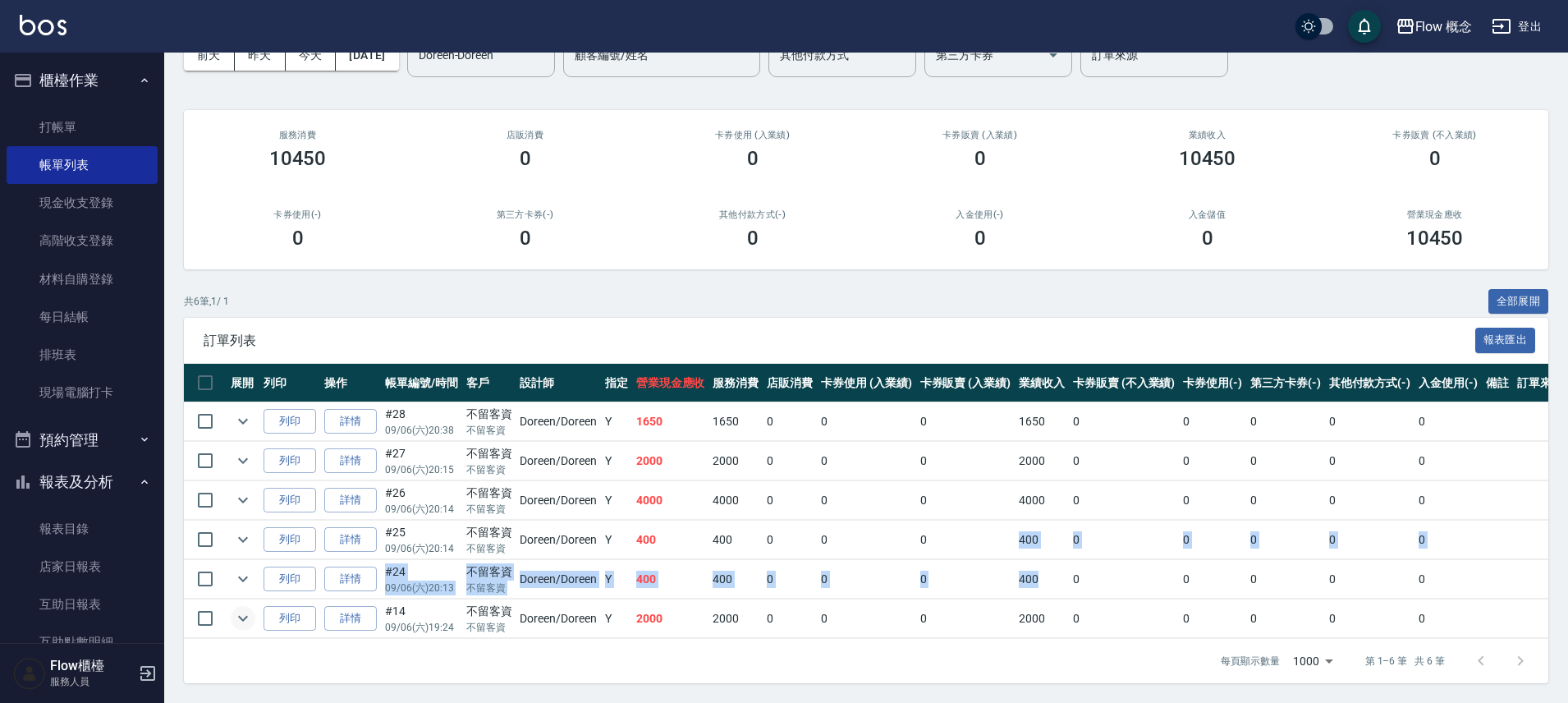
click at [680, 560] on td "400" at bounding box center [671, 579] width 77 height 38
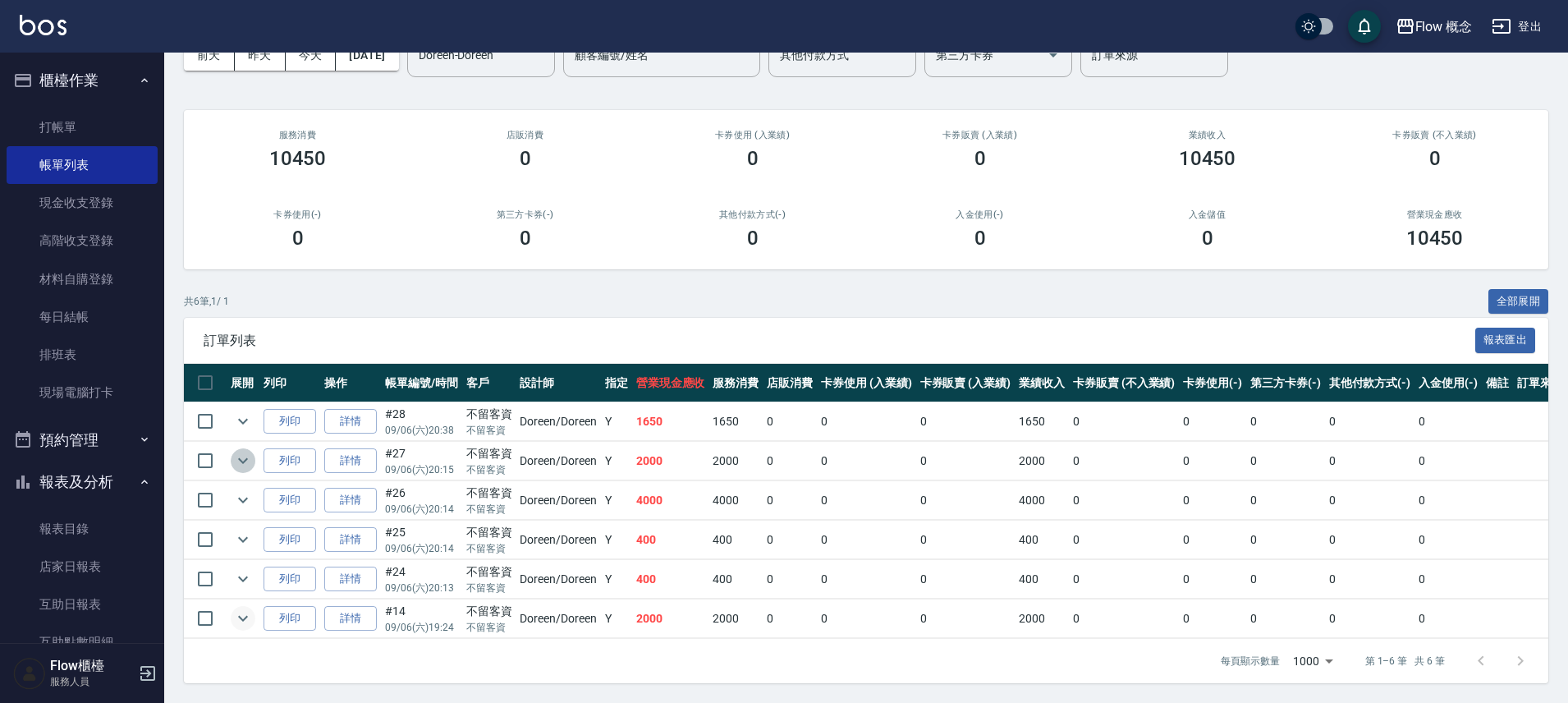
click at [240, 451] on icon "expand row" at bounding box center [243, 460] width 20 height 20
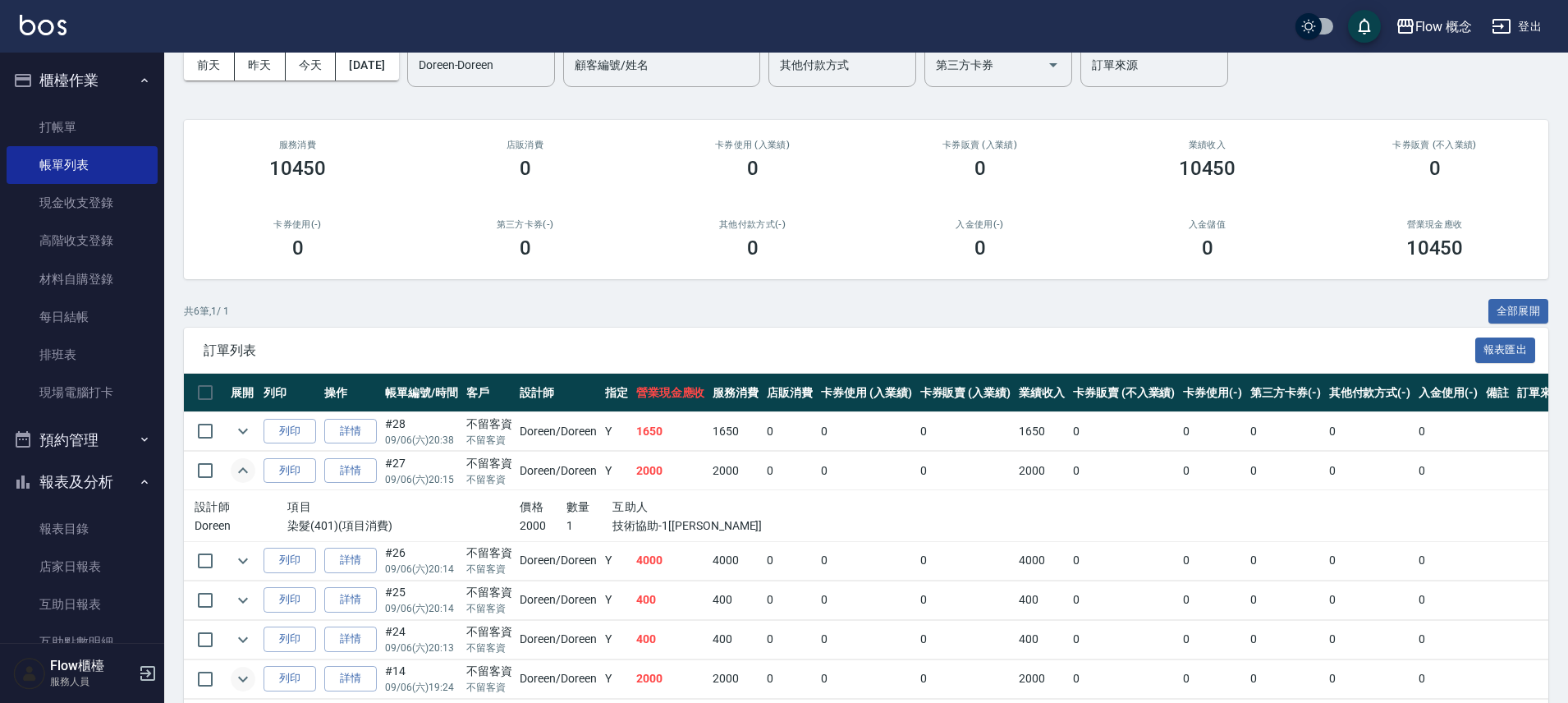
scroll to position [155, 0]
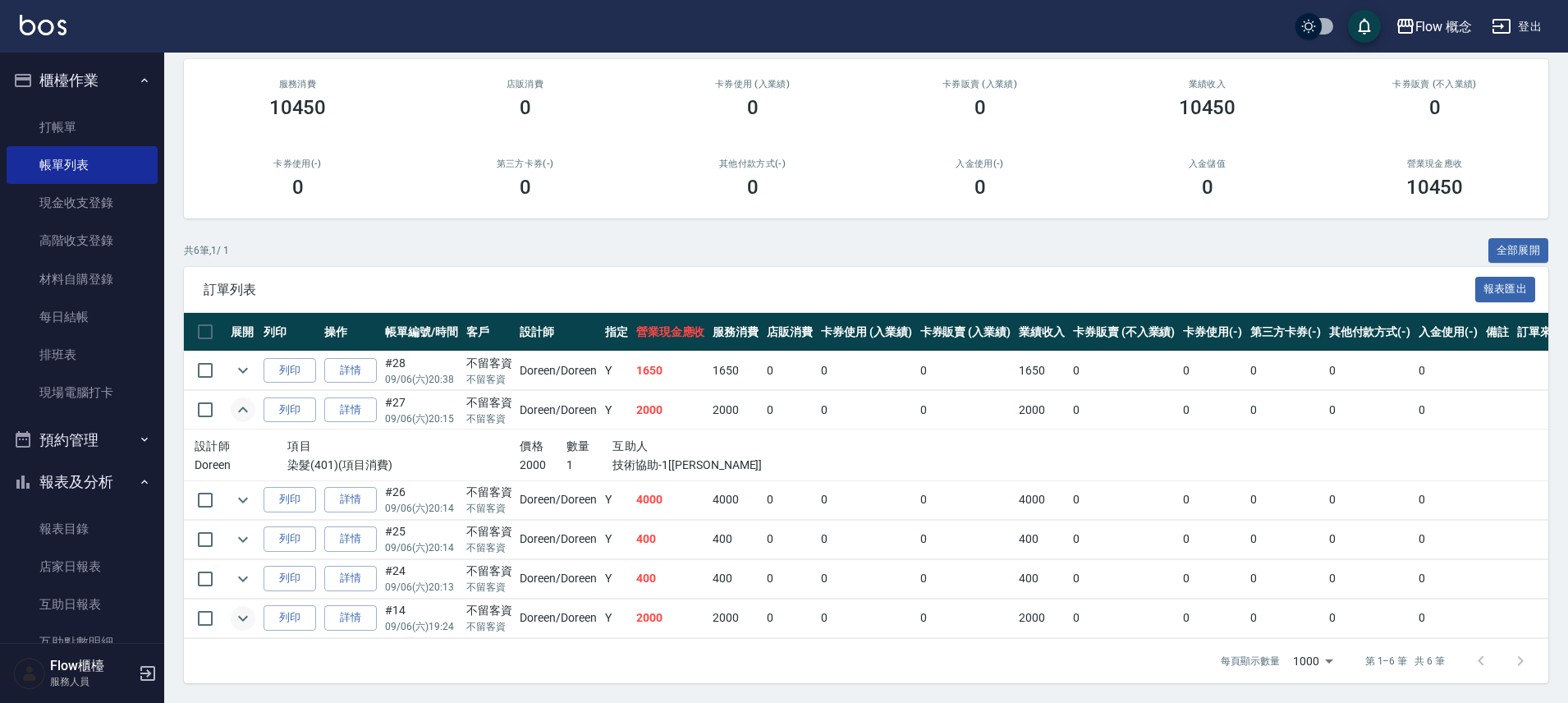
click at [252, 609] on icon "expand row" at bounding box center [243, 617] width 20 height 20
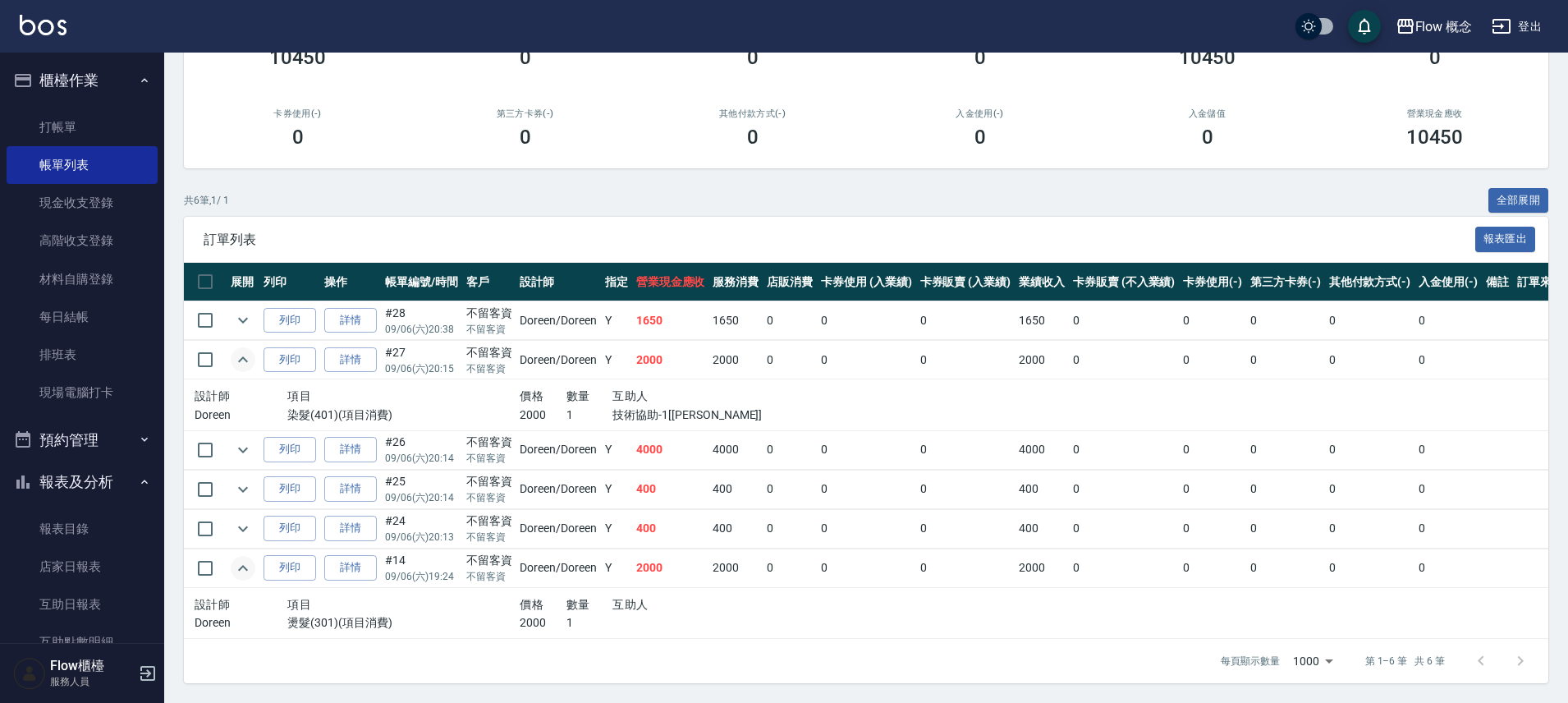
scroll to position [205, 0]
click at [249, 349] on icon "expand row" at bounding box center [243, 359] width 20 height 20
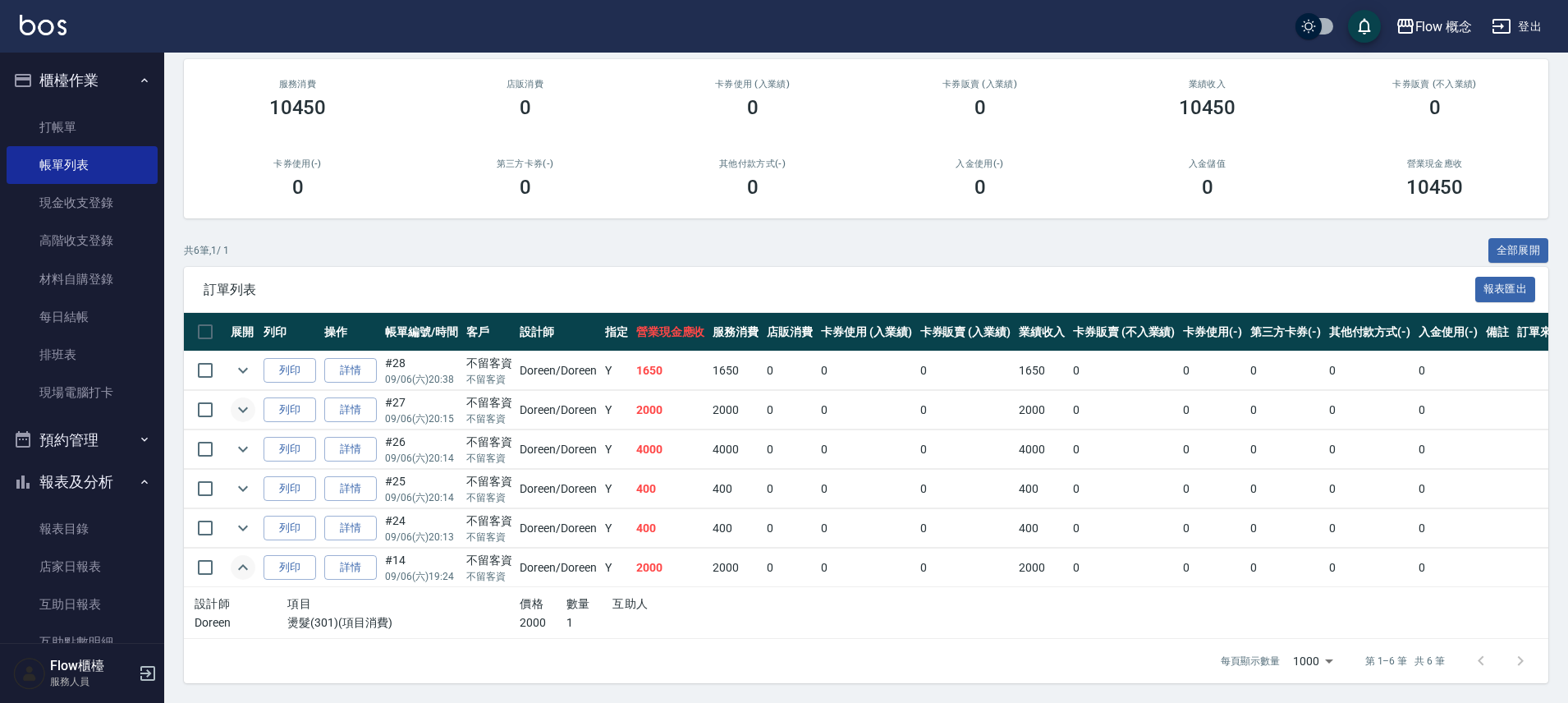
scroll to position [155, 0]
click at [241, 407] on icon "expand row" at bounding box center [243, 410] width 10 height 6
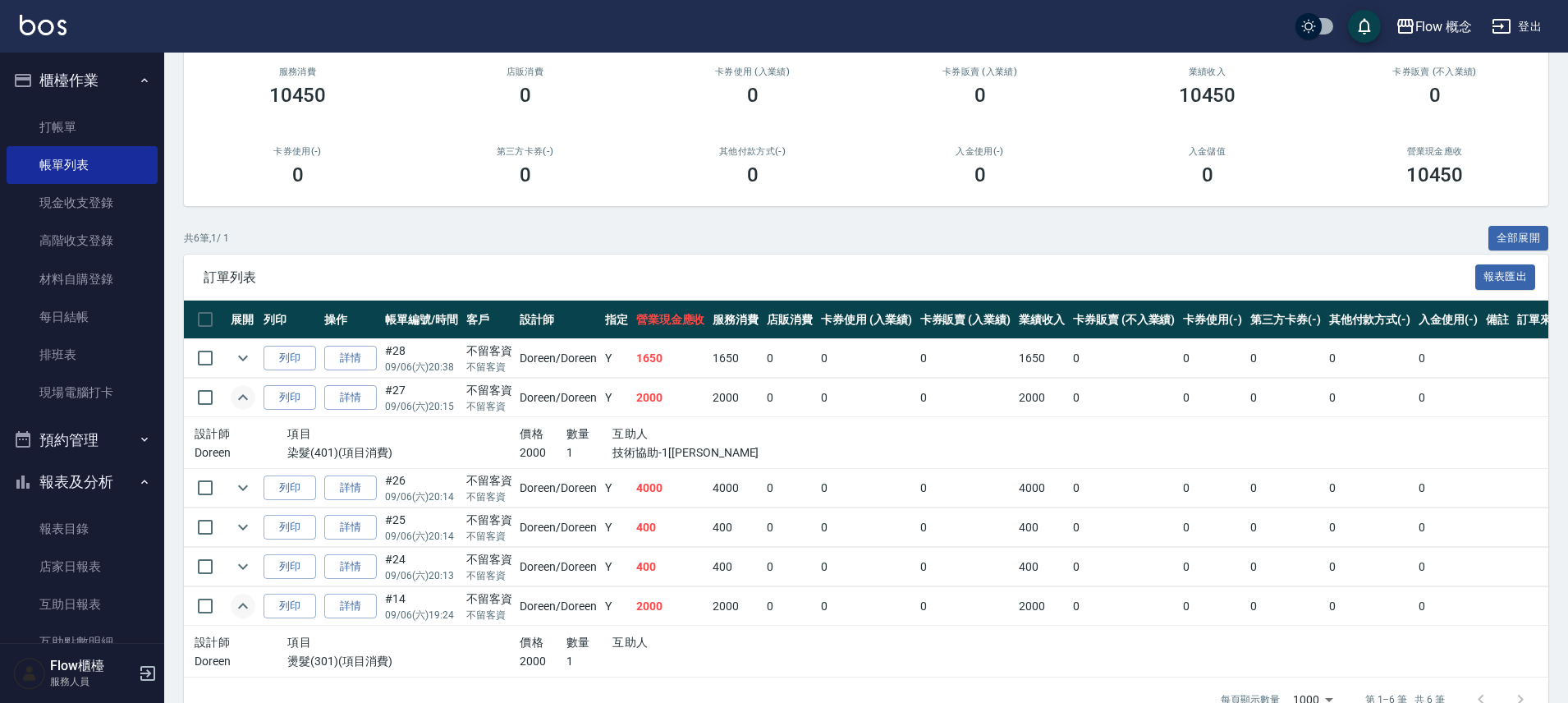
scroll to position [205, 0]
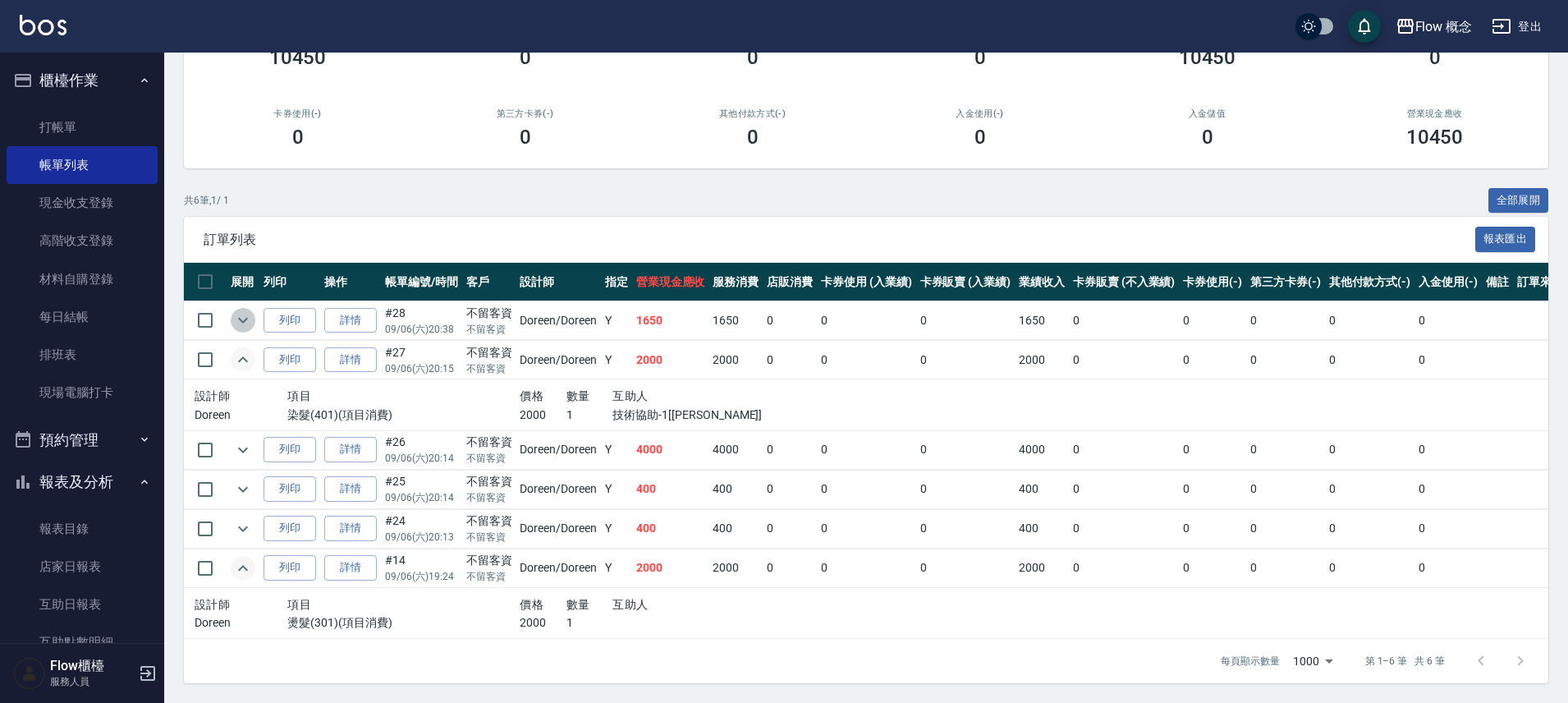
click at [241, 310] on icon "expand row" at bounding box center [243, 320] width 20 height 20
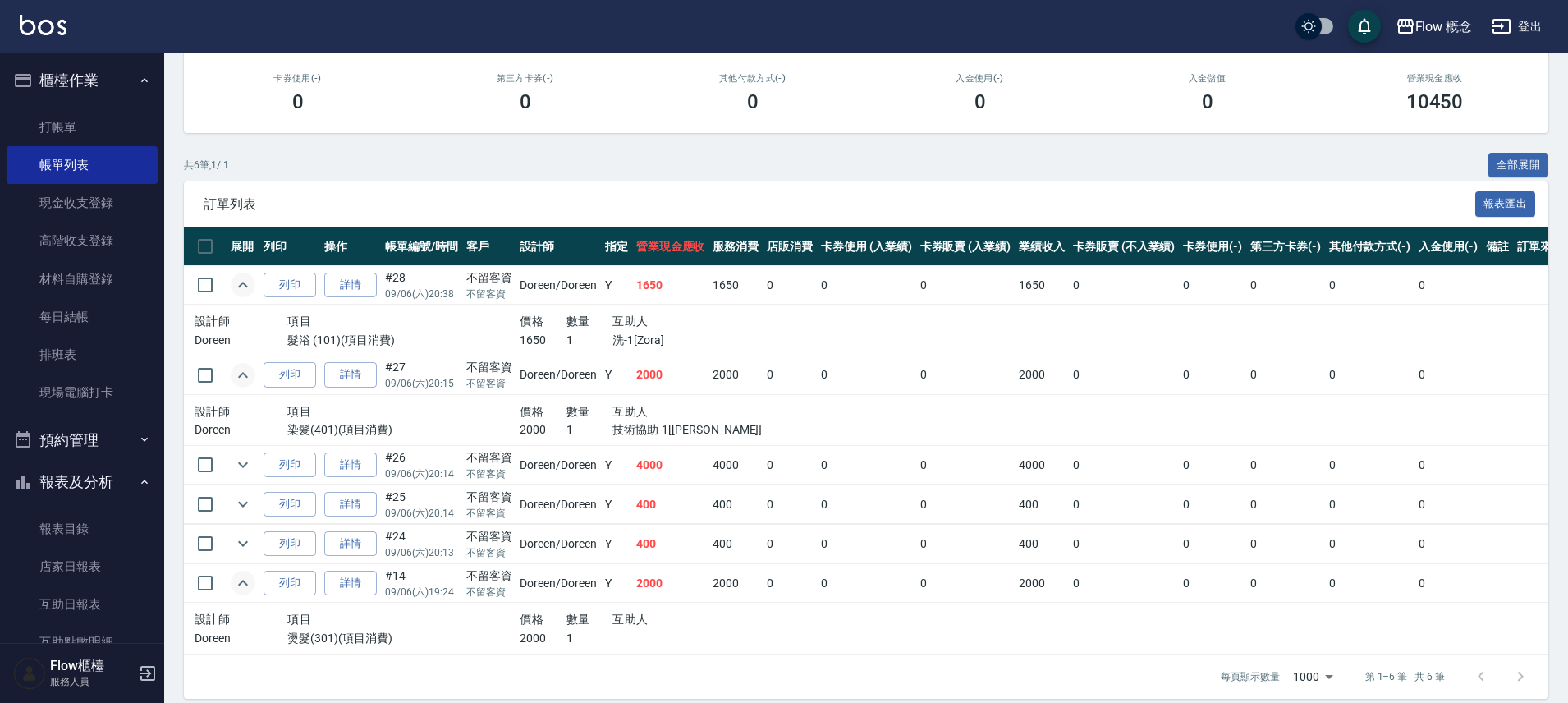
scroll to position [229, 0]
click at [239, 463] on icon "expand row" at bounding box center [243, 464] width 10 height 6
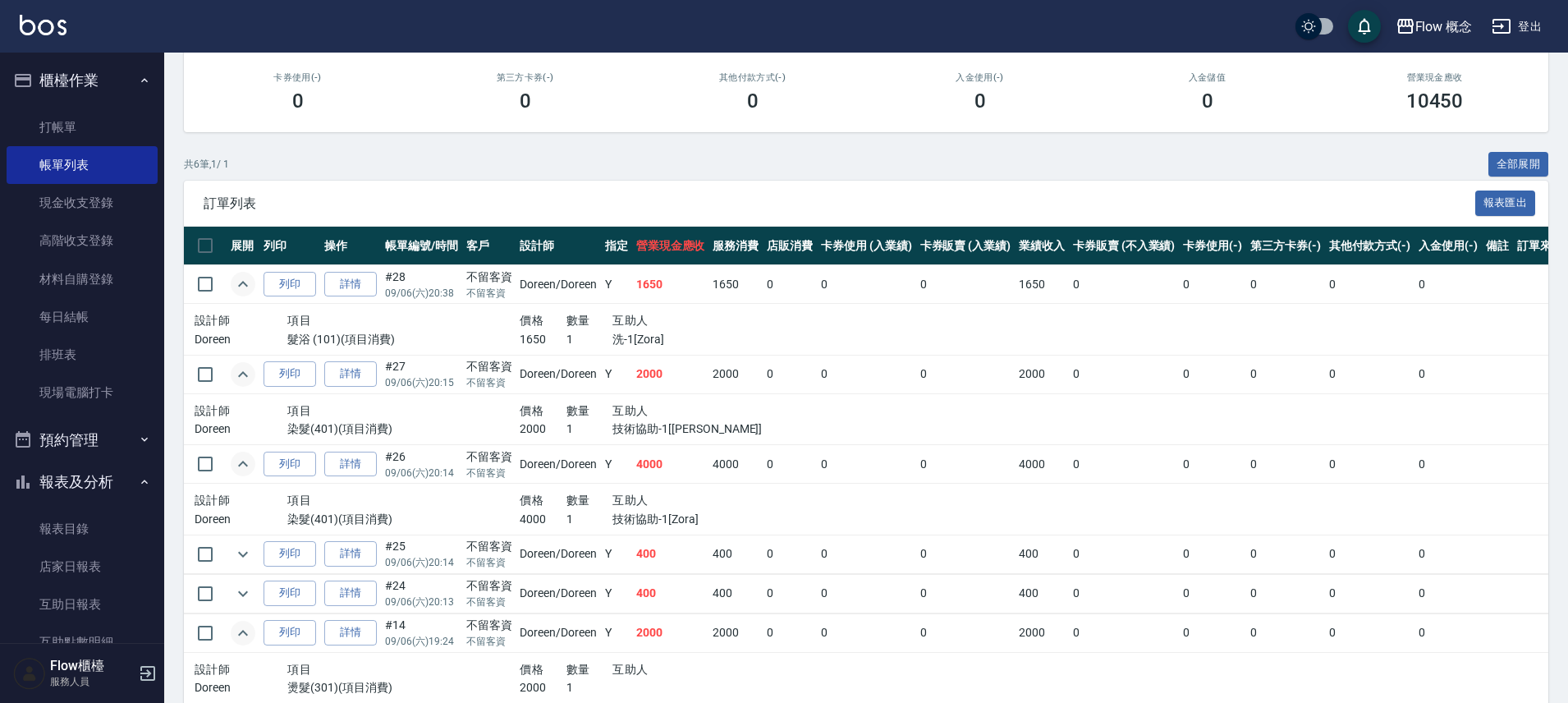
scroll to position [307, 0]
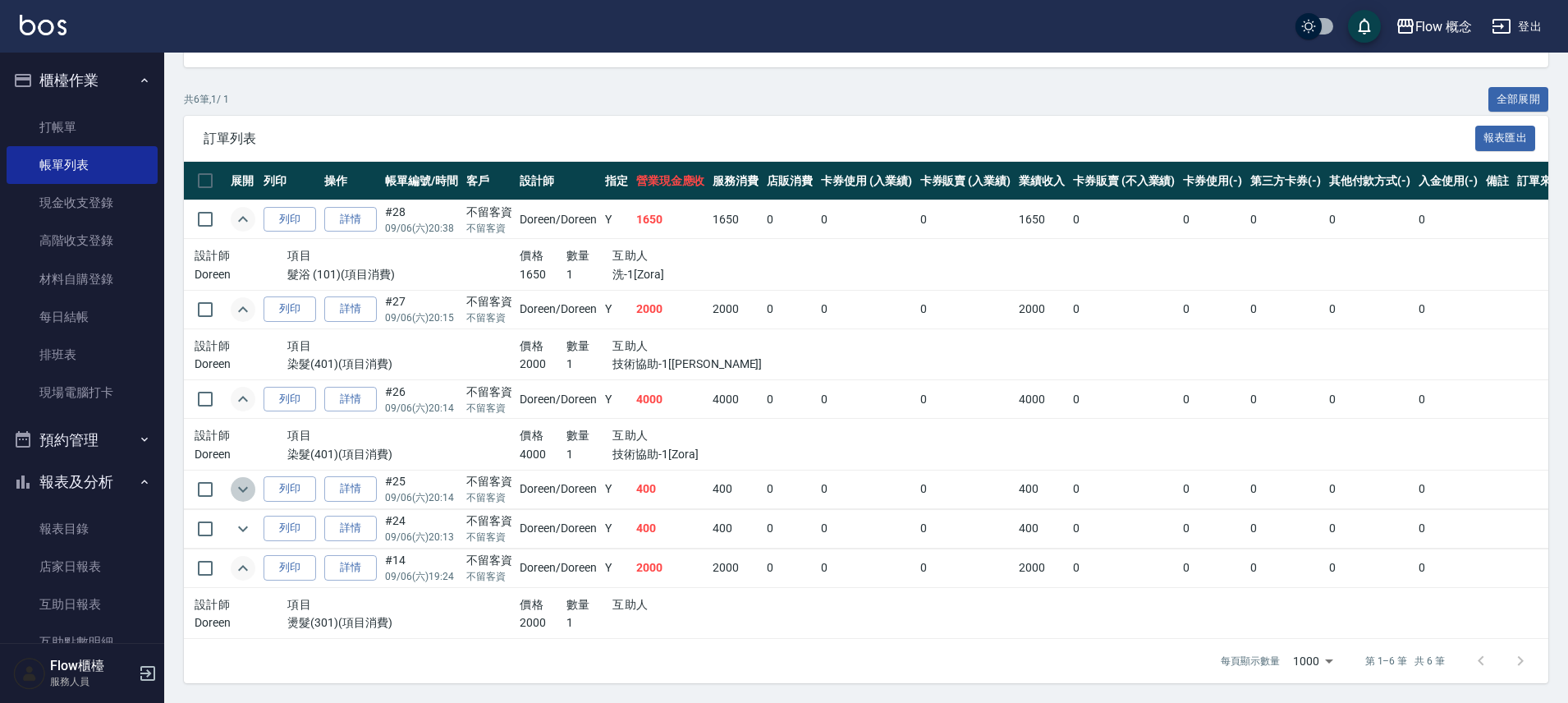
click at [245, 486] on icon "expand row" at bounding box center [243, 488] width 10 height 6
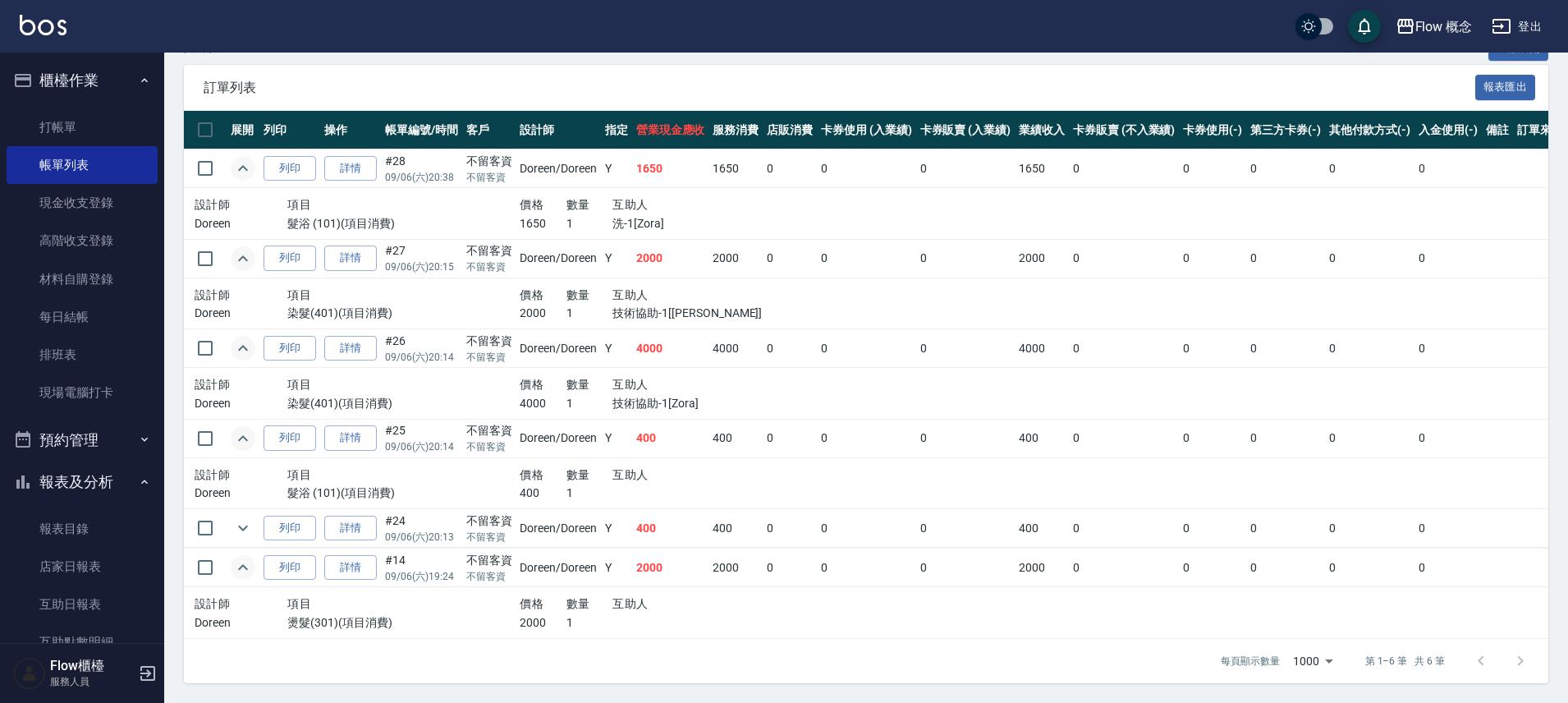
scroll to position [357, 0]
click at [247, 526] on icon "expand row" at bounding box center [243, 528] width 10 height 6
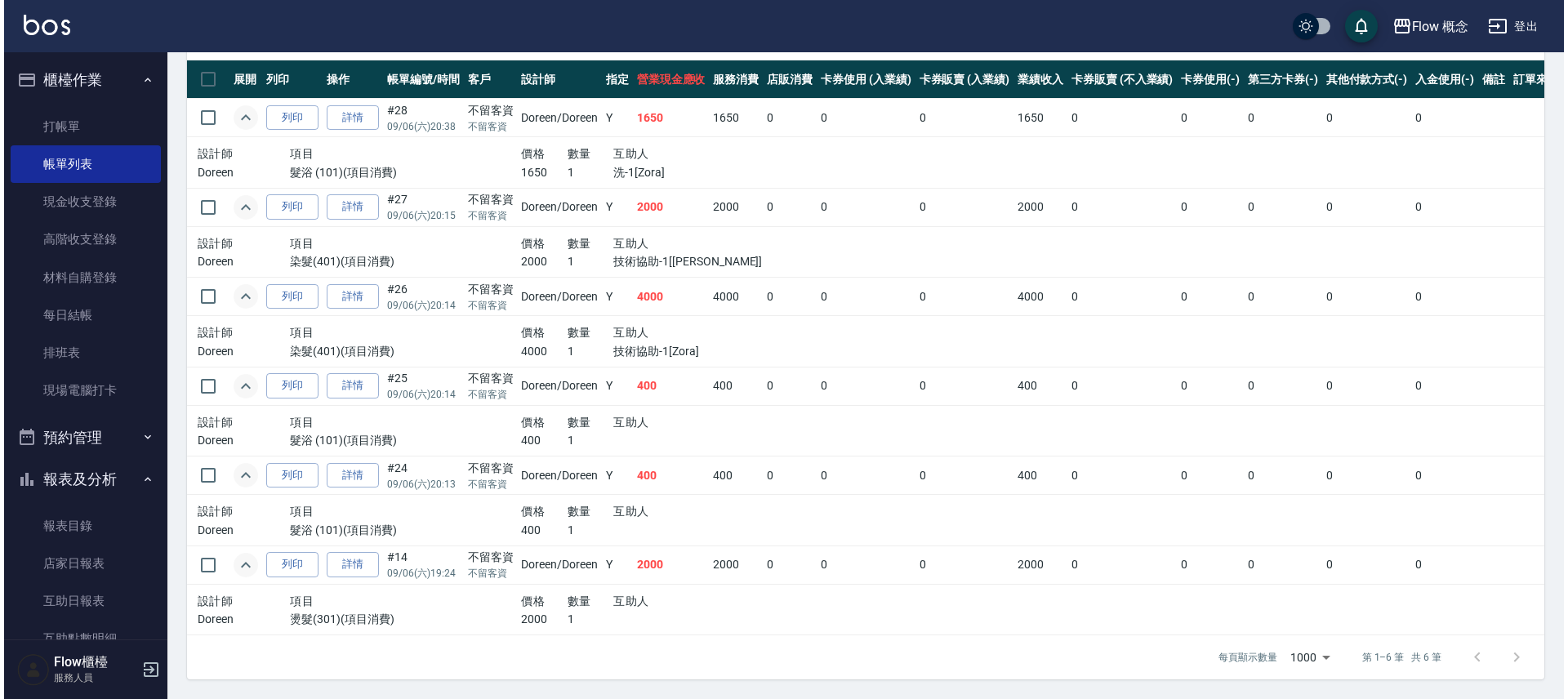
scroll to position [405, 0]
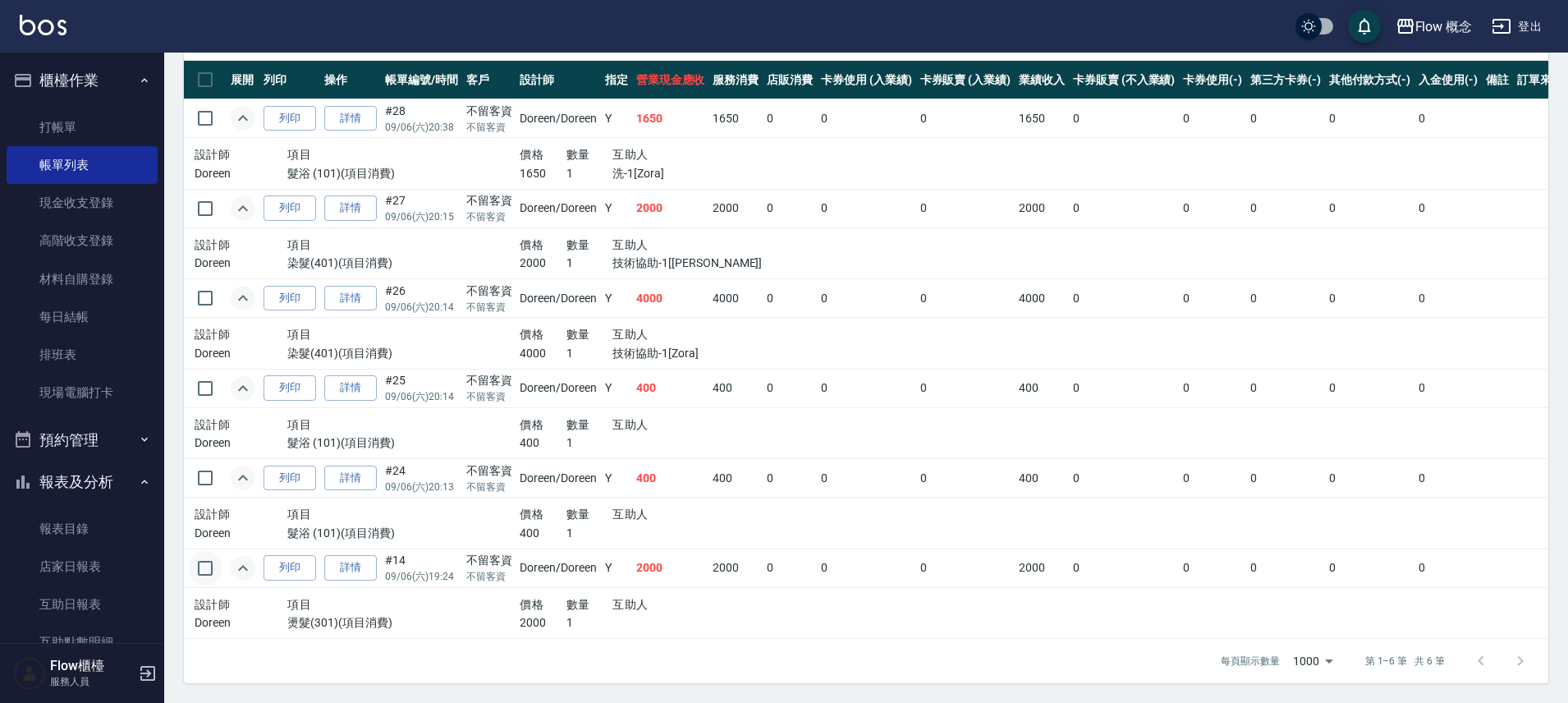
click at [212, 562] on input "checkbox" at bounding box center [204, 568] width 34 height 34
checkbox input "true"
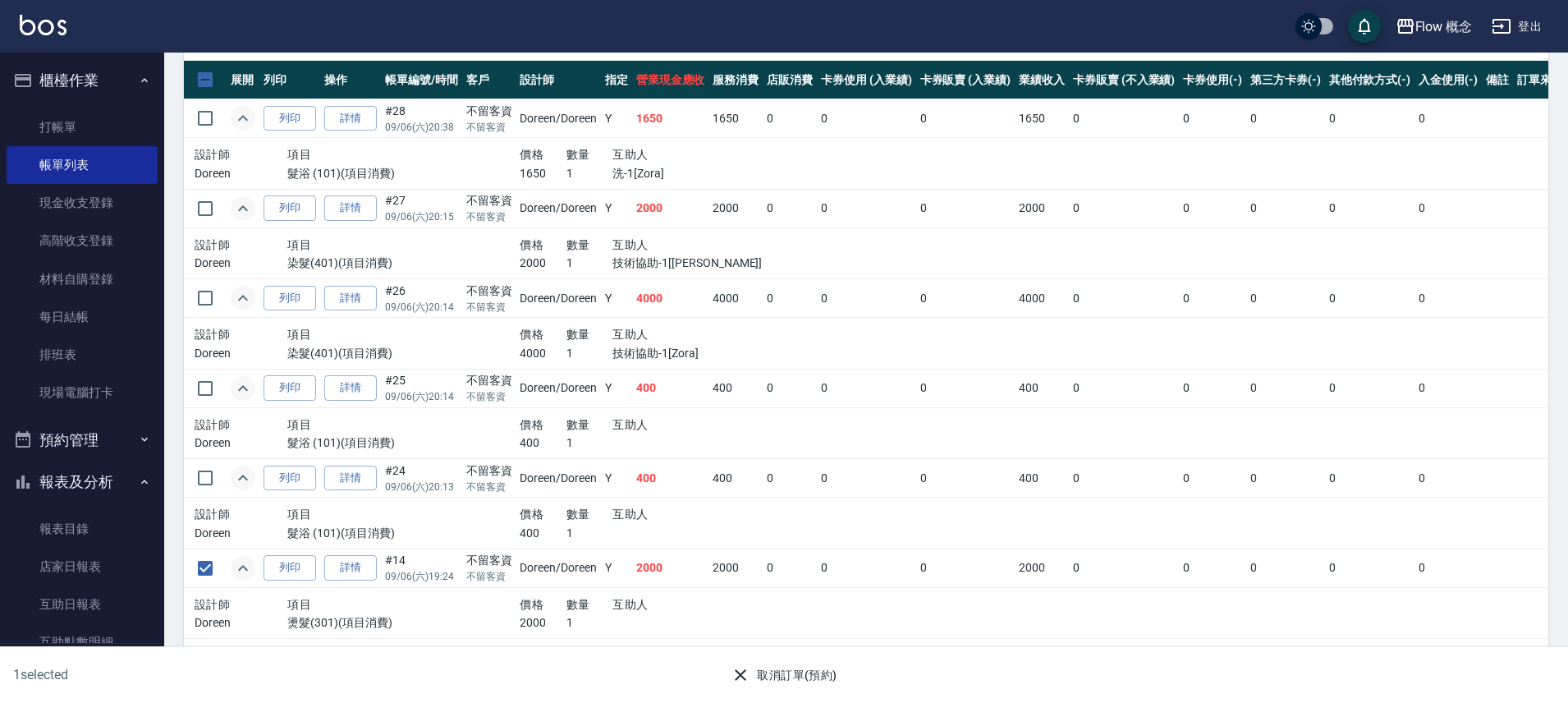
click at [784, 667] on button "取消訂單(預約)" at bounding box center [784, 675] width 119 height 31
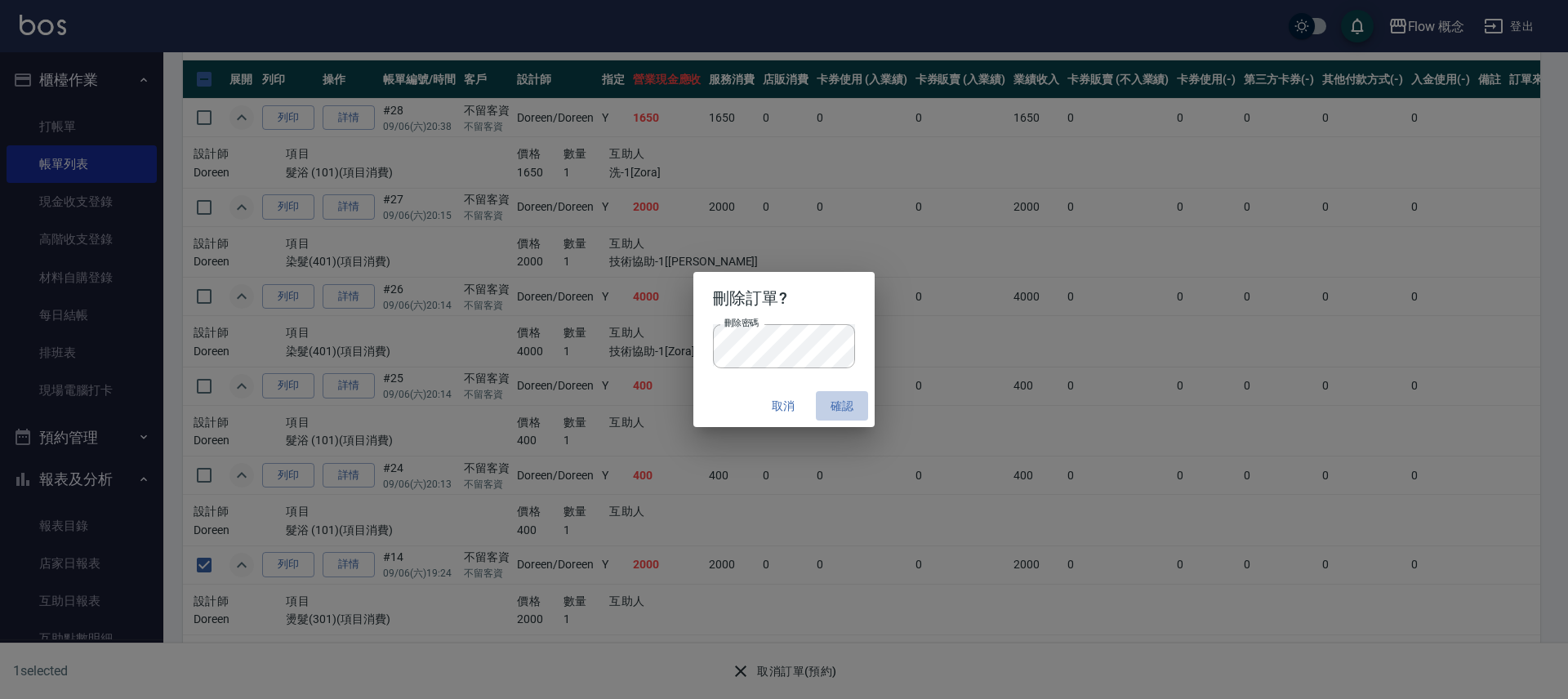
click at [855, 395] on button "確認" at bounding box center [842, 406] width 52 height 30
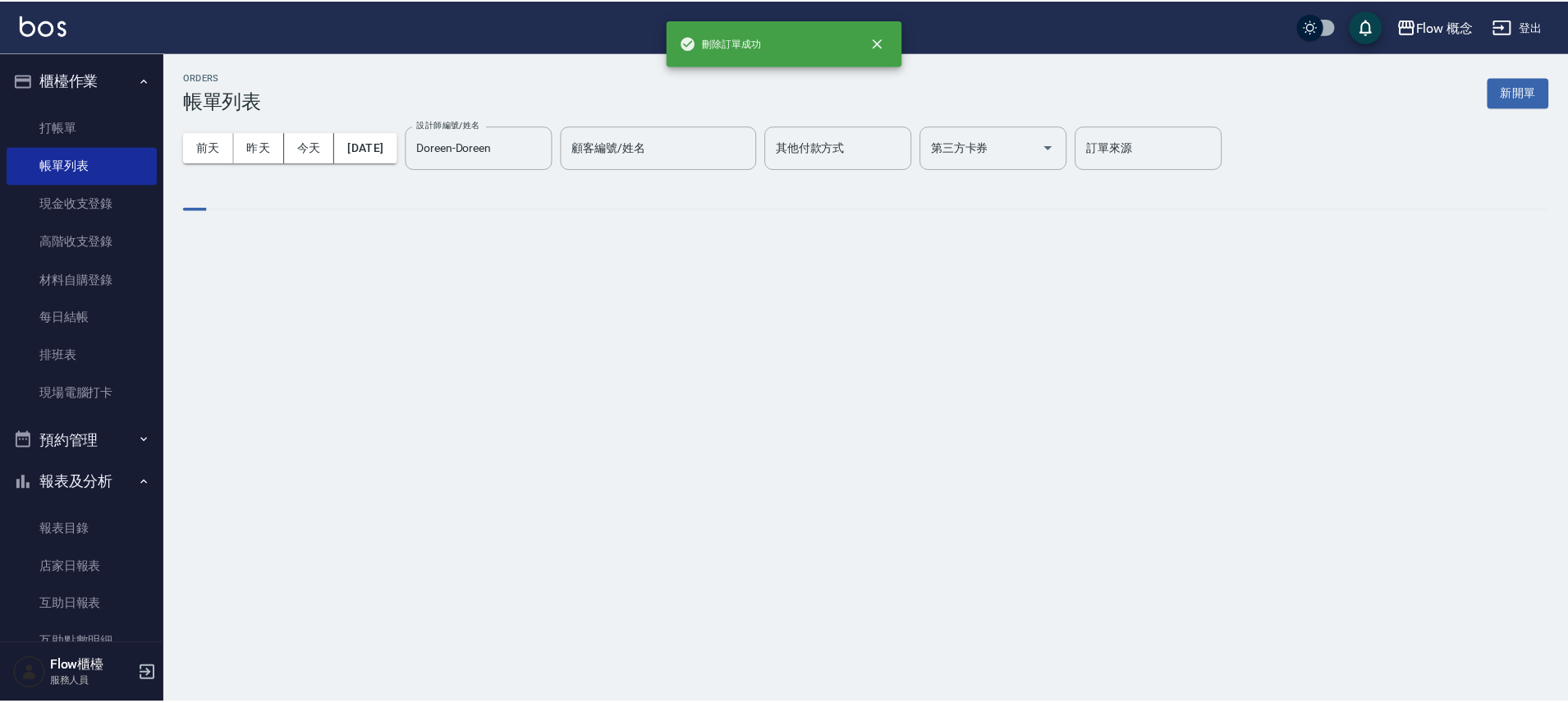
scroll to position [0, 0]
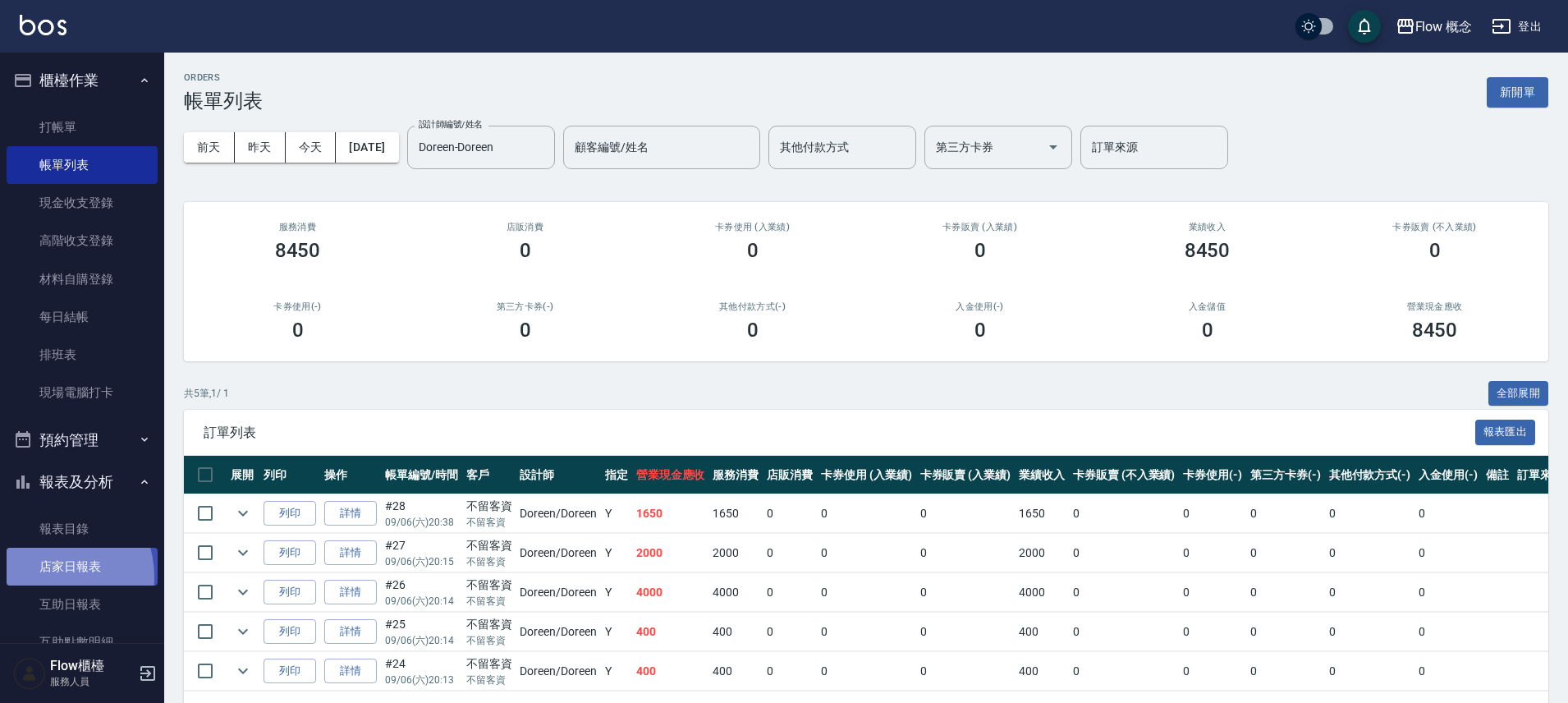
click at [48, 577] on link "店家日報表" at bounding box center [82, 566] width 151 height 38
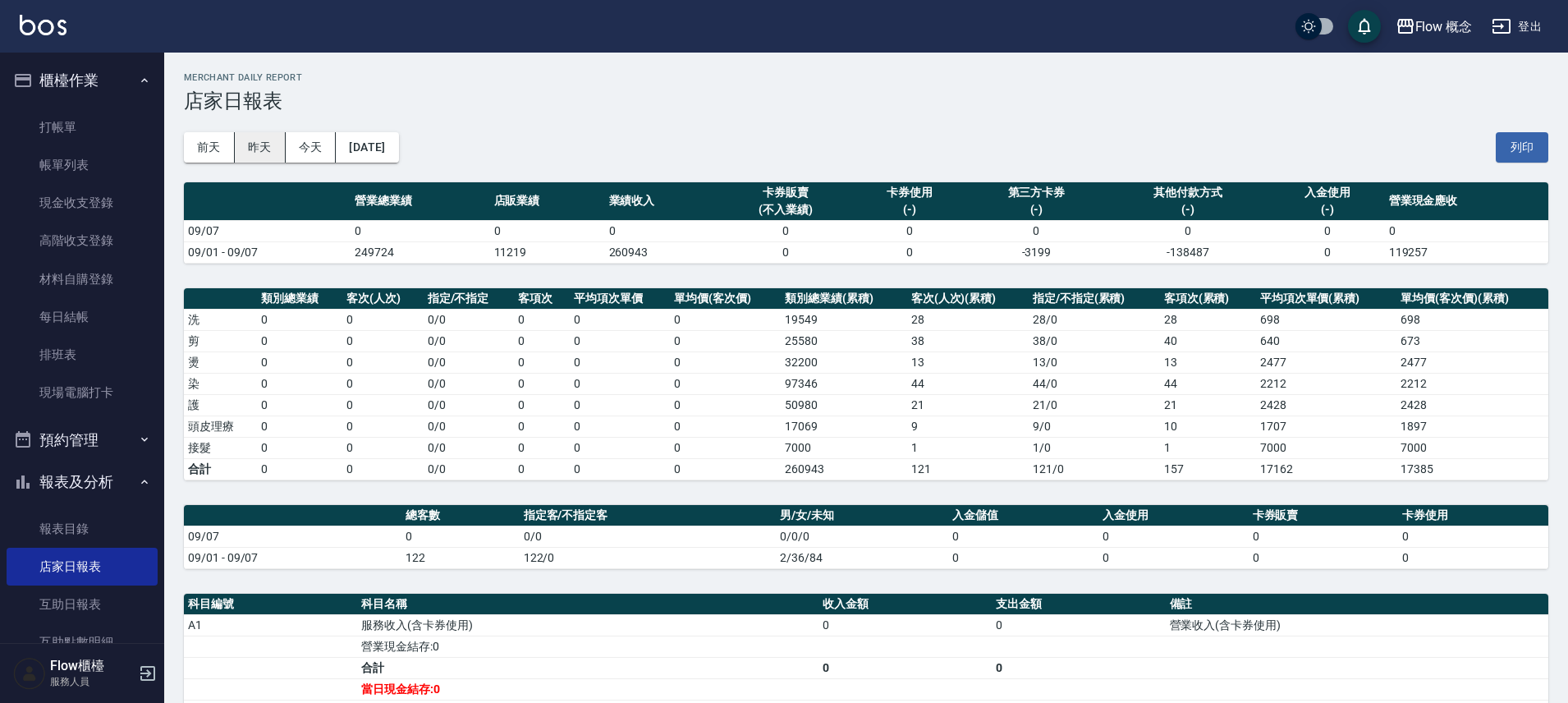
click at [264, 157] on button "昨天" at bounding box center [260, 147] width 51 height 31
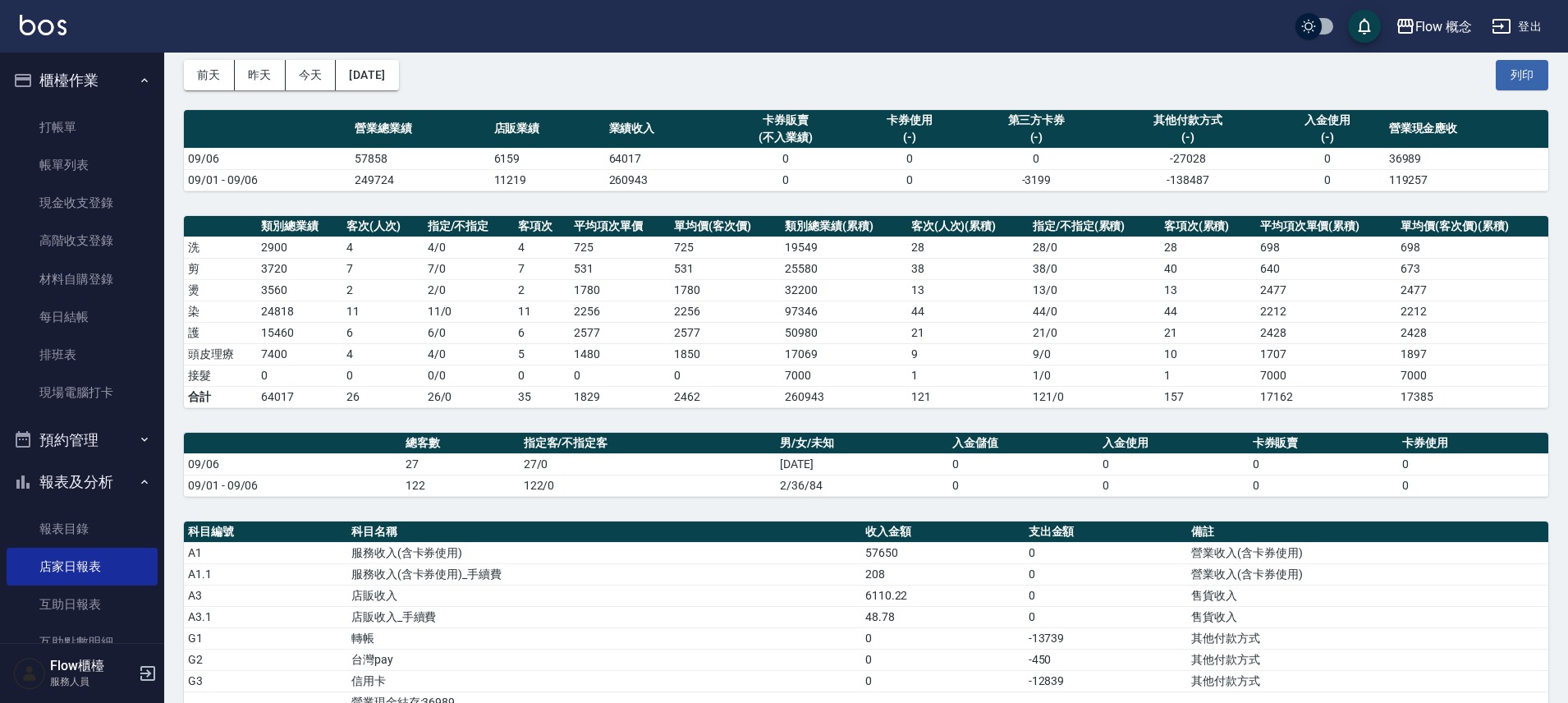
scroll to position [142, 0]
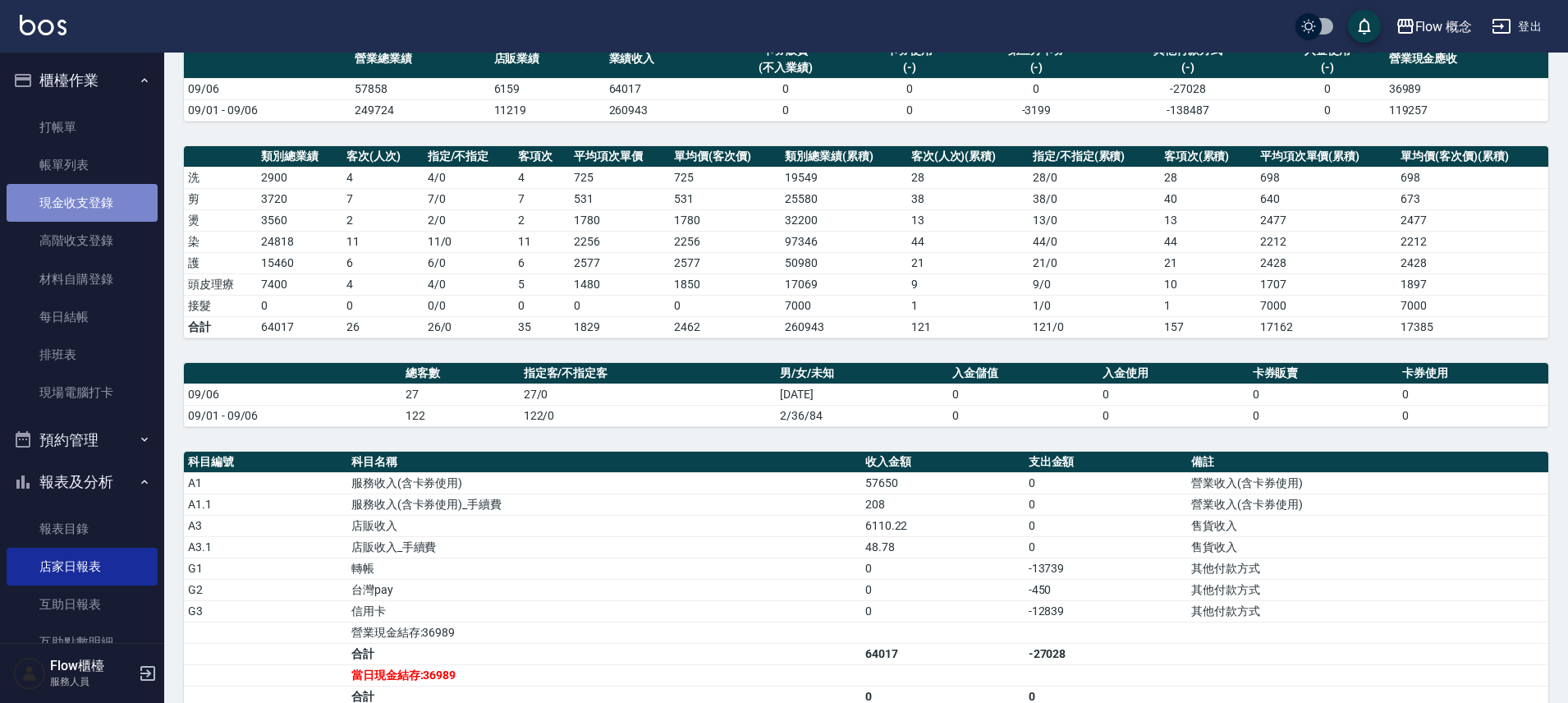
click at [118, 200] on link "現金收支登錄" at bounding box center [82, 203] width 151 height 38
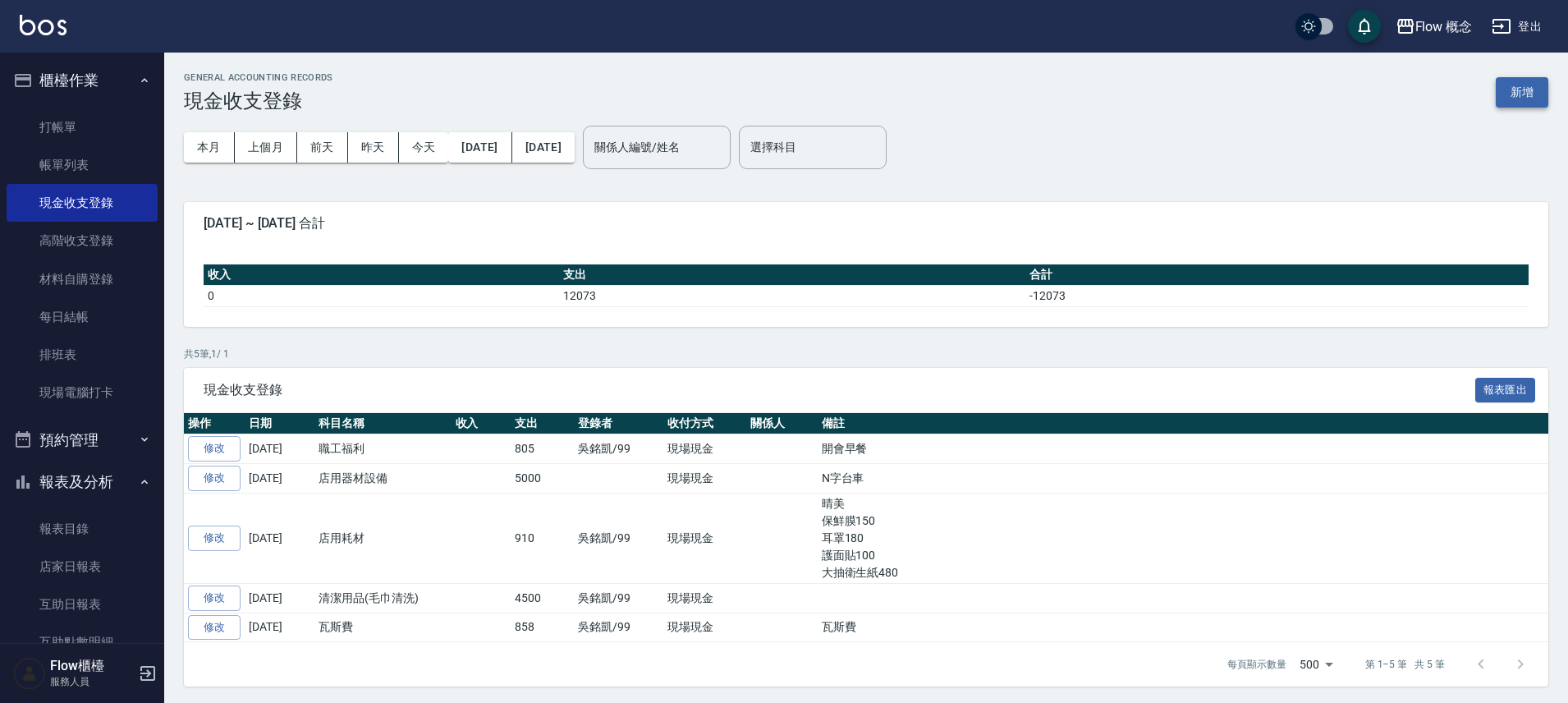
click at [1532, 86] on button "新增" at bounding box center [1523, 92] width 52 height 31
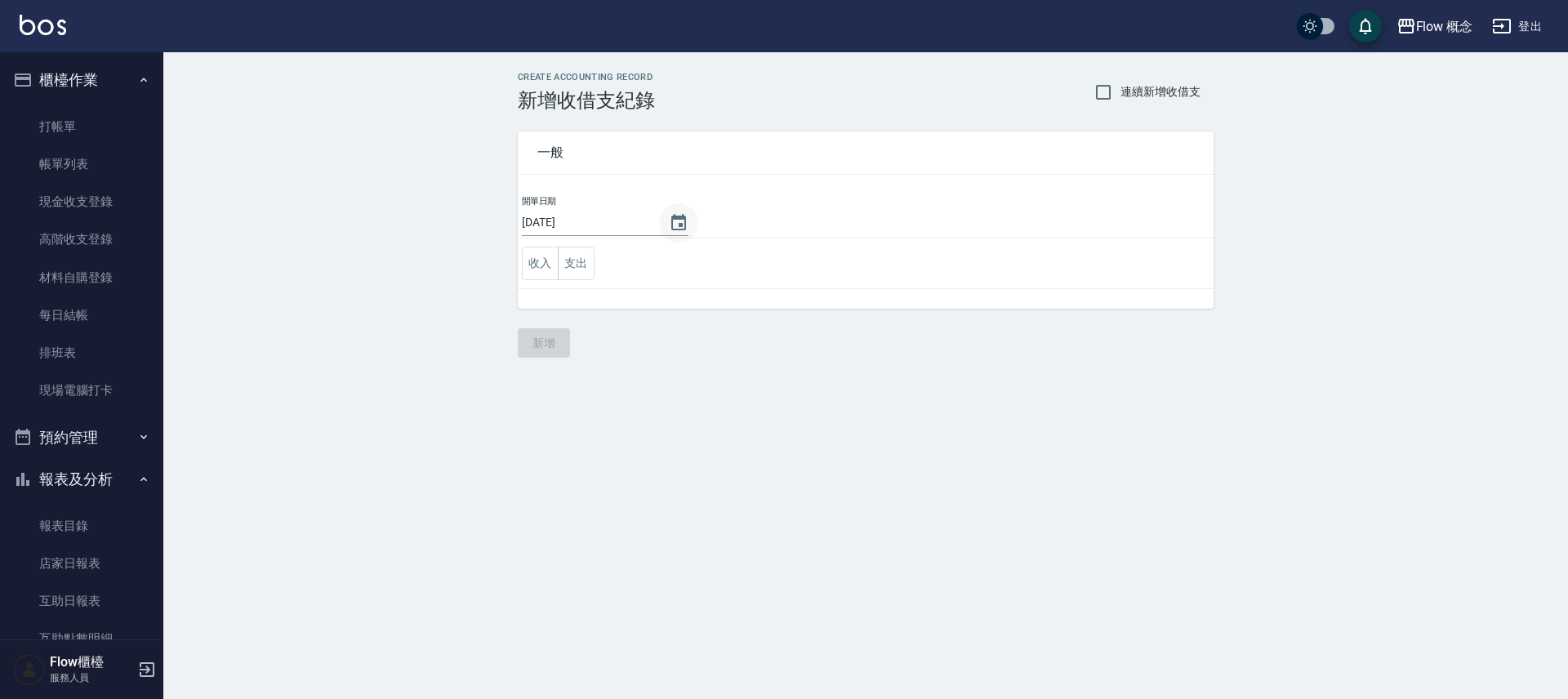
click at [680, 224] on button "Choose date, selected date is 2025-09-07" at bounding box center [678, 222] width 39 height 39
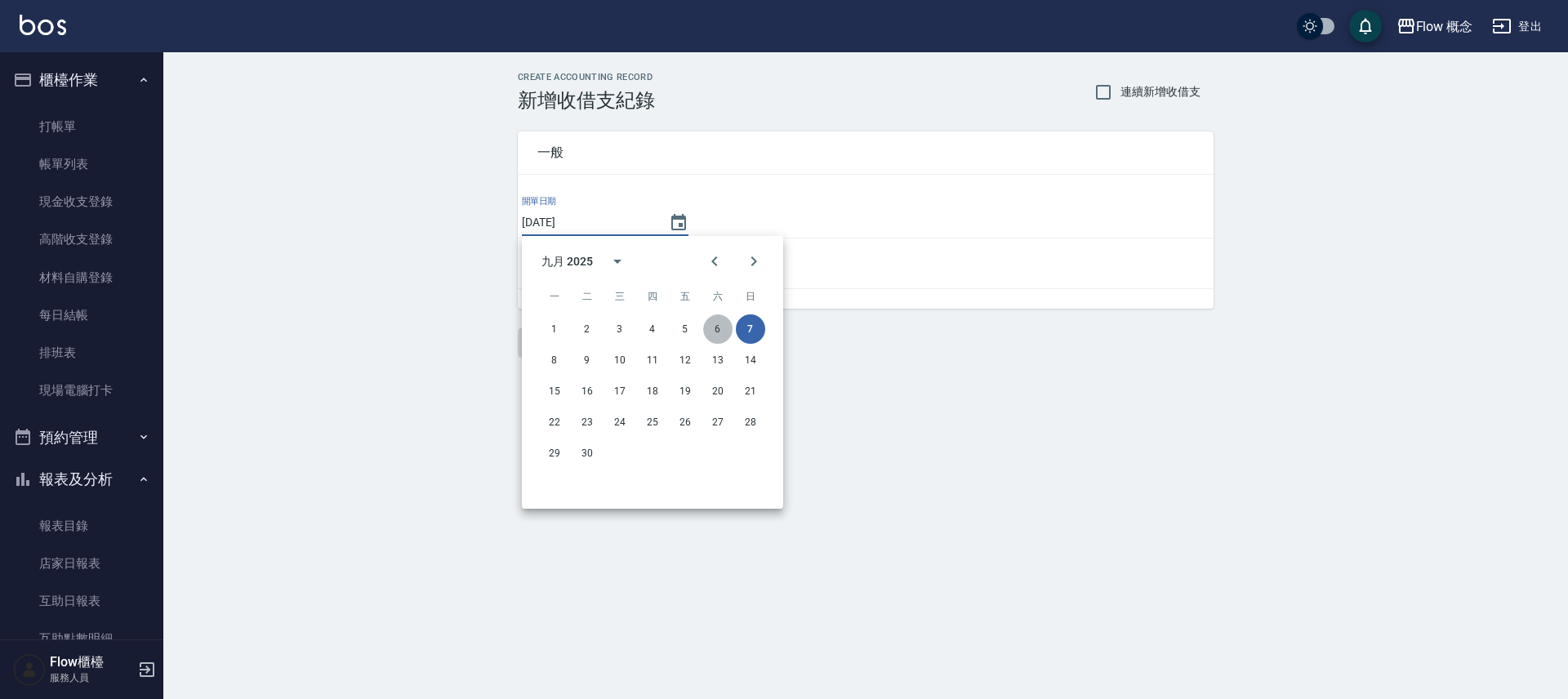
click at [714, 331] on button "6" at bounding box center [718, 329] width 30 height 30
type input "[DATE]"
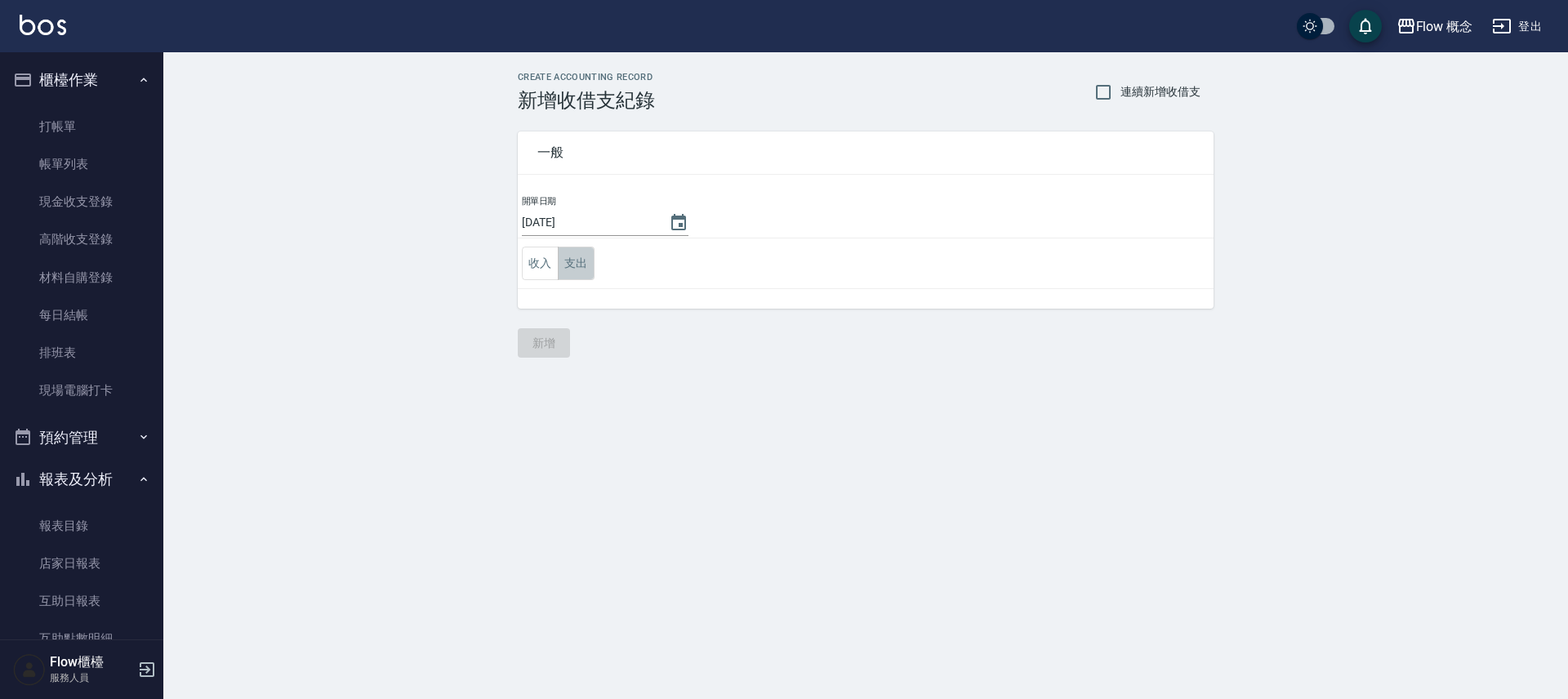
click at [586, 257] on button "支出" at bounding box center [576, 263] width 36 height 34
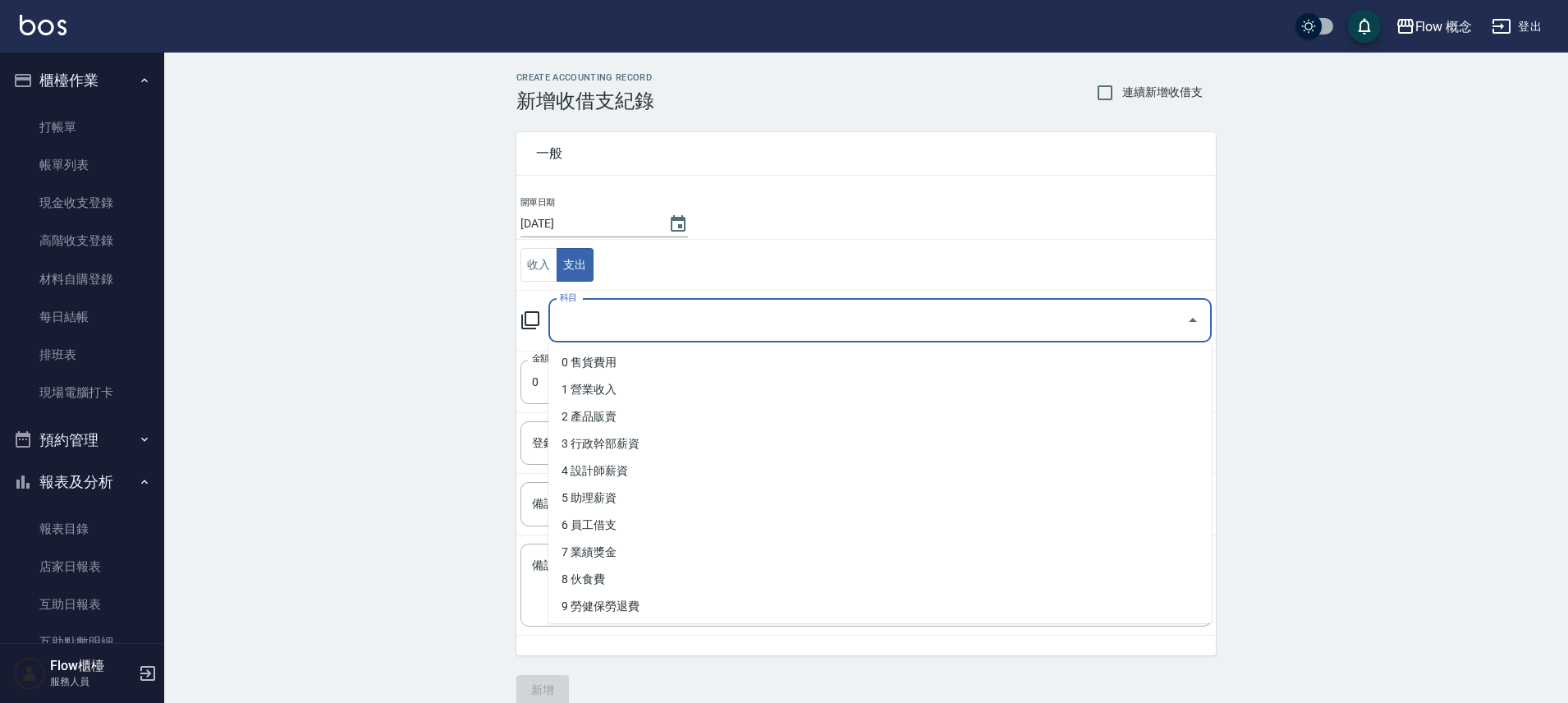
click at [630, 319] on input "科目" at bounding box center [867, 320] width 624 height 29
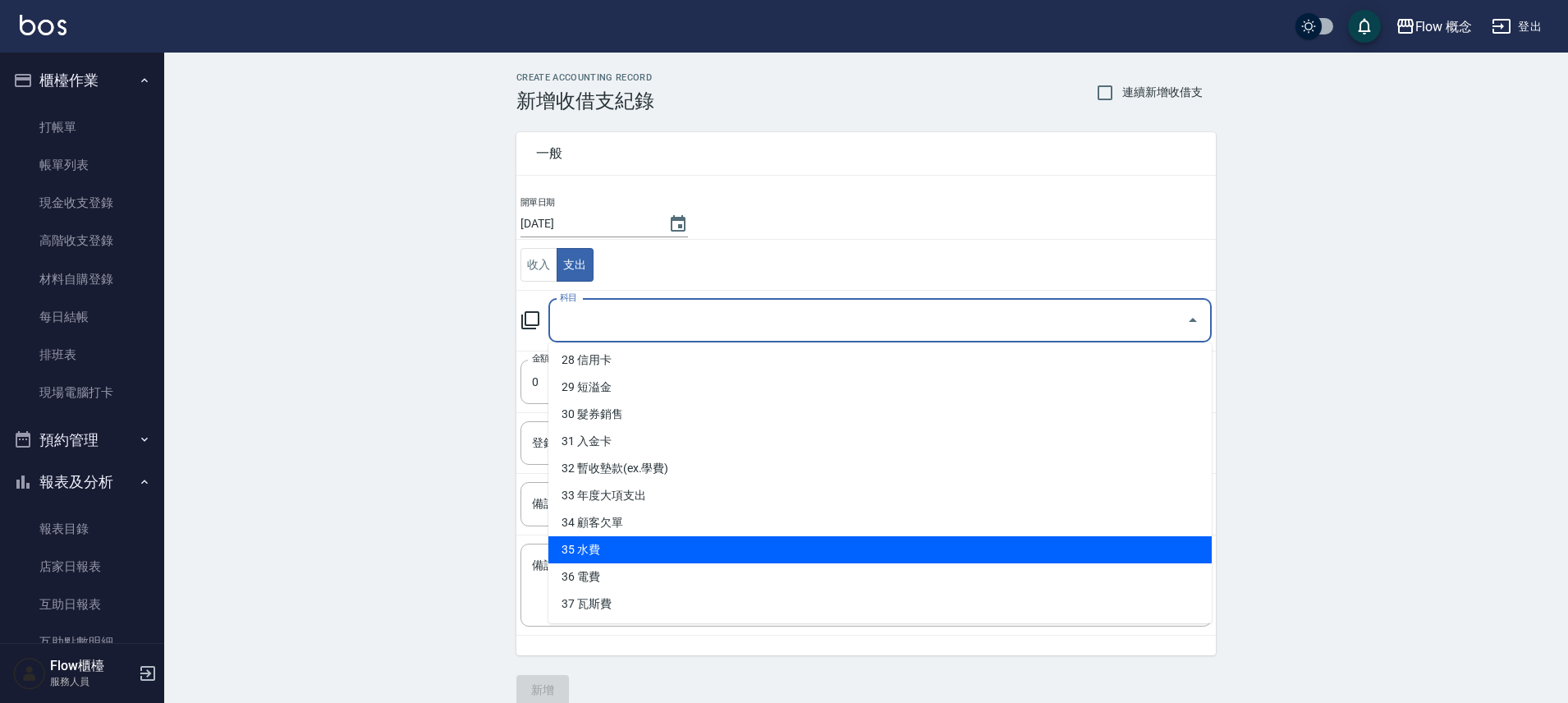
scroll to position [762, 0]
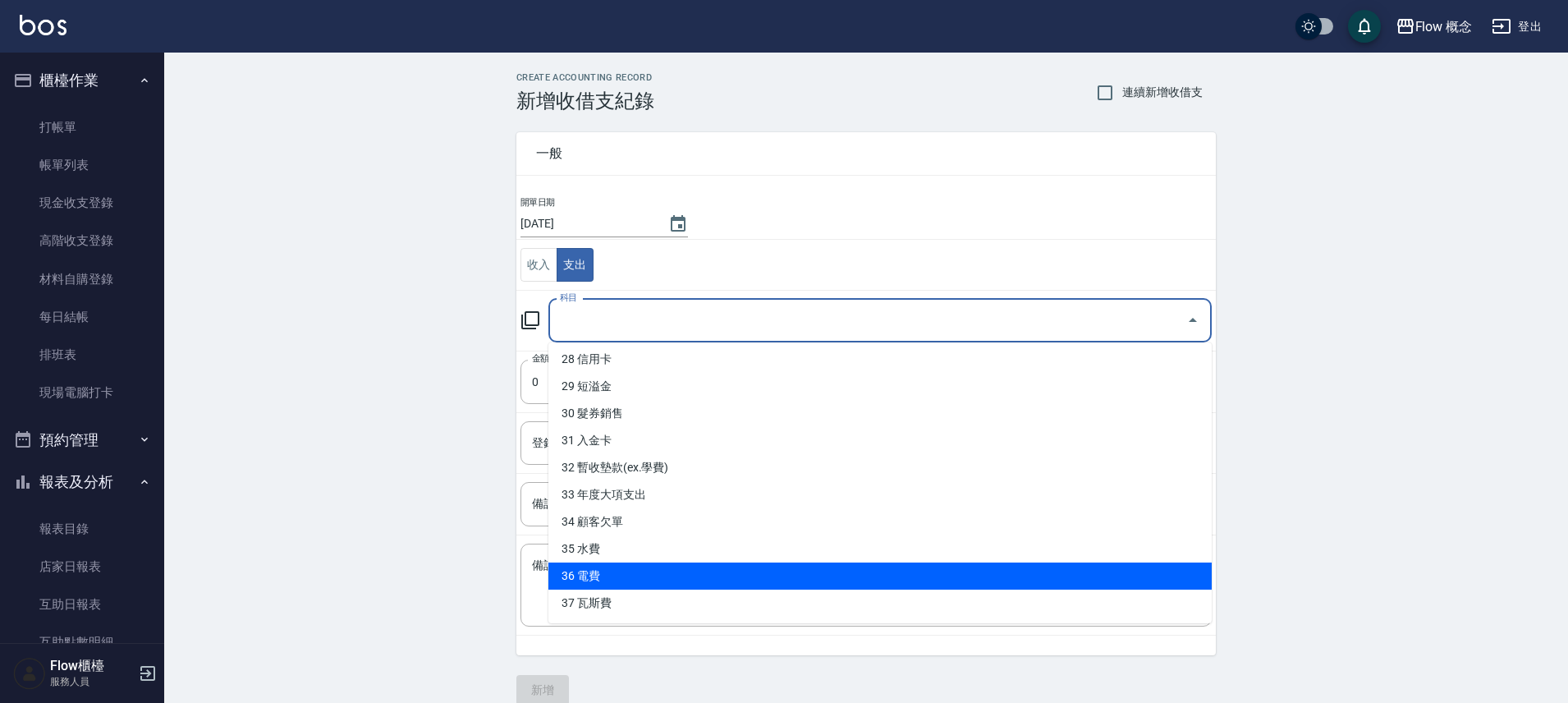
click at [636, 574] on li "36 電費" at bounding box center [880, 575] width 663 height 27
type input "36 電費"
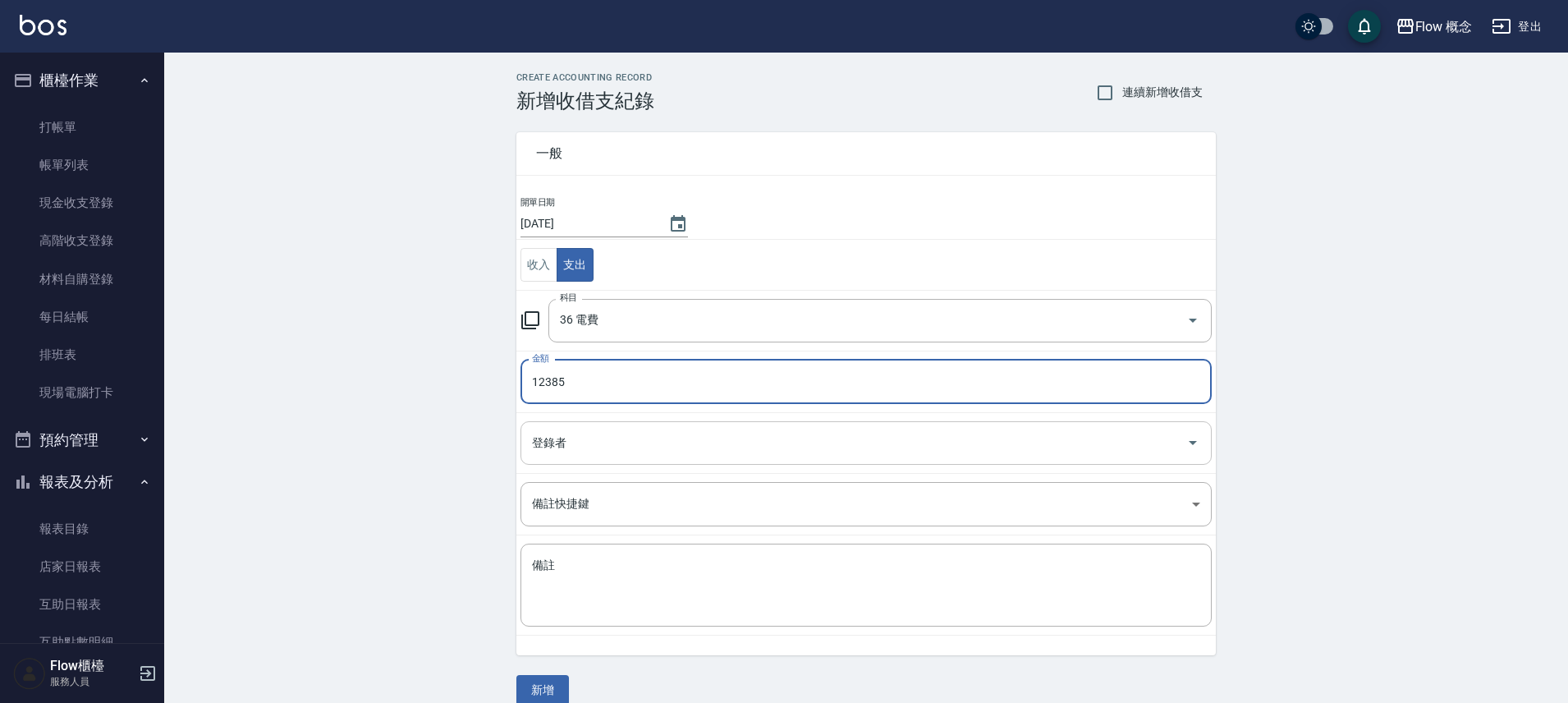
type input "12385"
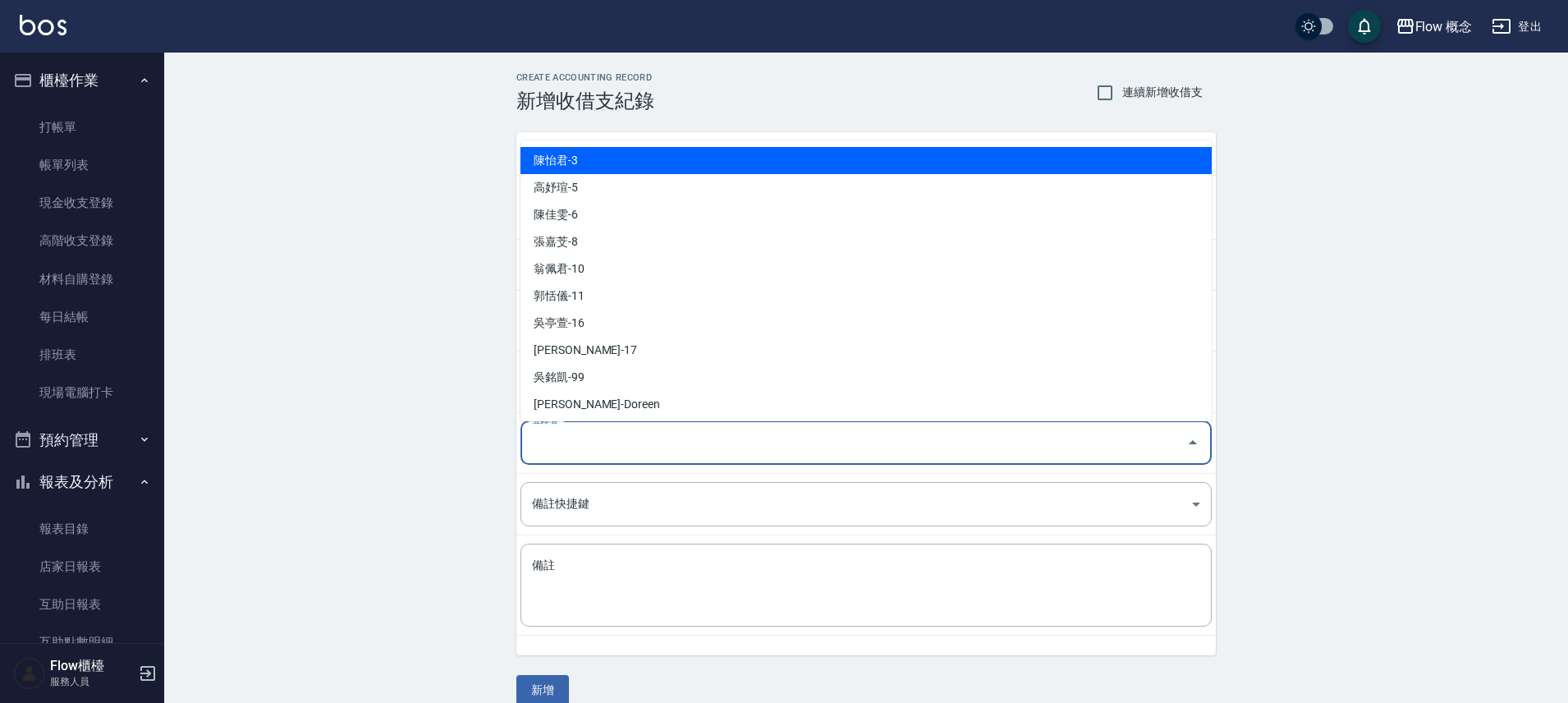
click at [573, 450] on input "登錄者" at bounding box center [853, 443] width 652 height 29
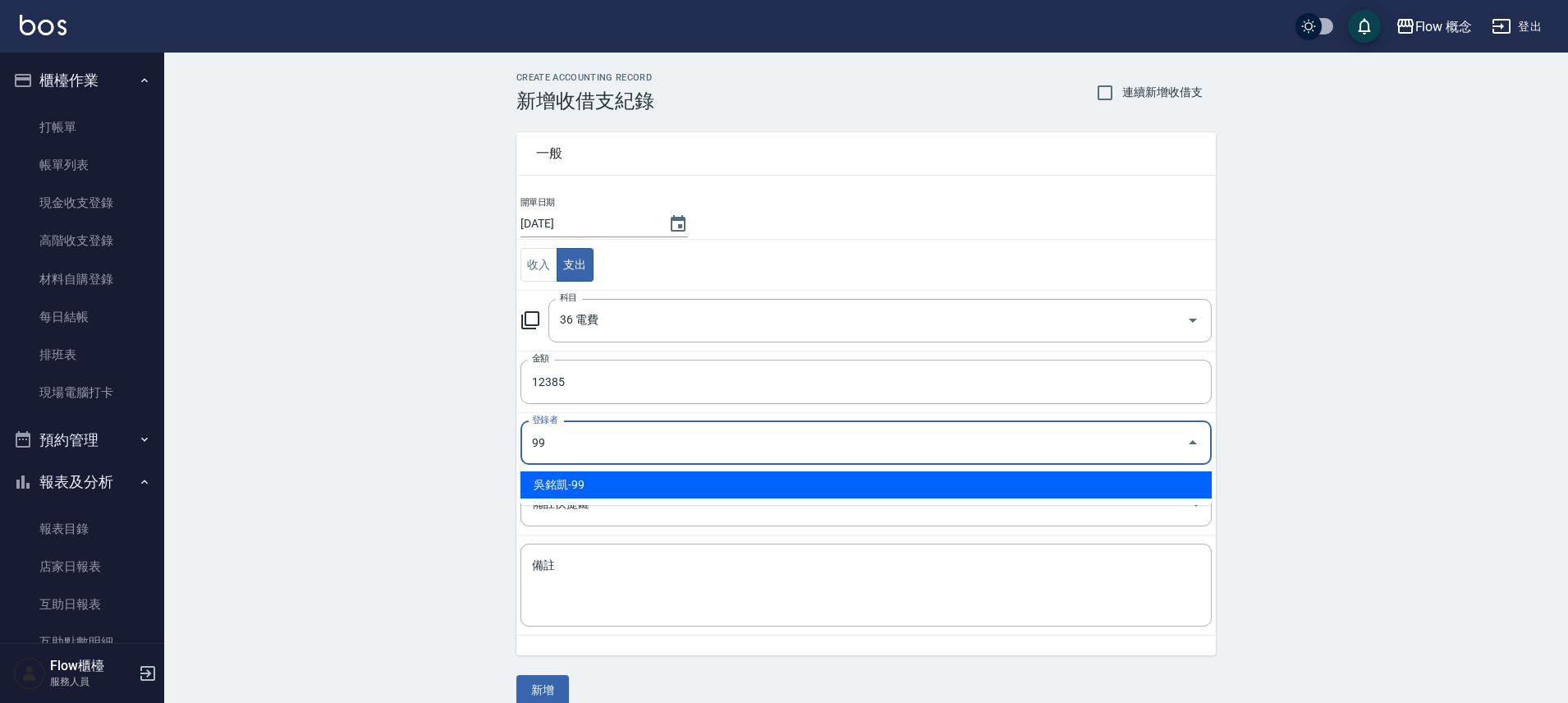
click at [582, 480] on li "吳銘凱-99" at bounding box center [866, 485] width 691 height 27
type input "吳銘凱-99"
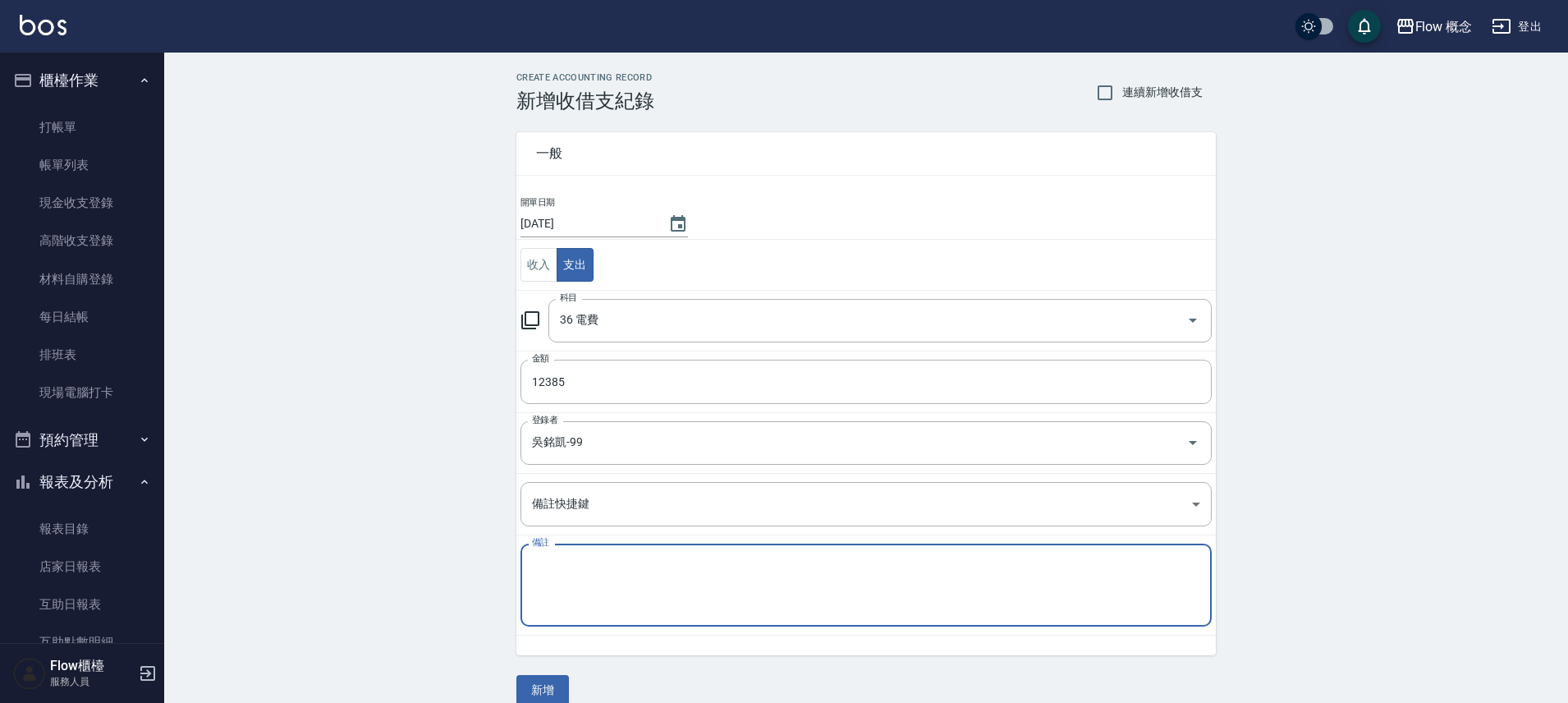
click at [587, 580] on textarea "備註" at bounding box center [866, 585] width 668 height 56
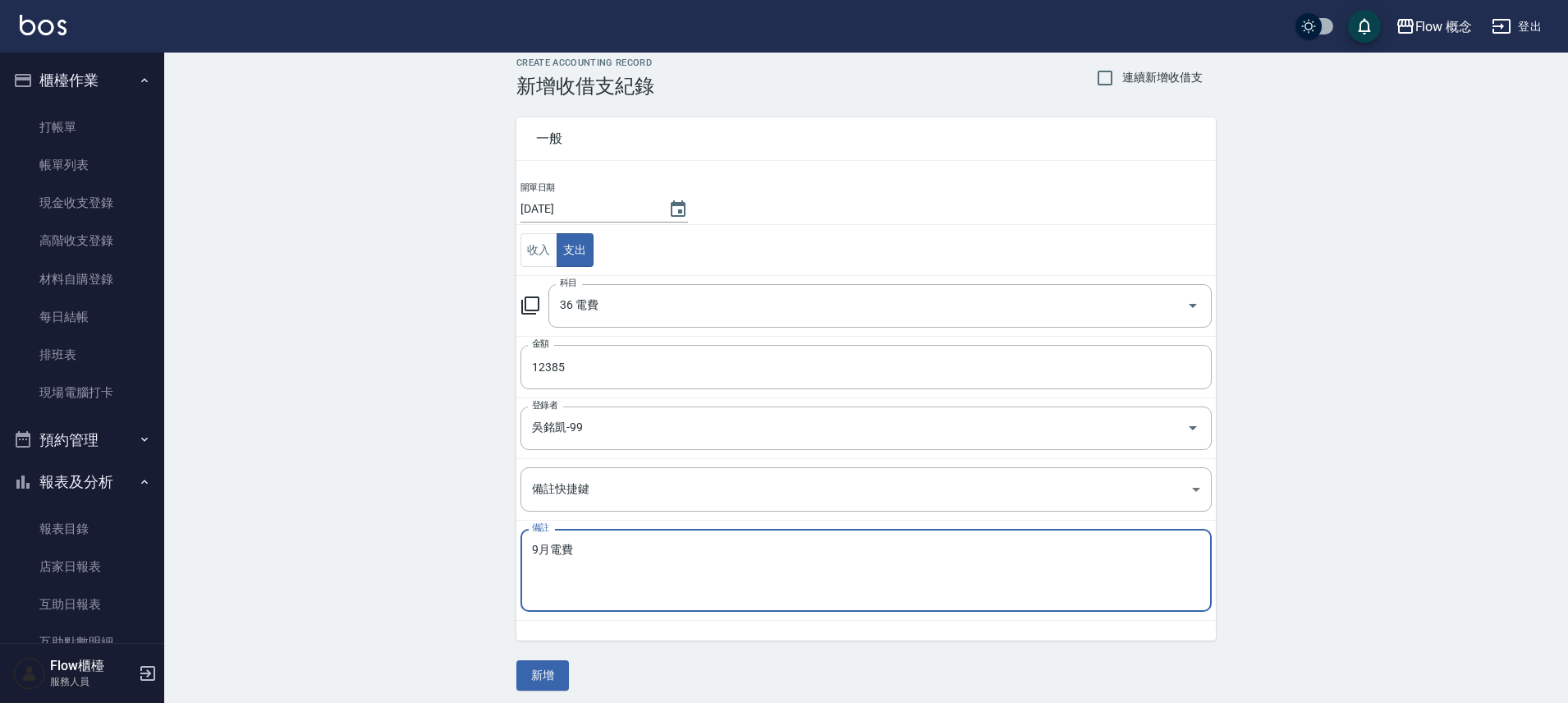
scroll to position [22, 0]
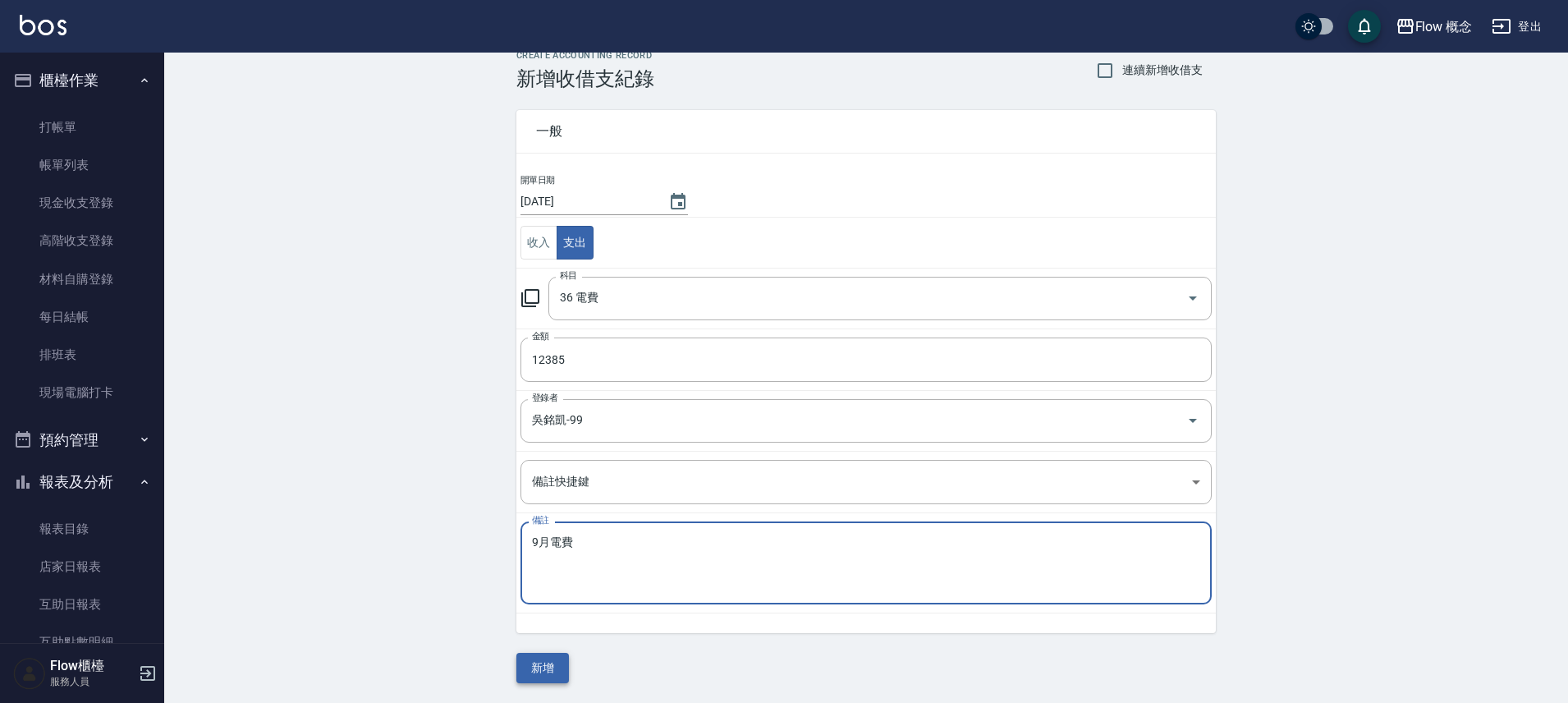
type textarea "9月電費"
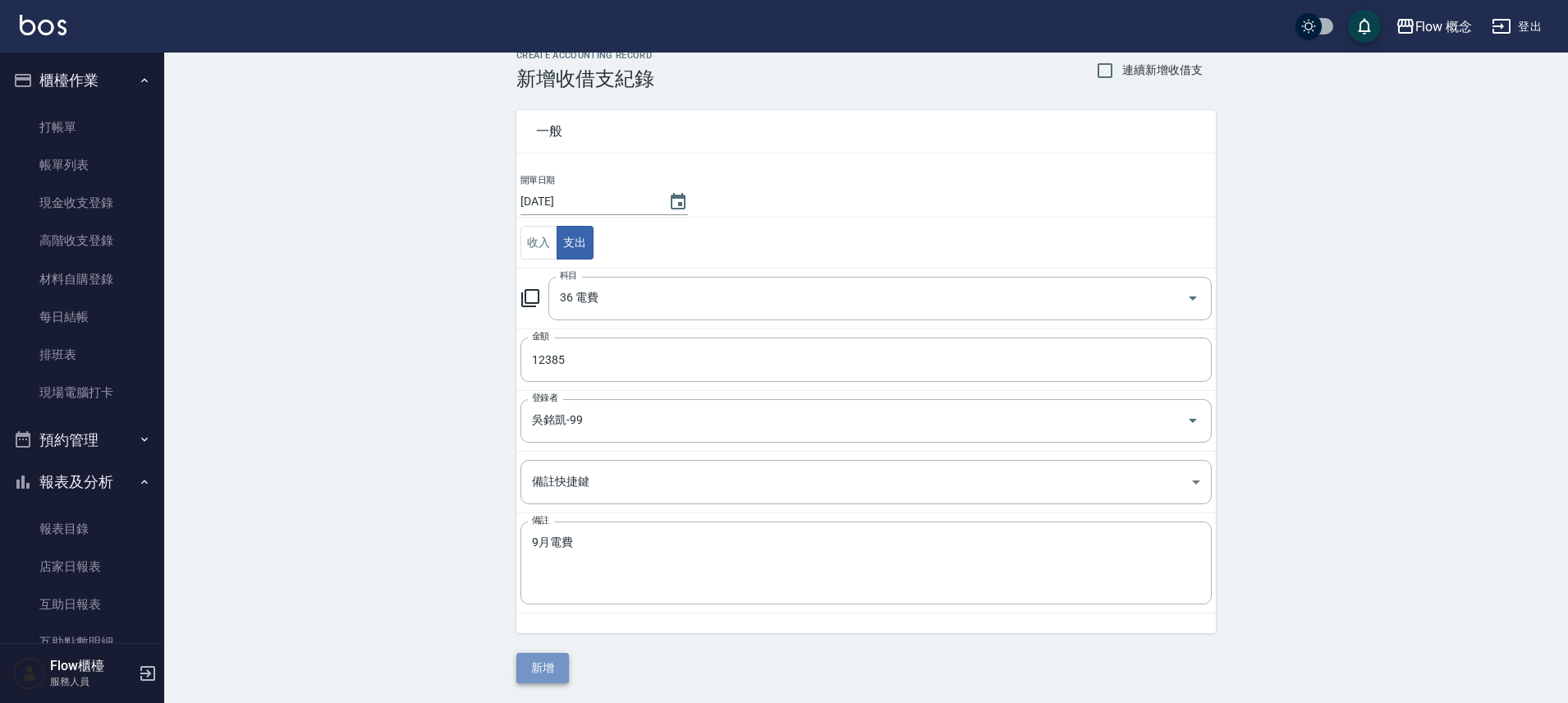
click at [563, 666] on button "新增" at bounding box center [542, 667] width 52 height 31
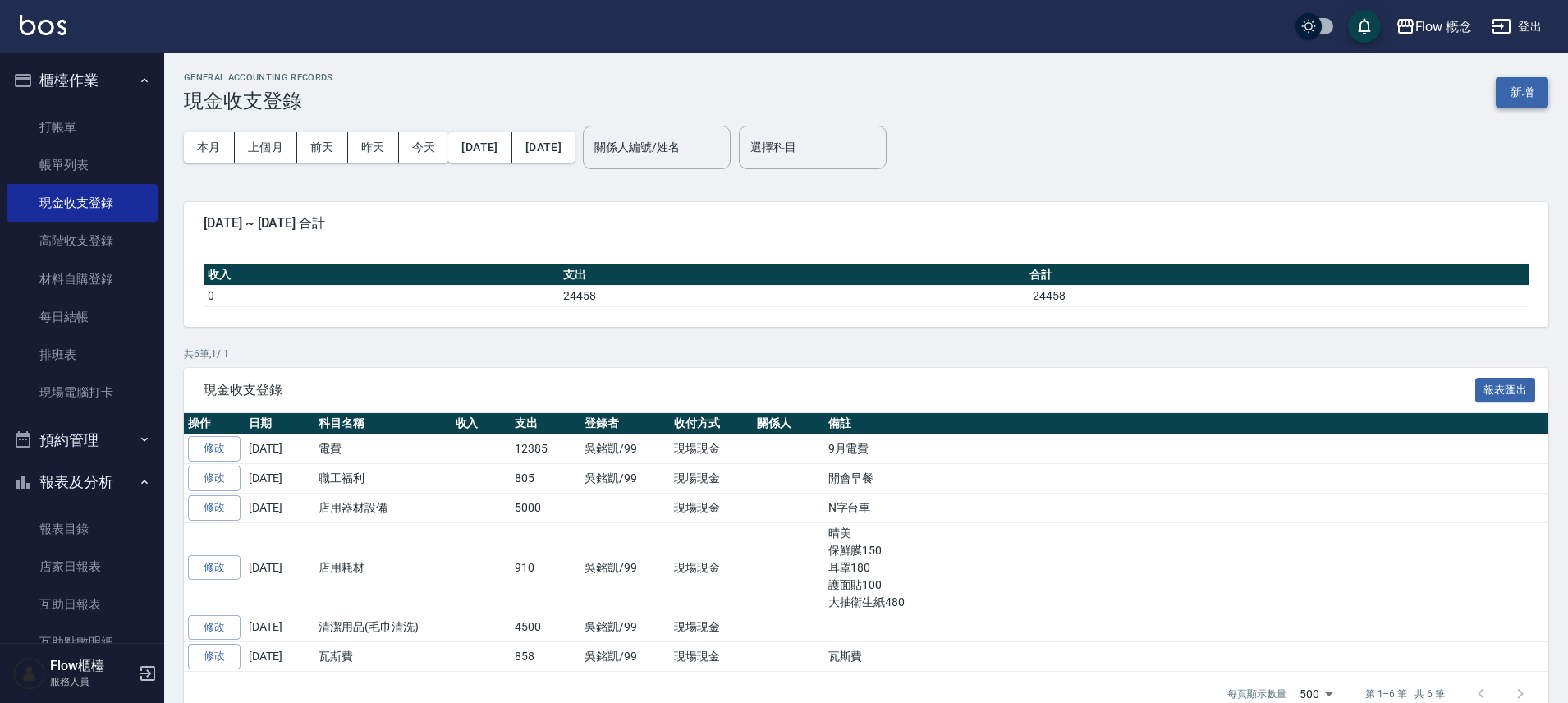
click at [1514, 96] on button "新增" at bounding box center [1523, 92] width 52 height 31
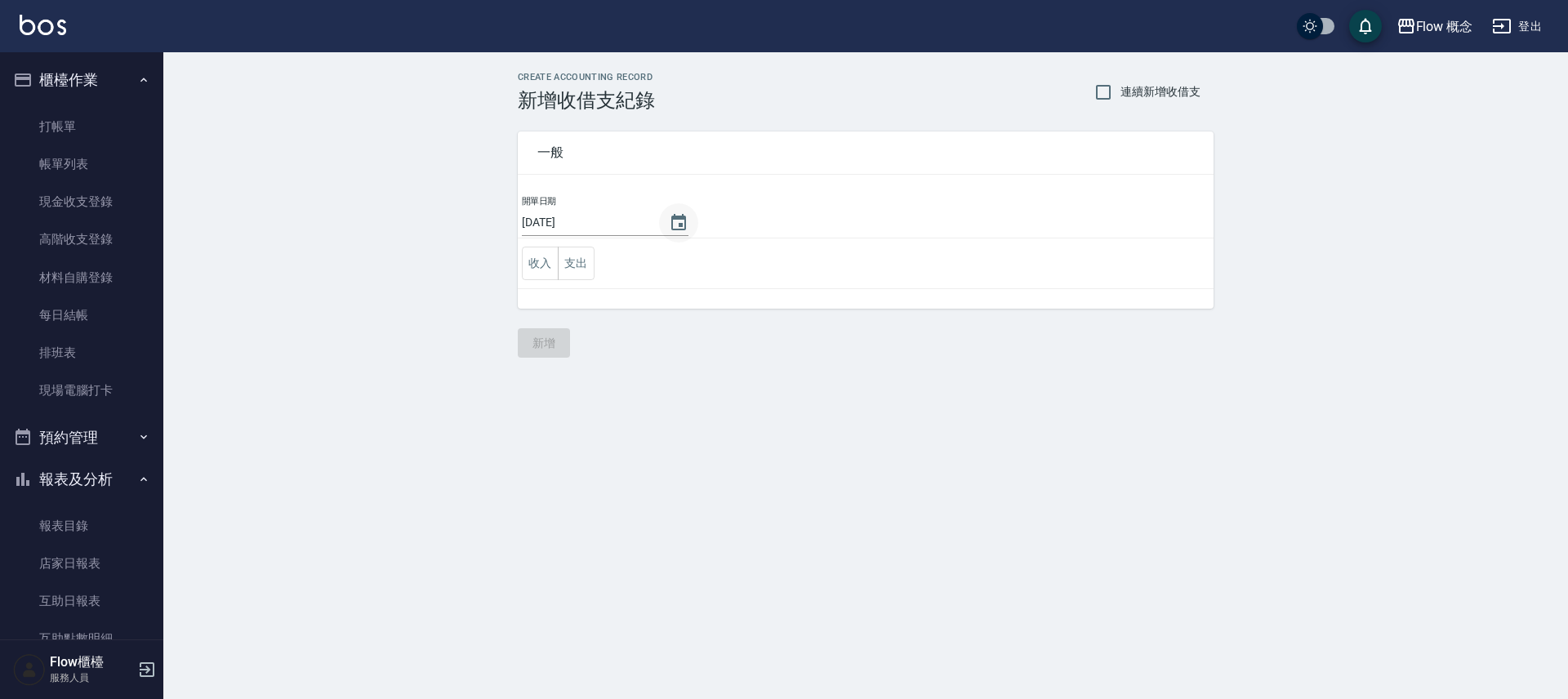
click at [669, 224] on icon "Choose date, selected date is 2025-09-07" at bounding box center [678, 222] width 20 height 20
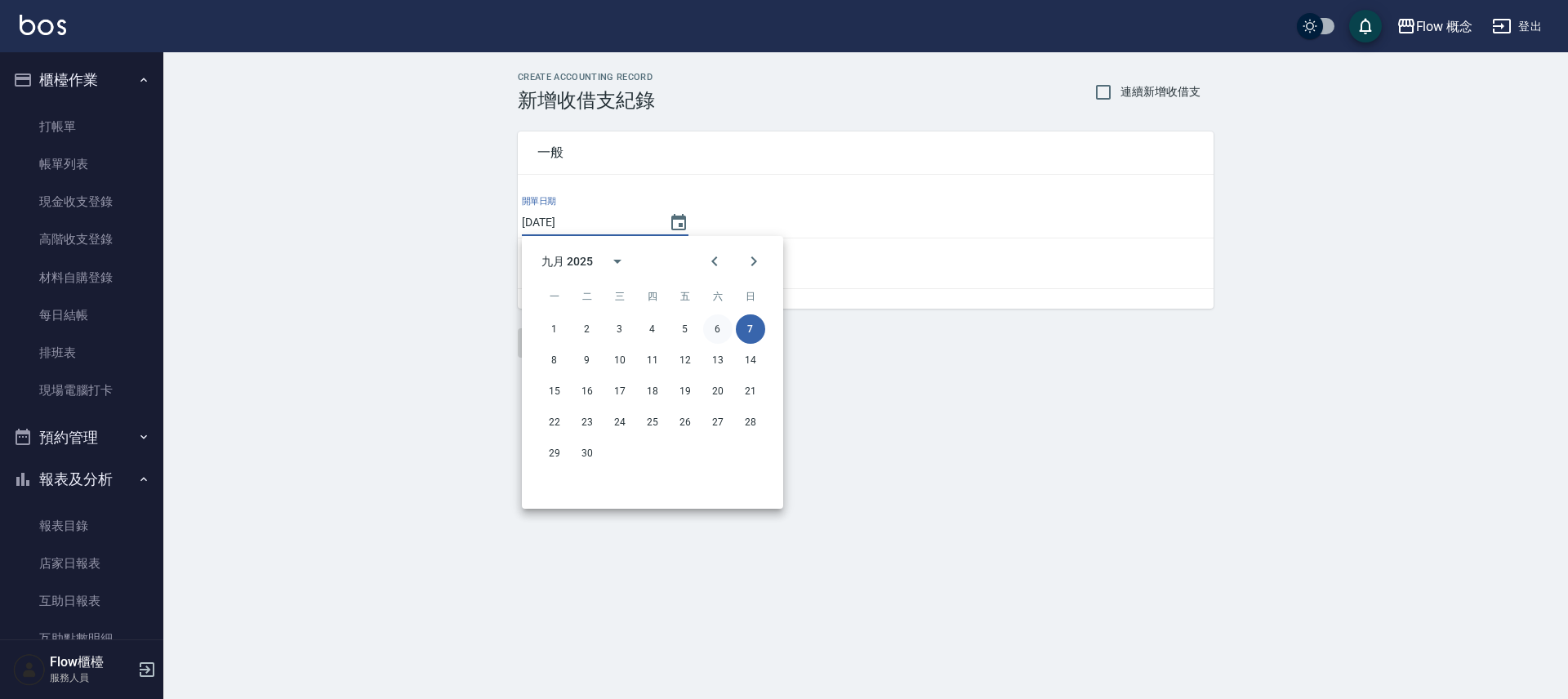
click at [711, 334] on button "6" at bounding box center [718, 329] width 30 height 30
type input "[DATE]"
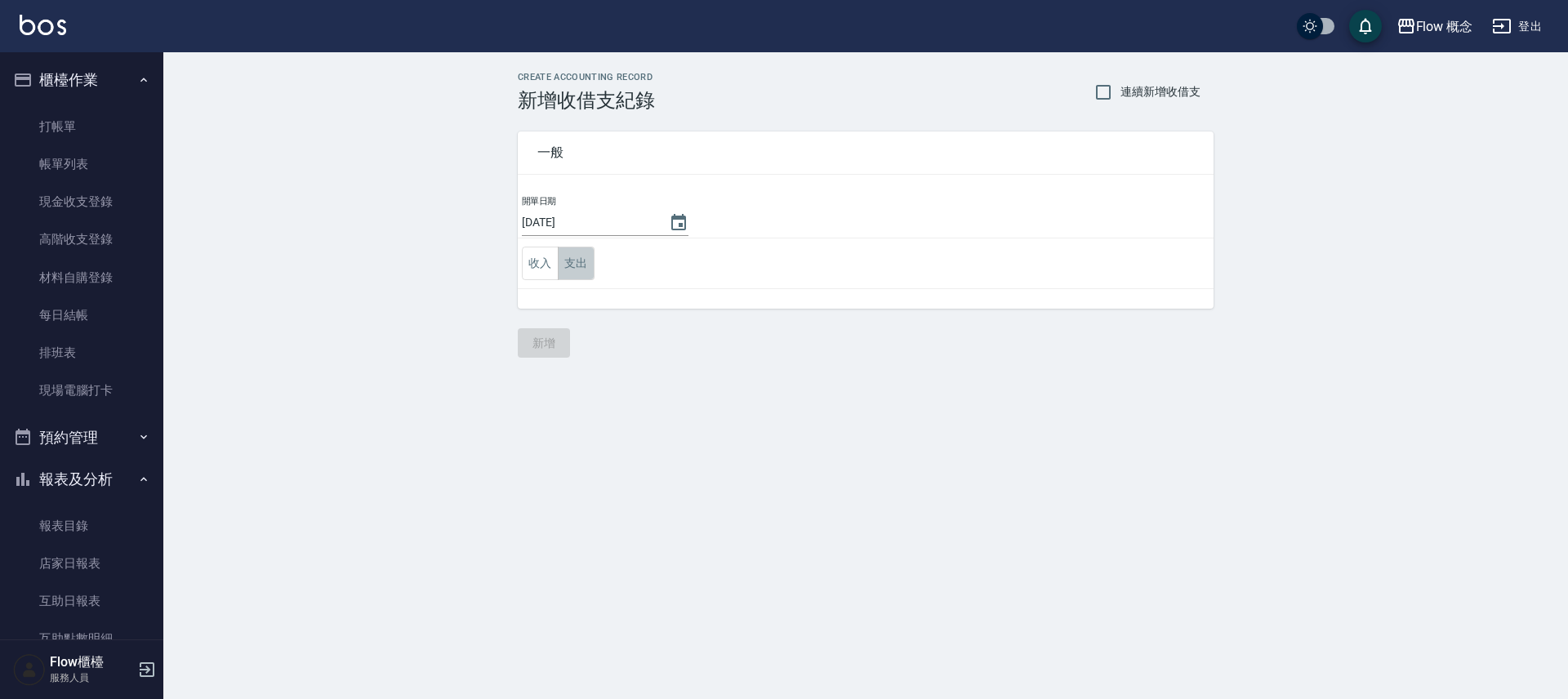
click at [576, 263] on button "支出" at bounding box center [576, 263] width 36 height 34
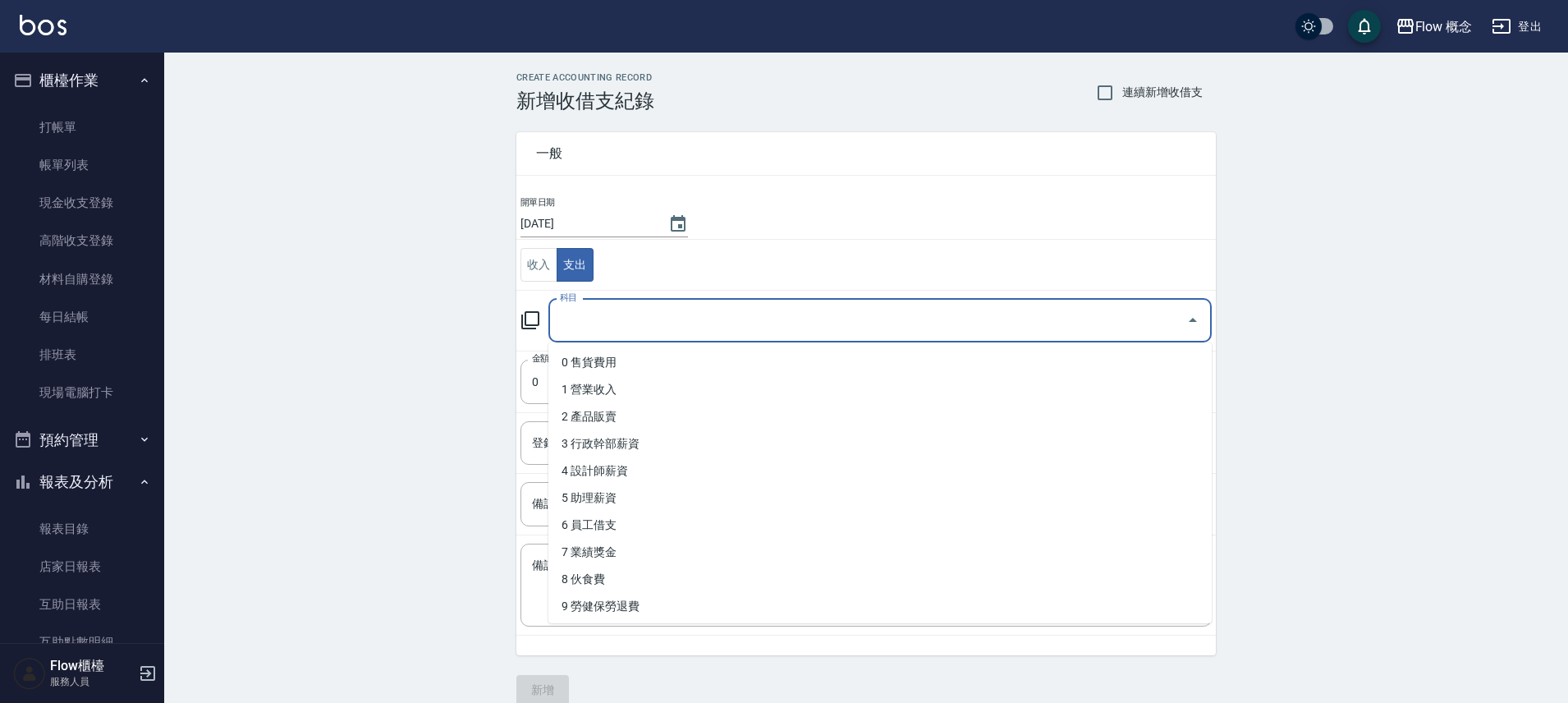
click at [611, 321] on input "科目" at bounding box center [867, 320] width 624 height 29
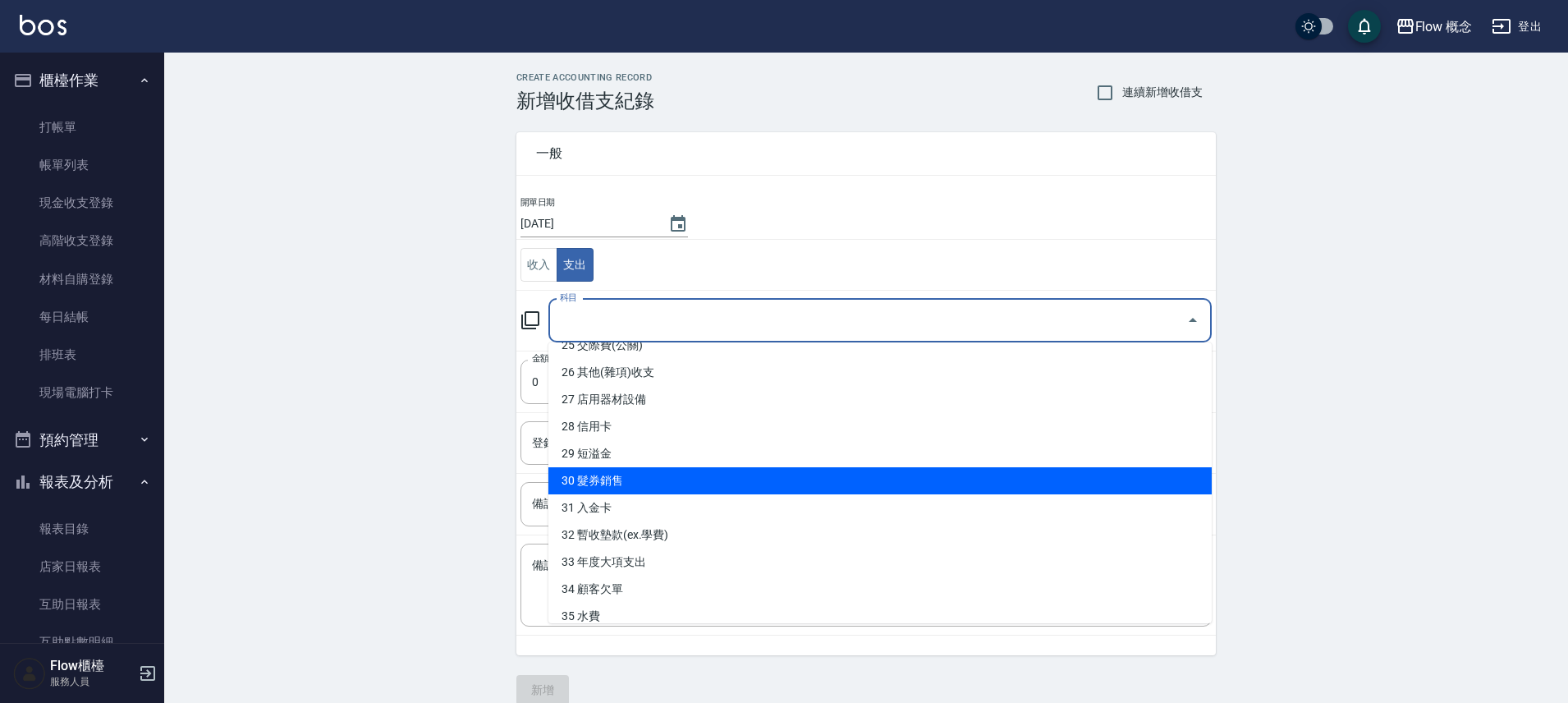
scroll to position [617, 0]
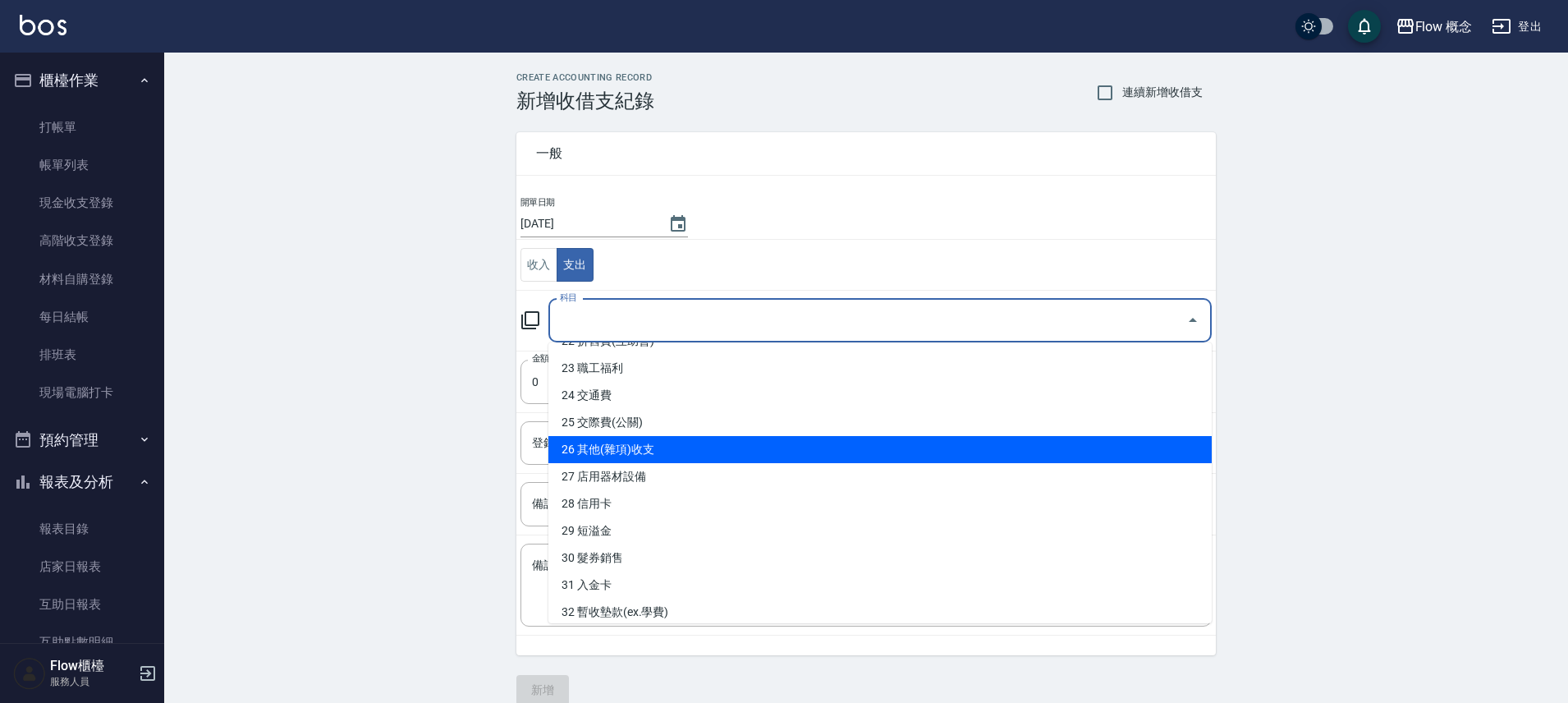
click at [663, 438] on li "26 其他(雜項)收支" at bounding box center [880, 449] width 663 height 27
type input "26 其他(雜項)收支"
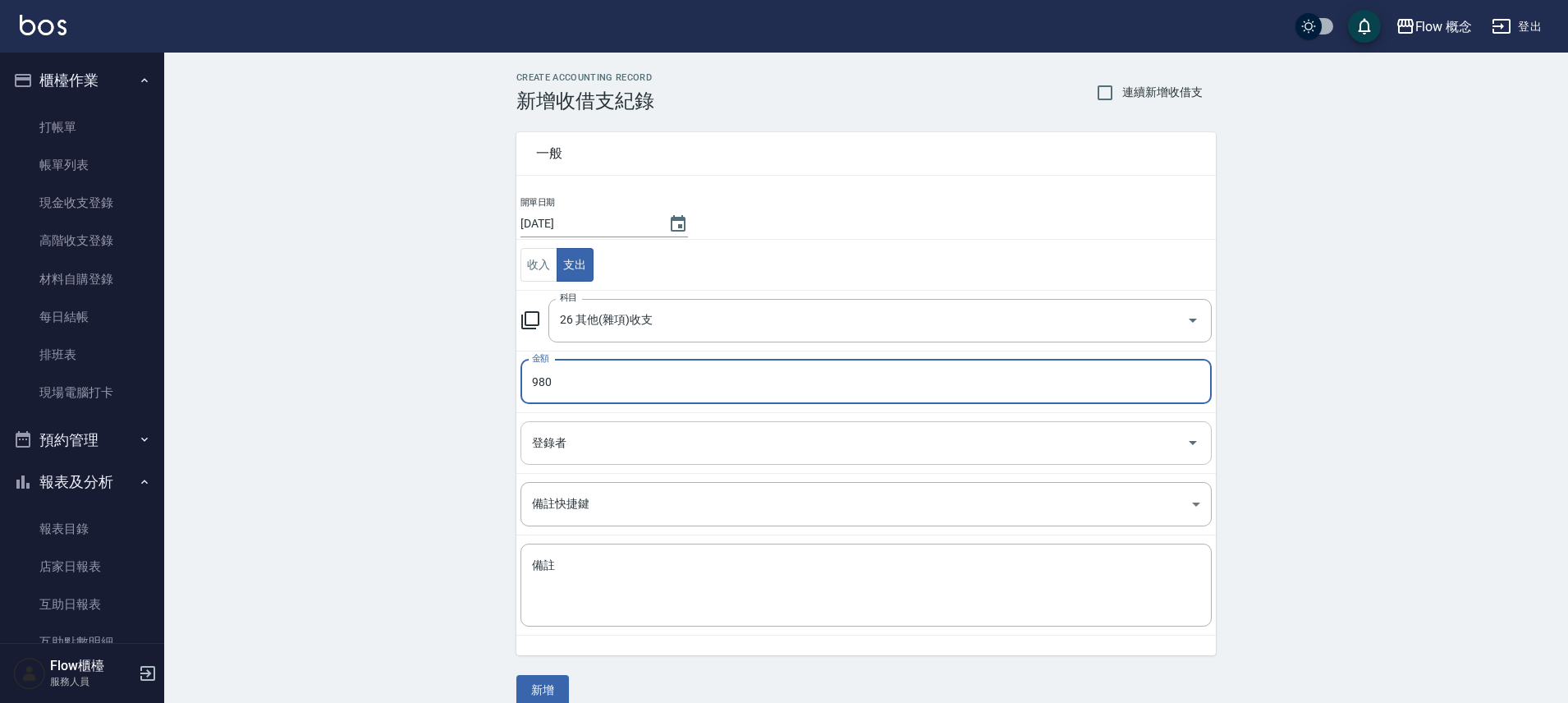
type input "980"
click at [611, 451] on input "登錄者" at bounding box center [853, 443] width 652 height 29
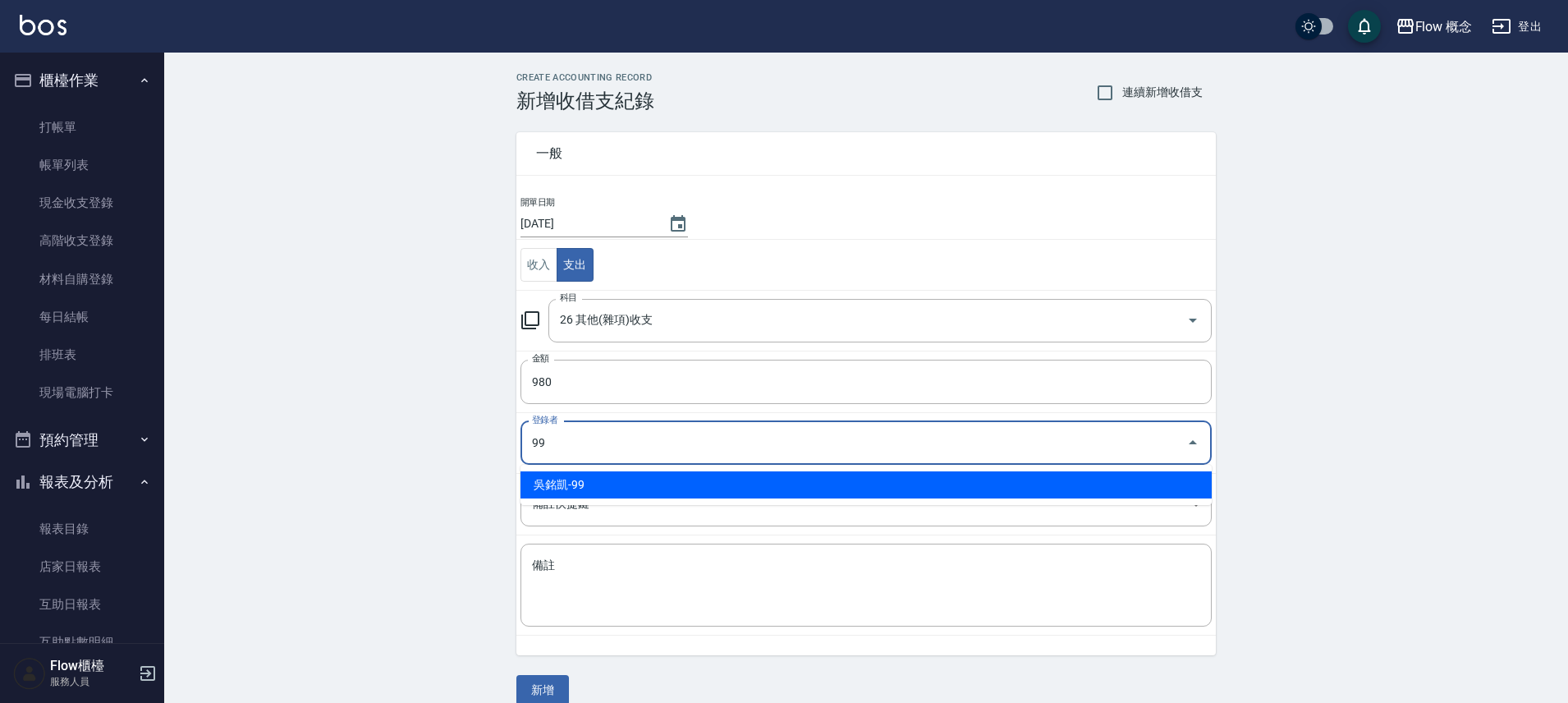
click at [621, 481] on li "吳銘凱-99" at bounding box center [866, 485] width 691 height 27
type input "吳銘凱-99"
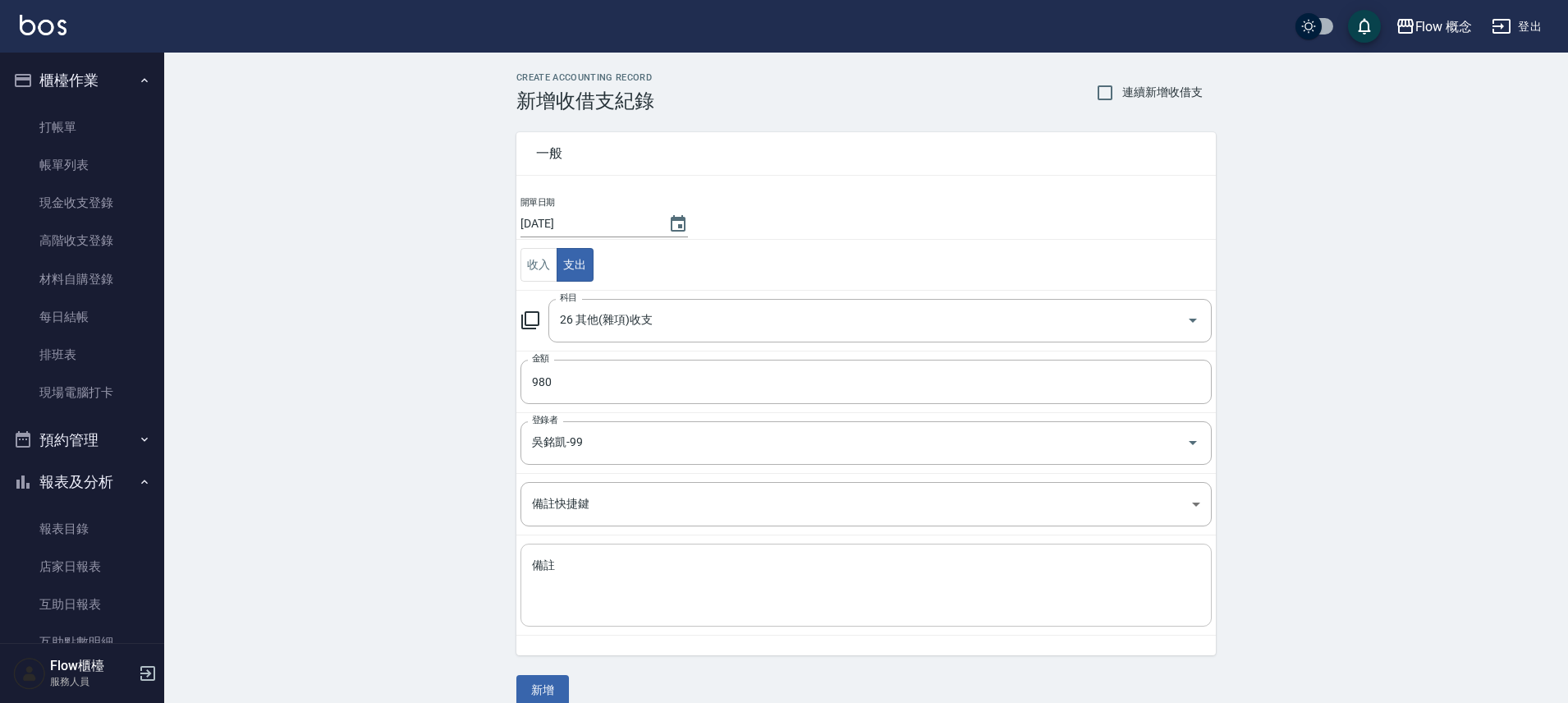
click at [612, 554] on div "x 備註" at bounding box center [866, 584] width 691 height 83
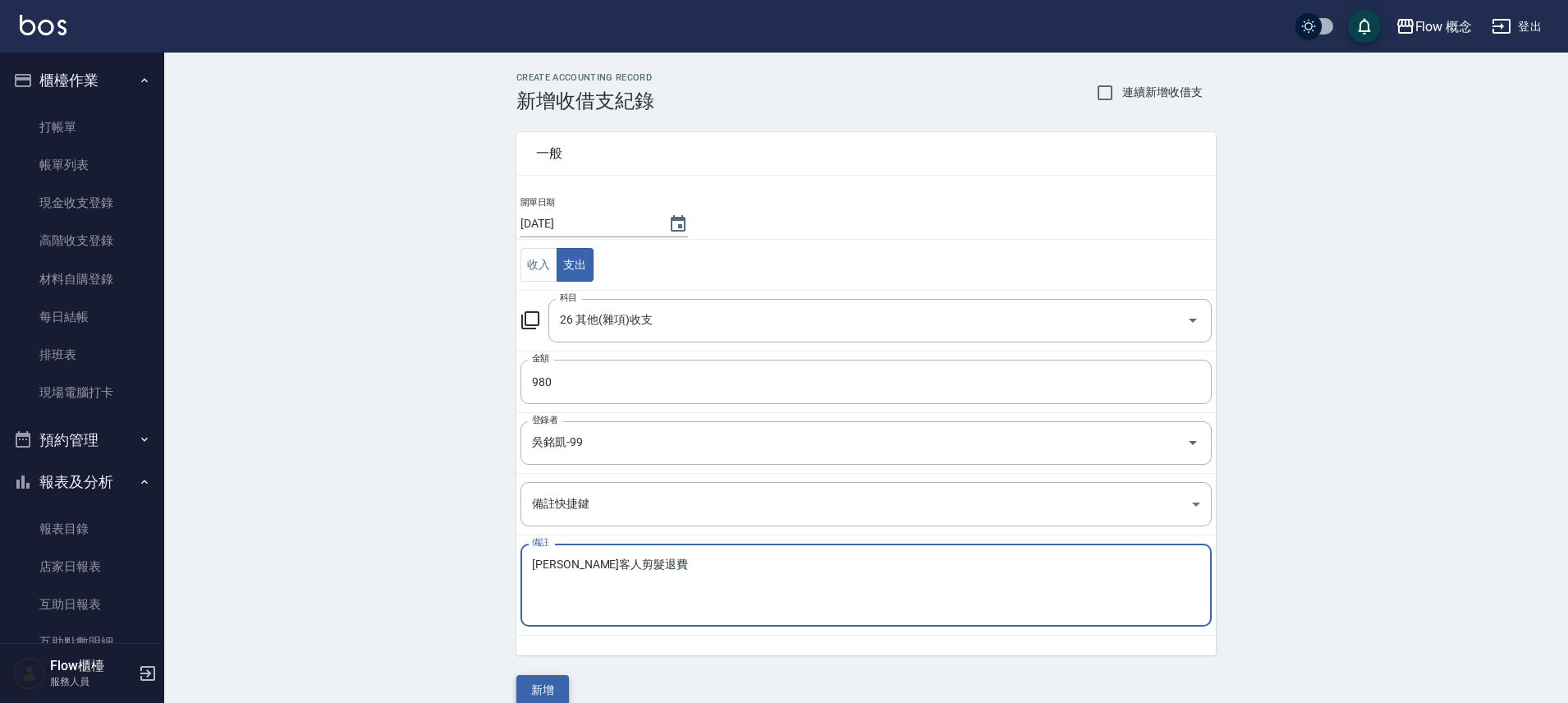
type textarea "irene客人剪髮退費"
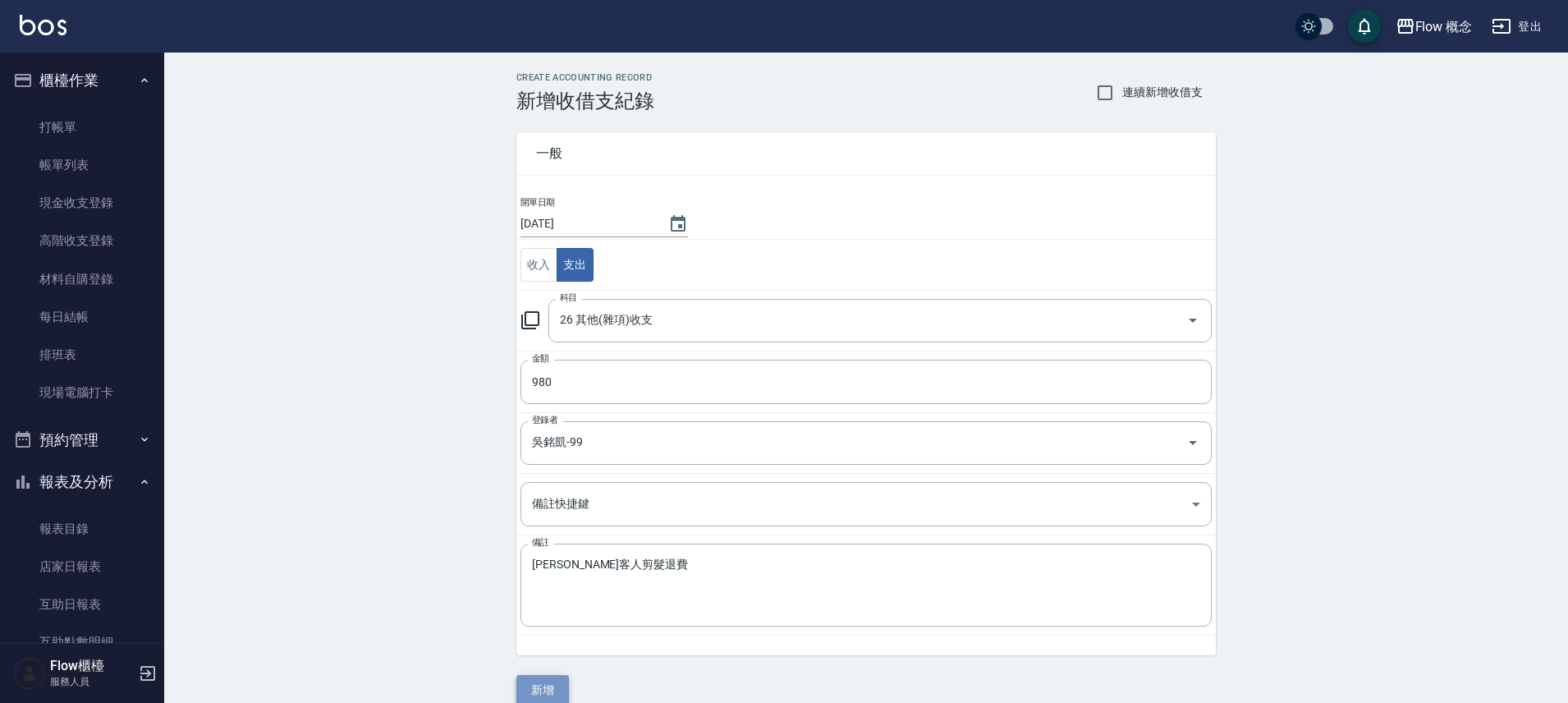
click at [550, 684] on button "新增" at bounding box center [542, 690] width 52 height 31
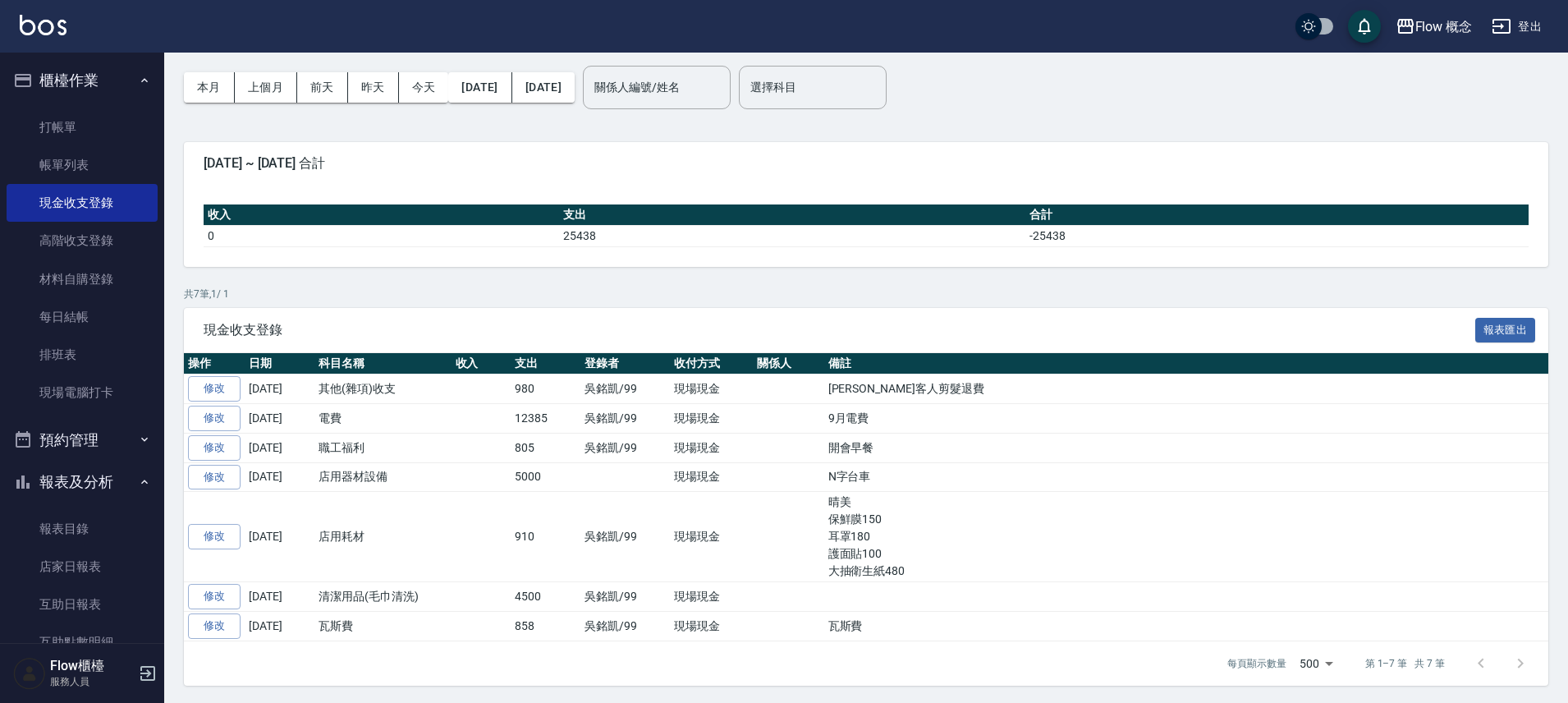
scroll to position [62, 0]
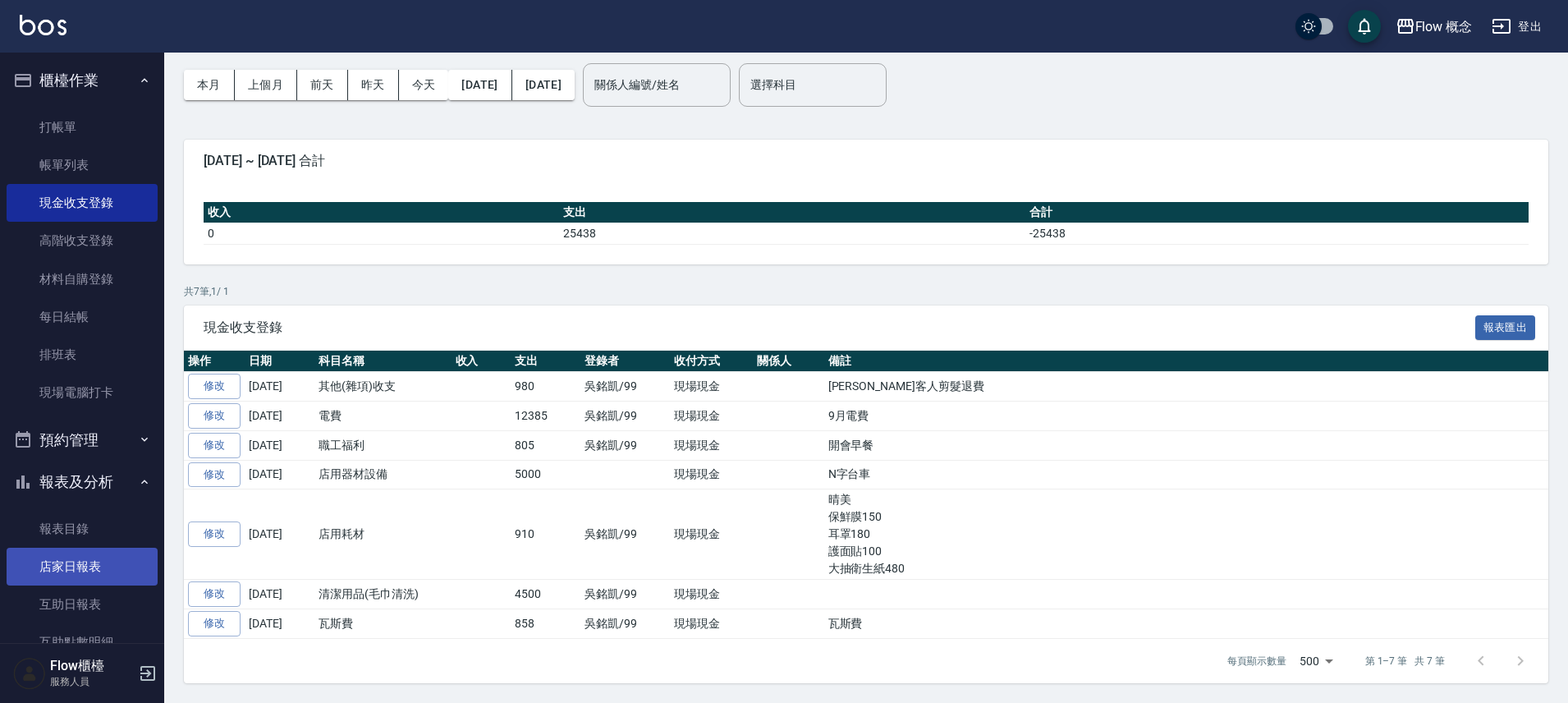
click at [88, 569] on link "店家日報表" at bounding box center [82, 566] width 151 height 38
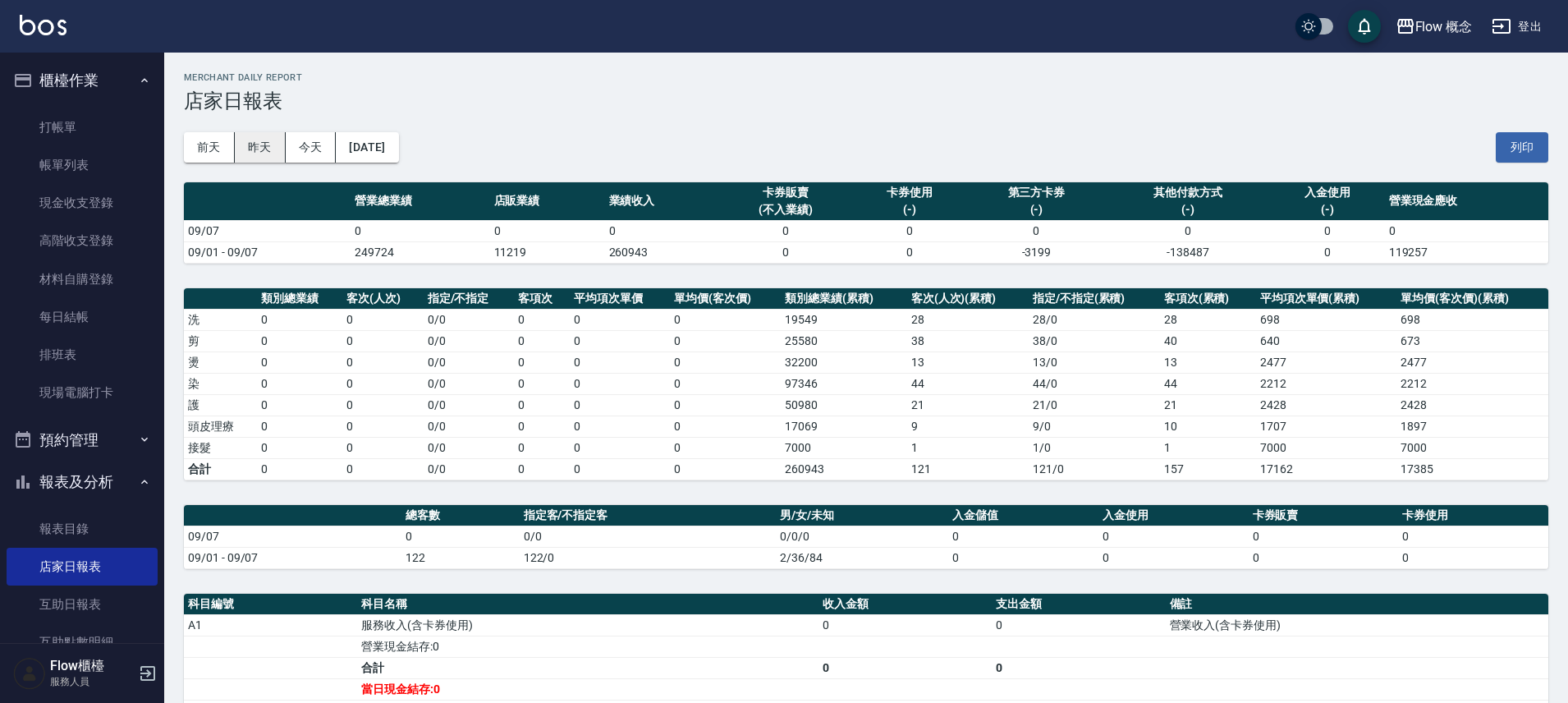
click at [249, 150] on button "昨天" at bounding box center [260, 147] width 51 height 31
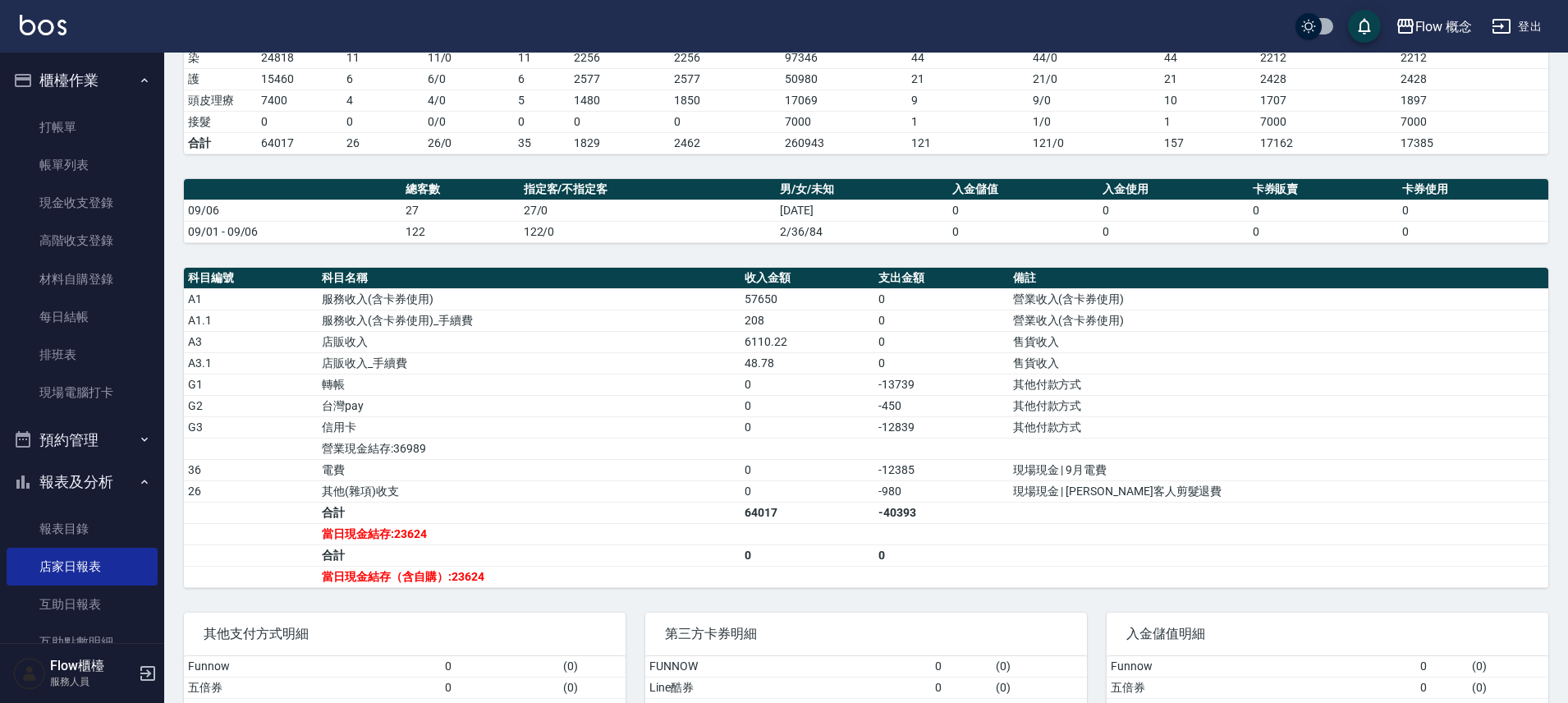
scroll to position [468, 0]
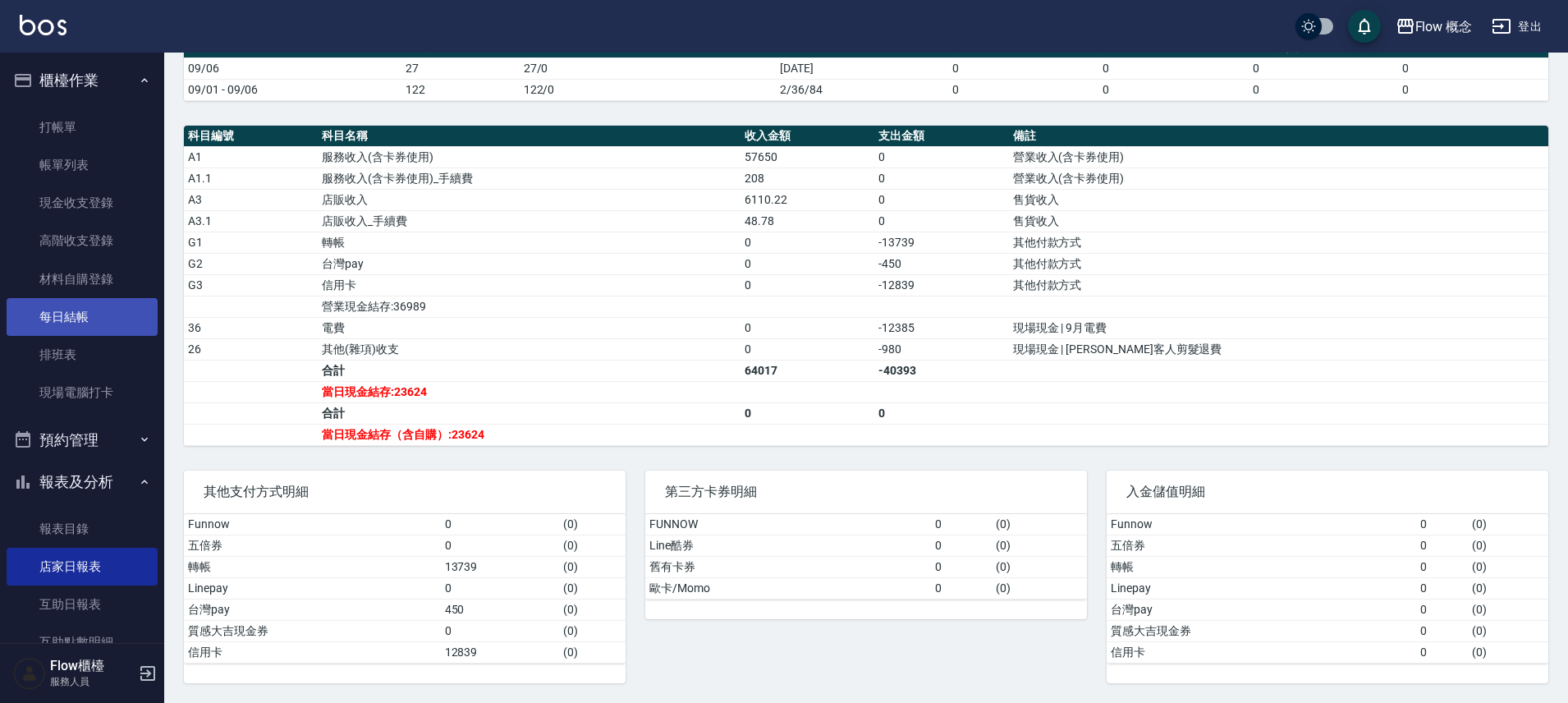
click at [92, 299] on link "每日結帳" at bounding box center [82, 316] width 151 height 38
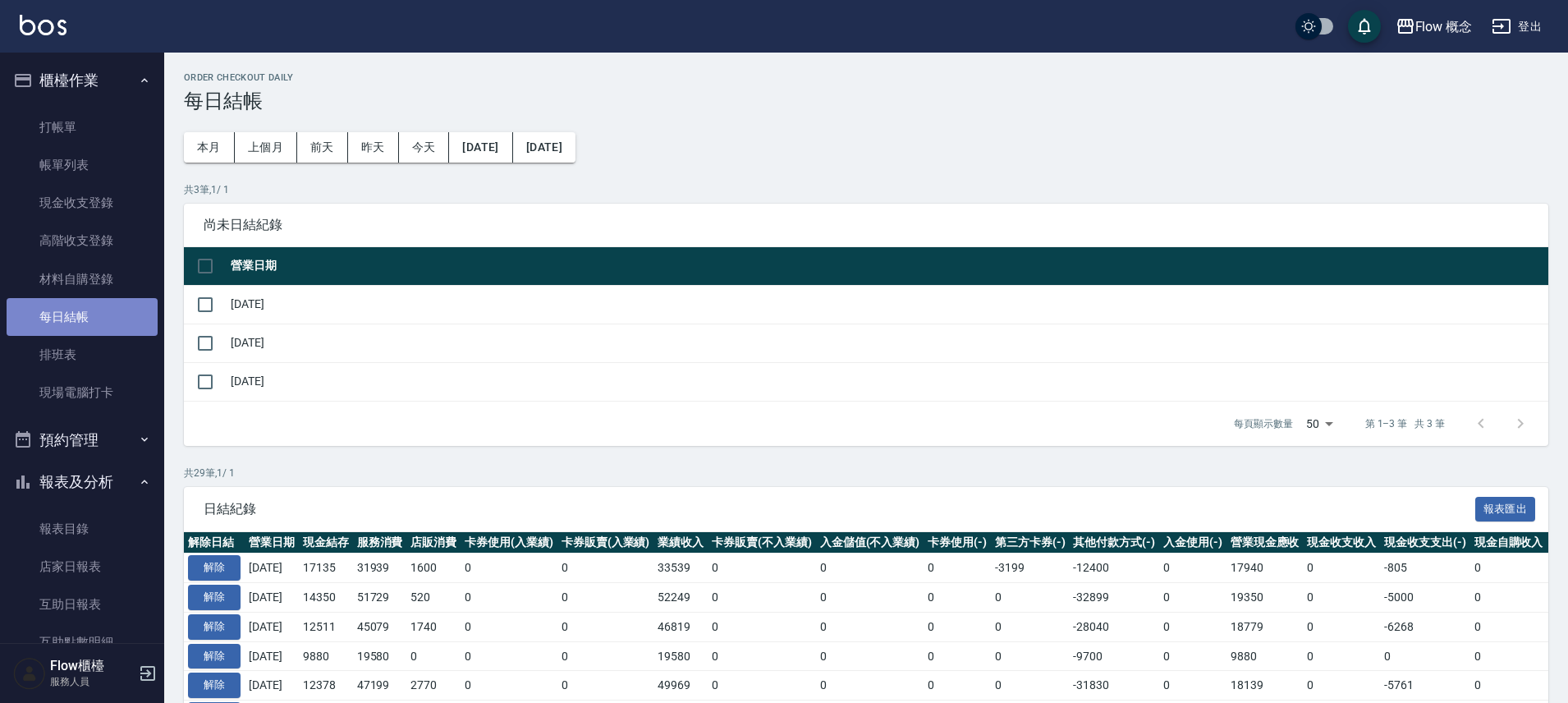
click at [92, 299] on link "每日結帳" at bounding box center [82, 316] width 151 height 38
click at [206, 295] on input "checkbox" at bounding box center [204, 304] width 34 height 34
checkbox input "true"
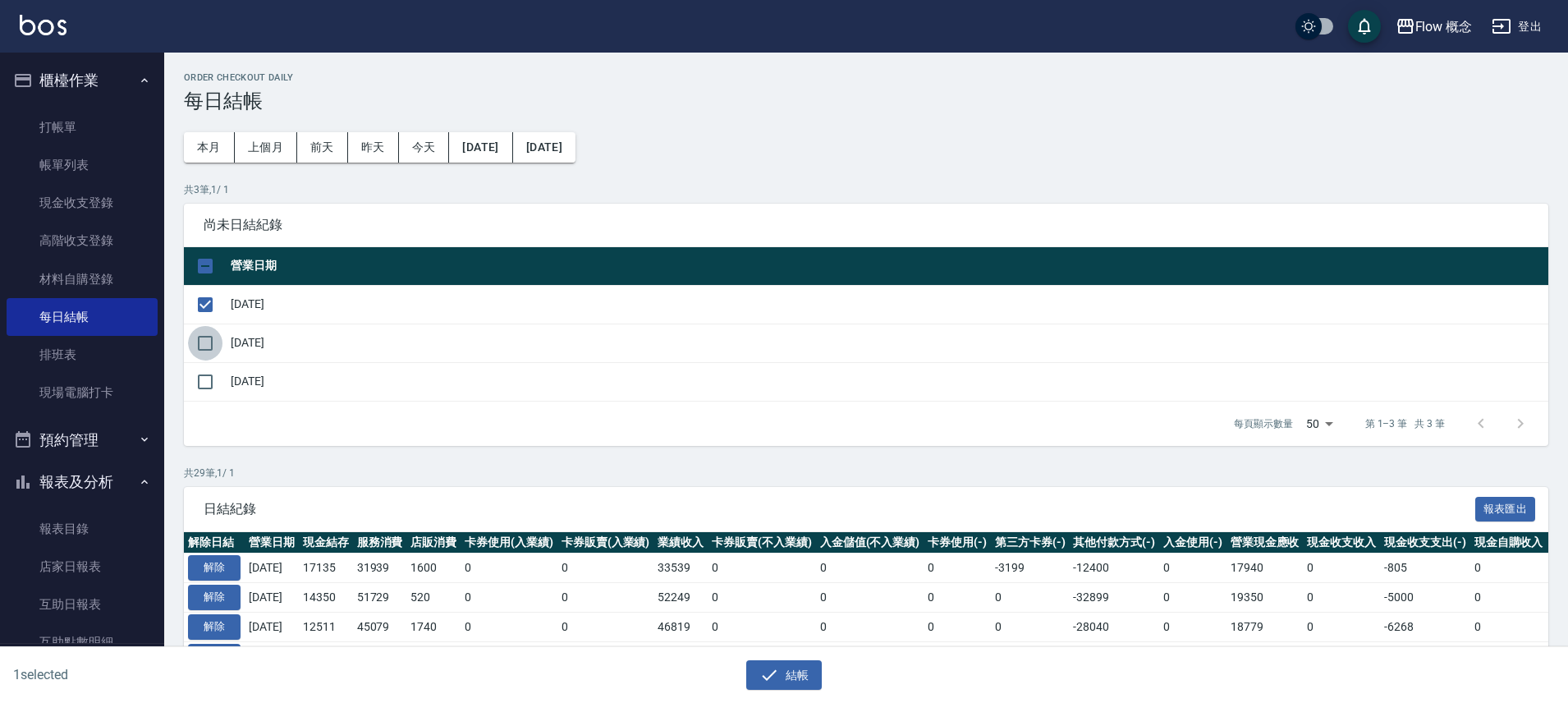
click at [210, 340] on input "checkbox" at bounding box center [204, 342] width 34 height 34
checkbox input "true"
click at [780, 661] on button "結帳" at bounding box center [784, 675] width 76 height 31
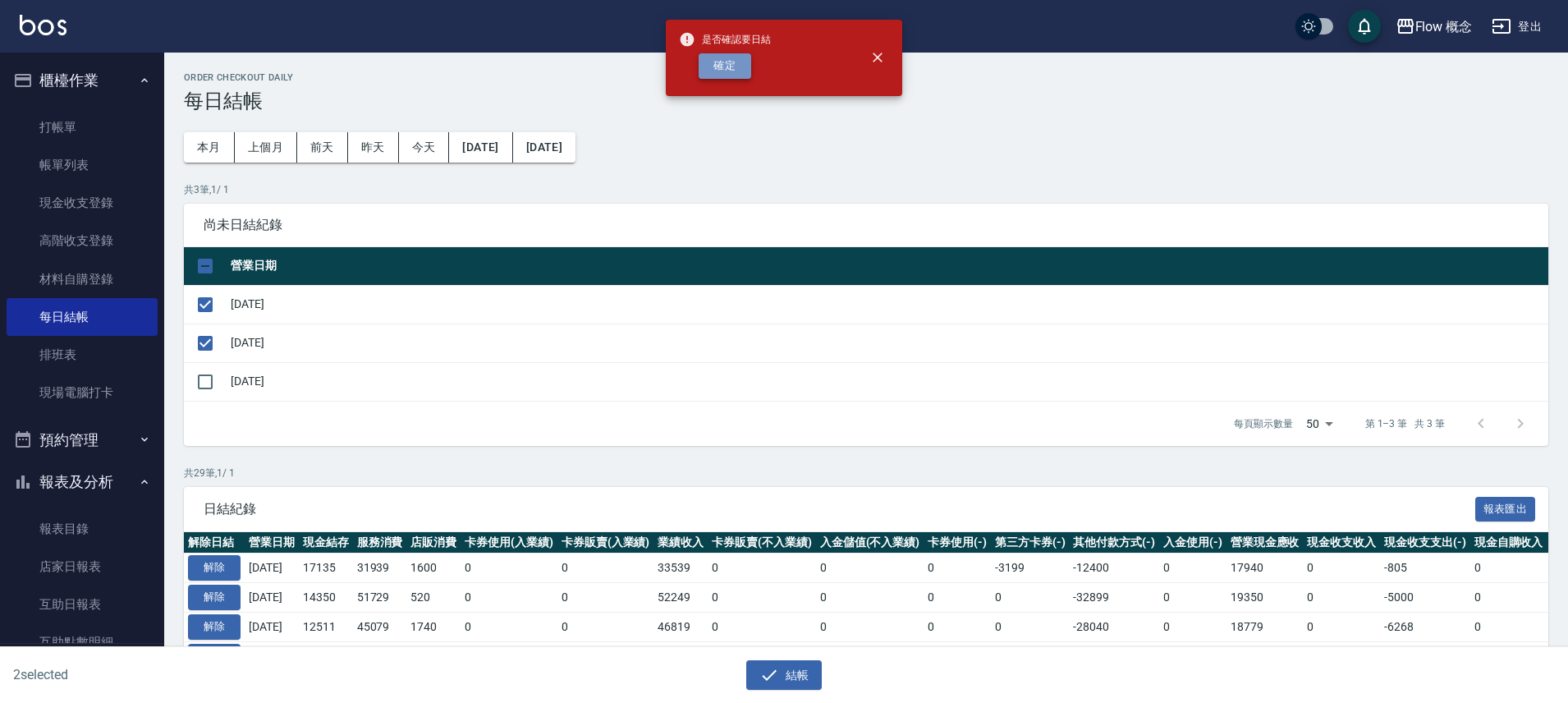
click at [736, 72] on button "確定" at bounding box center [725, 65] width 52 height 25
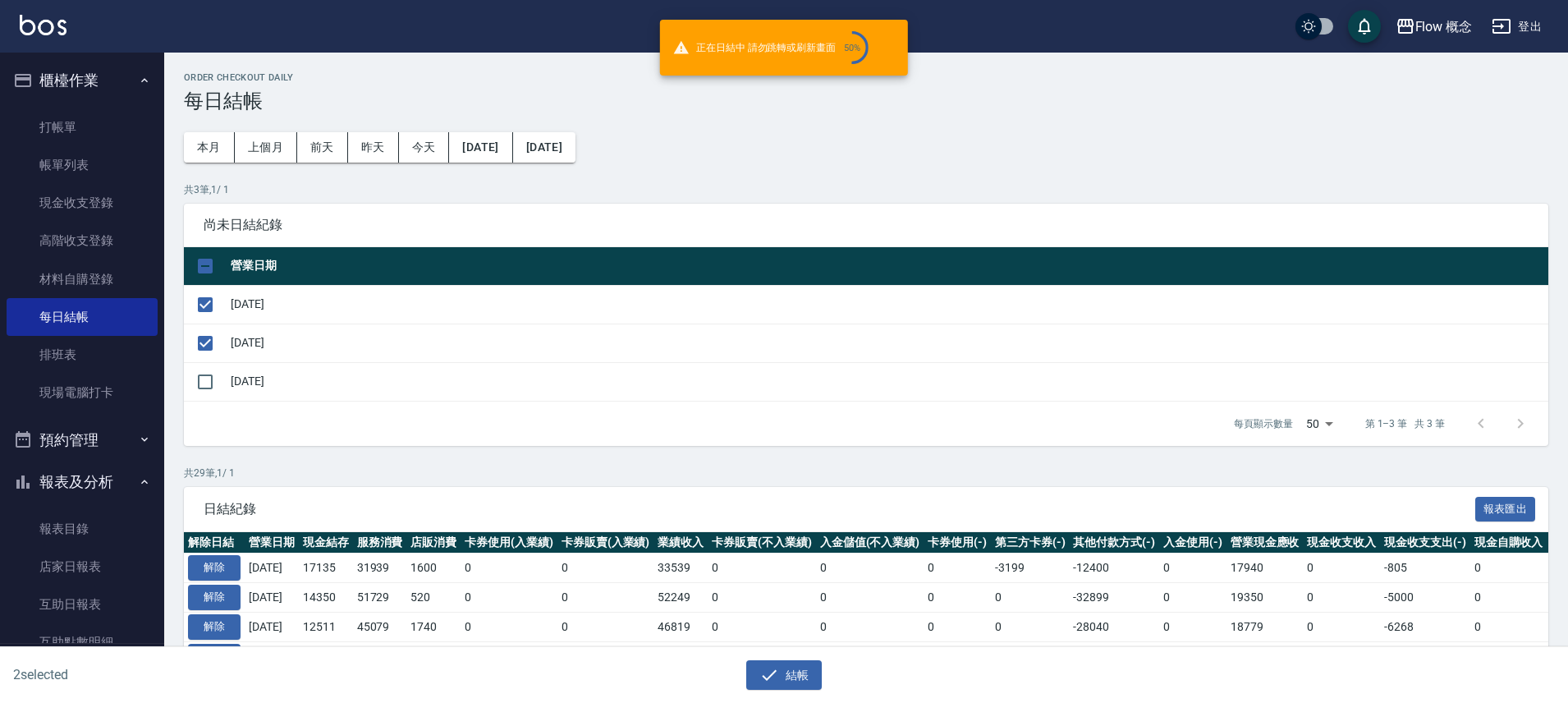
checkbox input "false"
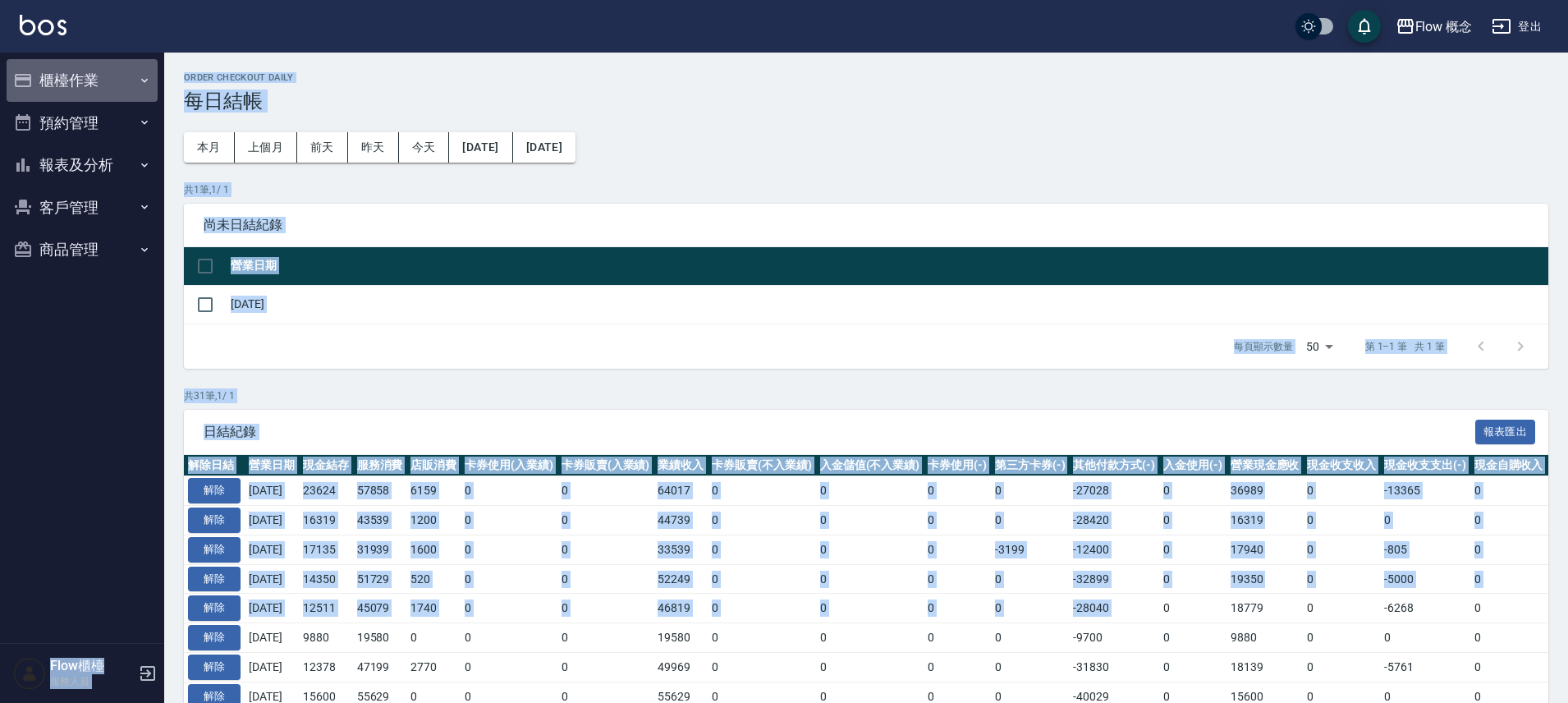
click at [48, 86] on button "櫃檯作業" at bounding box center [82, 80] width 151 height 43
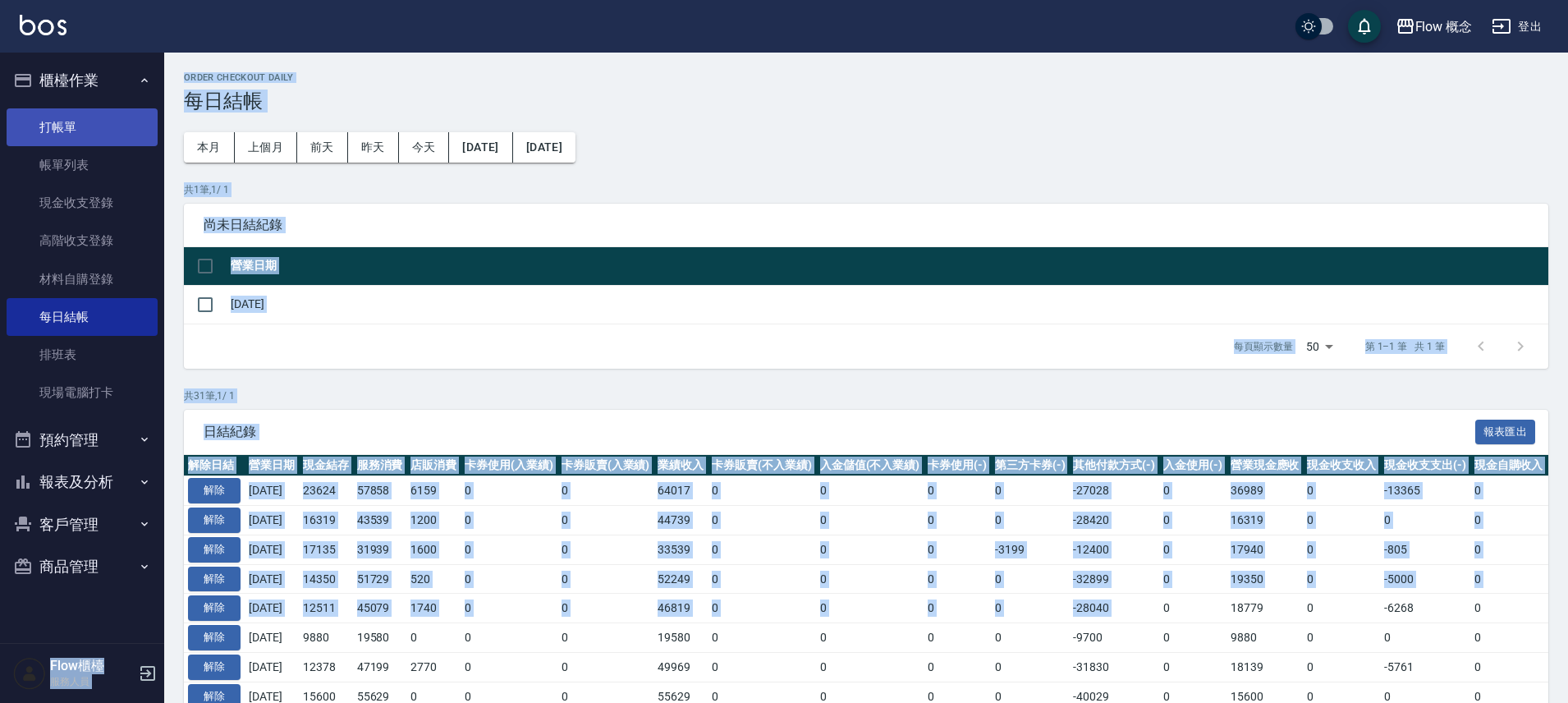
click at [79, 120] on link "打帳單" at bounding box center [82, 127] width 151 height 38
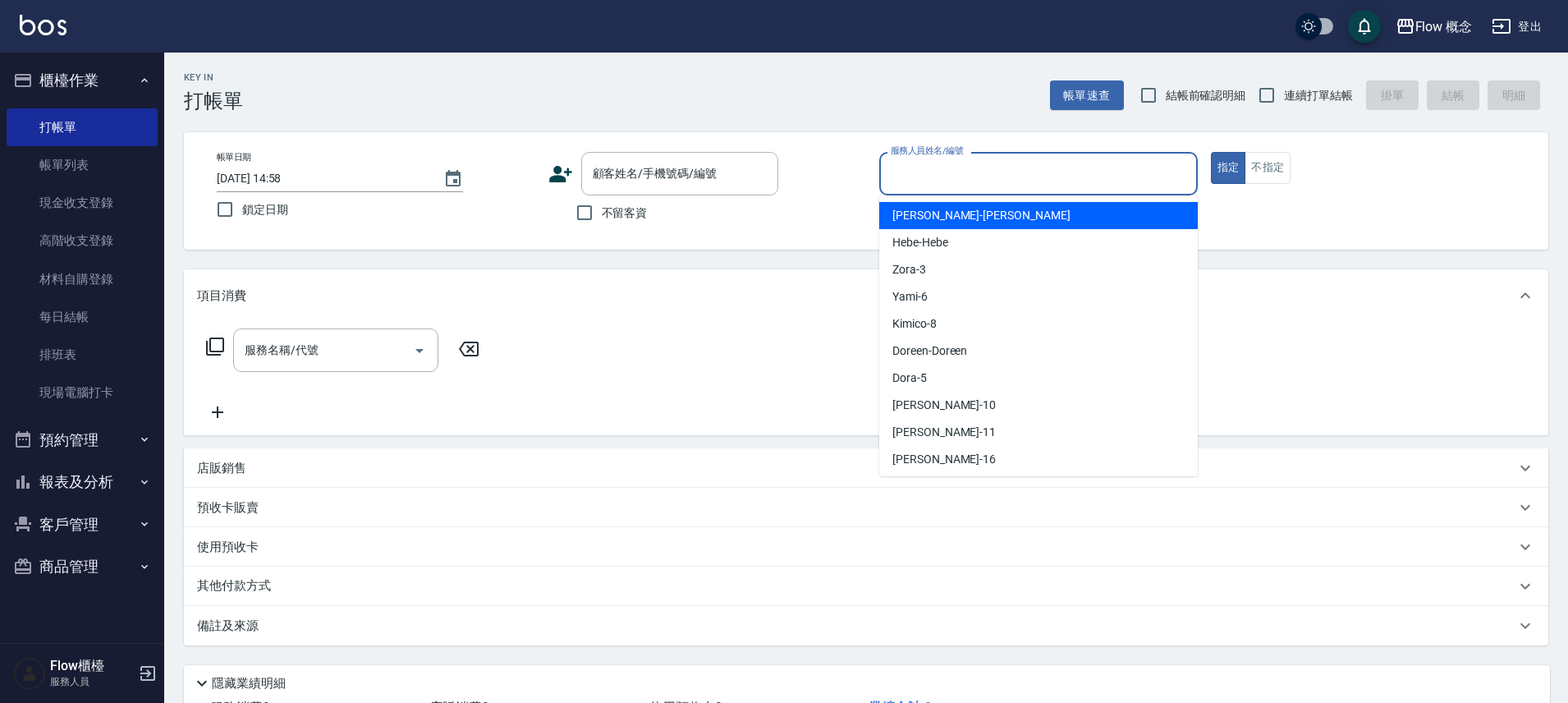
click at [991, 161] on input "服務人員姓名/編號" at bounding box center [1039, 173] width 304 height 29
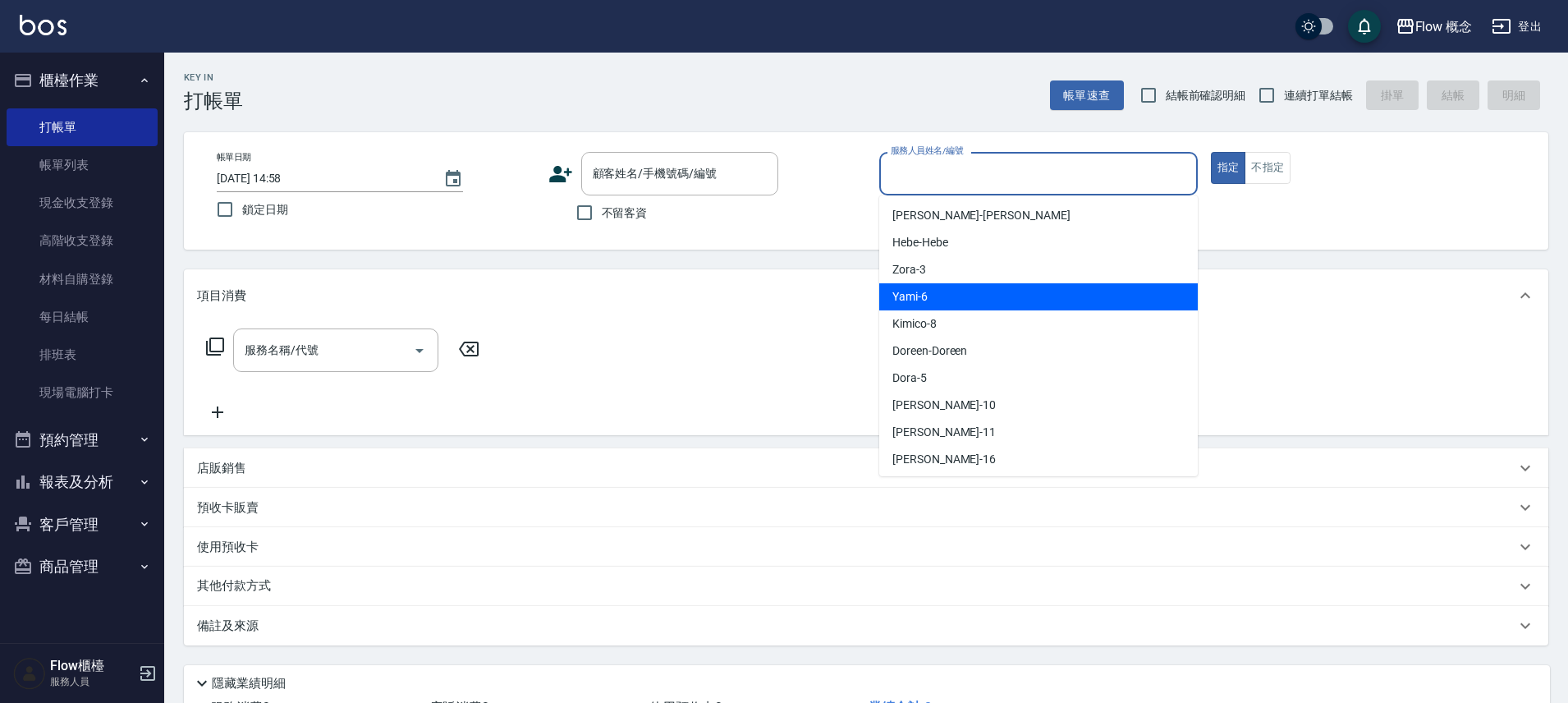
scroll to position [3, 0]
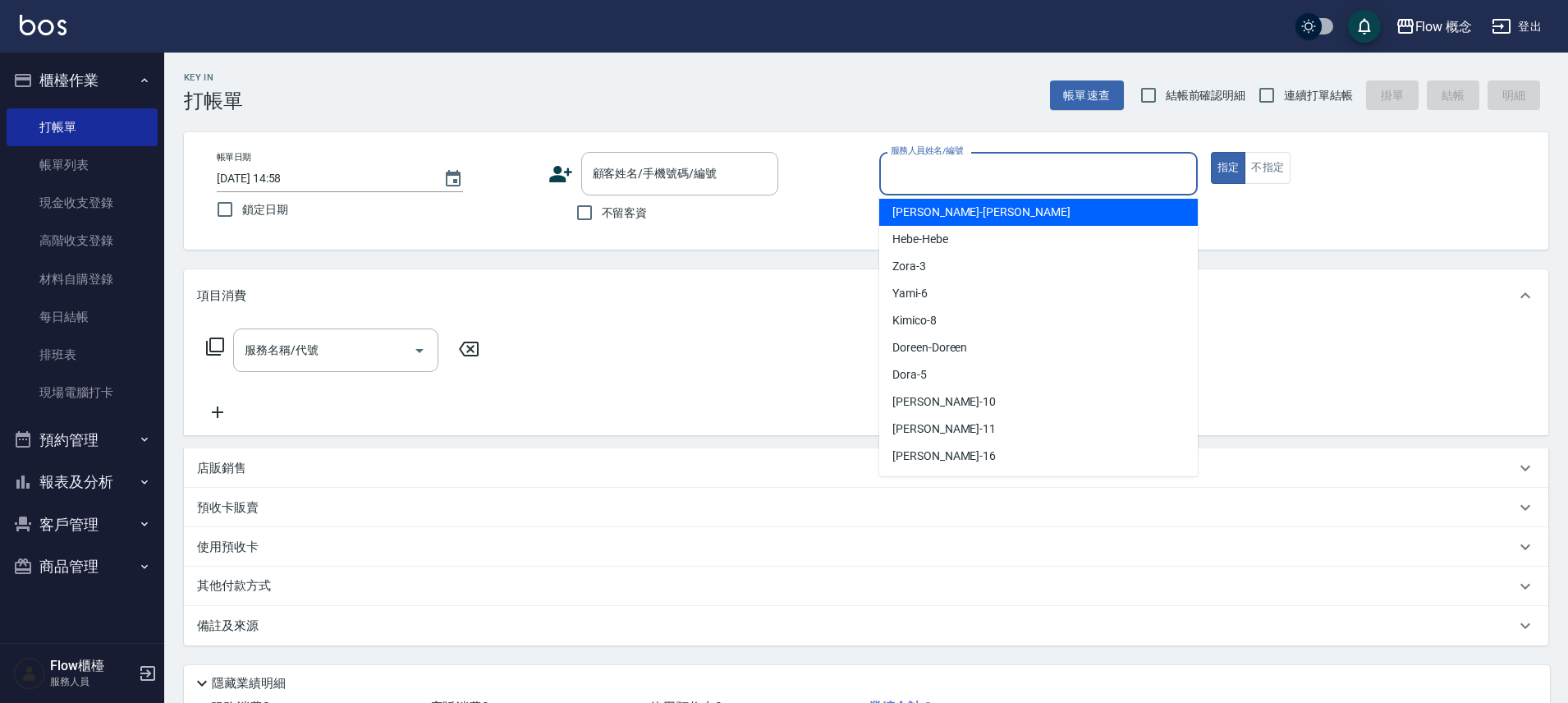
click at [957, 214] on div "Irene -Irene" at bounding box center [1039, 211] width 319 height 27
type input "Irene-Irene"
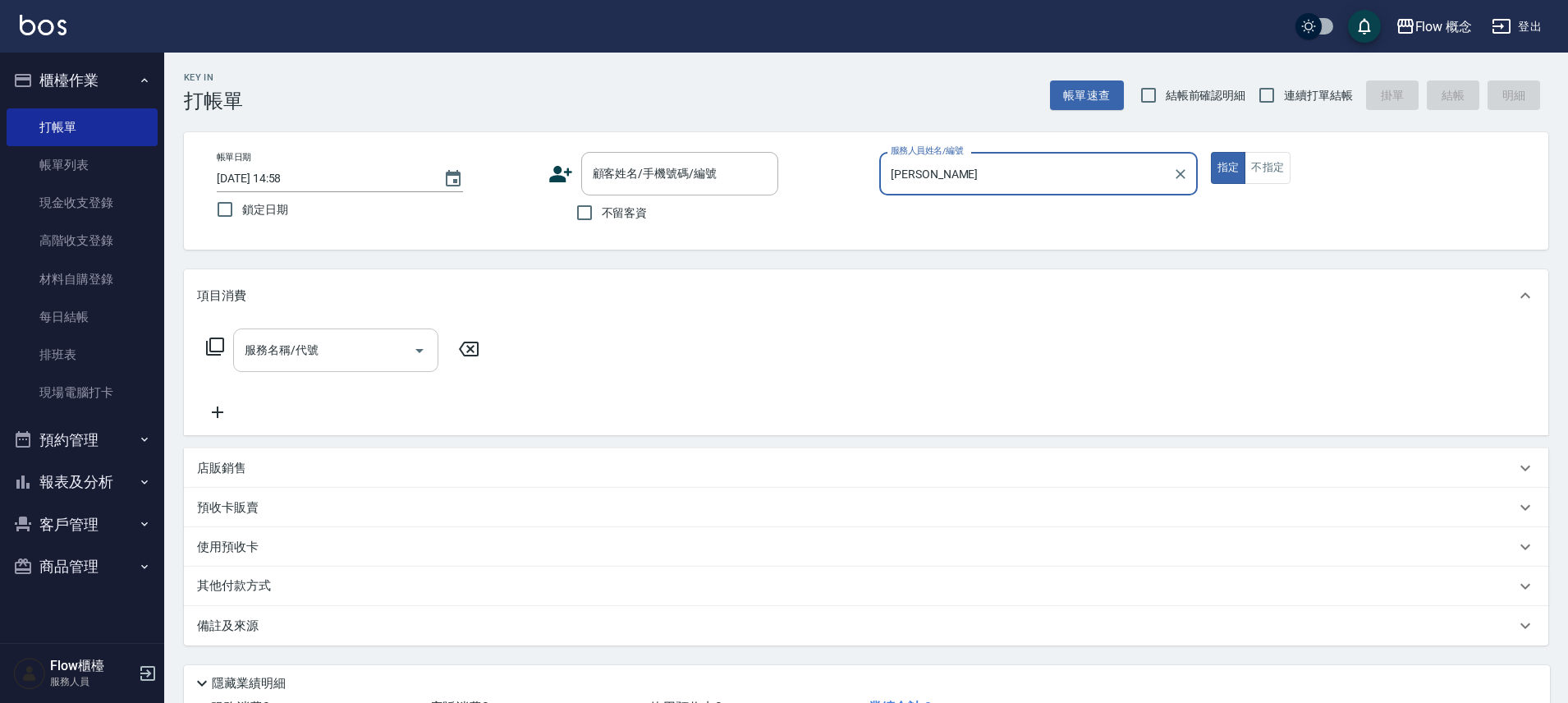
click at [252, 341] on div "服務名稱/代號 服務名稱/代號" at bounding box center [335, 350] width 205 height 44
click at [314, 355] on input "服務名稱/代號" at bounding box center [323, 349] width 166 height 29
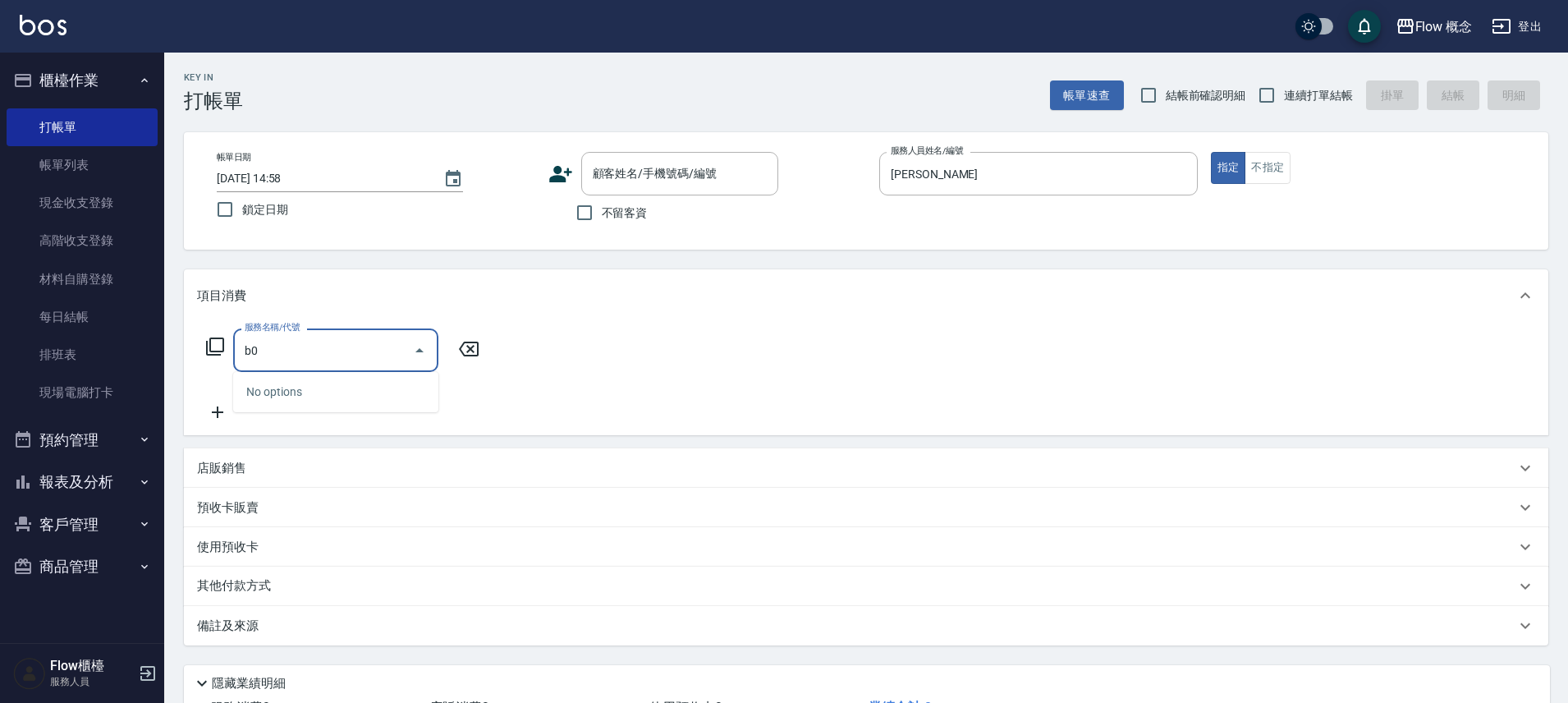
type input "b"
click at [379, 391] on span "染髮 - 2500" at bounding box center [335, 391] width 205 height 27
type input "染髮(401)"
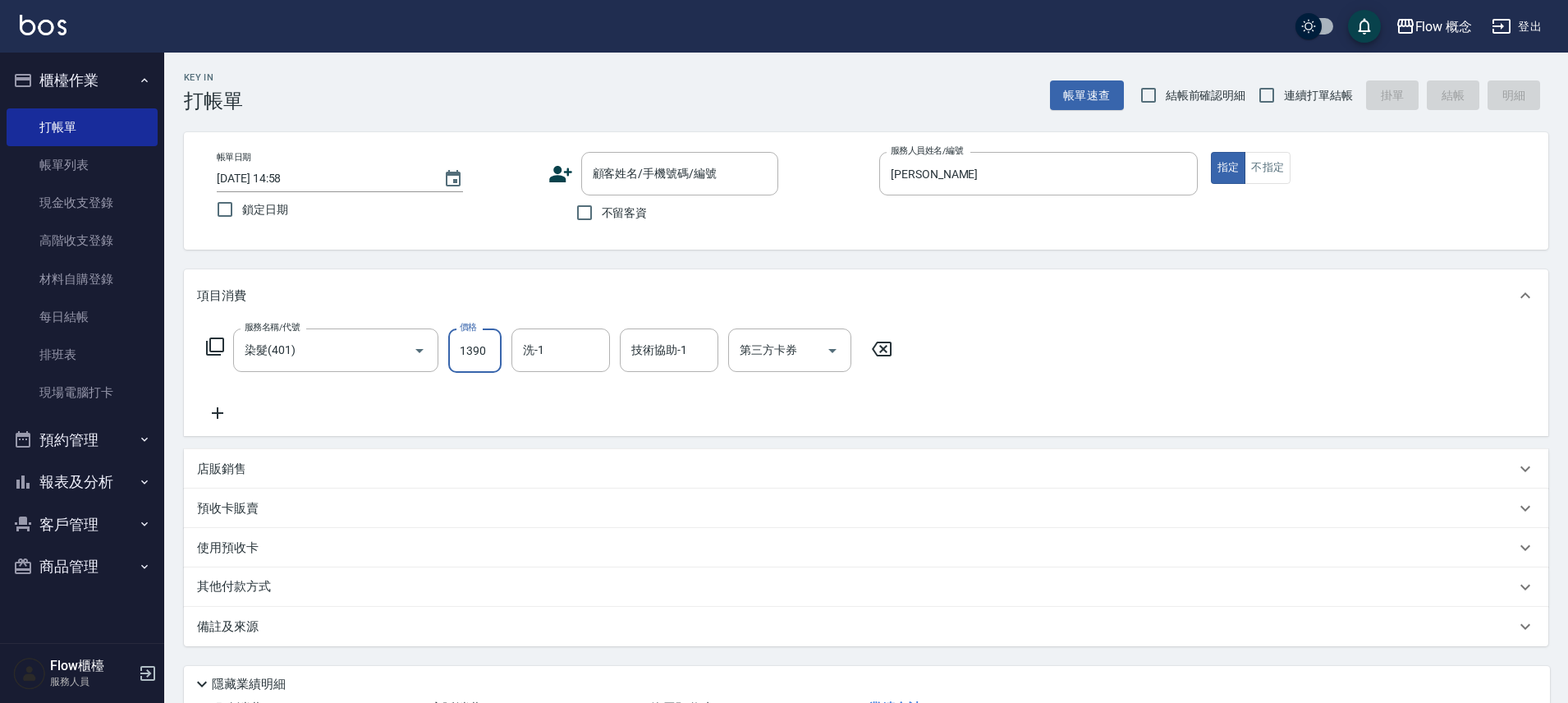
type input "1390"
click at [219, 414] on icon at bounding box center [218, 413] width 41 height 20
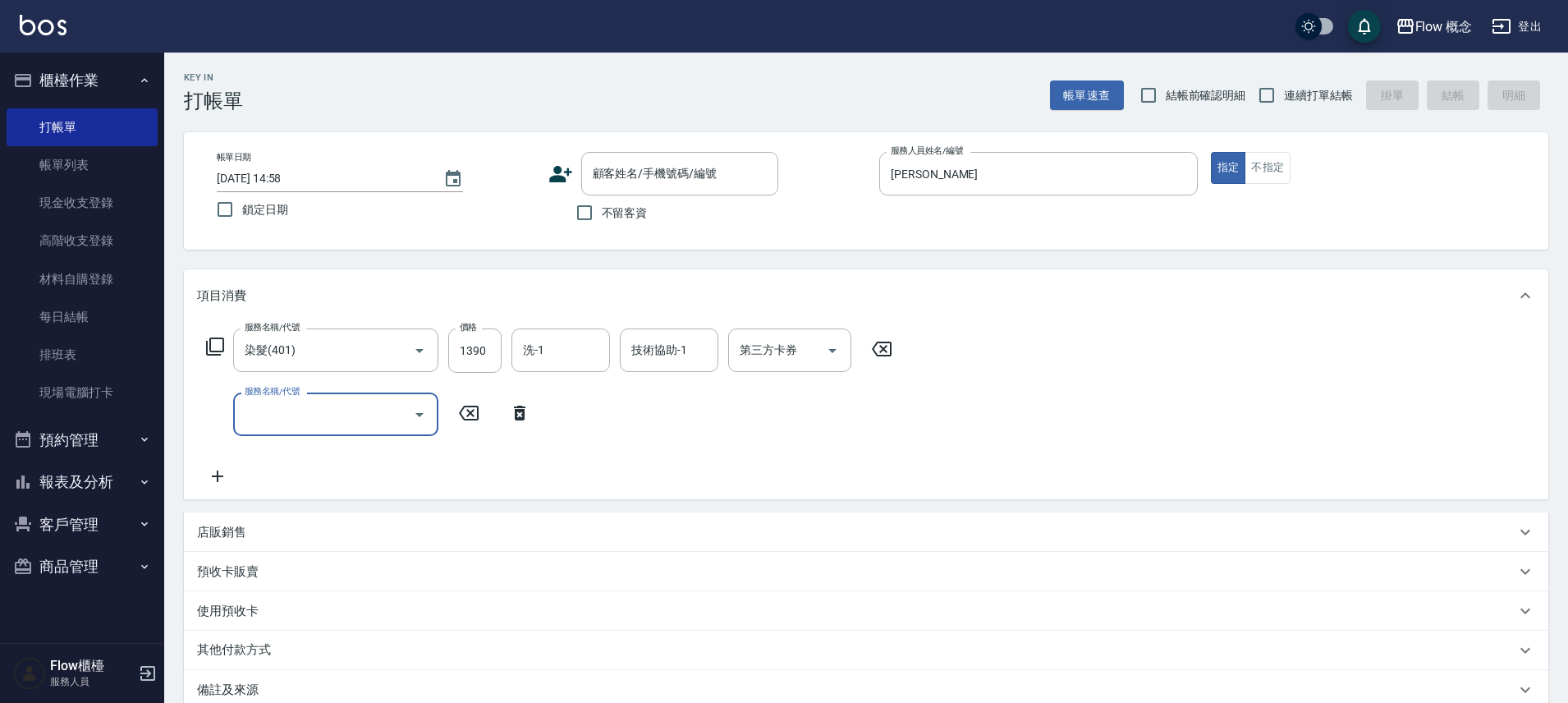
click at [264, 410] on input "服務名稱/代號" at bounding box center [323, 414] width 166 height 29
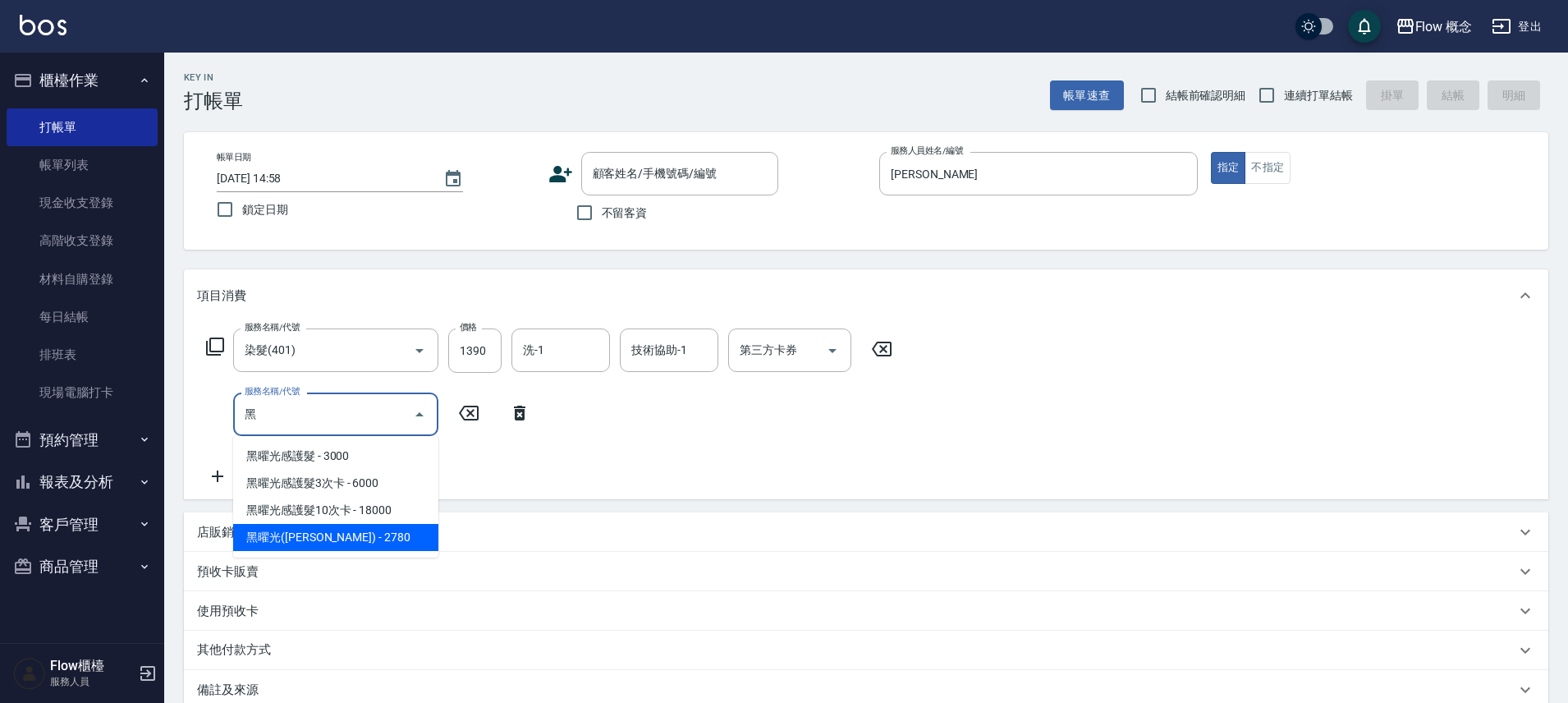
click at [295, 539] on span "黑曜光(Irene) - 2780" at bounding box center [335, 537] width 205 height 27
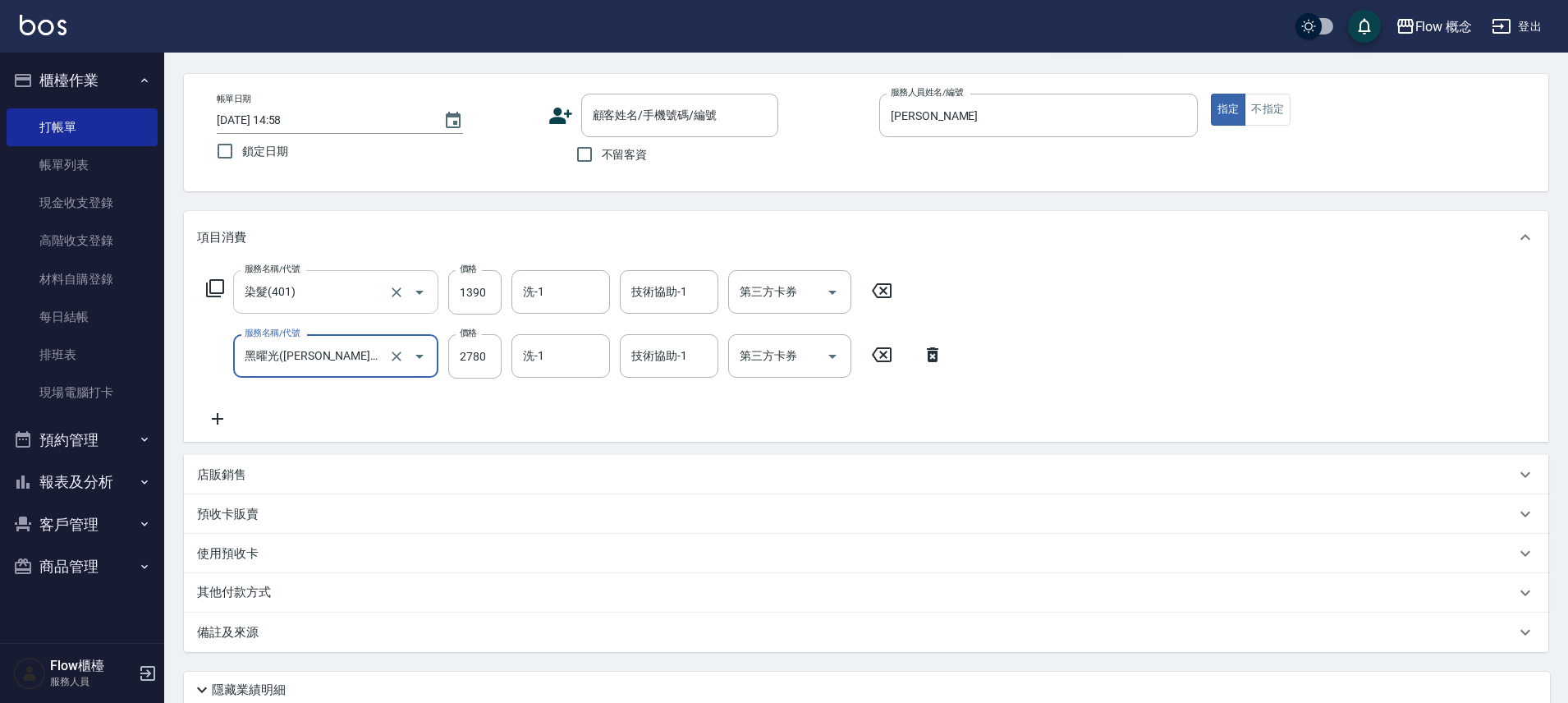
scroll to position [0, 0]
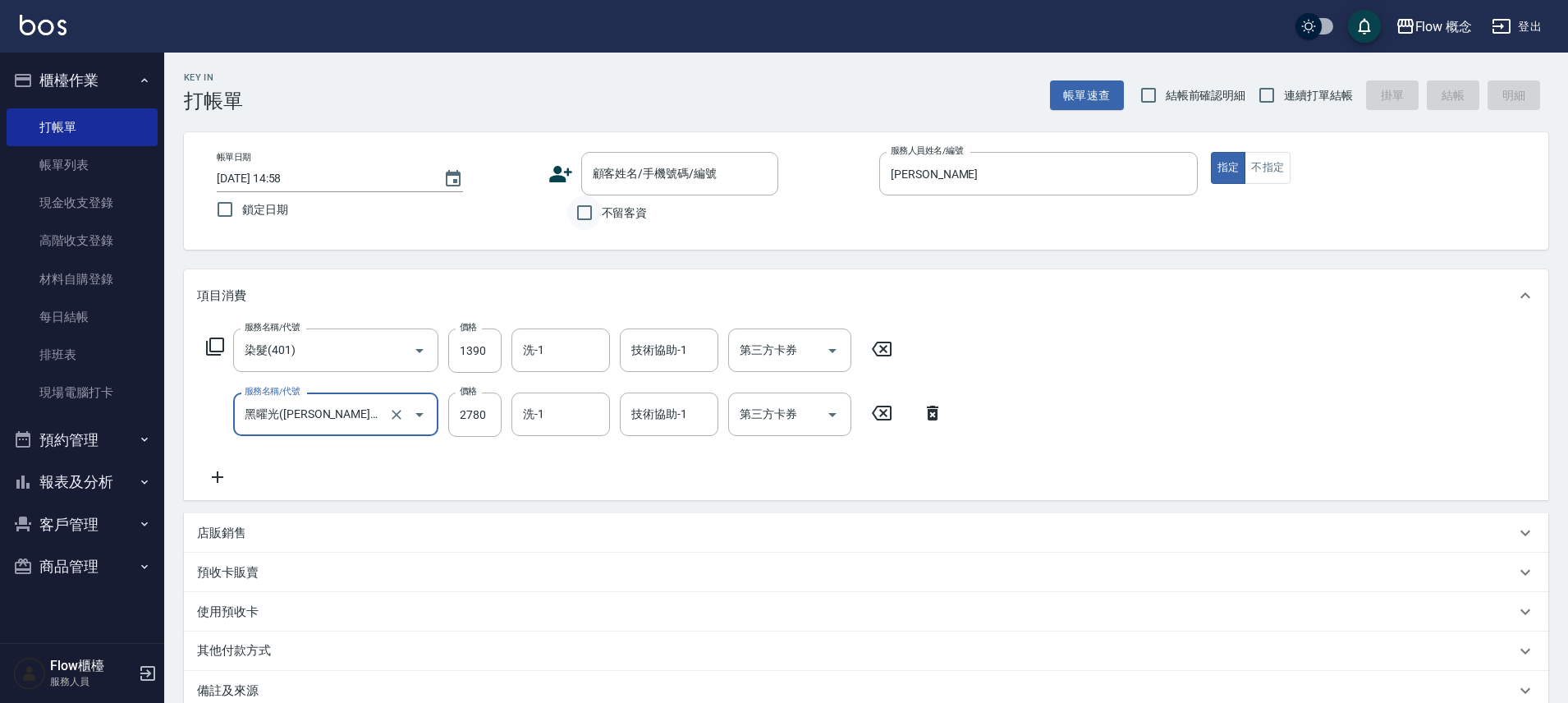
type input "黑曜光(Irene)(520)"
click at [592, 217] on input "不留客資" at bounding box center [584, 212] width 34 height 34
checkbox input "true"
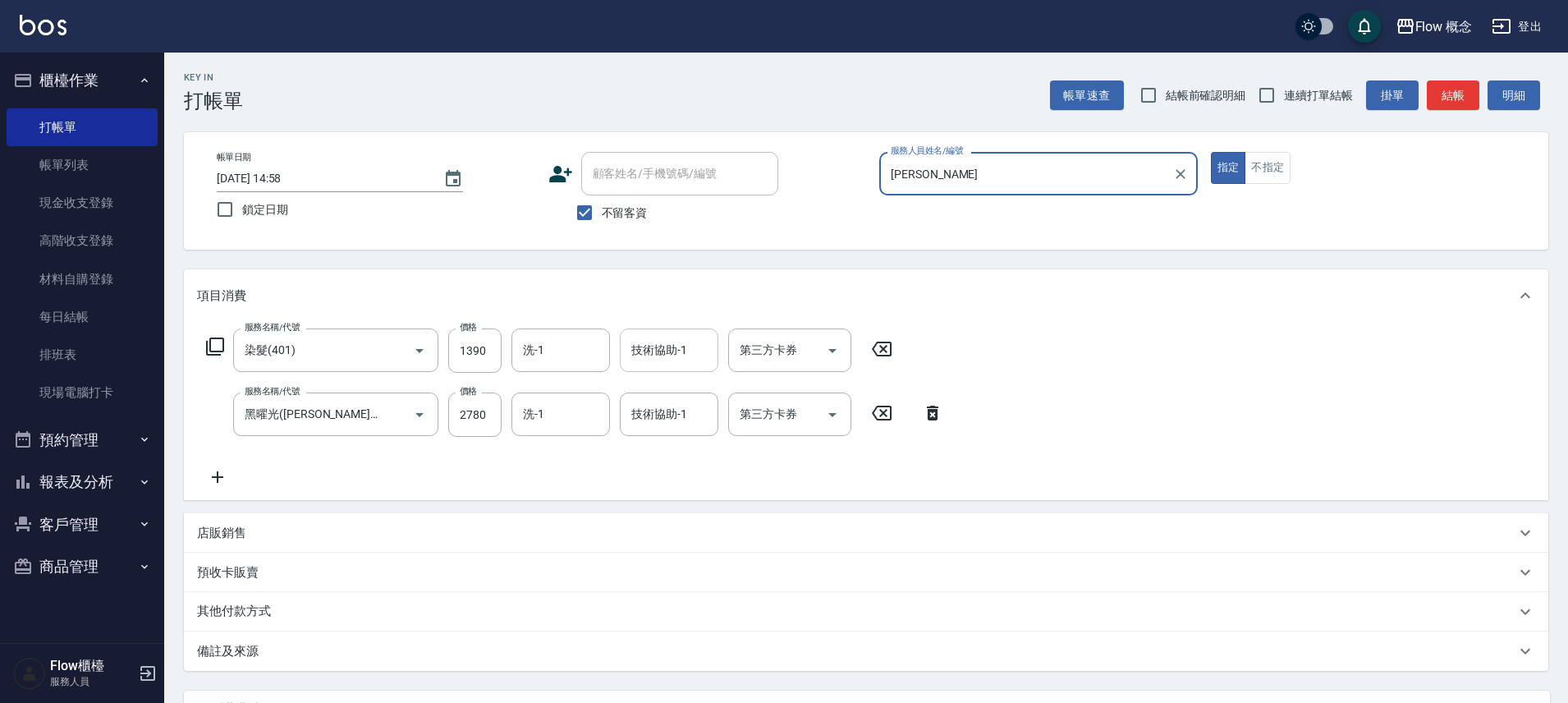
click at [663, 346] on div "技術協助-1 技術協助-1" at bounding box center [669, 350] width 99 height 44
type input "１"
type input "１７"
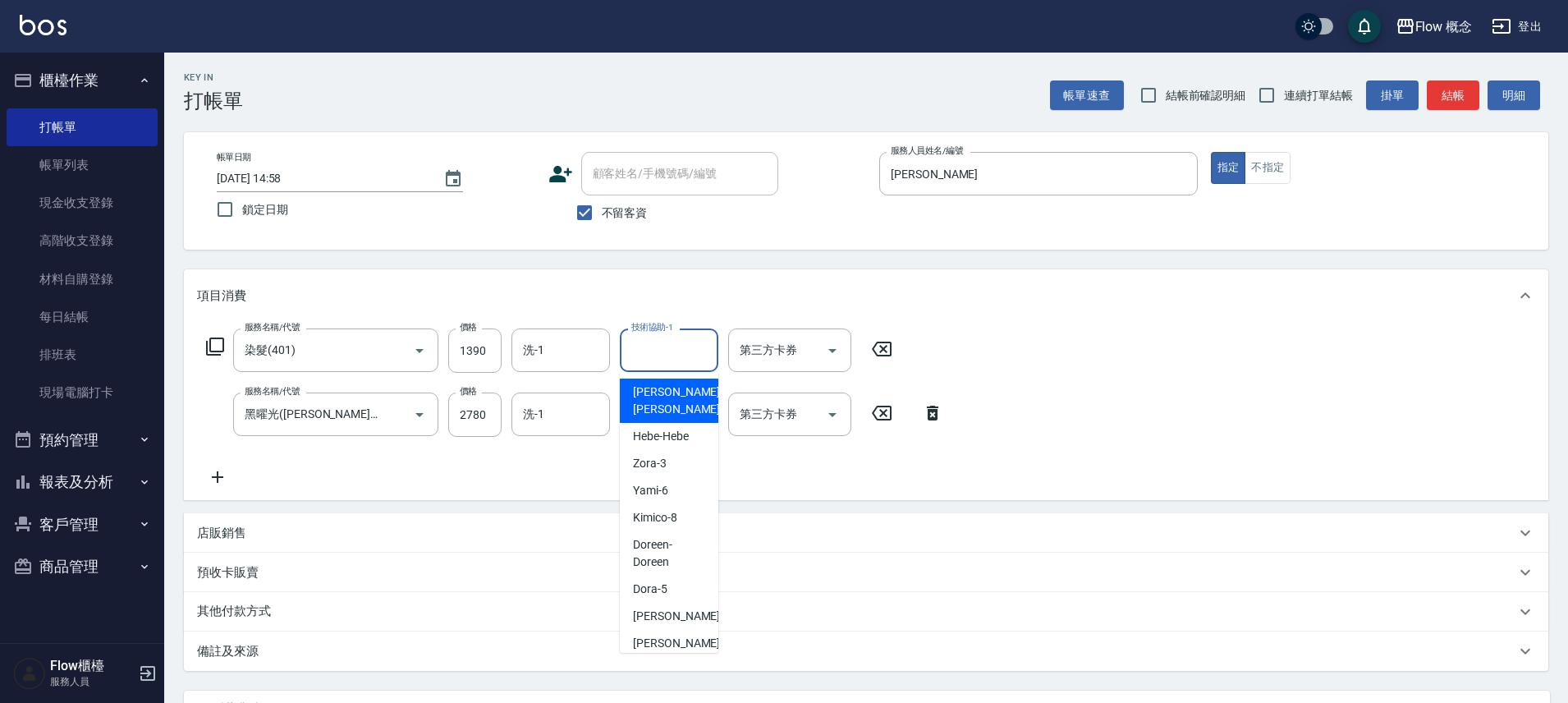
click at [664, 347] on div "技術協助-1 技術協助-1" at bounding box center [669, 350] width 99 height 44
drag, startPoint x: 663, startPoint y: 348, endPoint x: 665, endPoint y: 336, distance: 12.2
click at [665, 336] on div "技術協助-1 技術協助-1" at bounding box center [669, 350] width 99 height 44
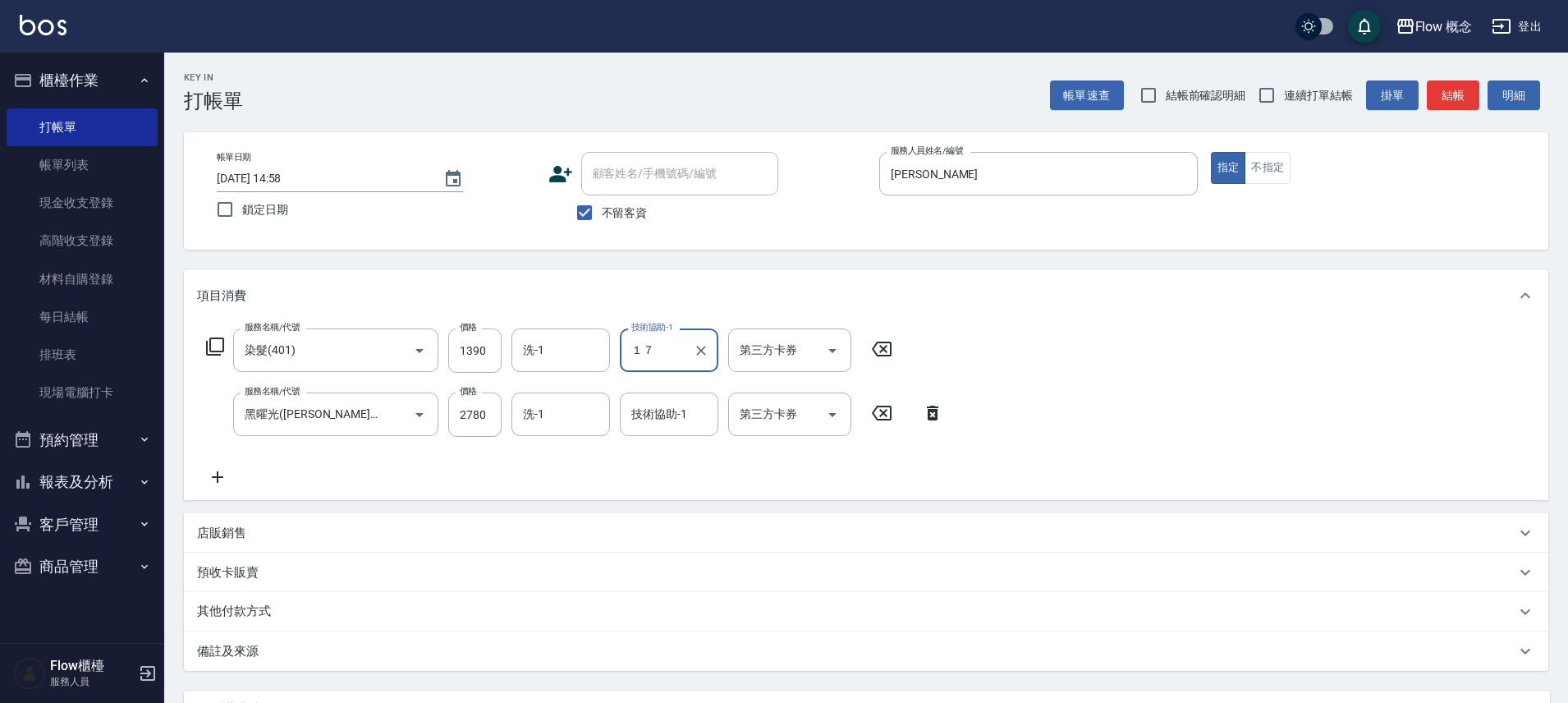
type input "１"
type input "佳蒨-17"
click at [676, 412] on input "技術協助-1" at bounding box center [669, 414] width 84 height 29
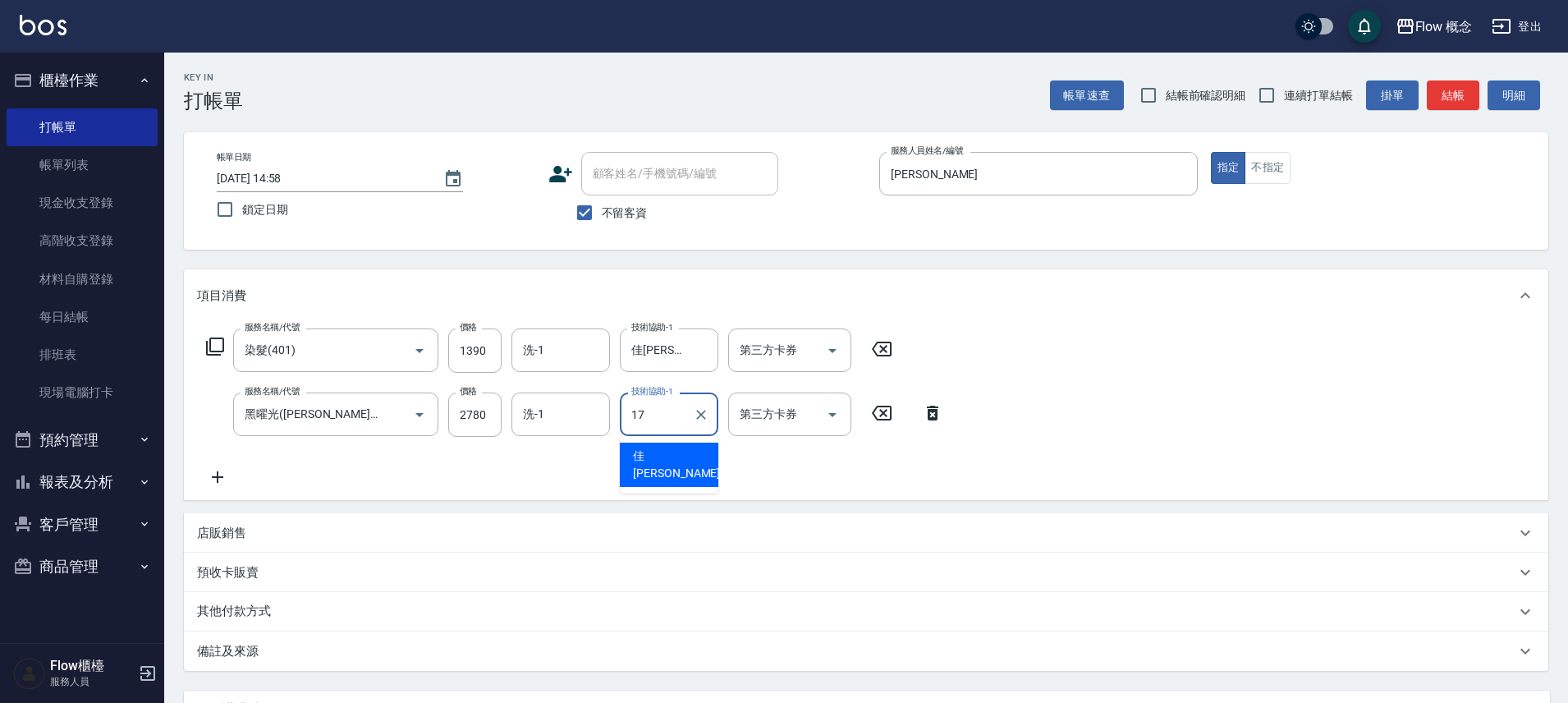
type input "佳蒨-17"
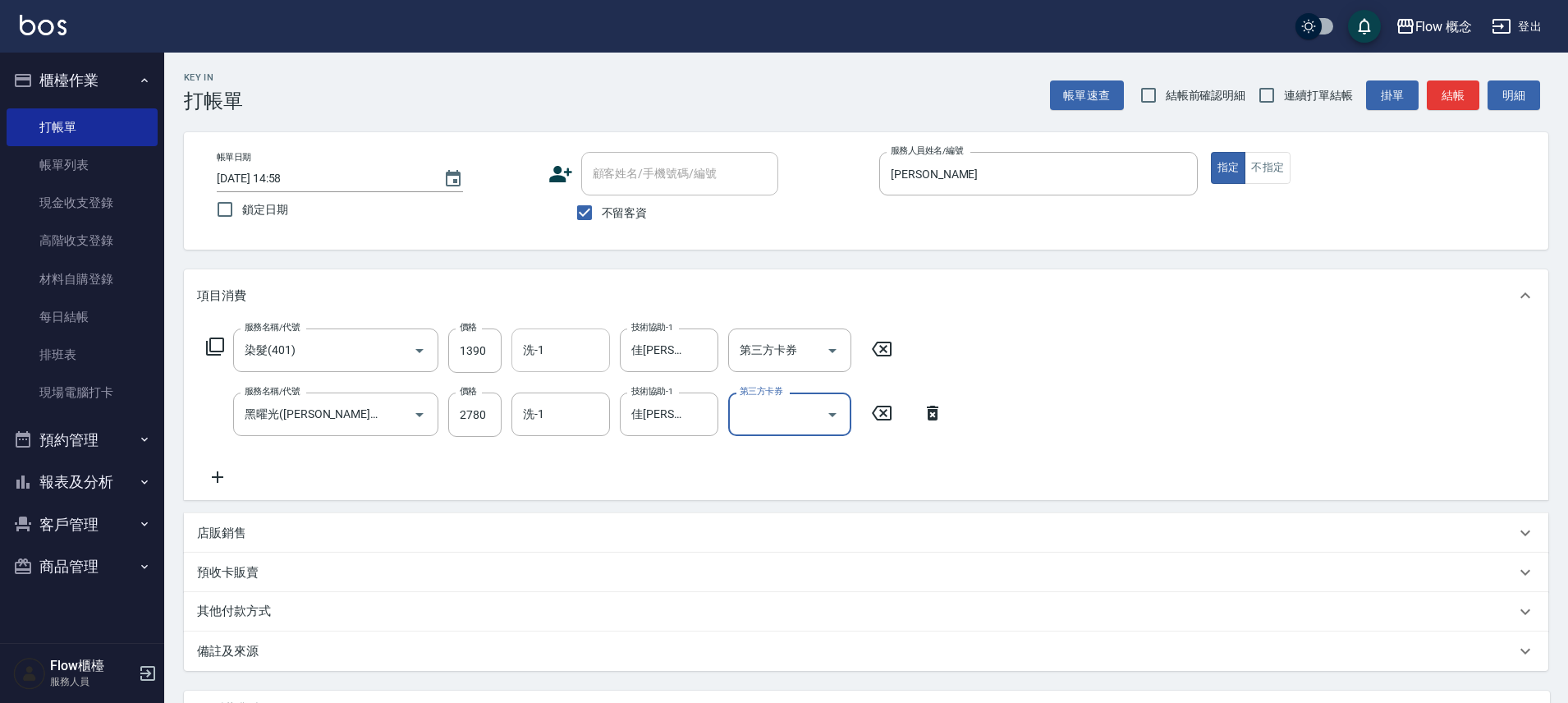
click at [571, 358] on input "洗-1" at bounding box center [561, 349] width 84 height 29
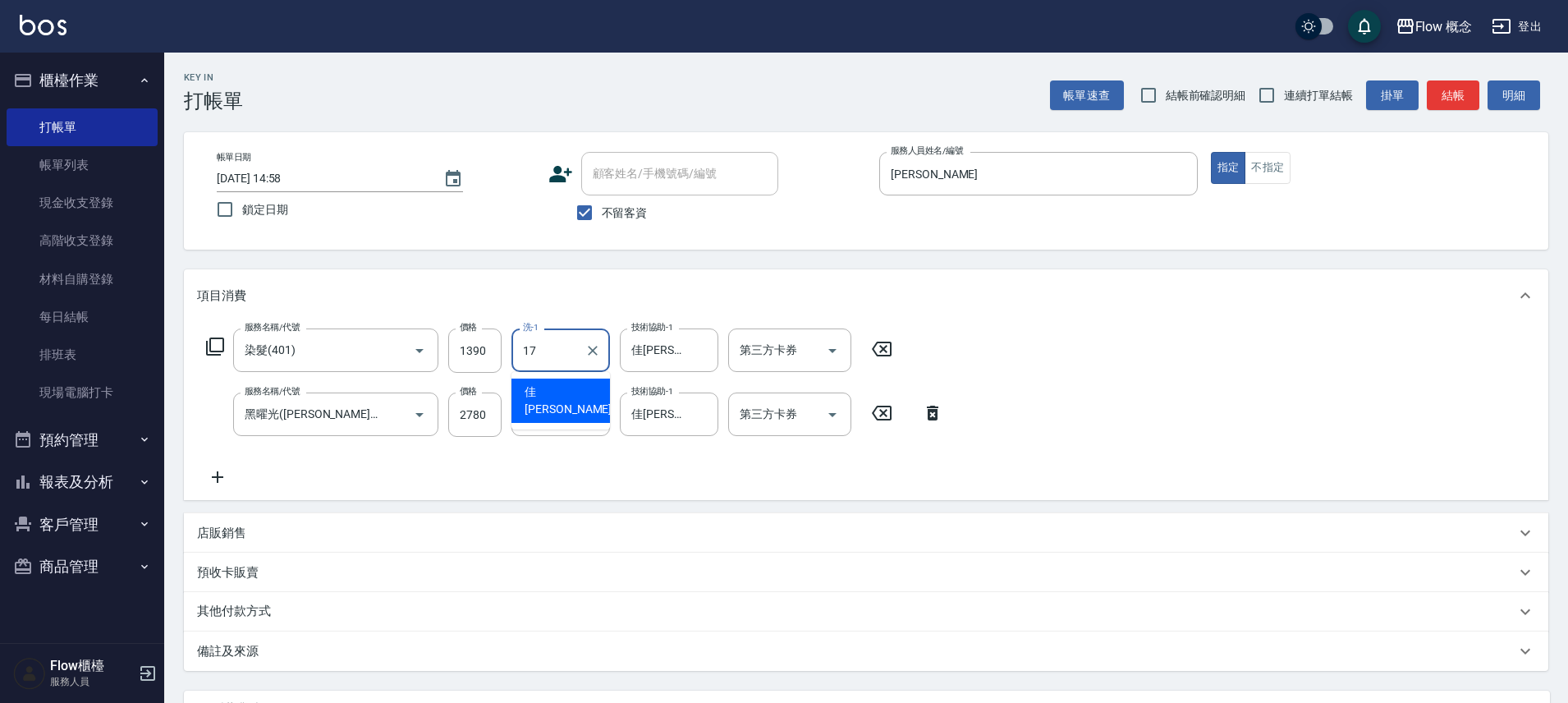
type input "佳蒨-17"
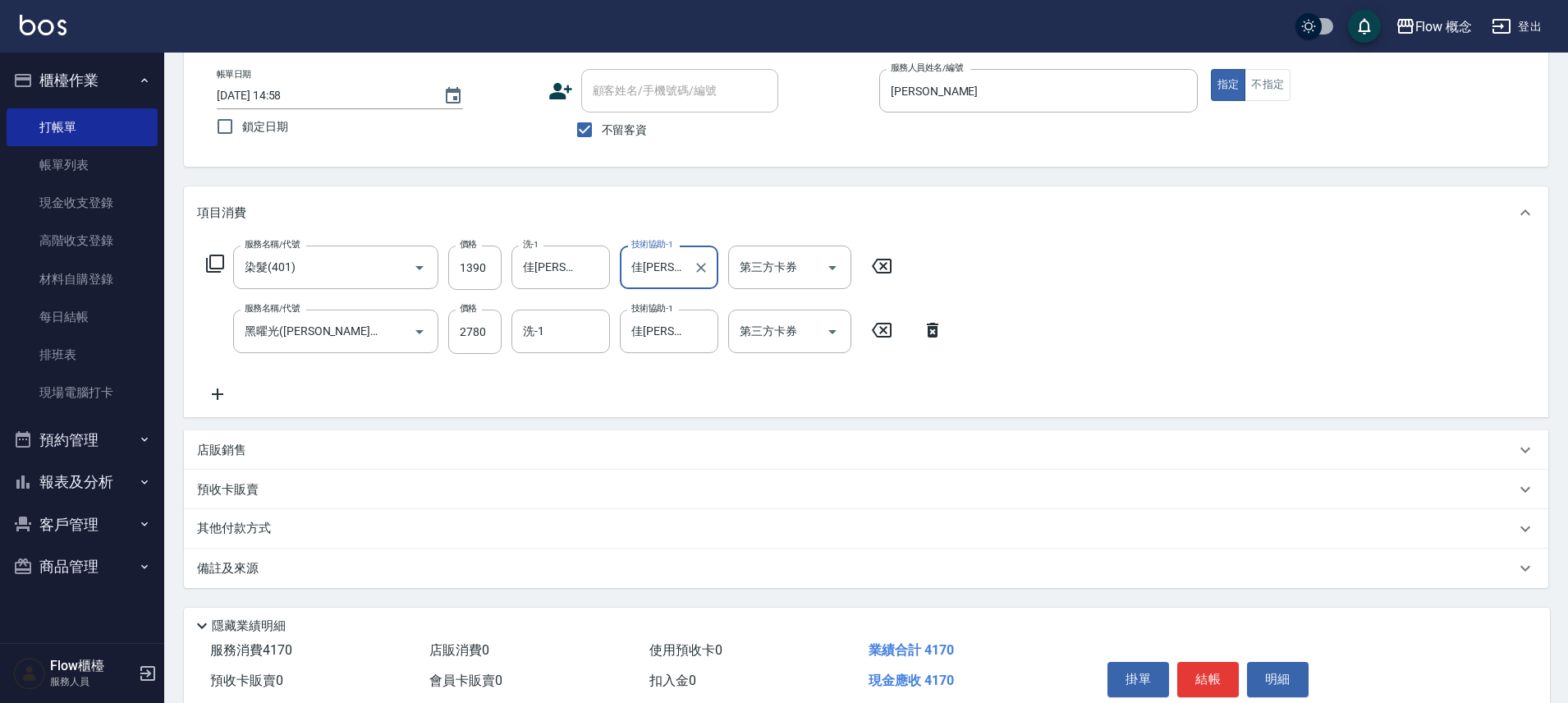
scroll to position [154, 0]
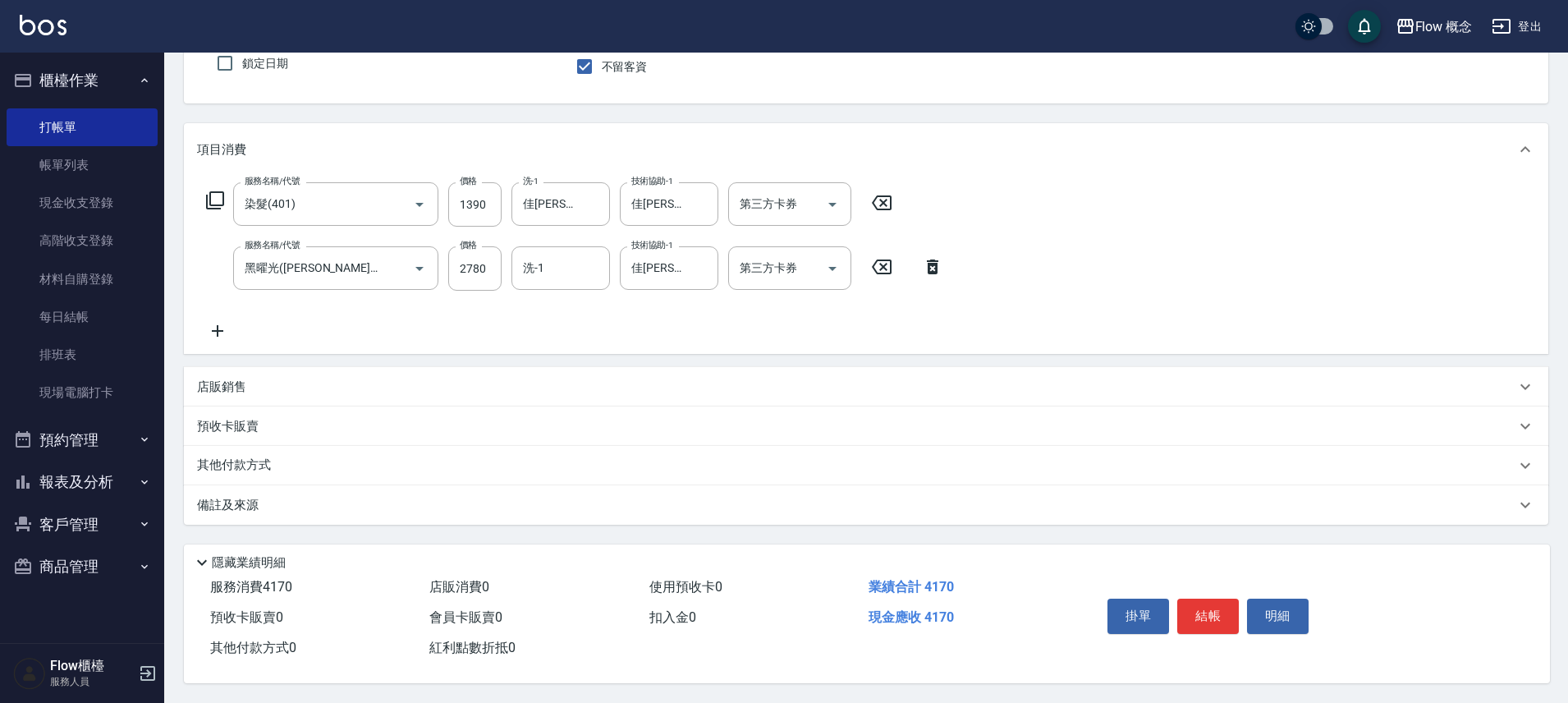
click at [265, 461] on p "其他付款方式" at bounding box center [238, 465] width 82 height 18
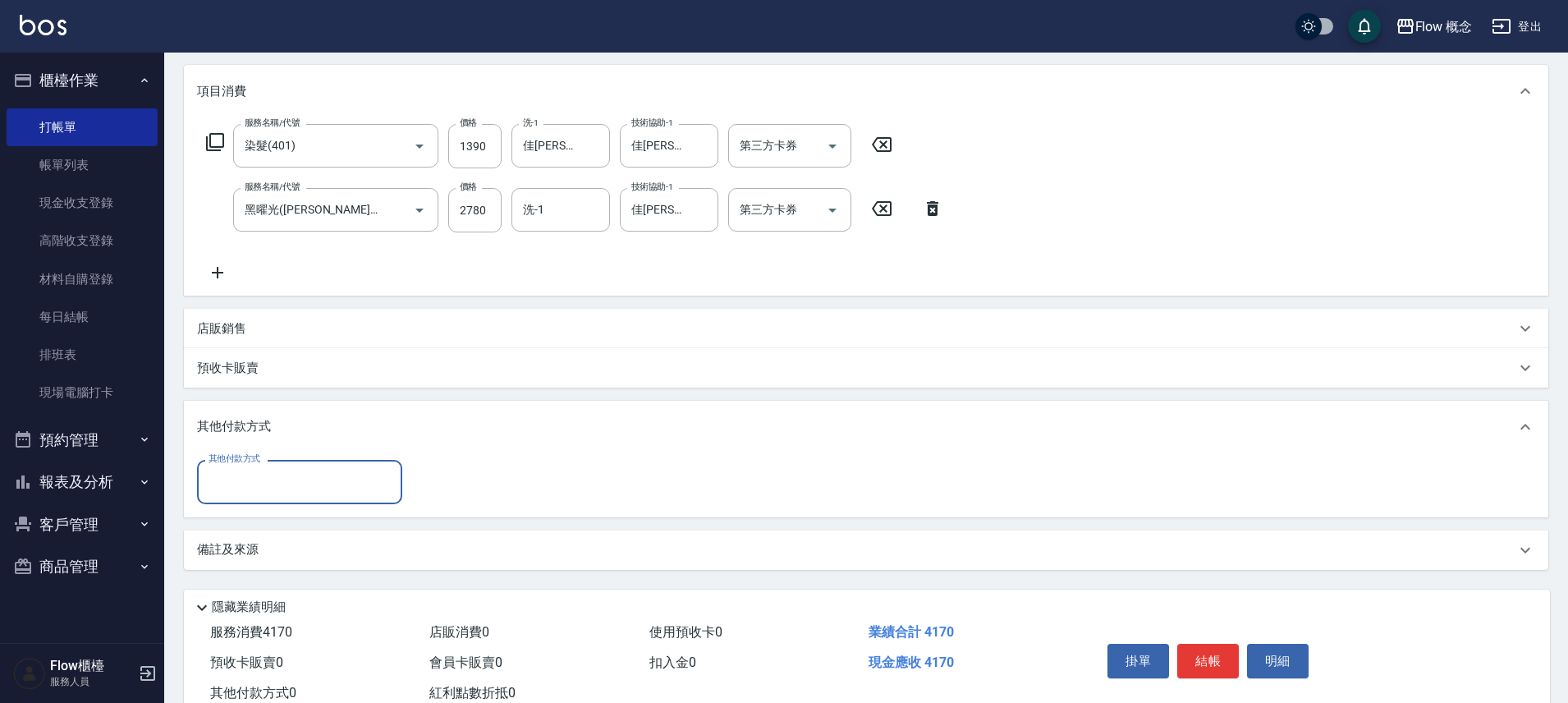
scroll to position [257, 0]
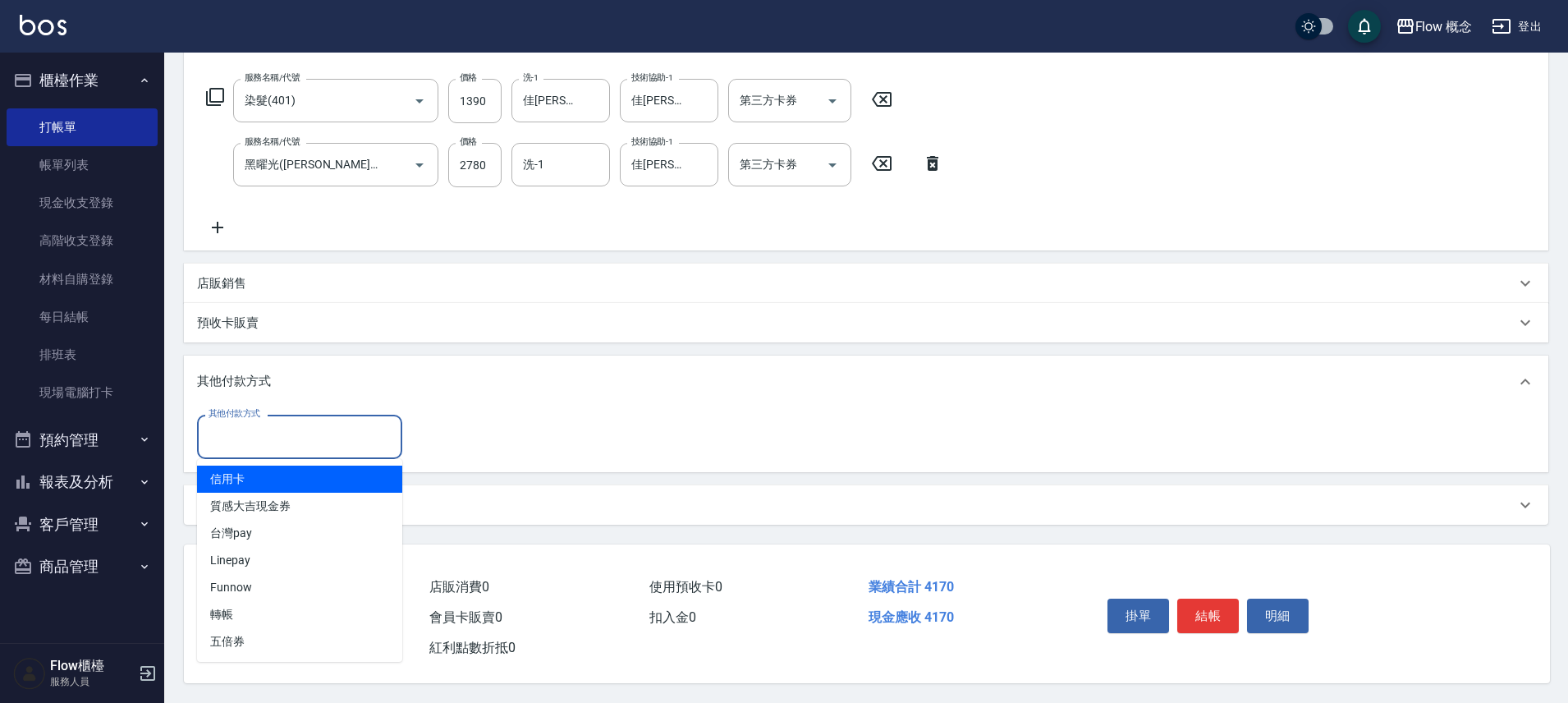
click at [279, 428] on input "其他付款方式" at bounding box center [300, 436] width 190 height 29
click at [323, 482] on span "信用卡" at bounding box center [300, 479] width 205 height 27
type input "信用卡"
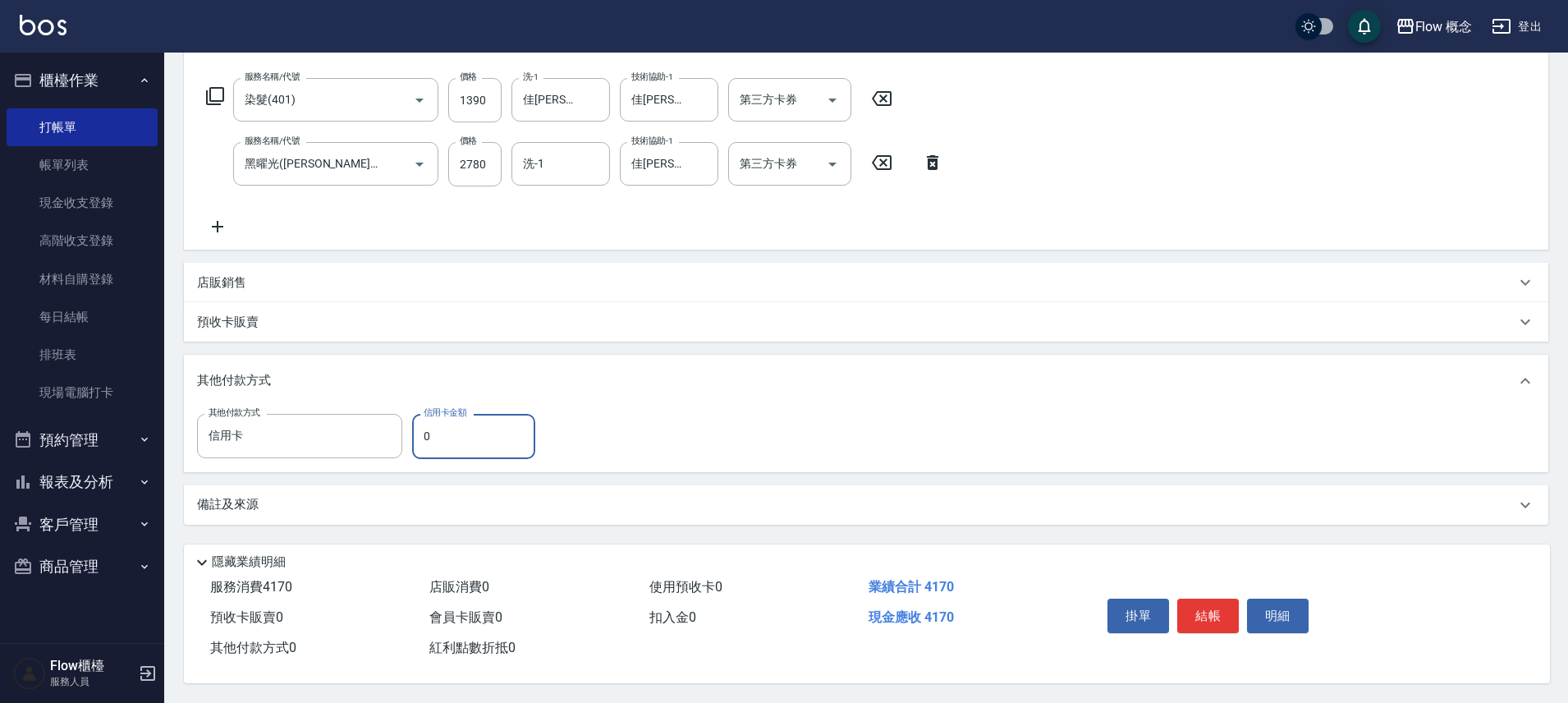
click at [500, 427] on input "0" at bounding box center [473, 436] width 123 height 45
type input "2100"
click at [1224, 623] on button "結帳" at bounding box center [1208, 615] width 61 height 34
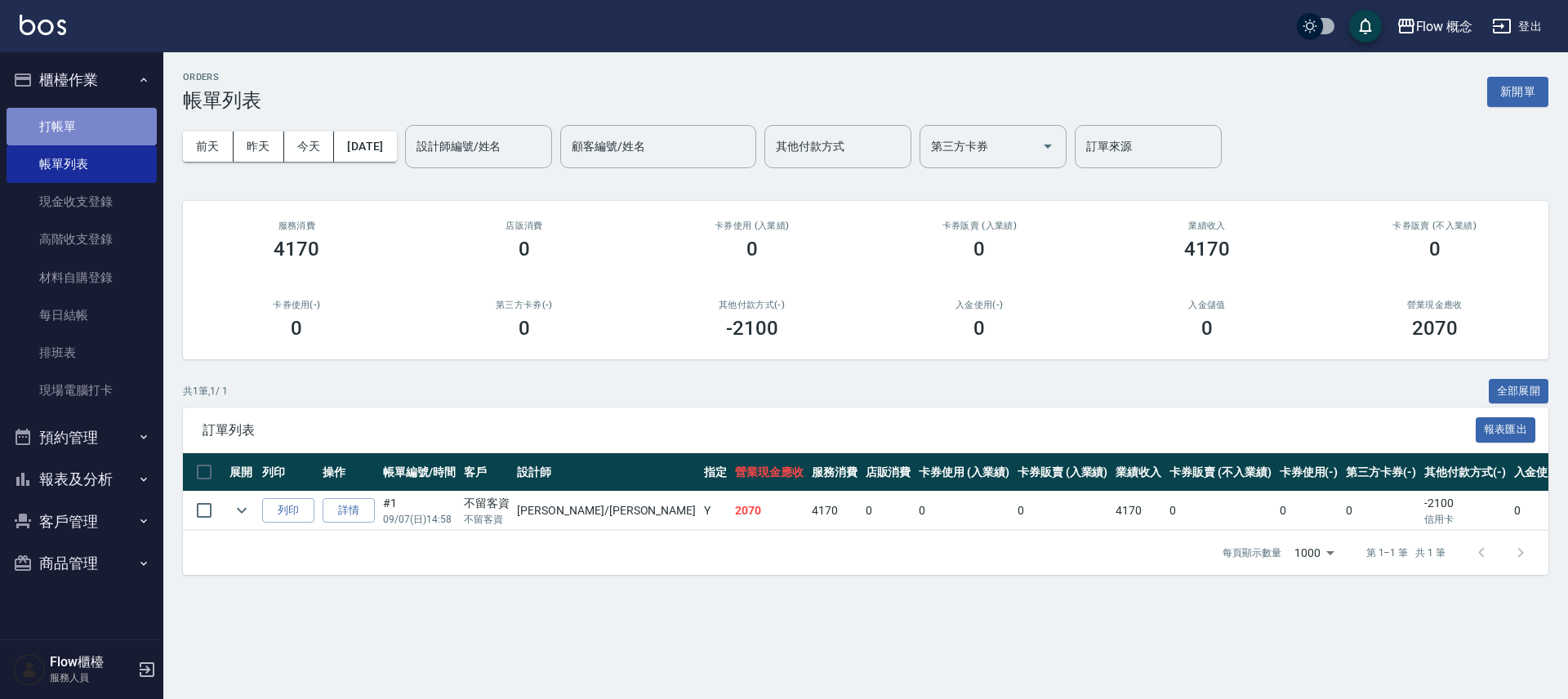
click at [89, 139] on link "打帳單" at bounding box center [82, 126] width 150 height 37
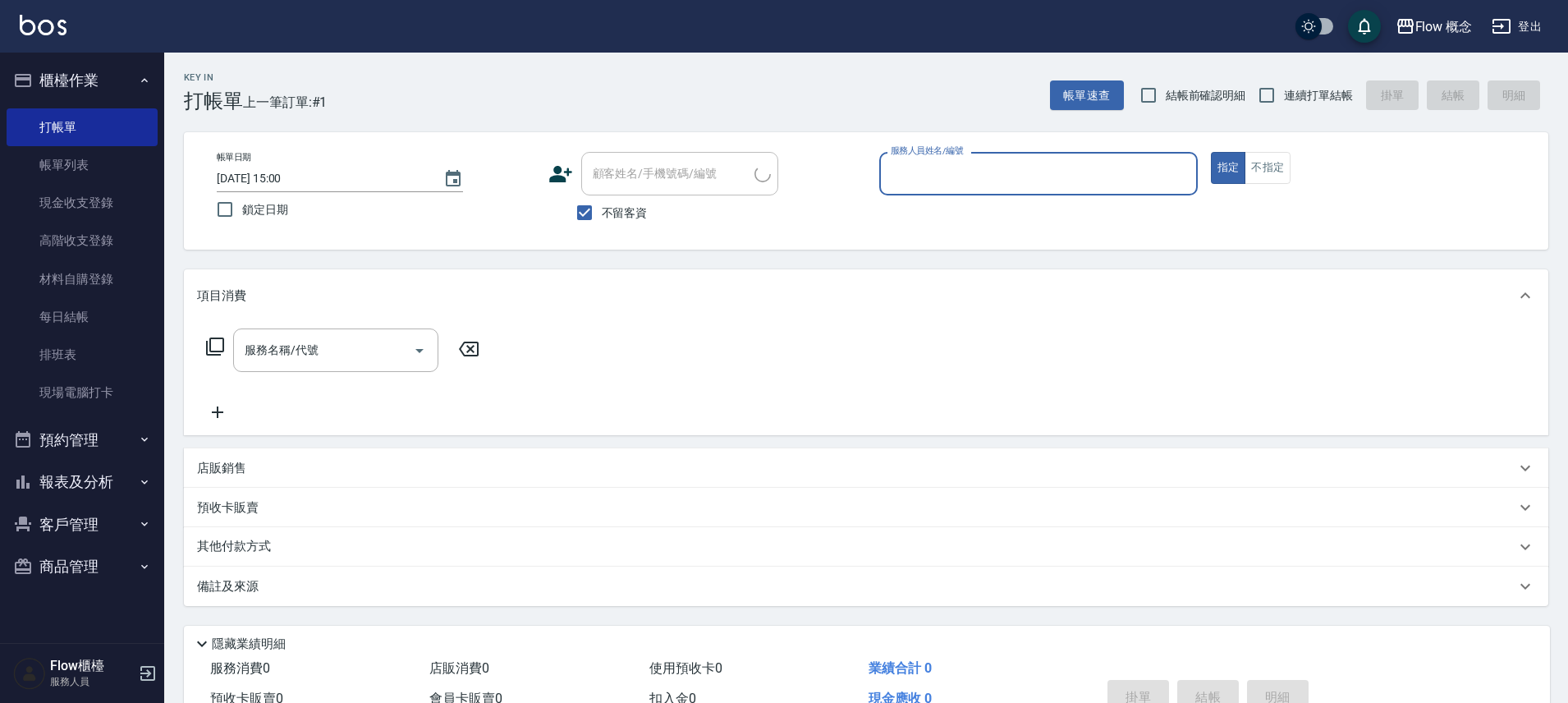
click at [966, 182] on input "服務人員姓名/編號" at bounding box center [1039, 173] width 304 height 29
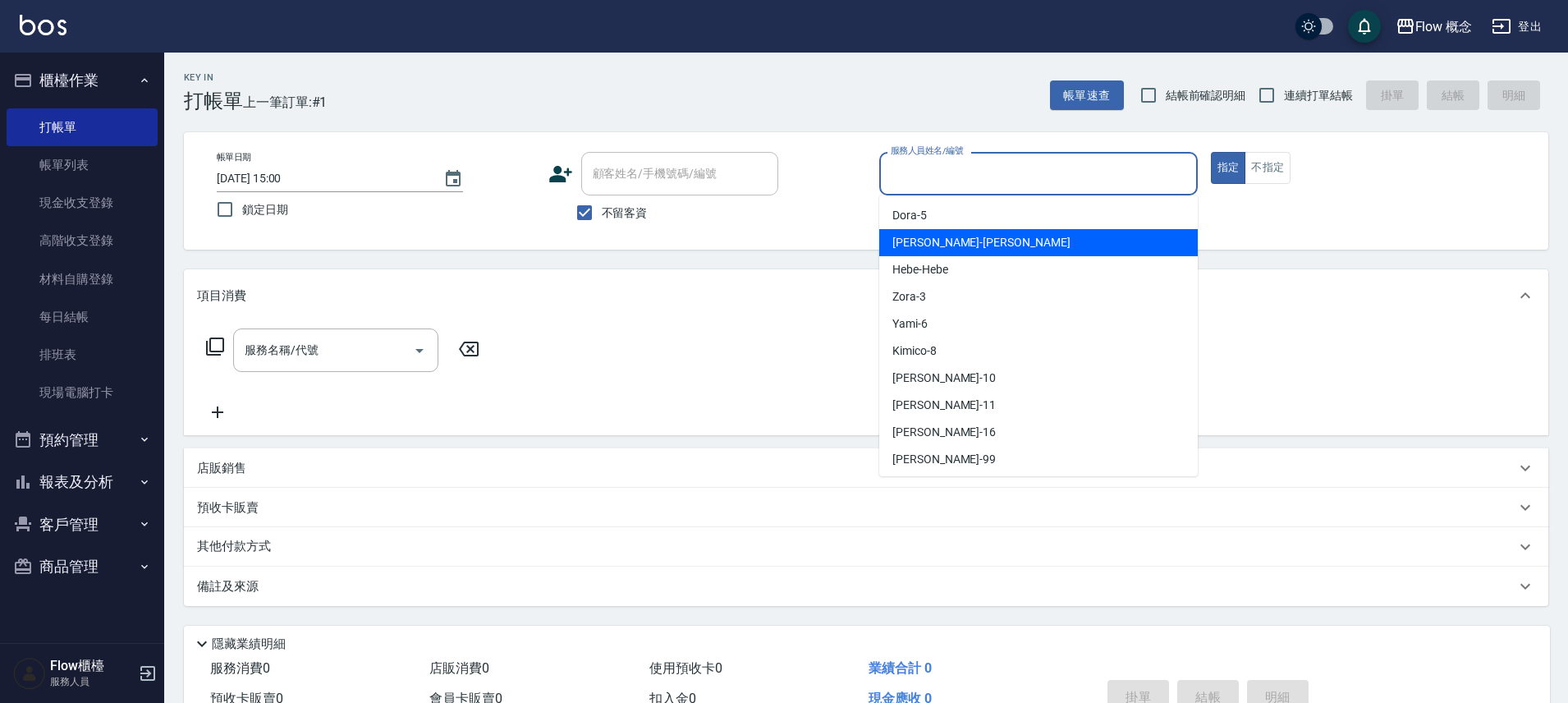
click at [951, 243] on div "Irene -Irene" at bounding box center [1039, 242] width 319 height 27
type input "Irene-Irene"
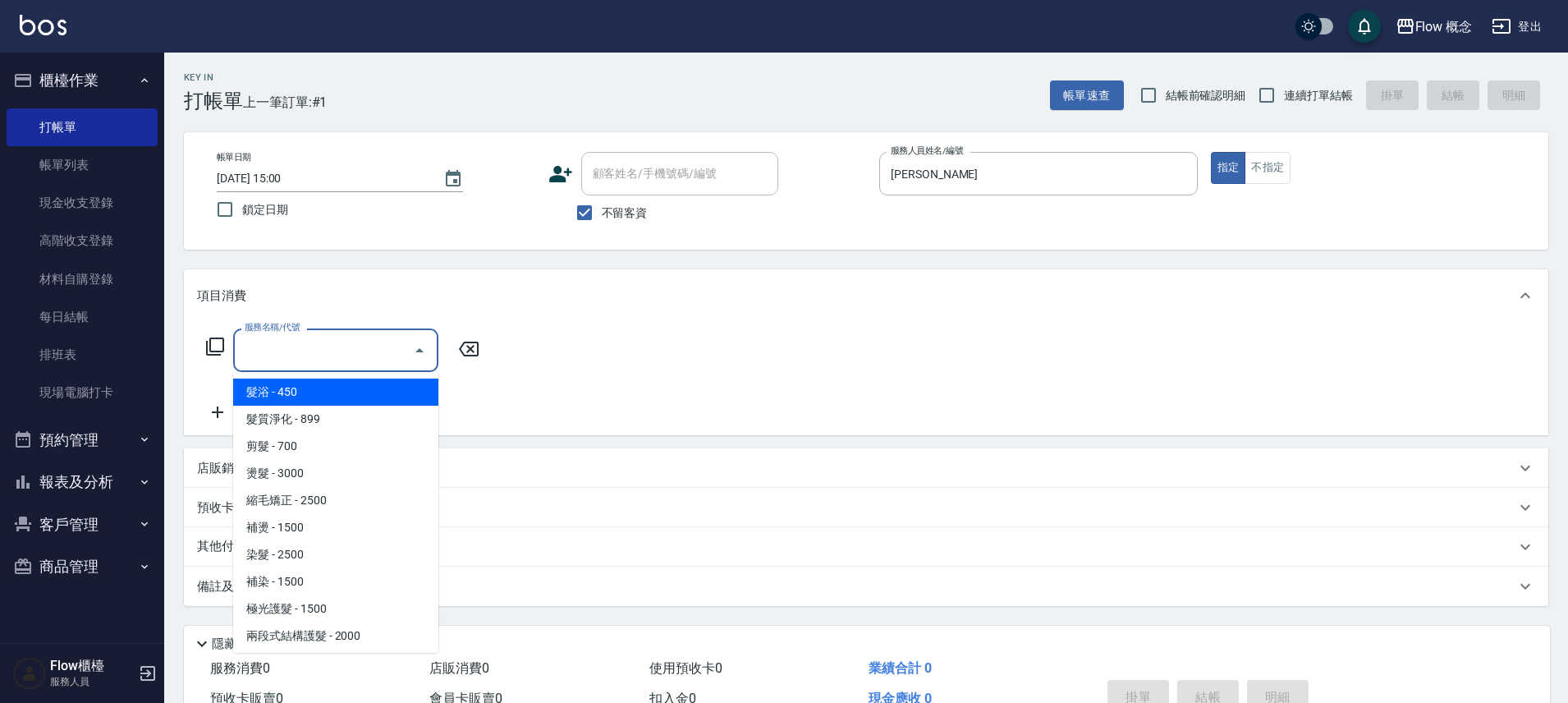
click at [313, 345] on input "服務名稱/代號" at bounding box center [323, 349] width 166 height 29
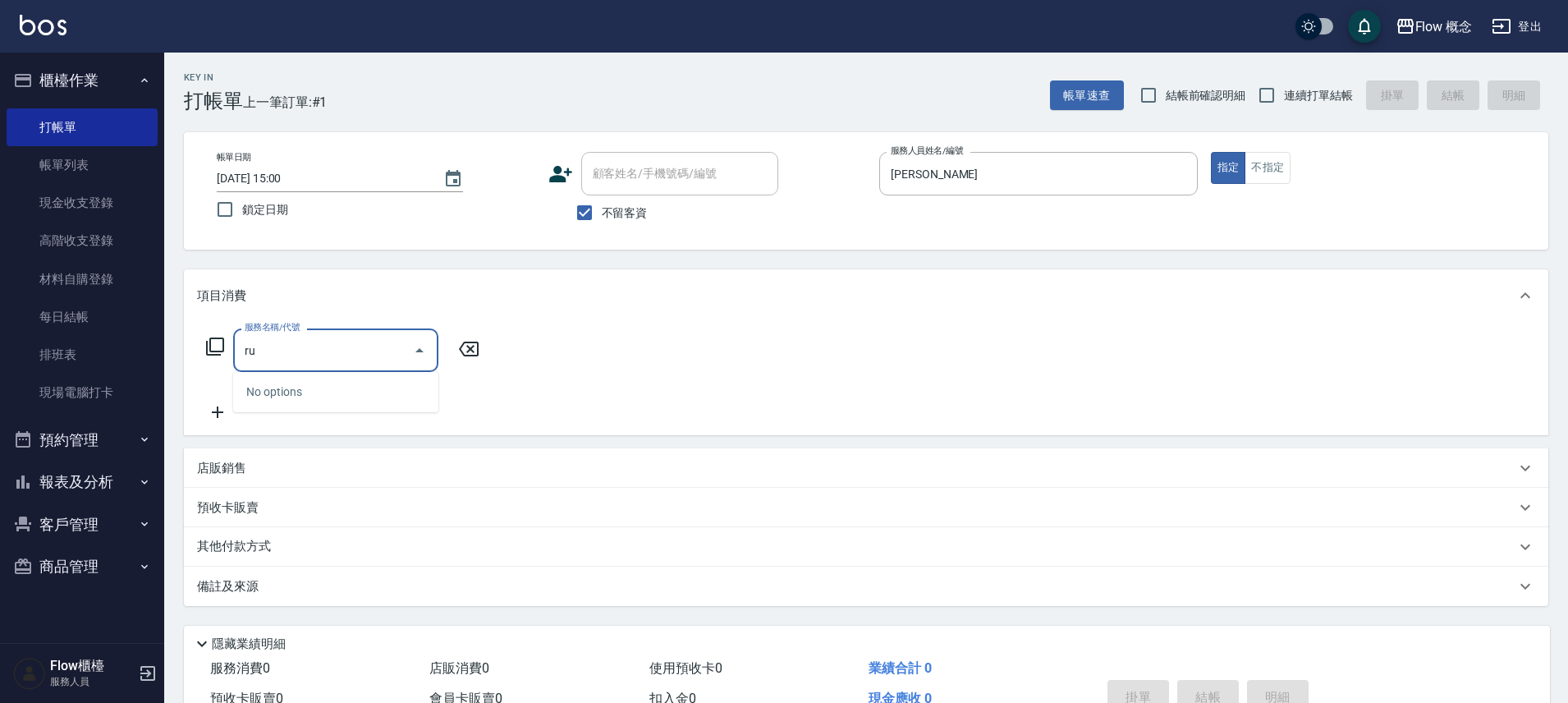
type input "r"
click at [397, 395] on span "京喚羽（Irene） - 2980" at bounding box center [335, 391] width 205 height 27
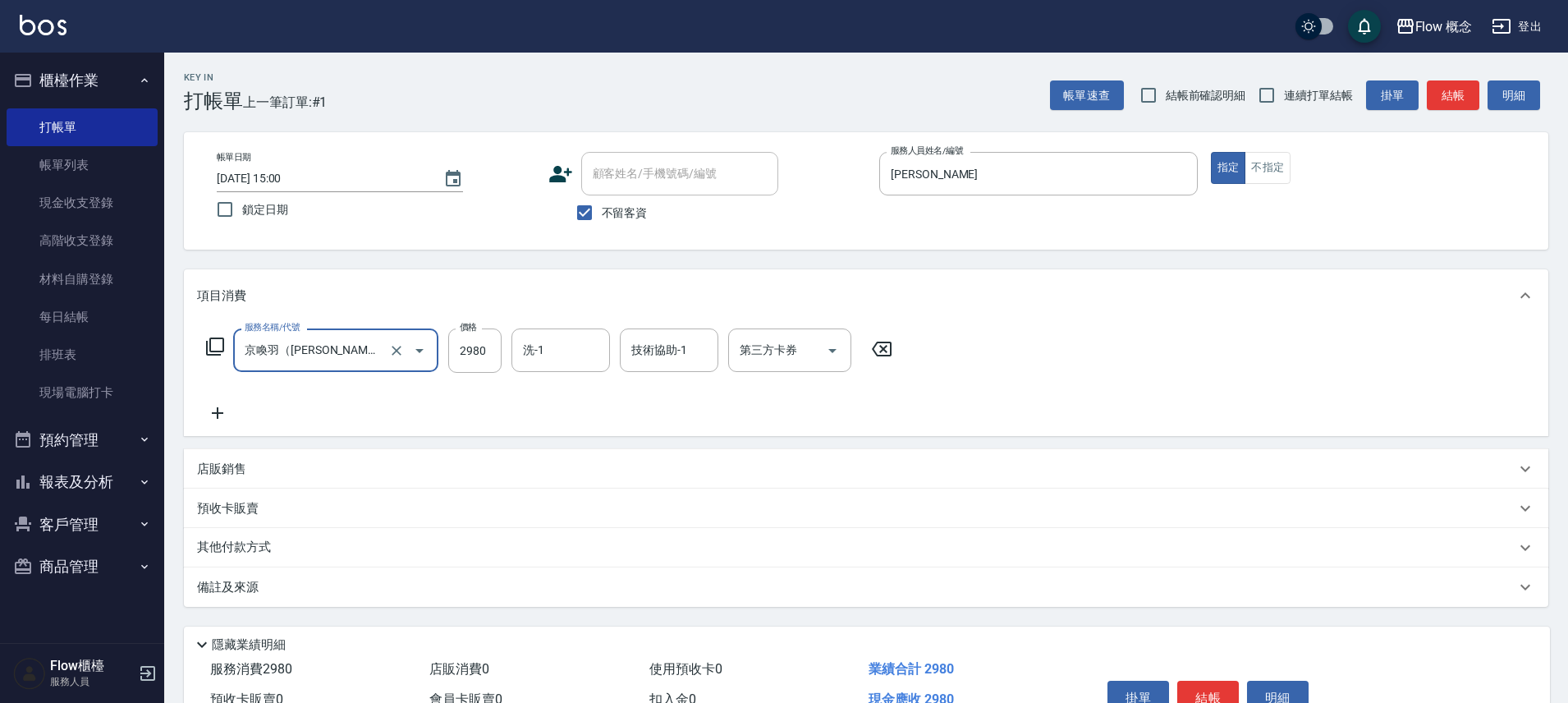
type input "京喚羽（Irene）(521)"
type input "3460"
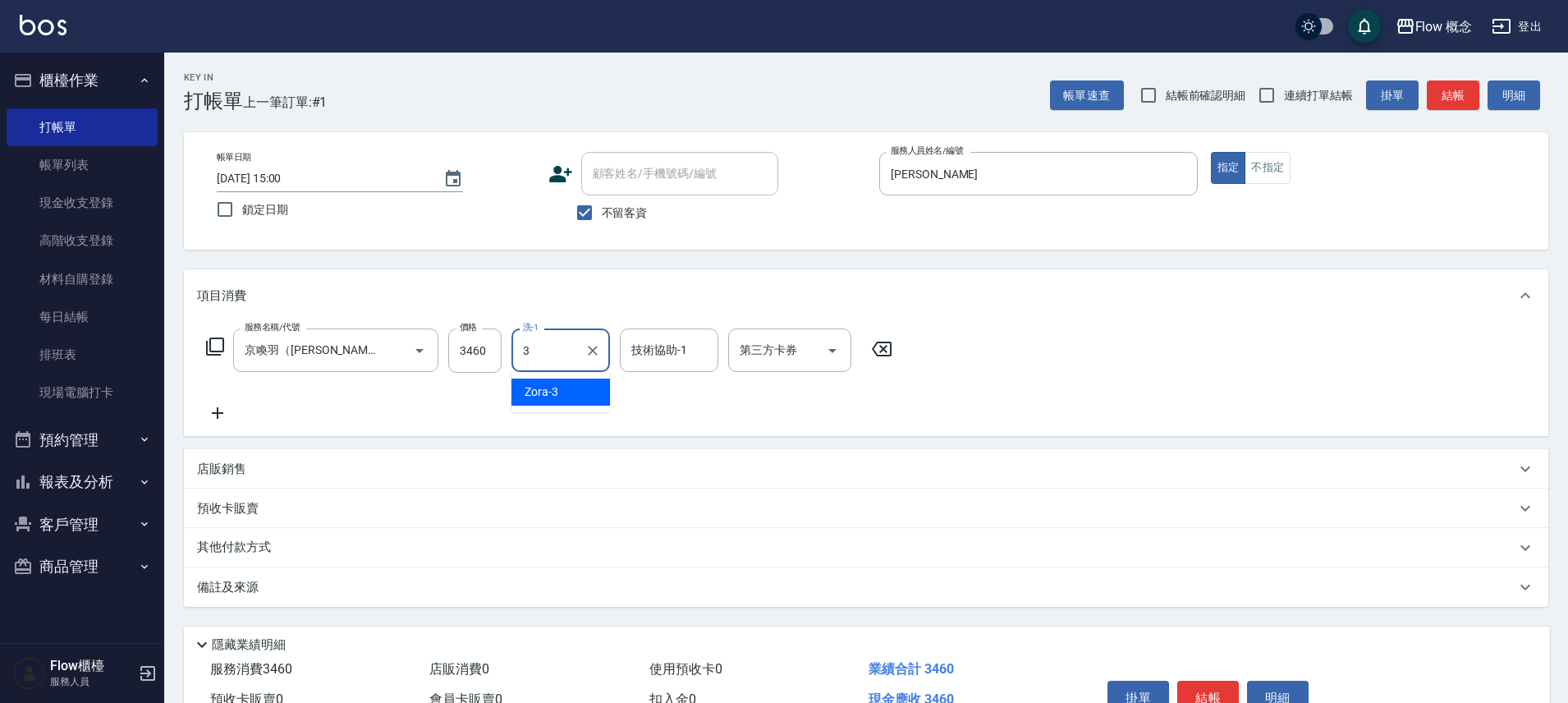
type input "Zora-3"
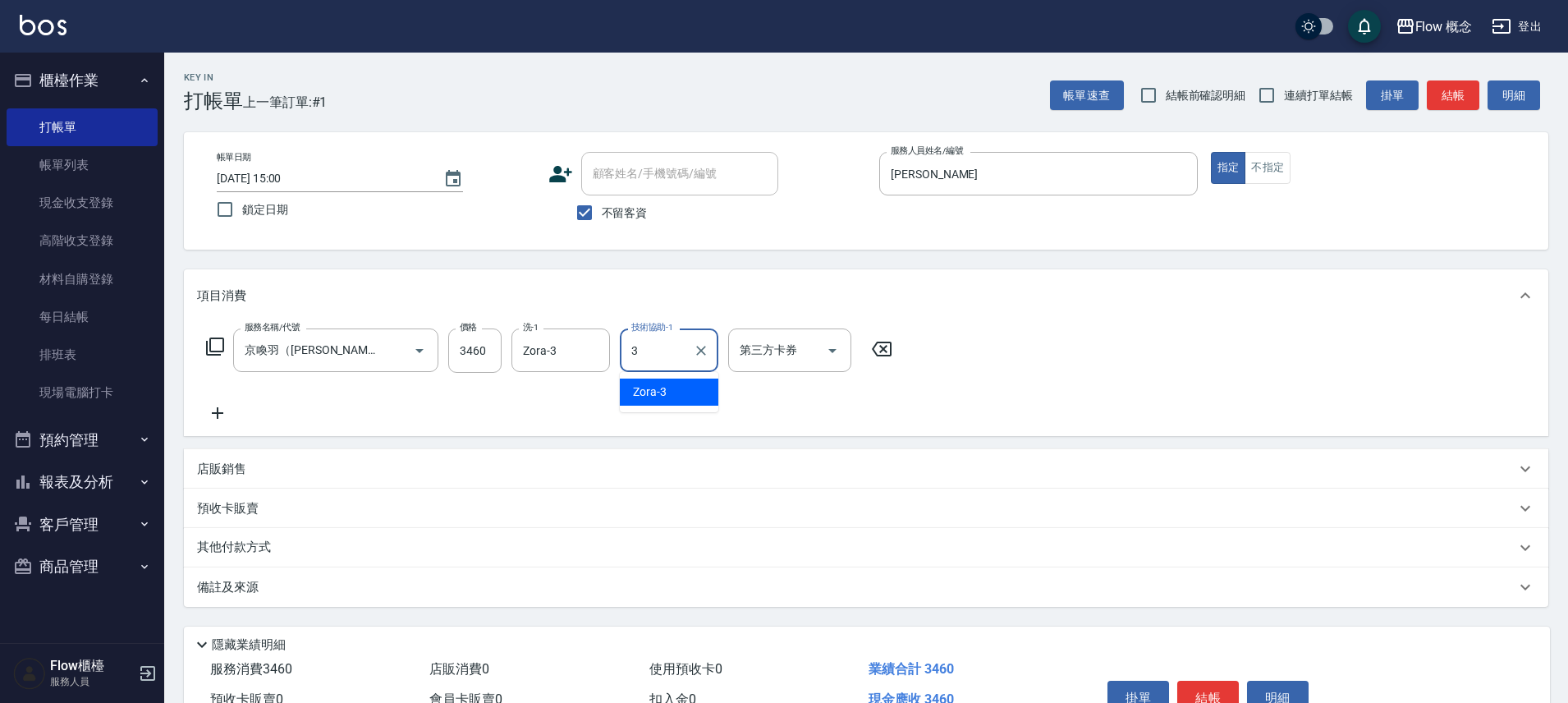
type input "Zora-3"
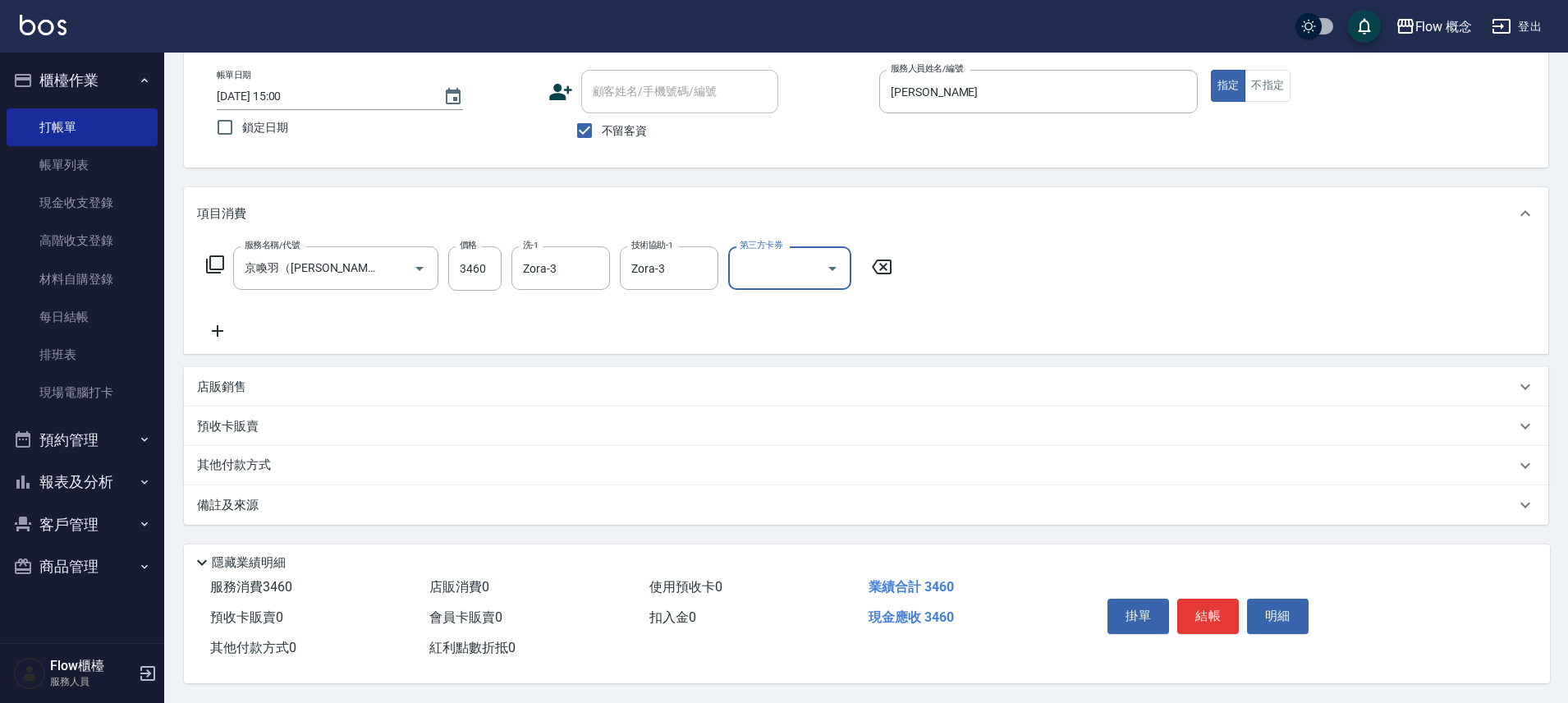
scroll to position [89, 0]
click at [263, 459] on p "其他付款方式" at bounding box center [238, 465] width 82 height 18
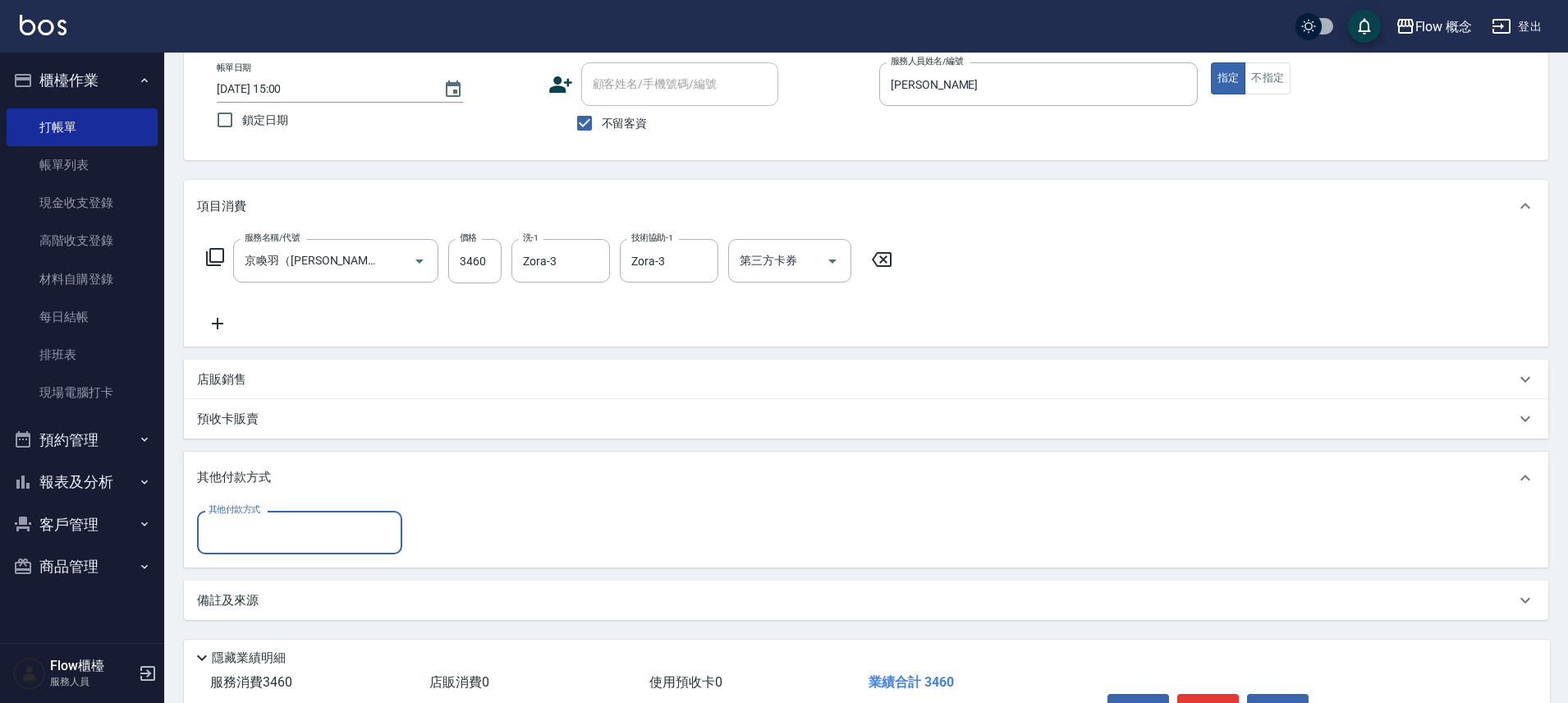
scroll to position [0, 0]
click at [254, 507] on label "其他付款方式" at bounding box center [234, 509] width 52 height 12
click at [254, 518] on input "其他付款方式" at bounding box center [300, 532] width 190 height 29
click at [254, 508] on label "其他付款方式" at bounding box center [234, 509] width 52 height 12
click at [254, 518] on input "其他付款方式" at bounding box center [300, 532] width 190 height 29
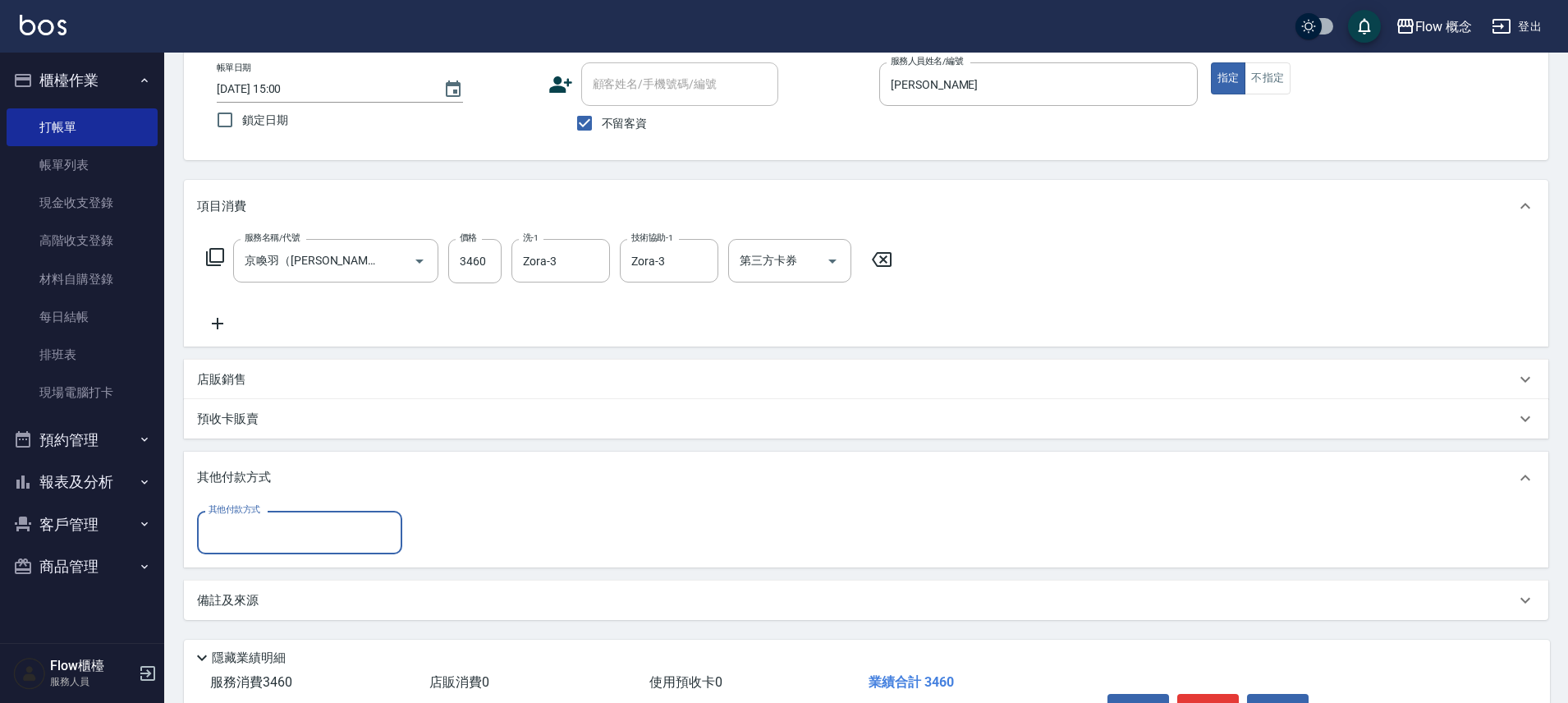
click at [257, 516] on div "其他付款方式 其他付款方式" at bounding box center [300, 533] width 205 height 44
click at [257, 516] on div "其他付款方式" at bounding box center [300, 533] width 205 height 44
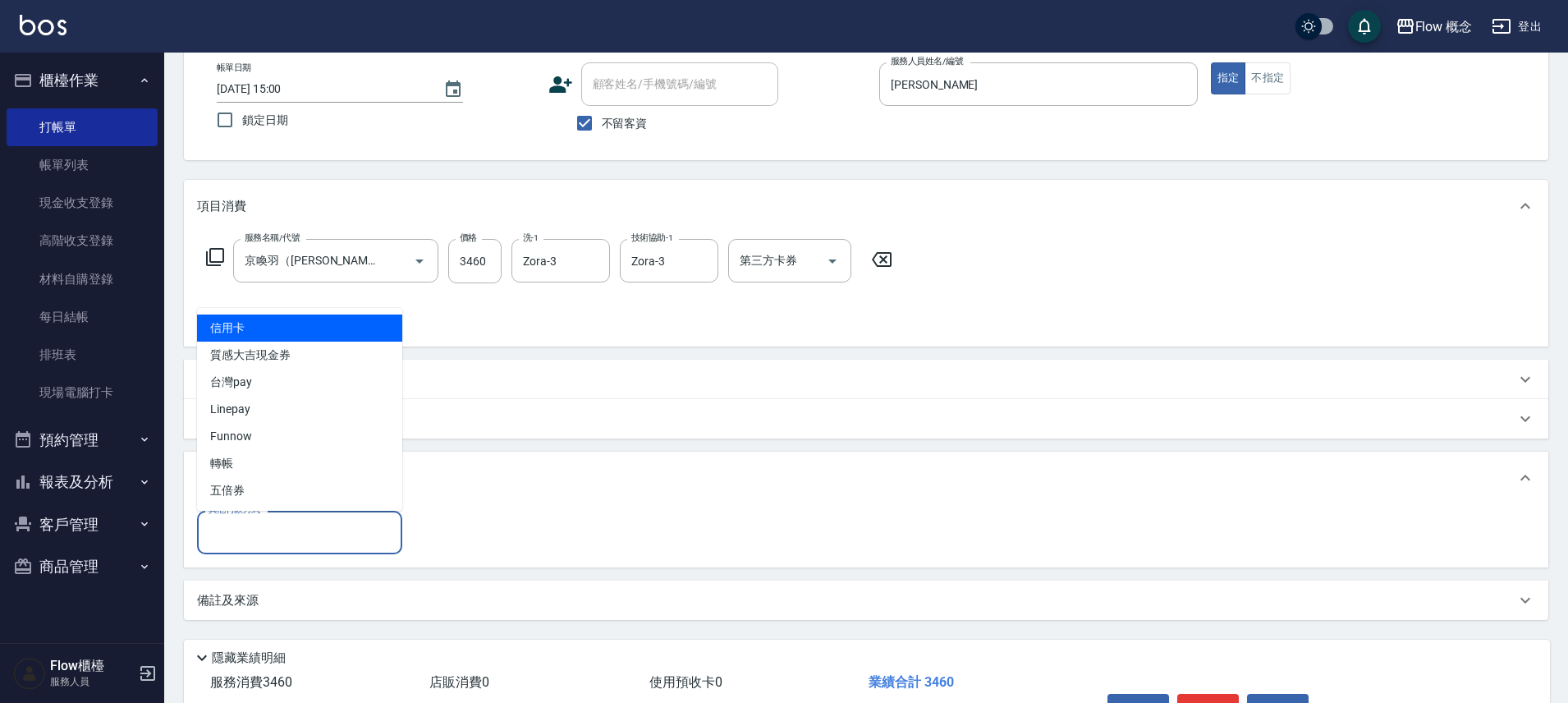
click at [253, 320] on span "信用卡" at bounding box center [300, 327] width 205 height 27
type input "信用卡"
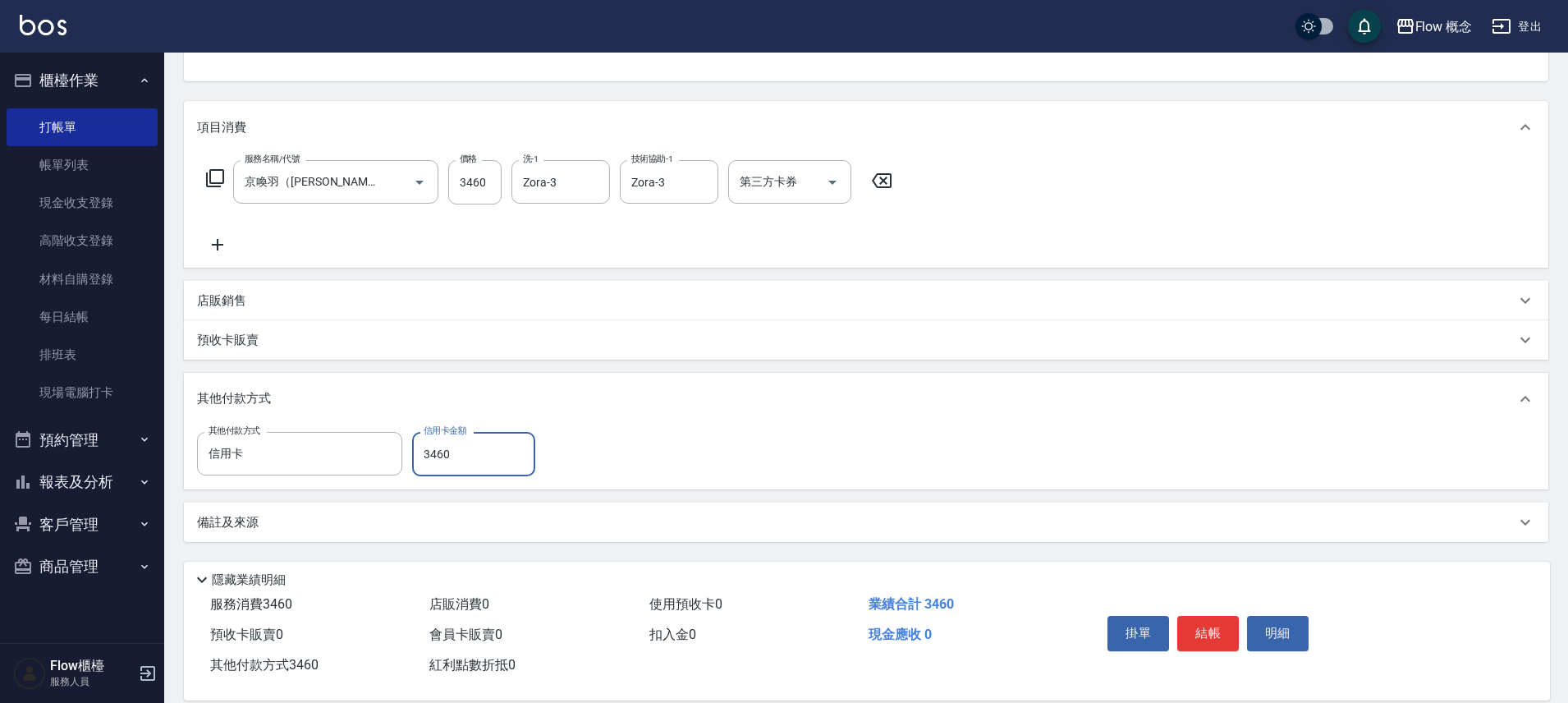
scroll to position [193, 0]
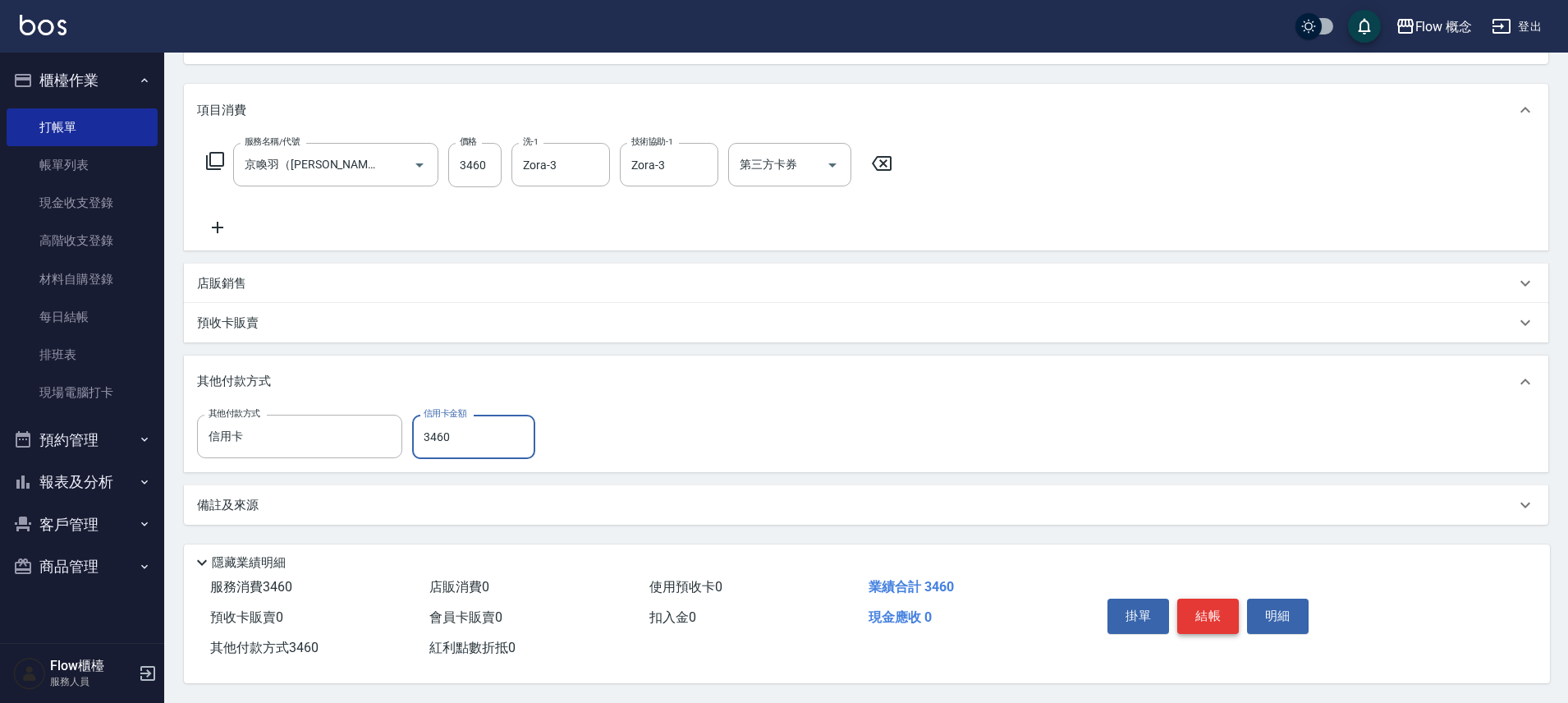
type input "3460"
click at [1212, 606] on button "結帳" at bounding box center [1208, 615] width 61 height 34
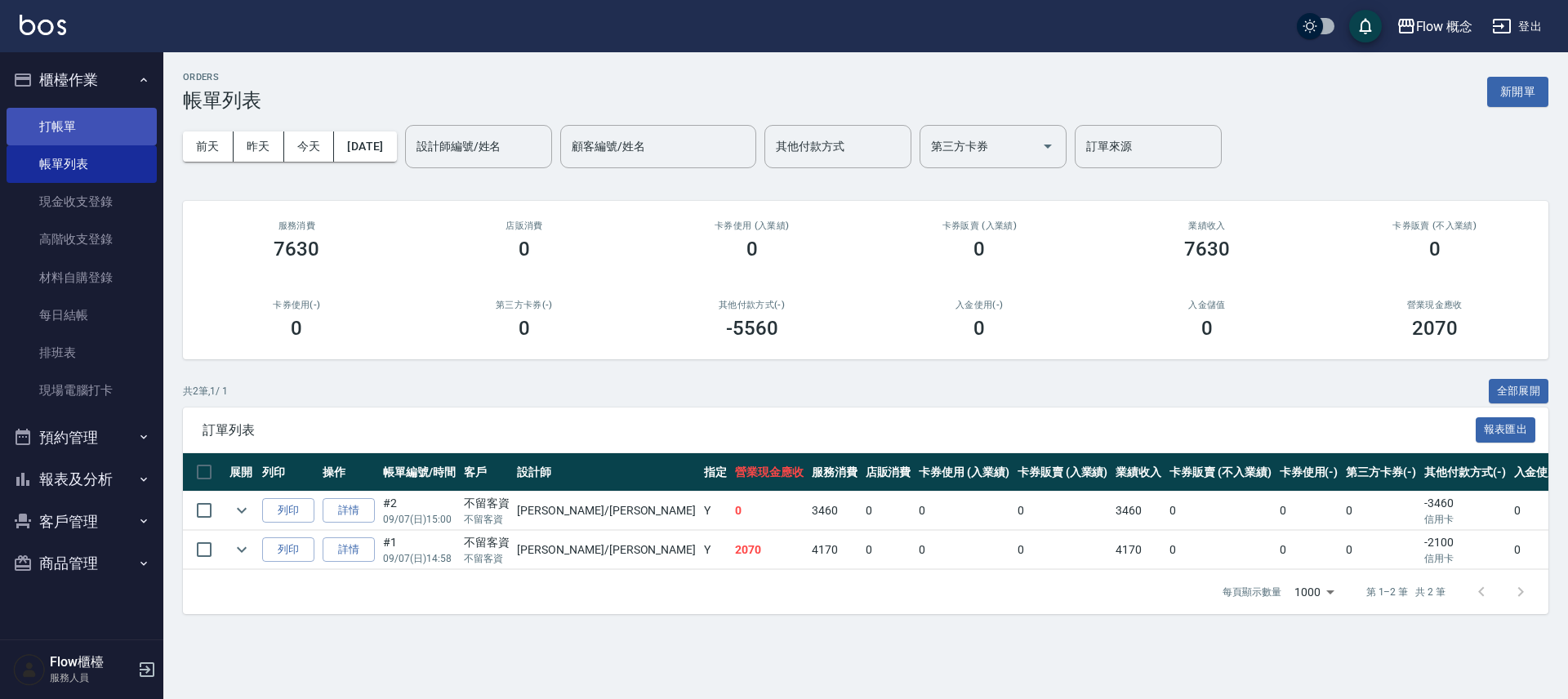
click at [93, 135] on link "打帳單" at bounding box center [82, 126] width 150 height 37
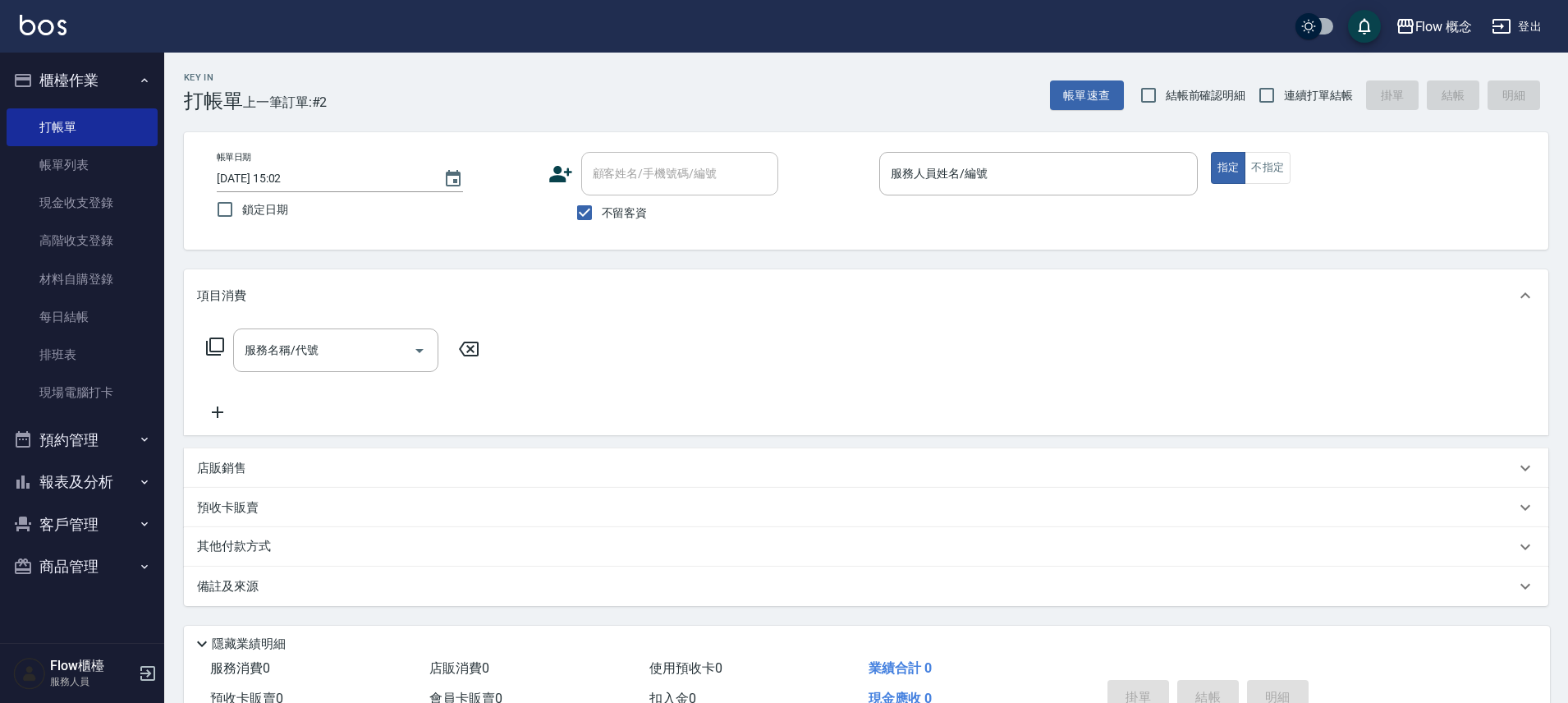
click at [135, 413] on ul "打帳單 帳單列表 現金收支登錄 高階收支登錄 材料自購登錄 每日結帳 排班表 現場電腦打卡" at bounding box center [82, 260] width 151 height 317
click at [132, 404] on link "現場電腦打卡" at bounding box center [82, 392] width 151 height 38
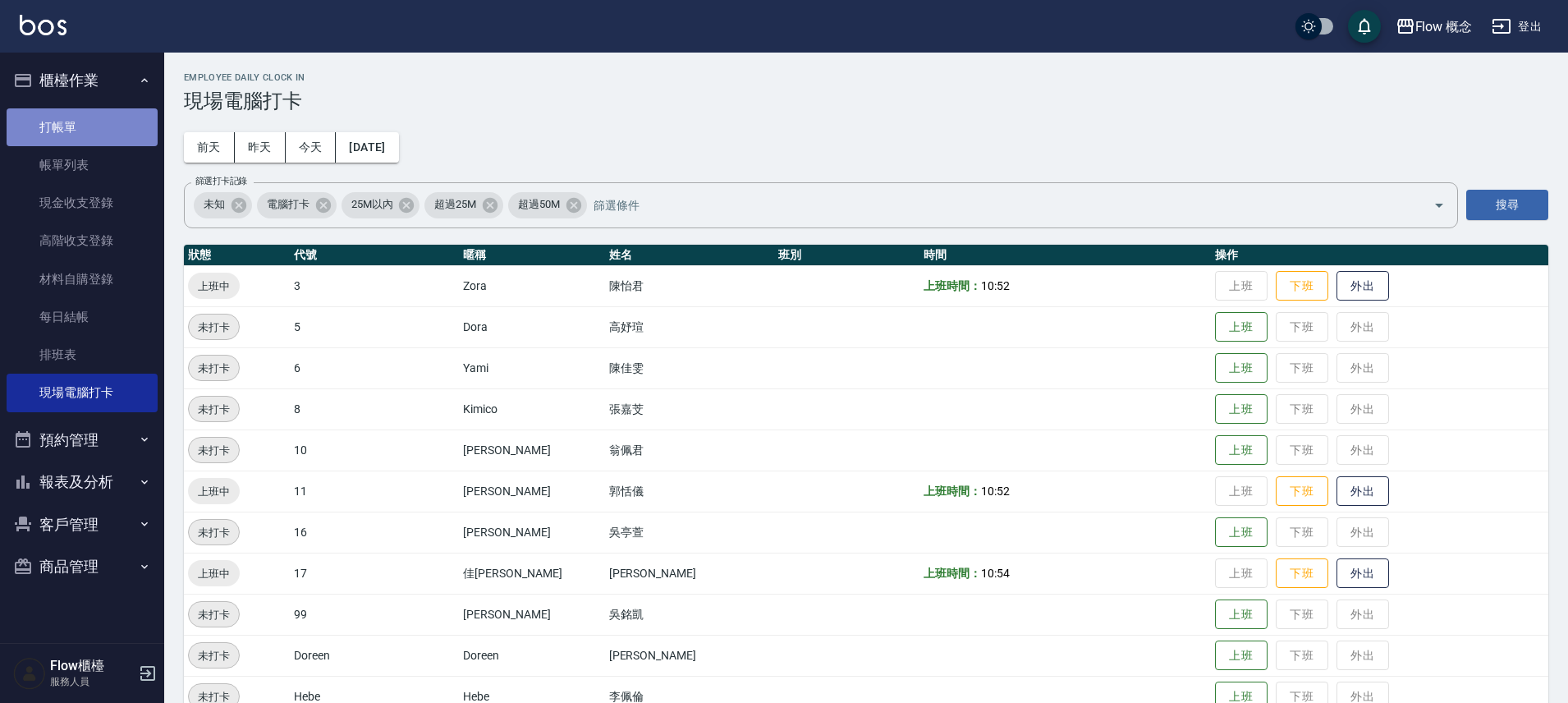
click at [36, 130] on link "打帳單" at bounding box center [82, 127] width 151 height 38
